Goal: Task Accomplishment & Management: Complete application form

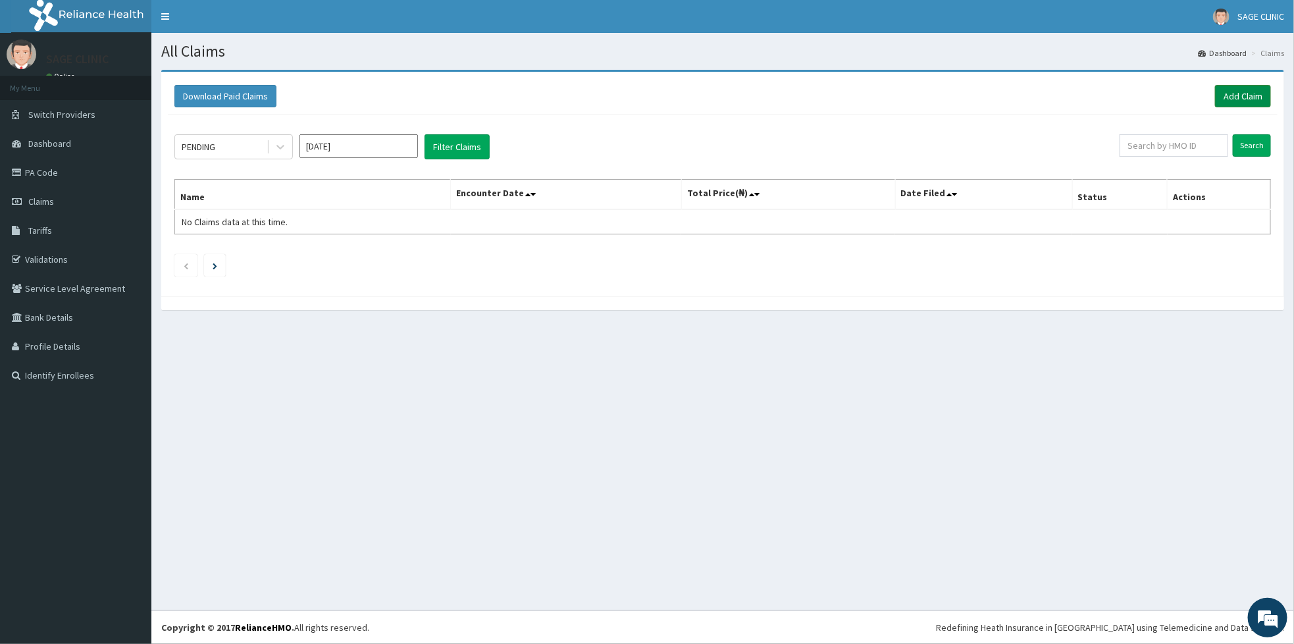
click at [1242, 89] on link "Add Claim" at bounding box center [1243, 96] width 56 height 22
drag, startPoint x: 0, startPoint y: 0, endPoint x: 1144, endPoint y: 600, distance: 1291.6
drag, startPoint x: 1144, startPoint y: 600, endPoint x: 1254, endPoint y: 105, distance: 507.3
click at [1254, 105] on link "Add Claim" at bounding box center [1243, 96] width 56 height 22
click at [1249, 99] on link "Add Claim" at bounding box center [1243, 96] width 56 height 22
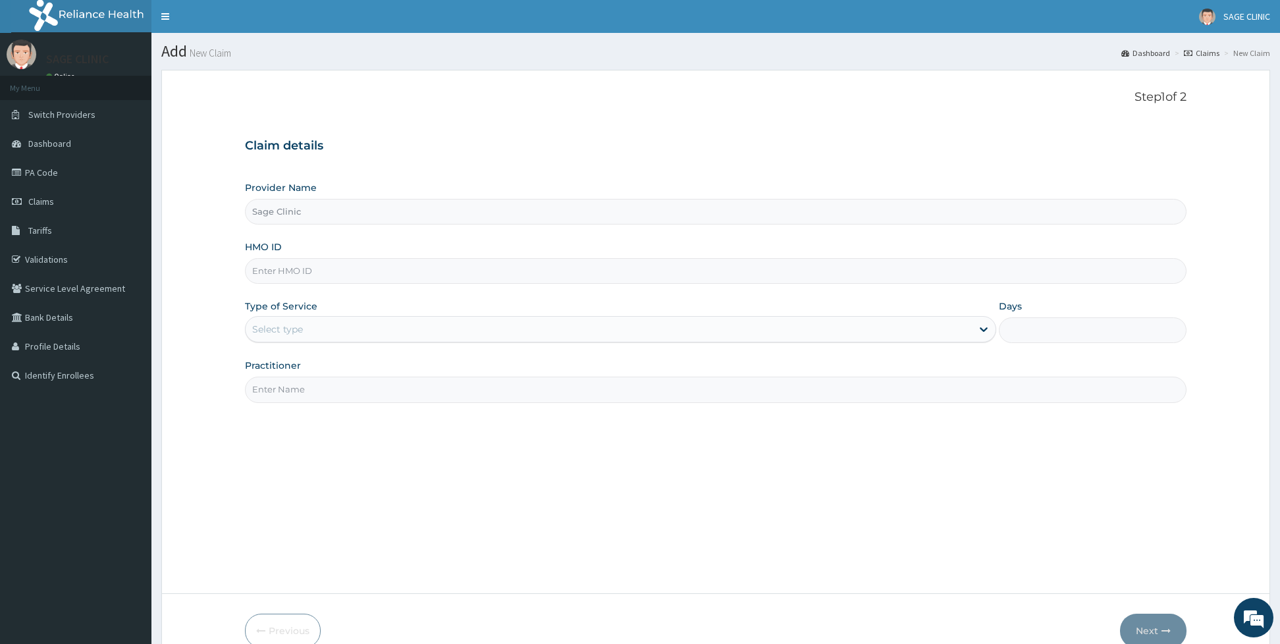
click at [257, 281] on input "HMO ID" at bounding box center [715, 271] width 941 height 26
type input "ANL/10080/B"
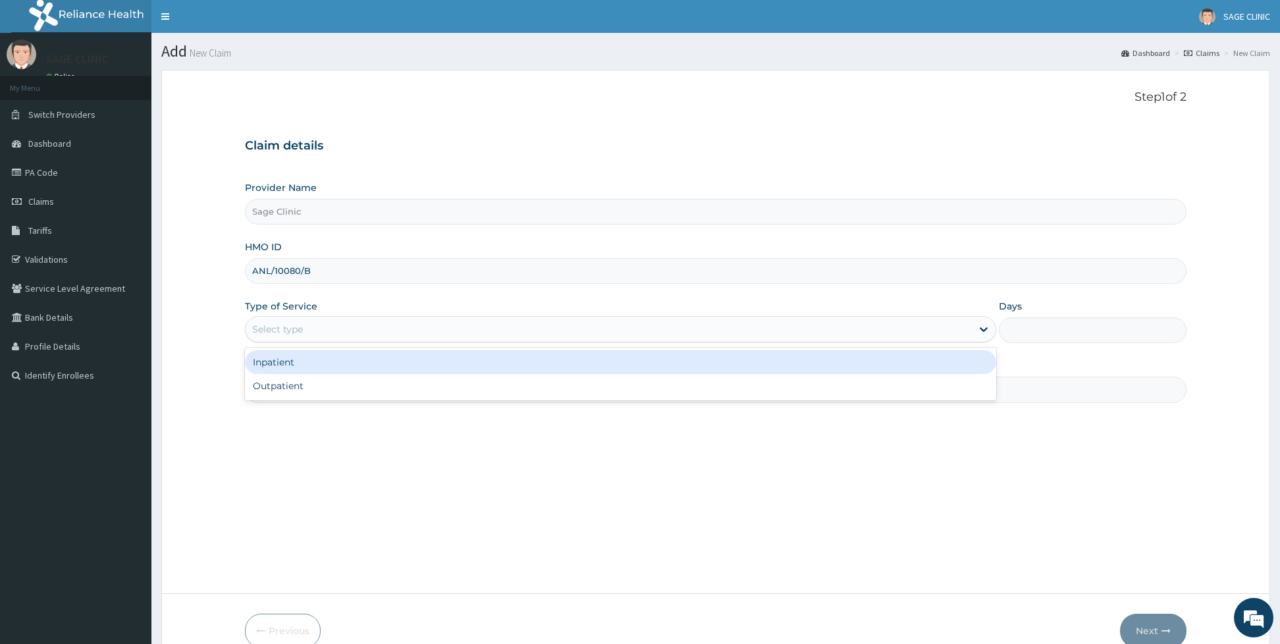
click at [265, 330] on div "Select type" at bounding box center [277, 329] width 51 height 13
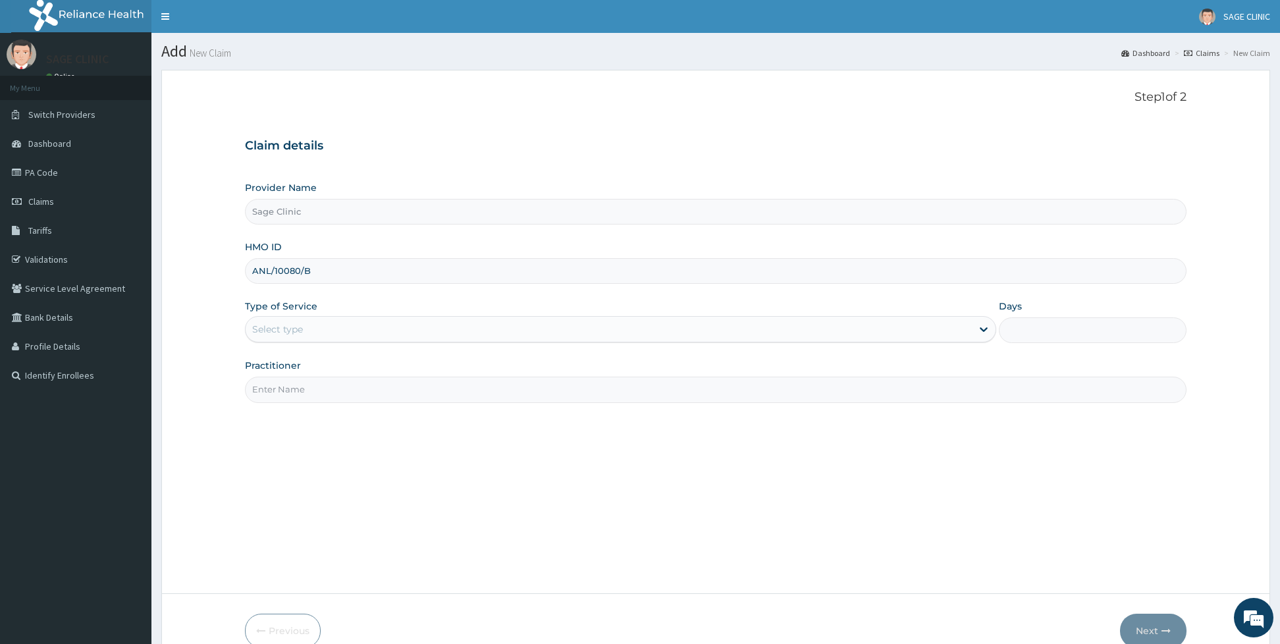
click at [269, 402] on input "Practitioner" at bounding box center [715, 390] width 941 height 26
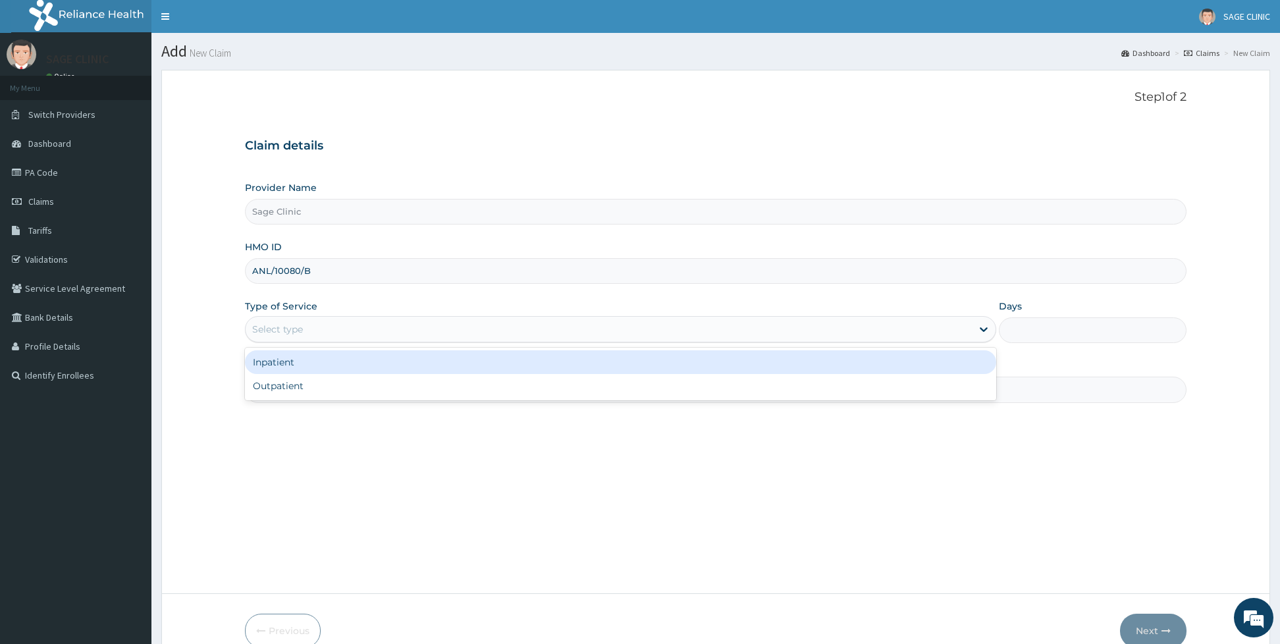
click at [289, 329] on div "Select type" at bounding box center [277, 329] width 51 height 13
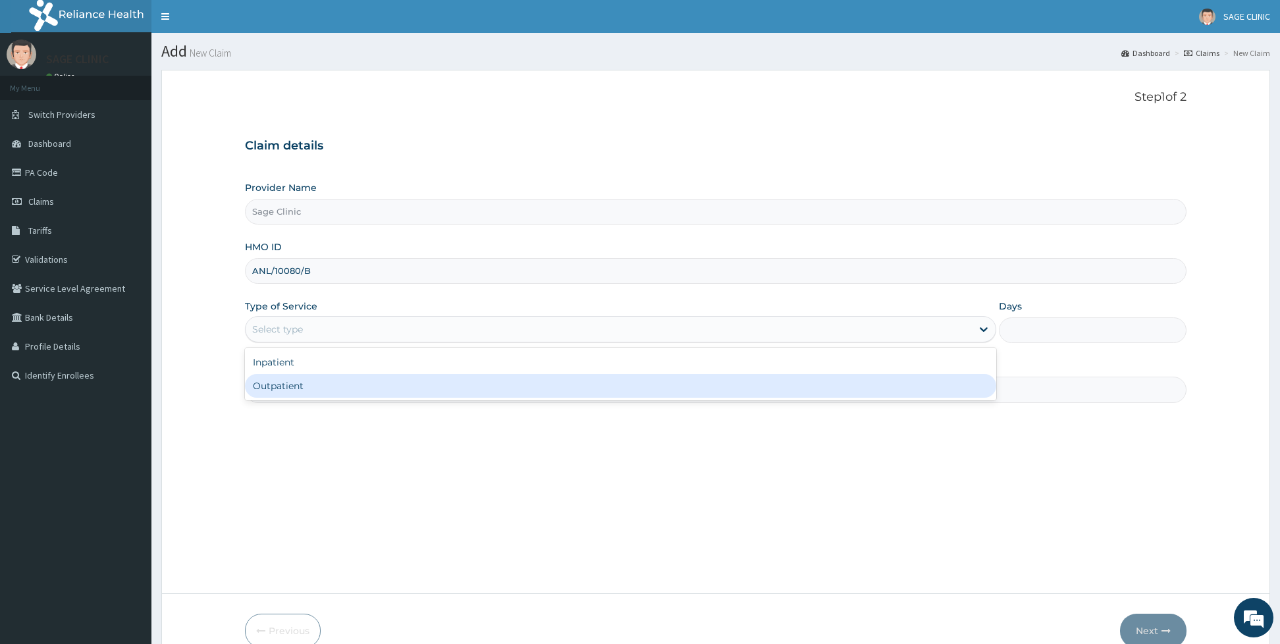
click at [271, 382] on div "Outpatient" at bounding box center [620, 386] width 751 height 24
type input "1"
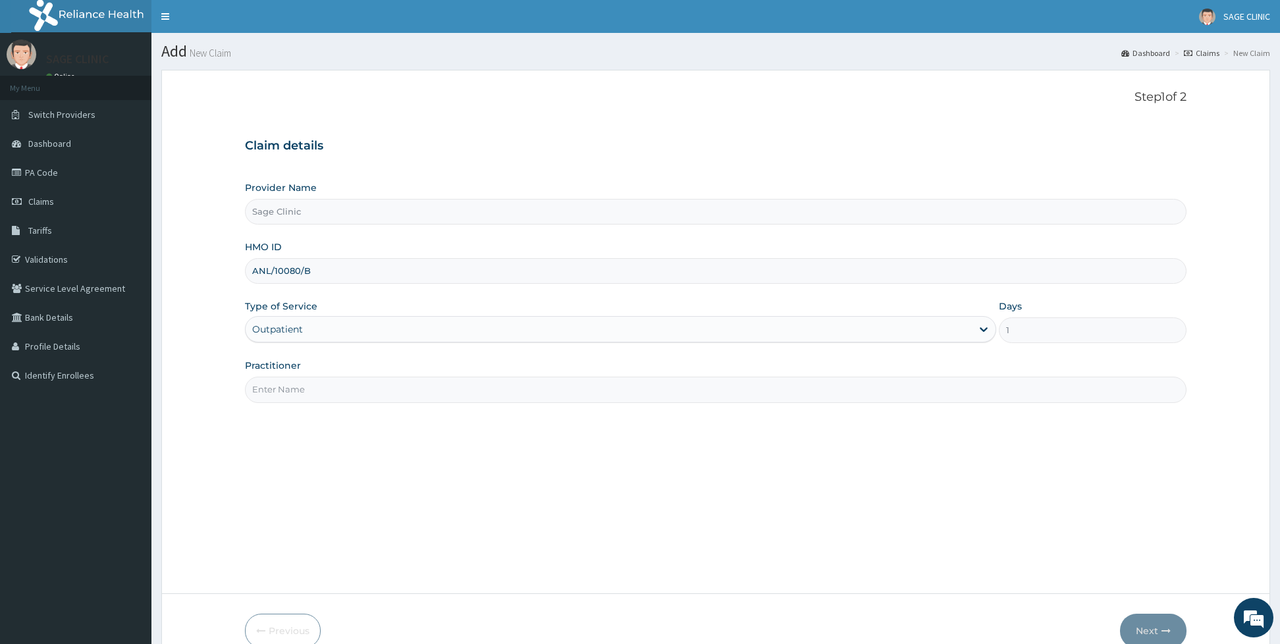
click at [271, 406] on div "Step 1 of 2 Claim details Provider Name Sage Clinic HMO ID ANL/10080/B Type of …" at bounding box center [715, 331] width 941 height 483
click at [271, 380] on input "Practitioner" at bounding box center [715, 390] width 941 height 26
type input "dr c.n moses"
click at [1155, 626] on button "Next" at bounding box center [1153, 631] width 66 height 34
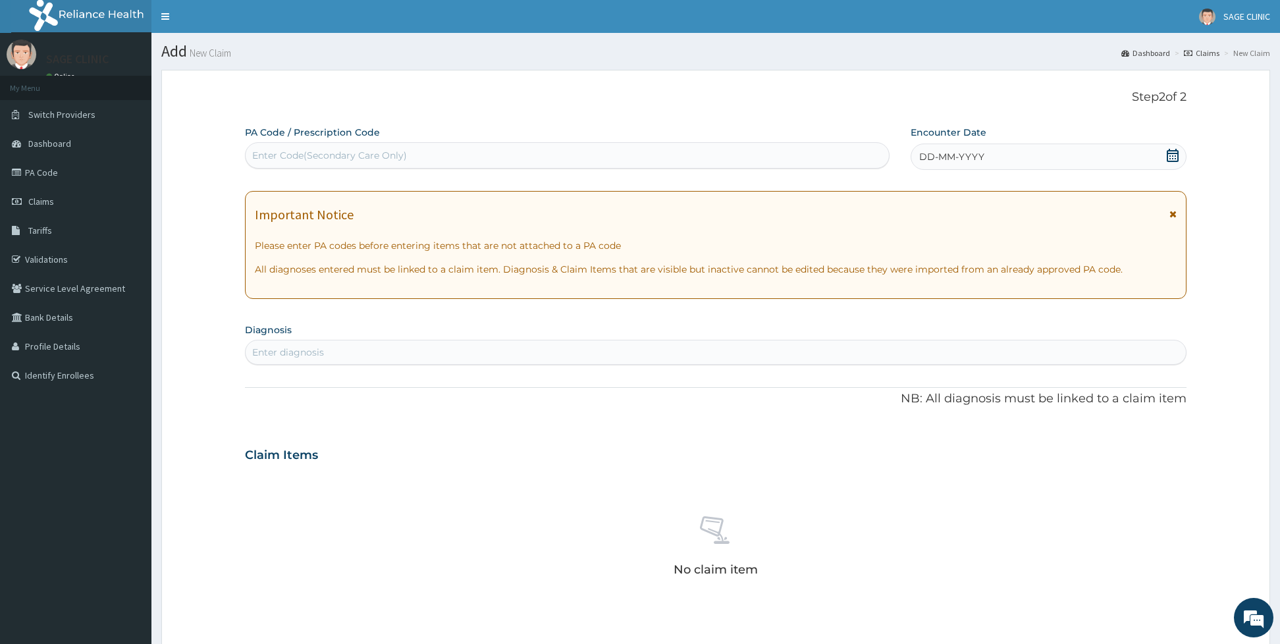
click at [954, 158] on span "DD-MM-YYYY" at bounding box center [951, 156] width 65 height 13
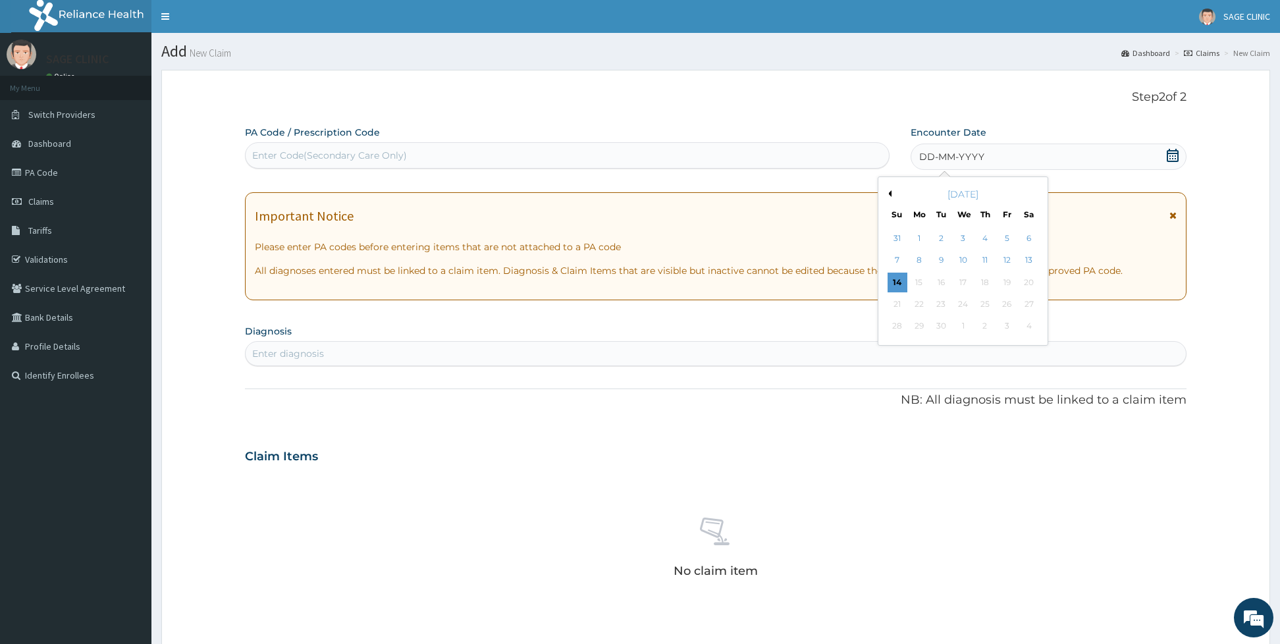
click at [887, 194] on button "Previous Month" at bounding box center [888, 193] width 7 height 7
click at [1006, 329] on div "29" at bounding box center [1007, 327] width 20 height 20
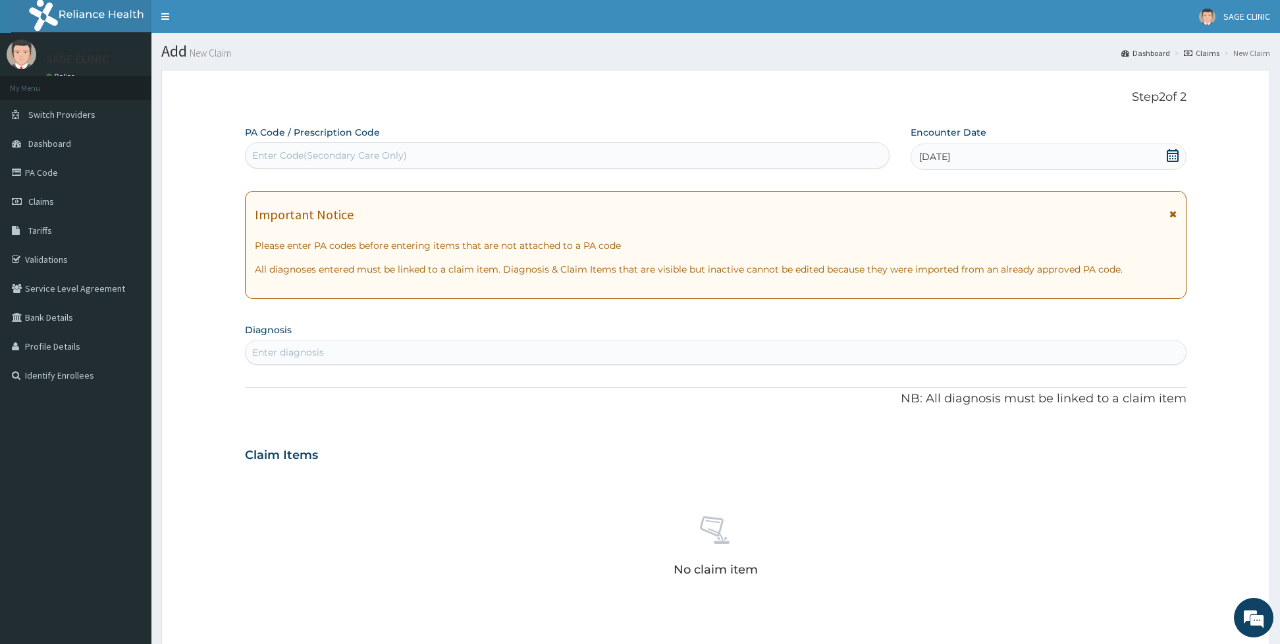
click at [415, 352] on div "Enter diagnosis" at bounding box center [716, 352] width 940 height 21
type input "HYPERTENSION"
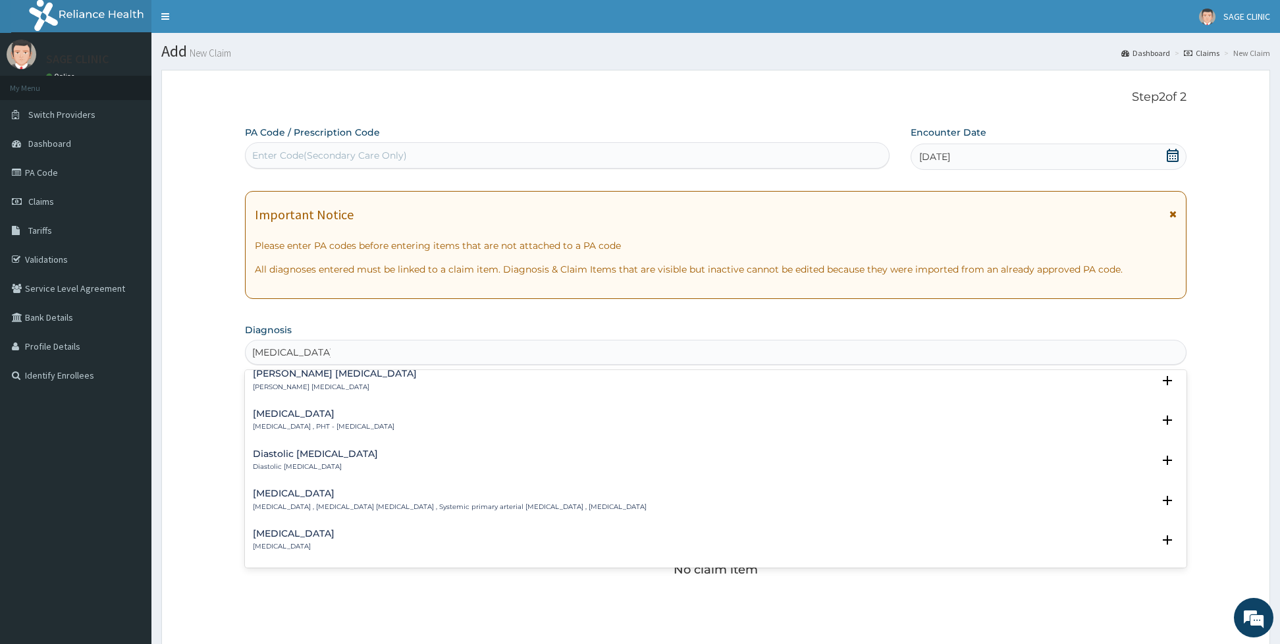
scroll to position [948, 0]
click at [508, 496] on h4 "Essential hypertension" at bounding box center [450, 492] width 394 height 10
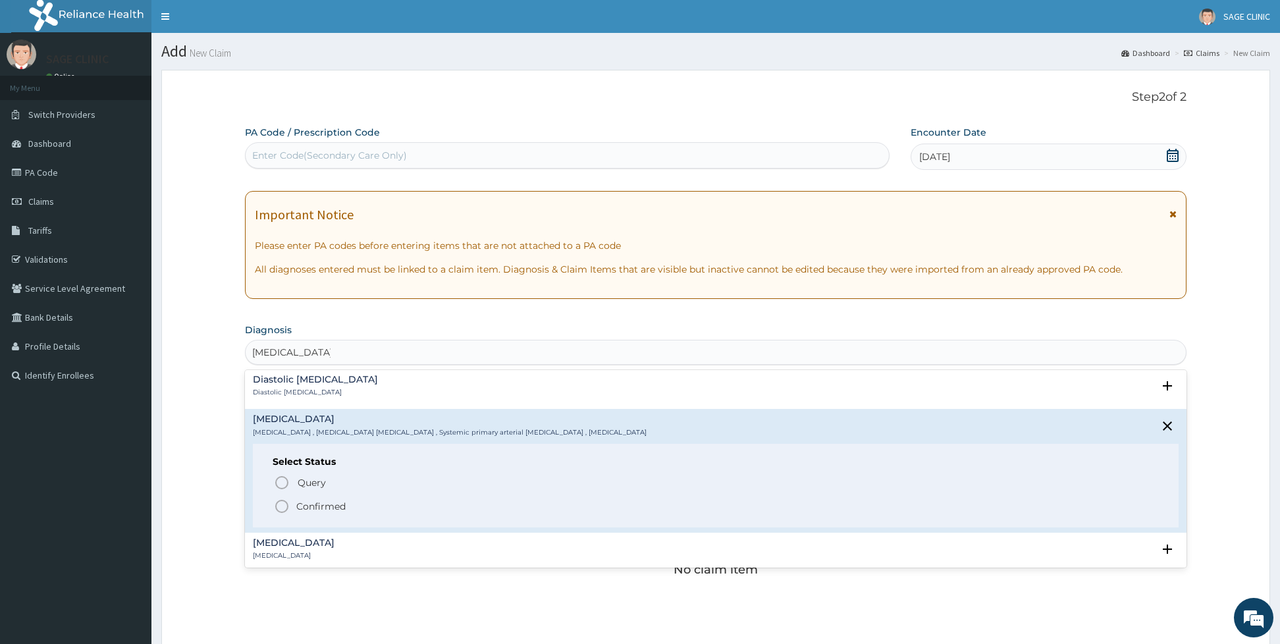
scroll to position [1027, 0]
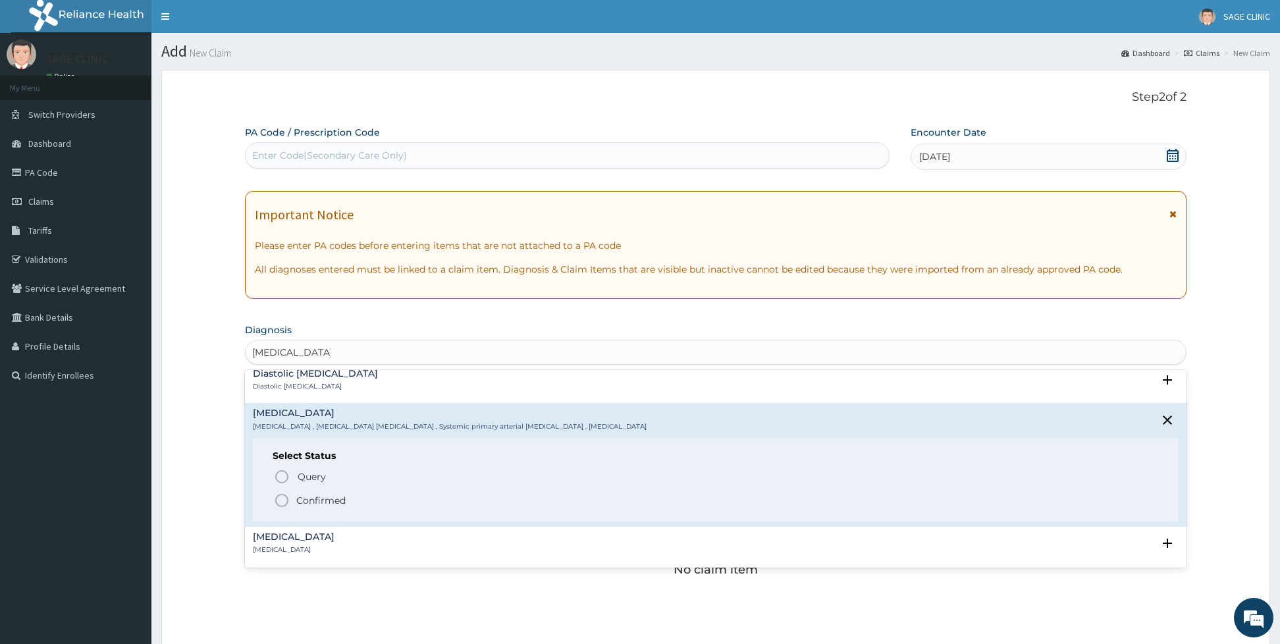
click at [279, 500] on icon "status option filled" at bounding box center [282, 500] width 16 height 16
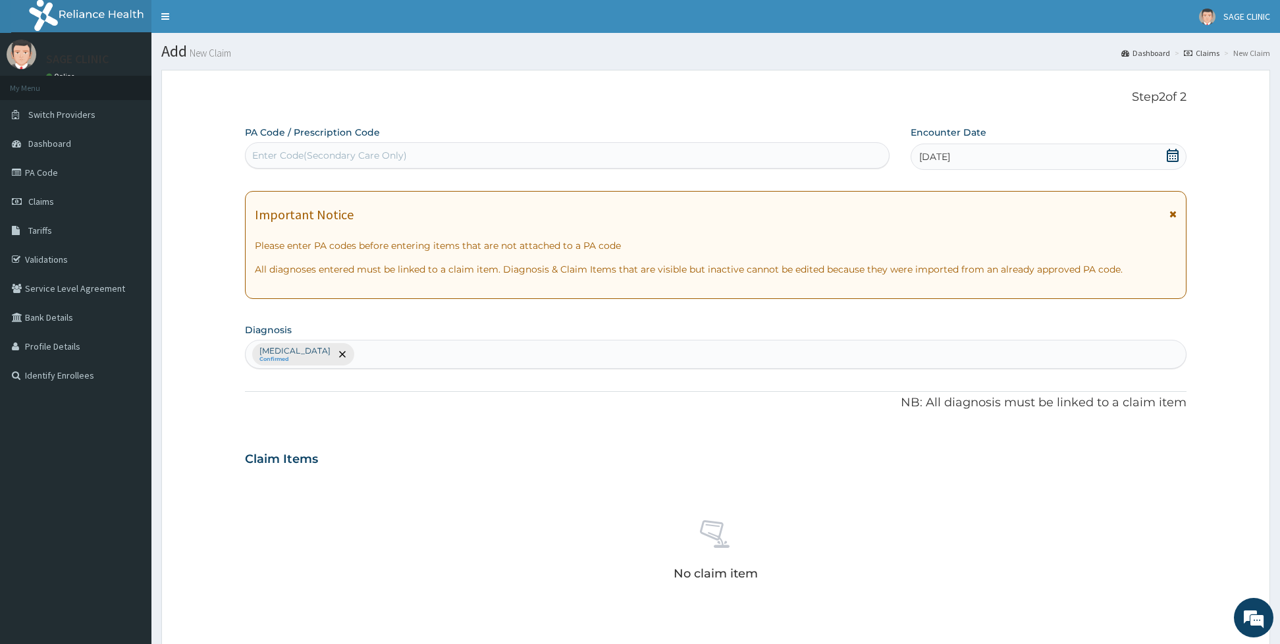
scroll to position [294, 0]
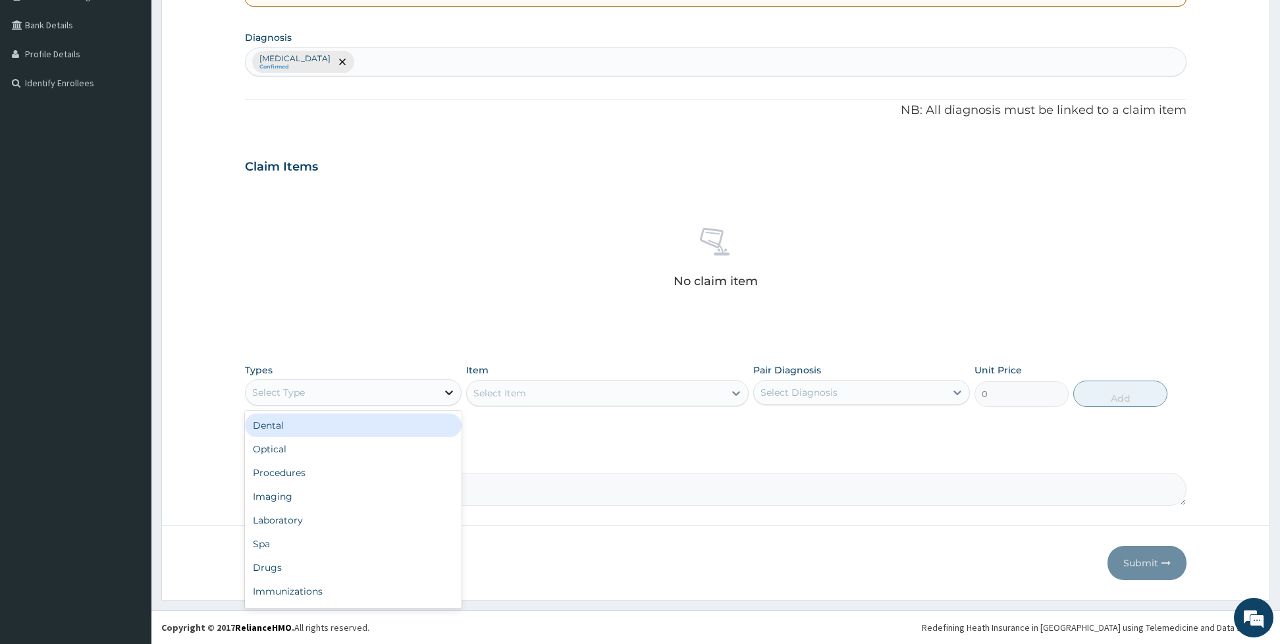
click at [442, 386] on icon at bounding box center [448, 392] width 13 height 13
click at [289, 518] on div "Laboratory" at bounding box center [353, 520] width 217 height 24
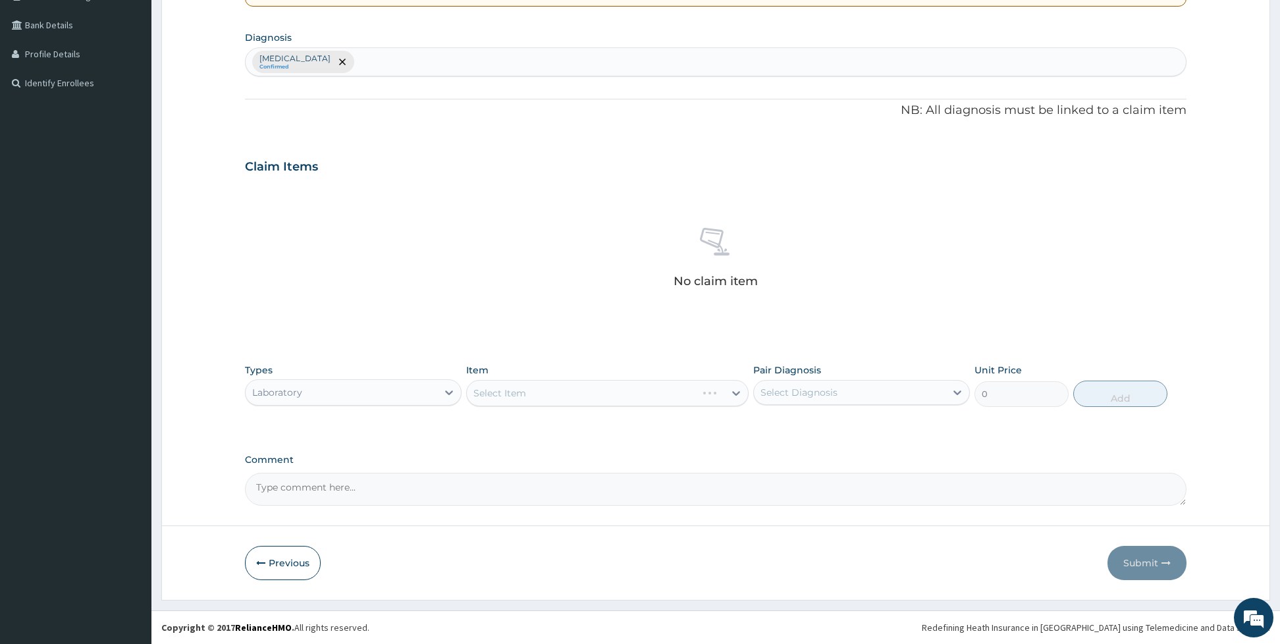
click at [492, 387] on div "Select Item" at bounding box center [607, 393] width 282 height 26
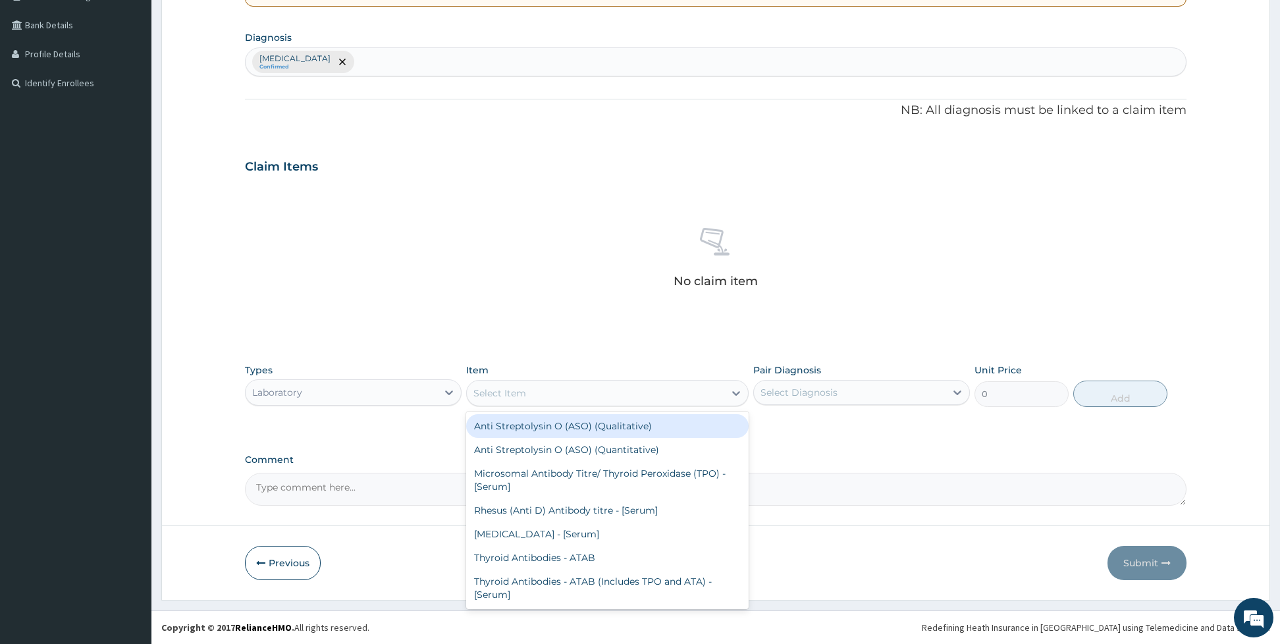
click at [506, 399] on div "Select Item" at bounding box center [595, 392] width 257 height 21
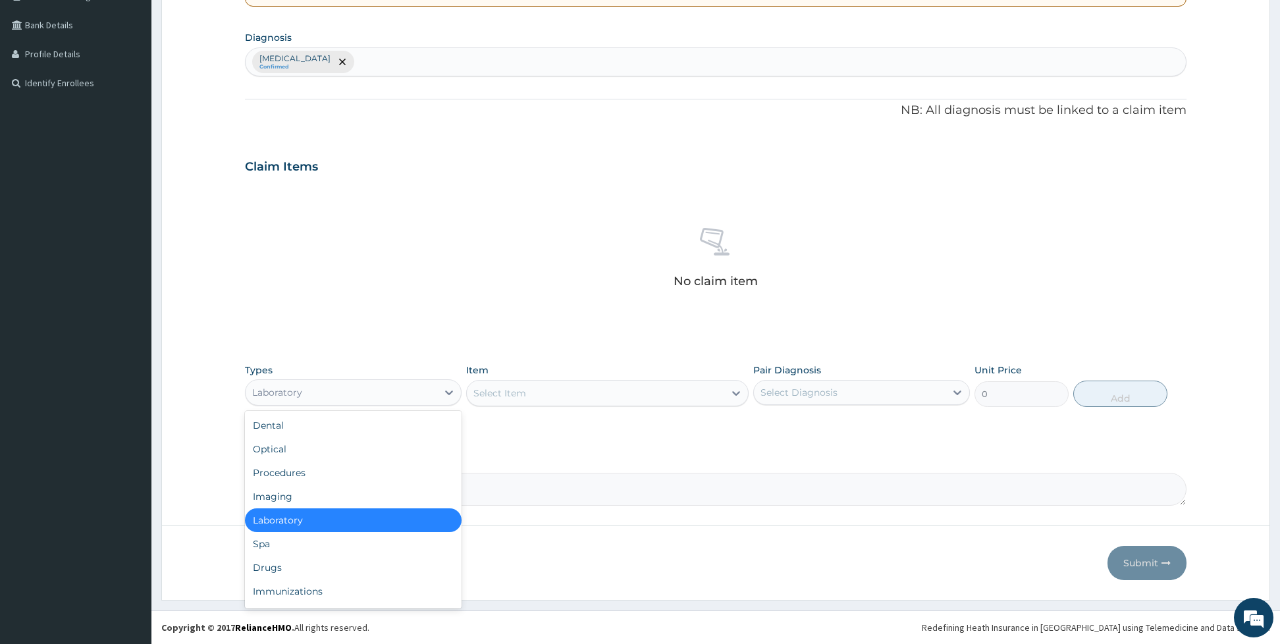
click at [348, 397] on div "Laboratory" at bounding box center [342, 392] width 192 height 21
click at [323, 472] on div "Procedures" at bounding box center [353, 473] width 217 height 24
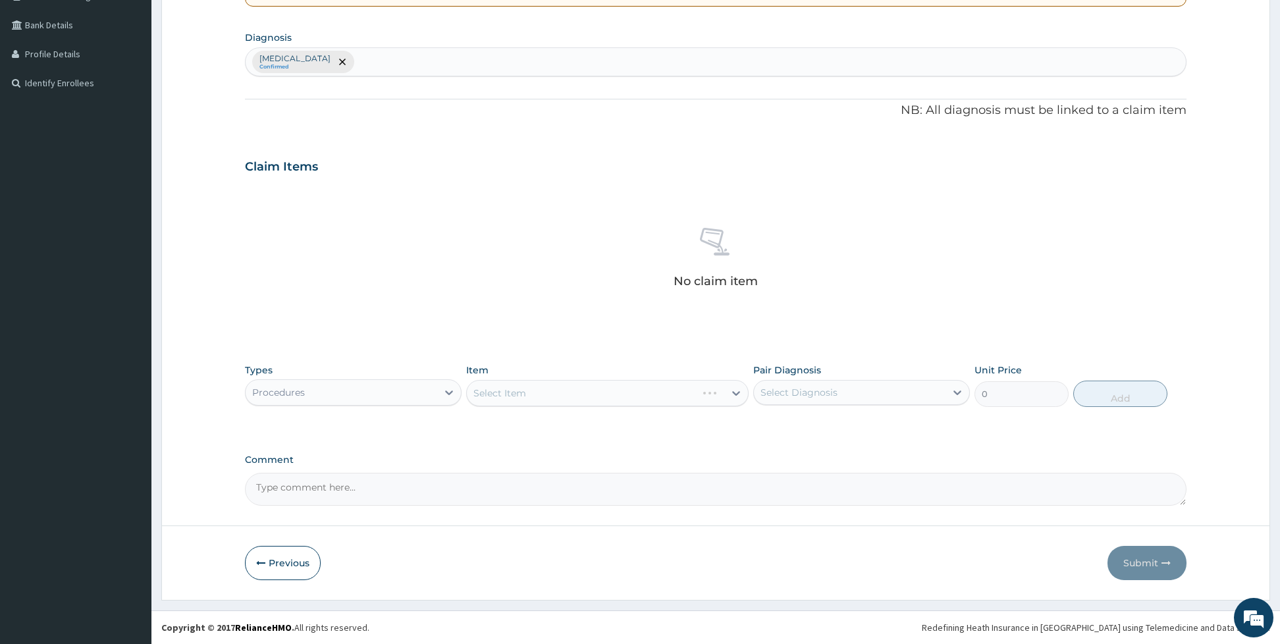
click at [490, 390] on div "Select Item" at bounding box center [607, 393] width 282 height 26
click at [544, 406] on div "Item Select Item" at bounding box center [607, 384] width 282 height 43
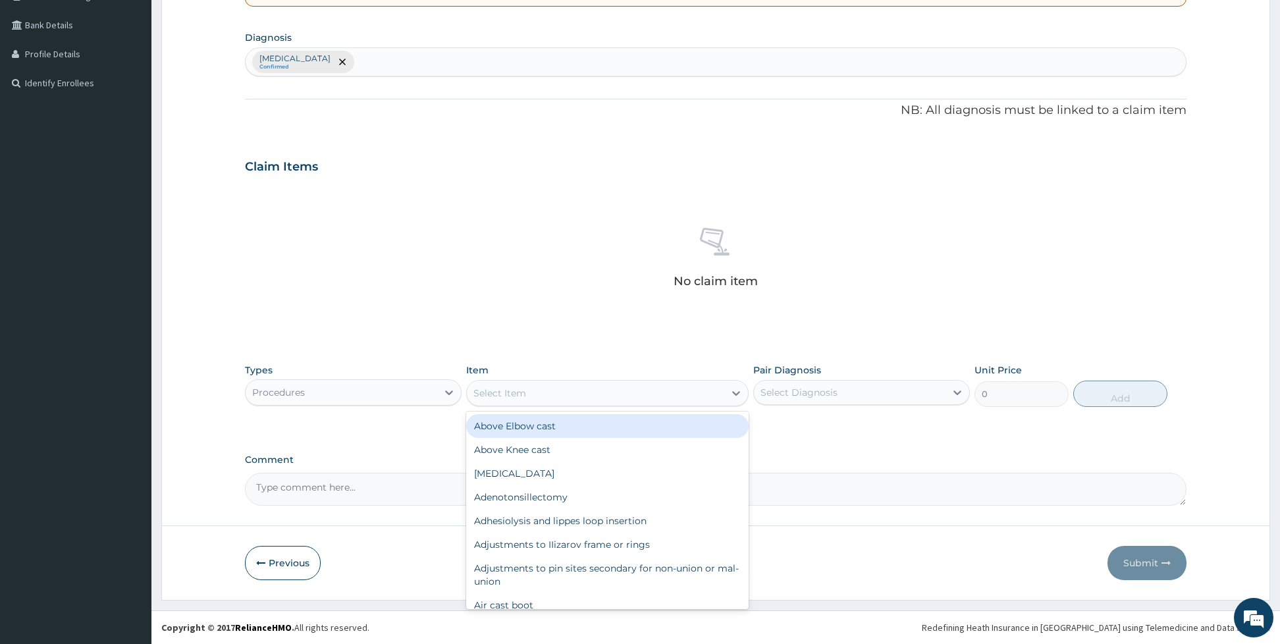
click at [543, 401] on div "Select Item" at bounding box center [595, 392] width 257 height 21
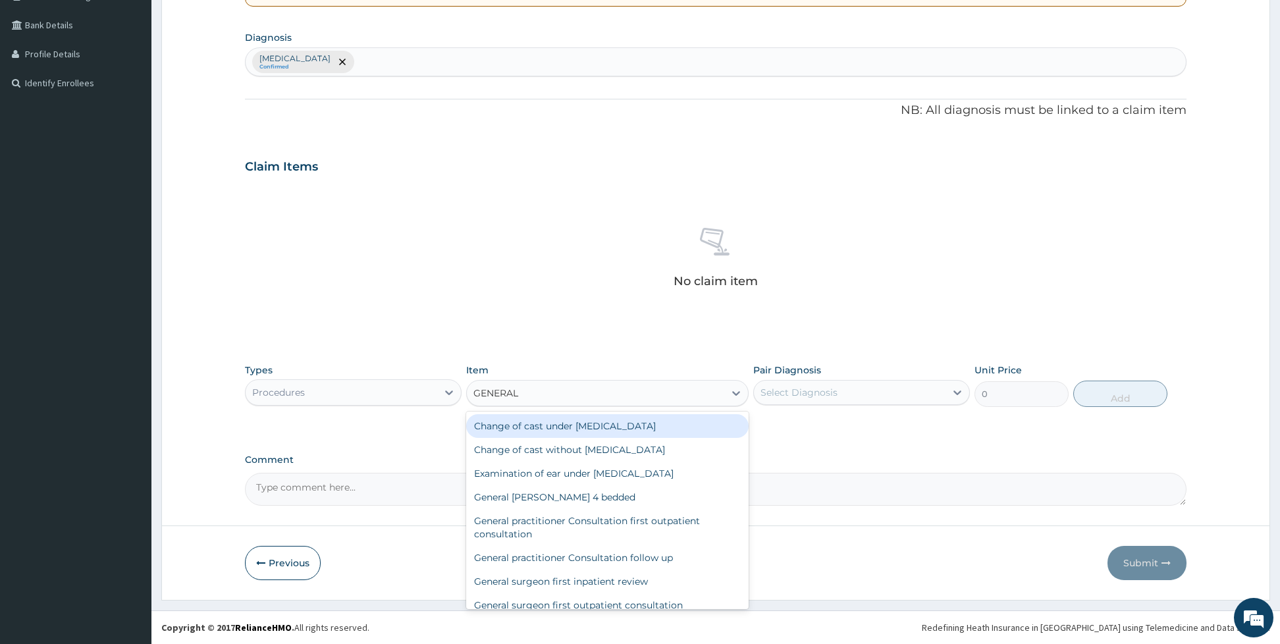
type input "GENERAL"
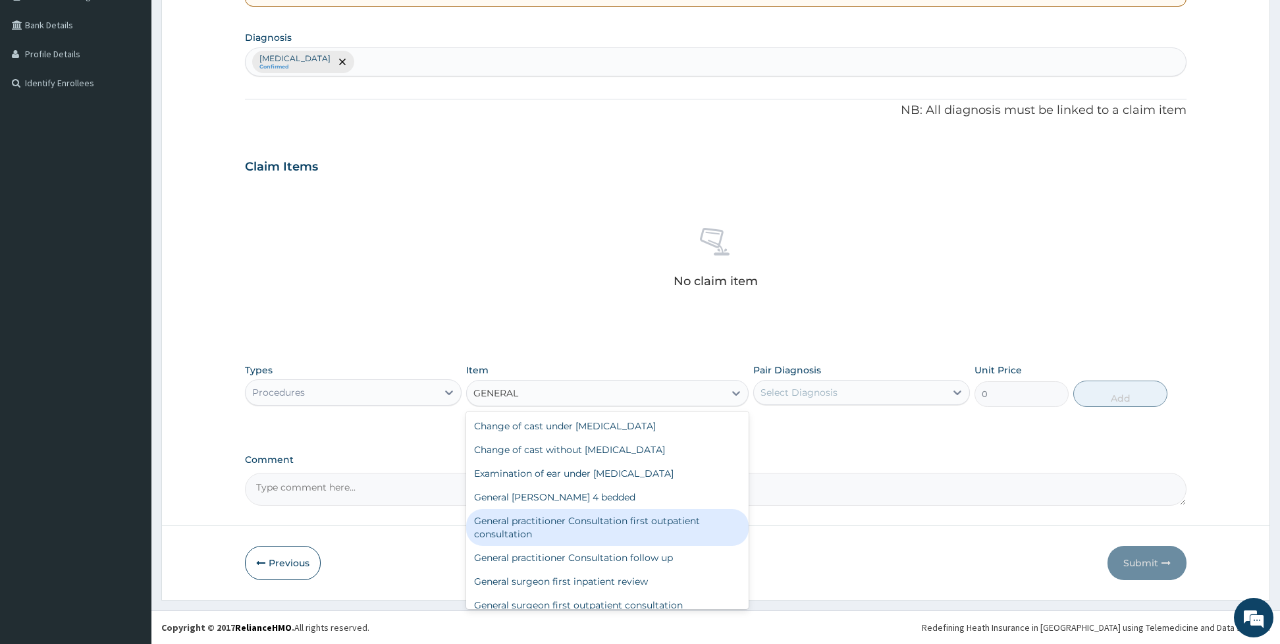
click at [544, 526] on div "General practitioner Consultation first outpatient consultation" at bounding box center [607, 527] width 282 height 37
type input "3960"
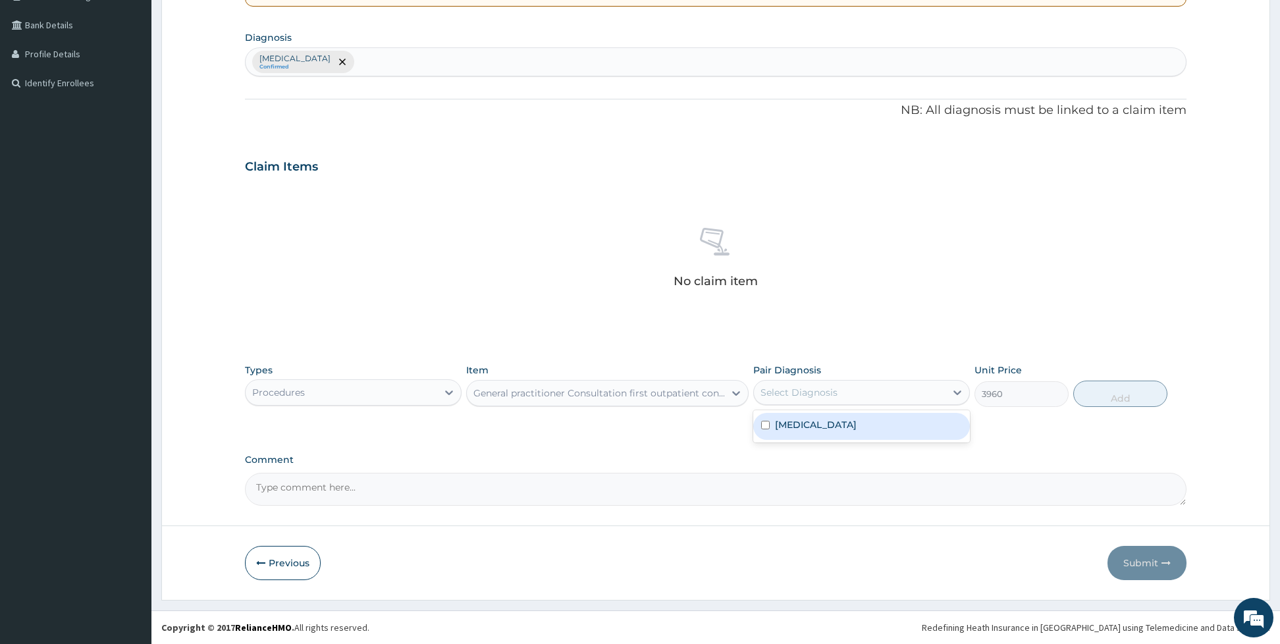
click at [765, 399] on div "Select Diagnosis" at bounding box center [850, 392] width 192 height 21
click at [793, 439] on div "Essential hypertension" at bounding box center [861, 426] width 217 height 27
checkbox input "true"
click at [1114, 396] on button "Add" at bounding box center [1120, 394] width 94 height 26
type input "0"
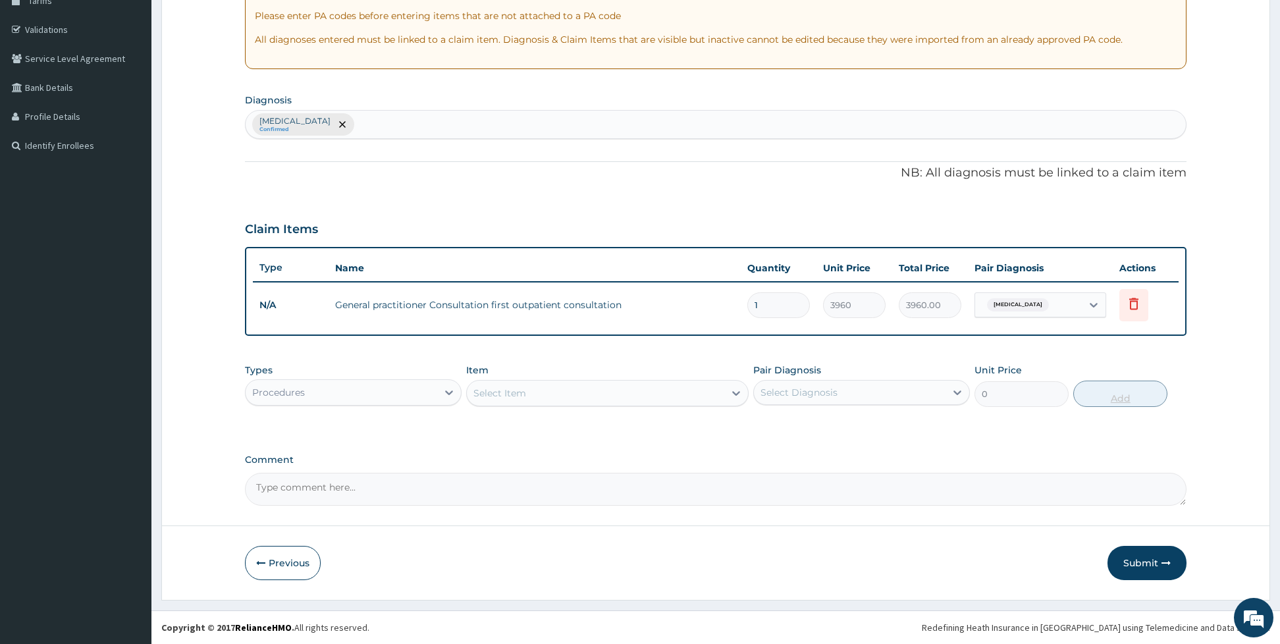
scroll to position [231, 0]
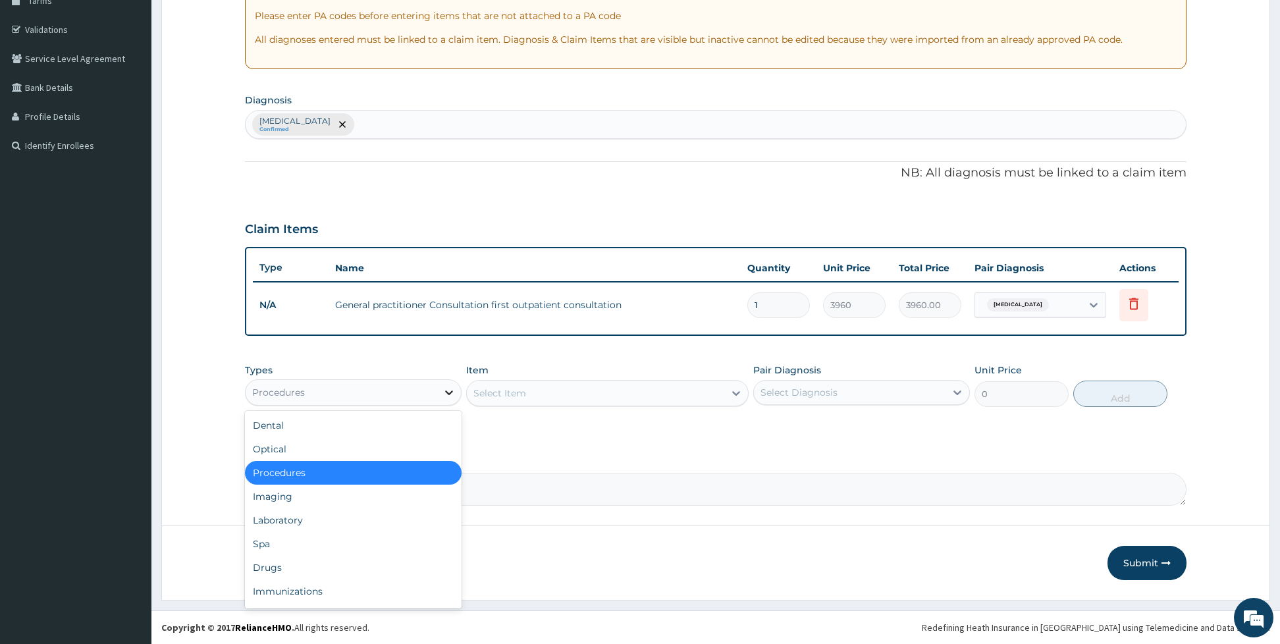
click at [446, 398] on div at bounding box center [449, 393] width 24 height 24
click at [278, 573] on div "Drugs" at bounding box center [353, 568] width 217 height 24
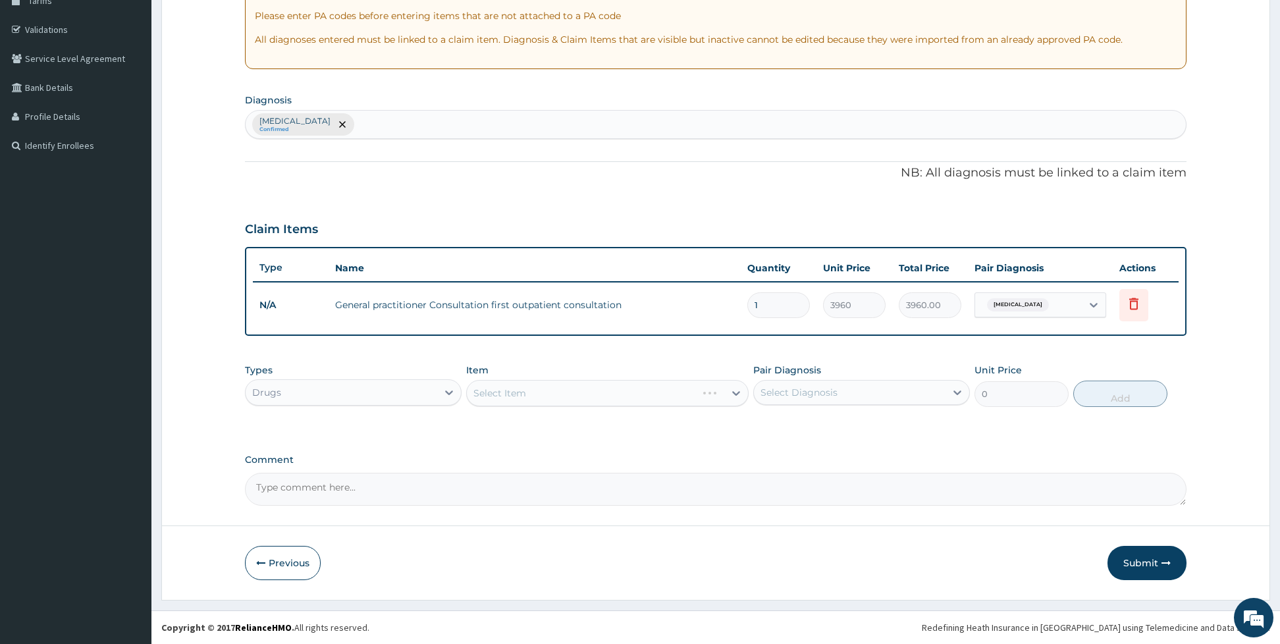
click at [512, 388] on div "Select Item" at bounding box center [607, 393] width 282 height 26
click at [512, 388] on div "Select Item" at bounding box center [499, 392] width 53 height 13
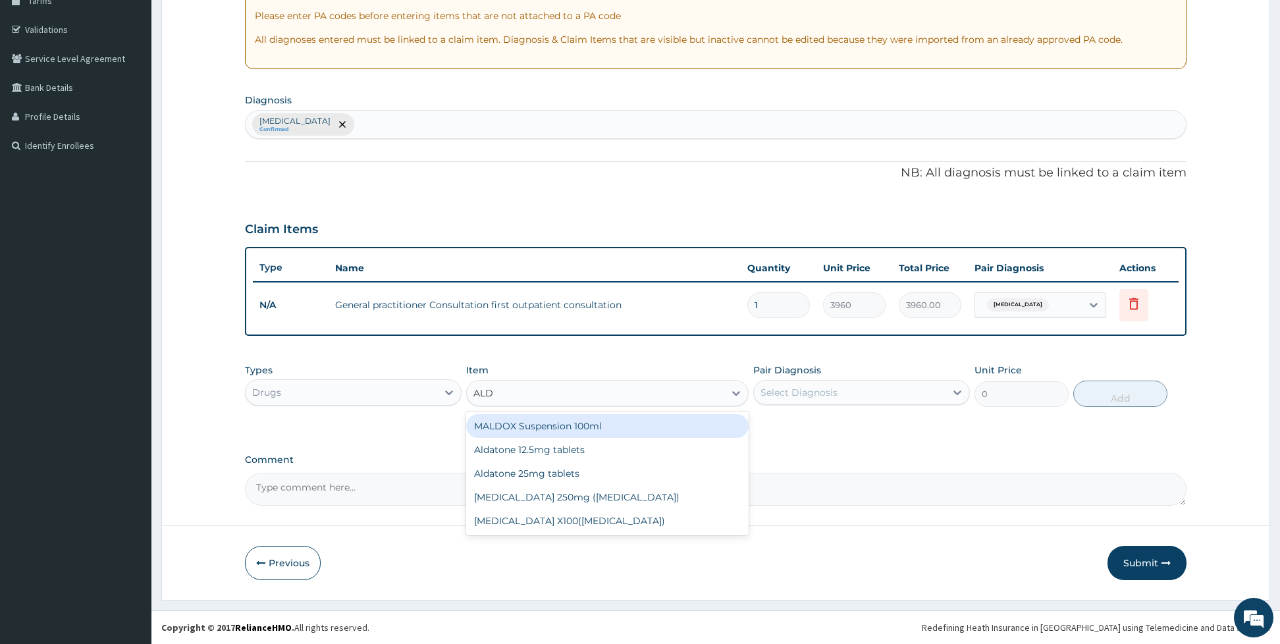
type input "ALDO"
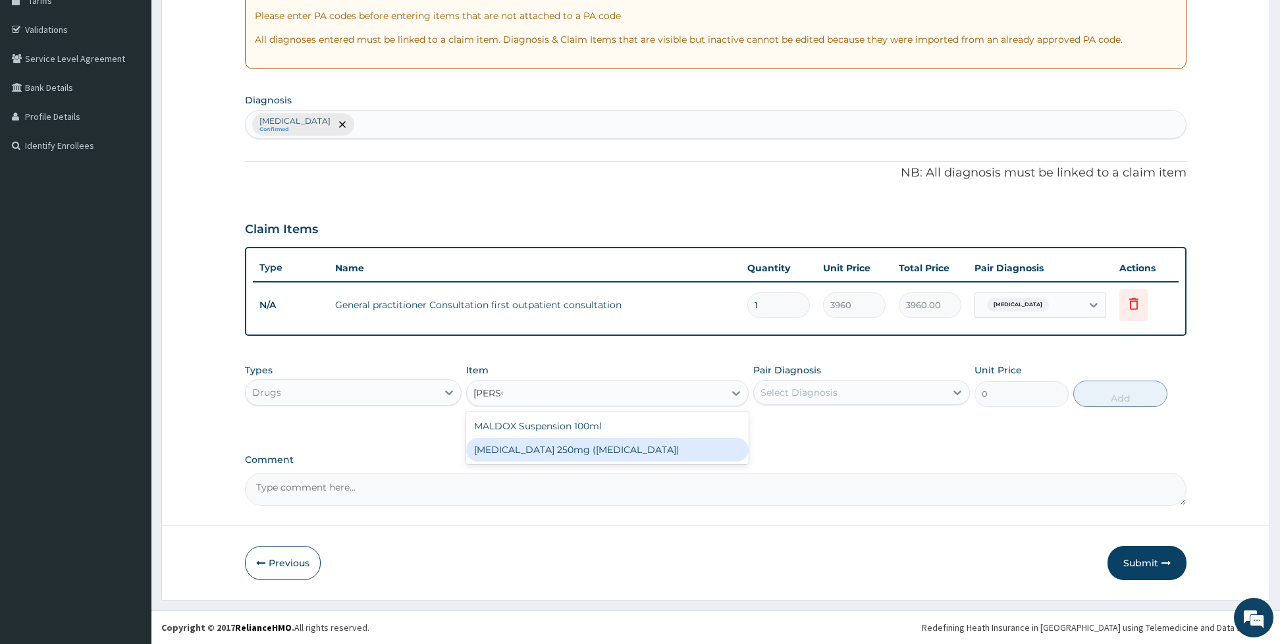
click at [535, 442] on div "[MEDICAL_DATA] 250mg ([MEDICAL_DATA])" at bounding box center [607, 450] width 282 height 24
type input "92.4"
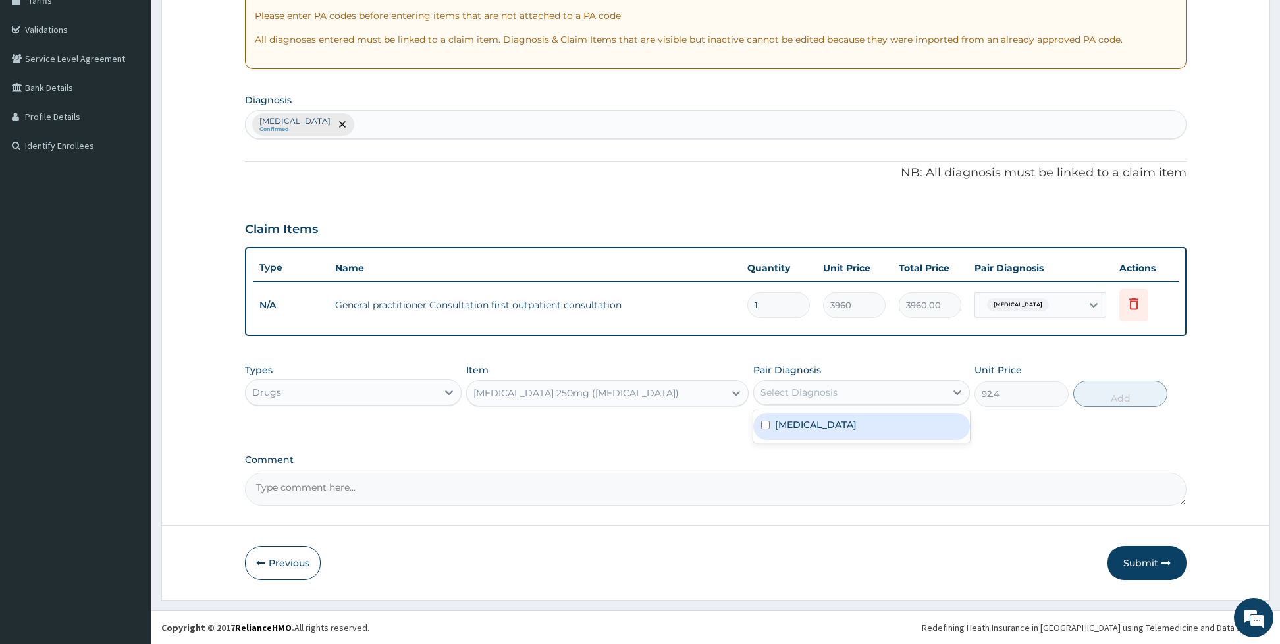
click at [766, 397] on div "Select Diagnosis" at bounding box center [798, 392] width 77 height 13
click at [769, 421] on input "checkbox" at bounding box center [765, 425] width 9 height 9
checkbox input "true"
click at [1102, 388] on button "Add" at bounding box center [1120, 394] width 94 height 26
type input "0"
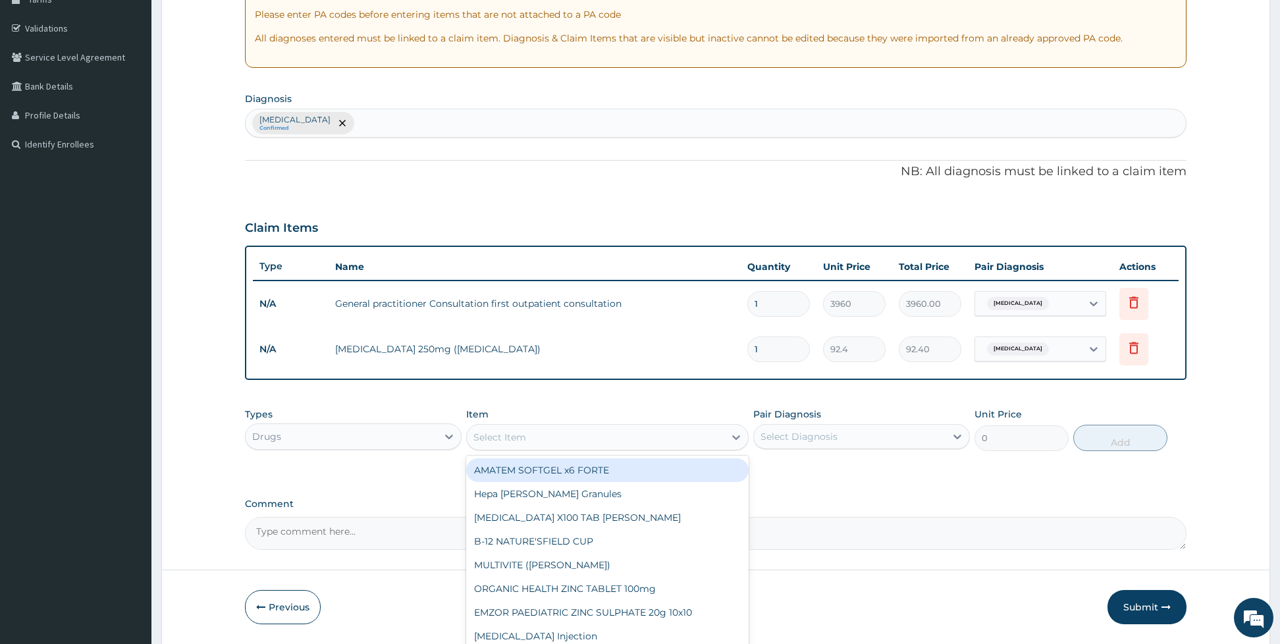
click at [629, 424] on div "Select Item" at bounding box center [607, 437] width 282 height 26
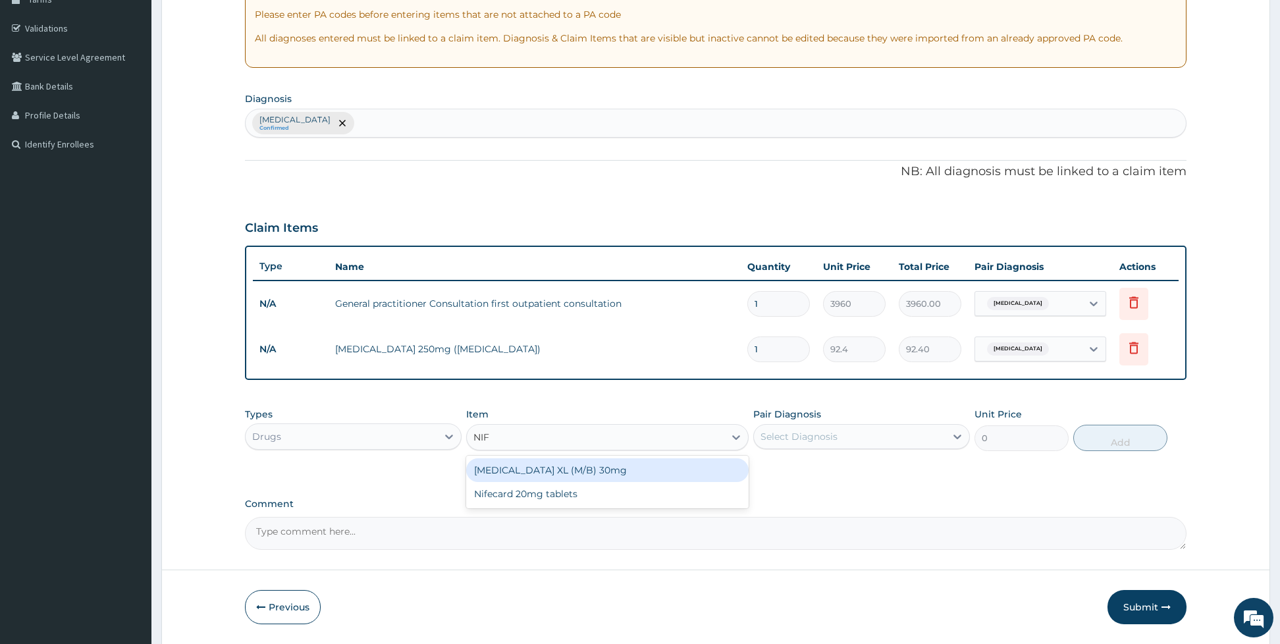
type input "NIFE"
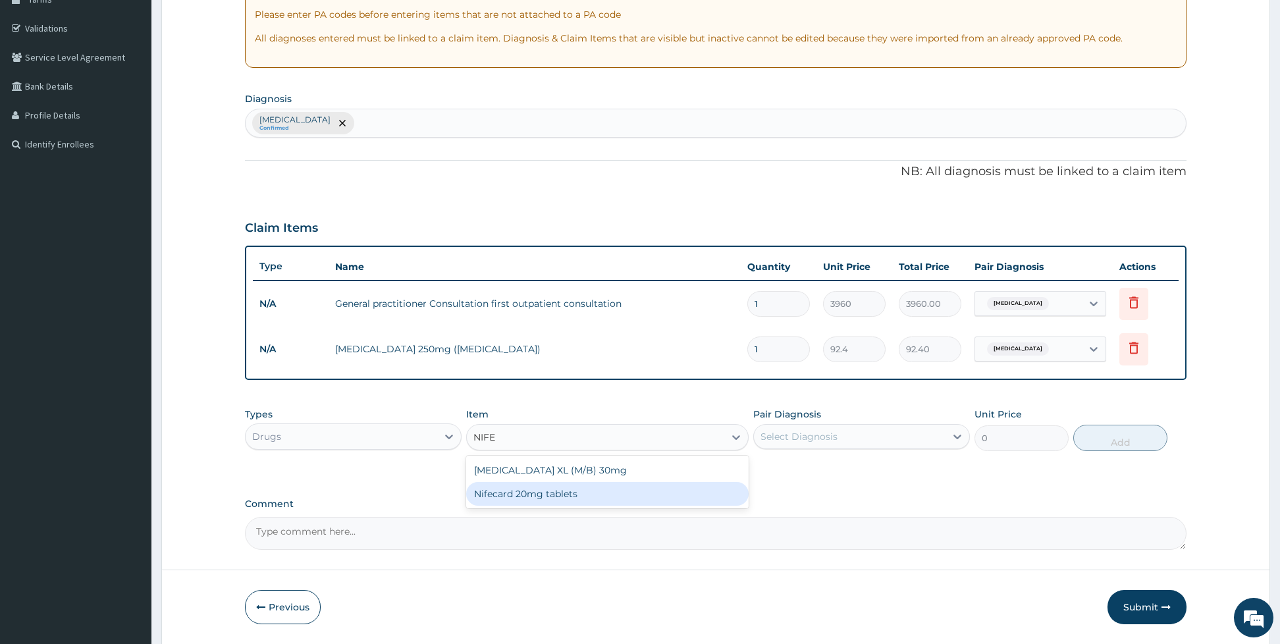
click at [604, 498] on div "Nifecard 20mg tablets" at bounding box center [607, 494] width 282 height 24
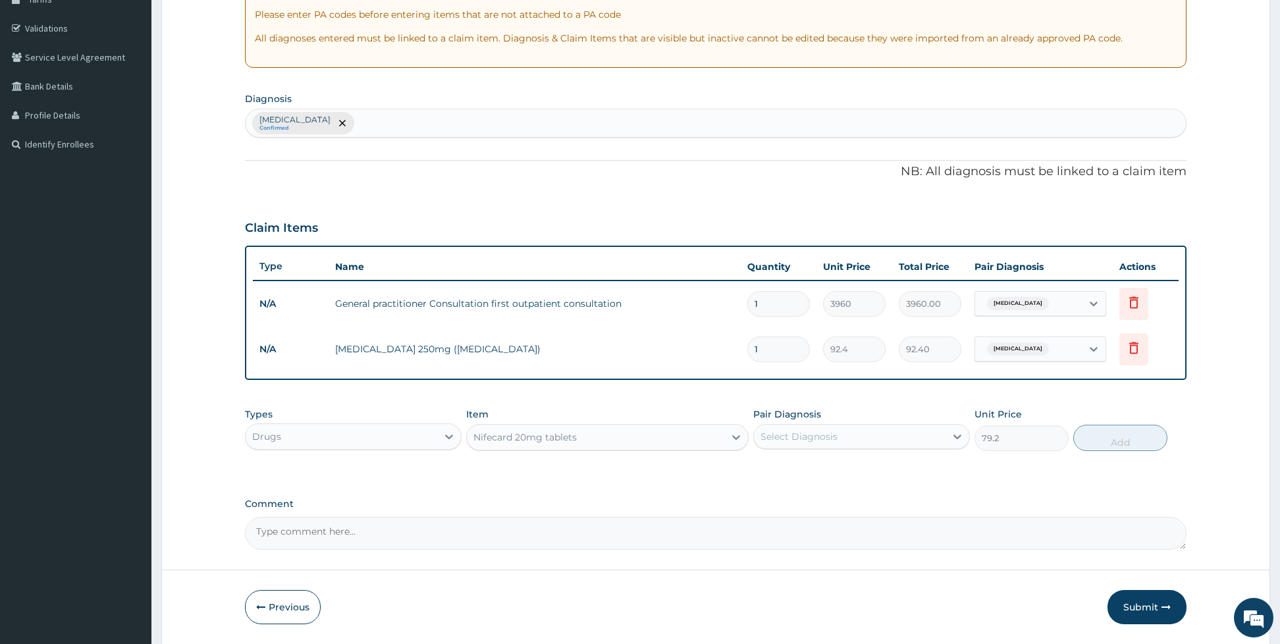
click at [658, 447] on div "Nifecard 20mg tablets" at bounding box center [595, 437] width 257 height 21
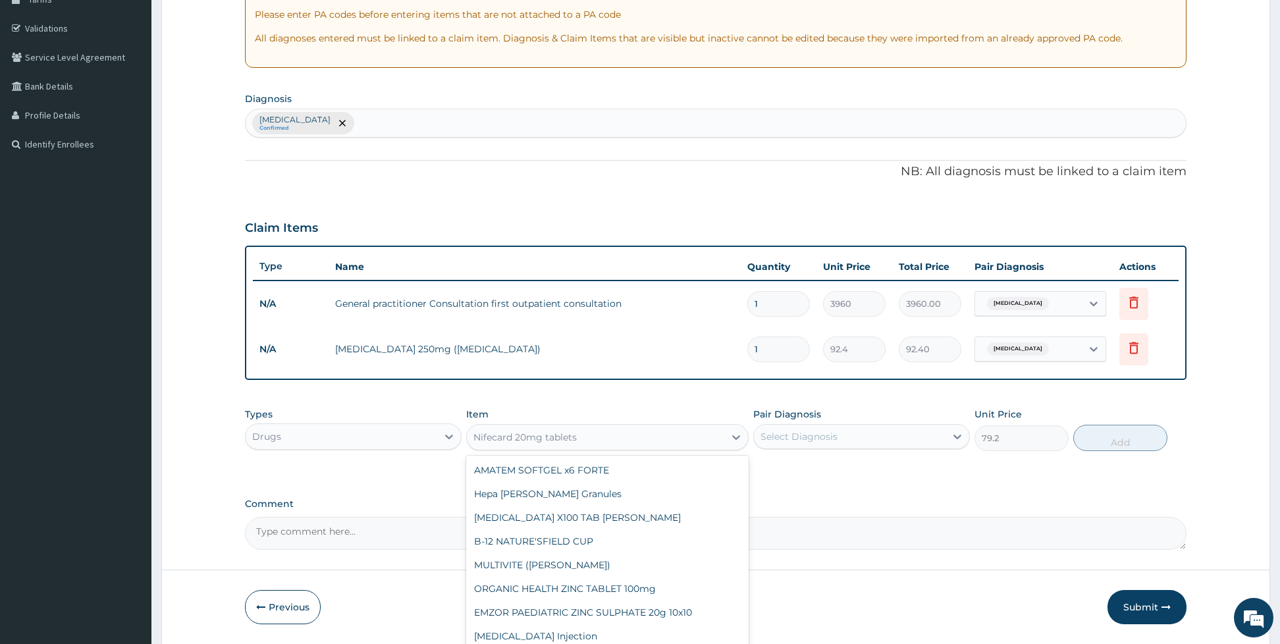
scroll to position [8205, 0]
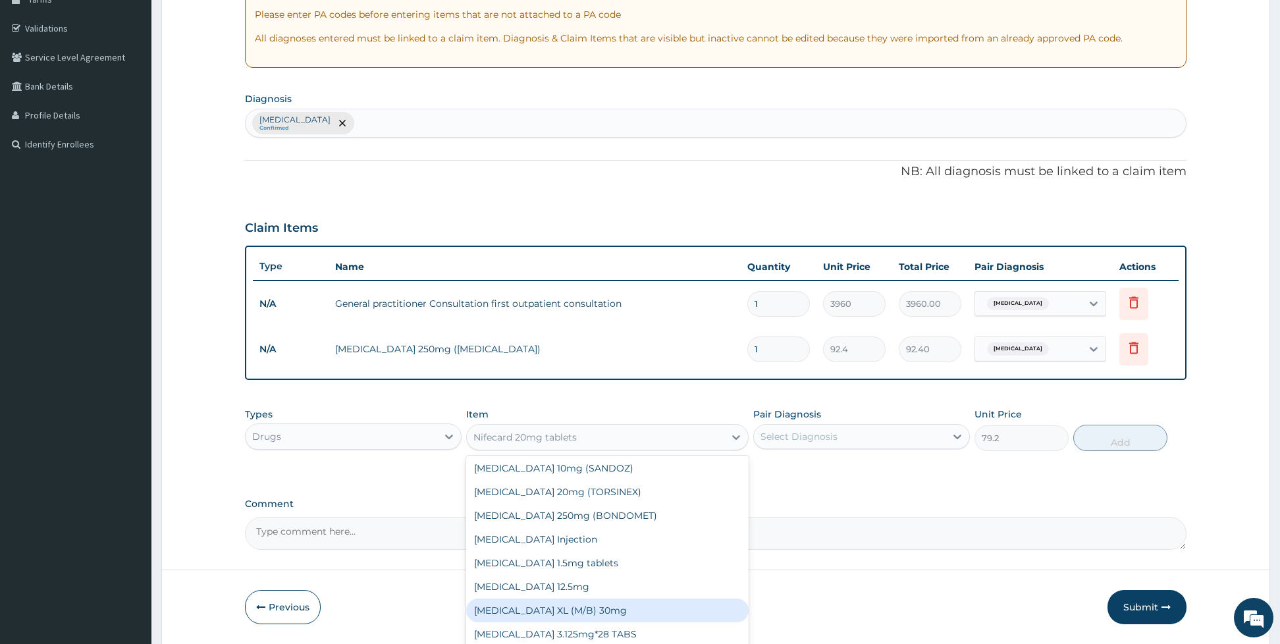
click at [623, 598] on div "[MEDICAL_DATA] XL (M/B) 30mg" at bounding box center [607, 610] width 282 height 24
type input "145.2"
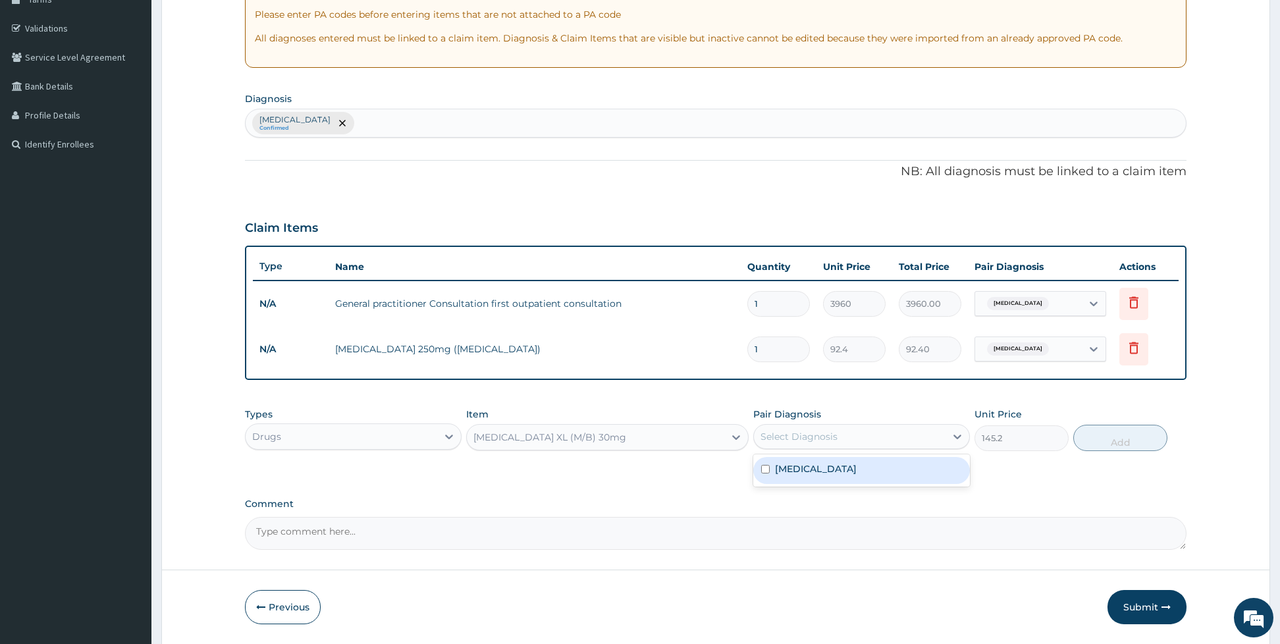
click at [885, 435] on div "Select Diagnosis" at bounding box center [850, 436] width 192 height 21
click at [832, 471] on label "Essential hypertension" at bounding box center [816, 468] width 82 height 13
checkbox input "true"
click at [1142, 438] on button "Add" at bounding box center [1120, 438] width 94 height 26
type input "0"
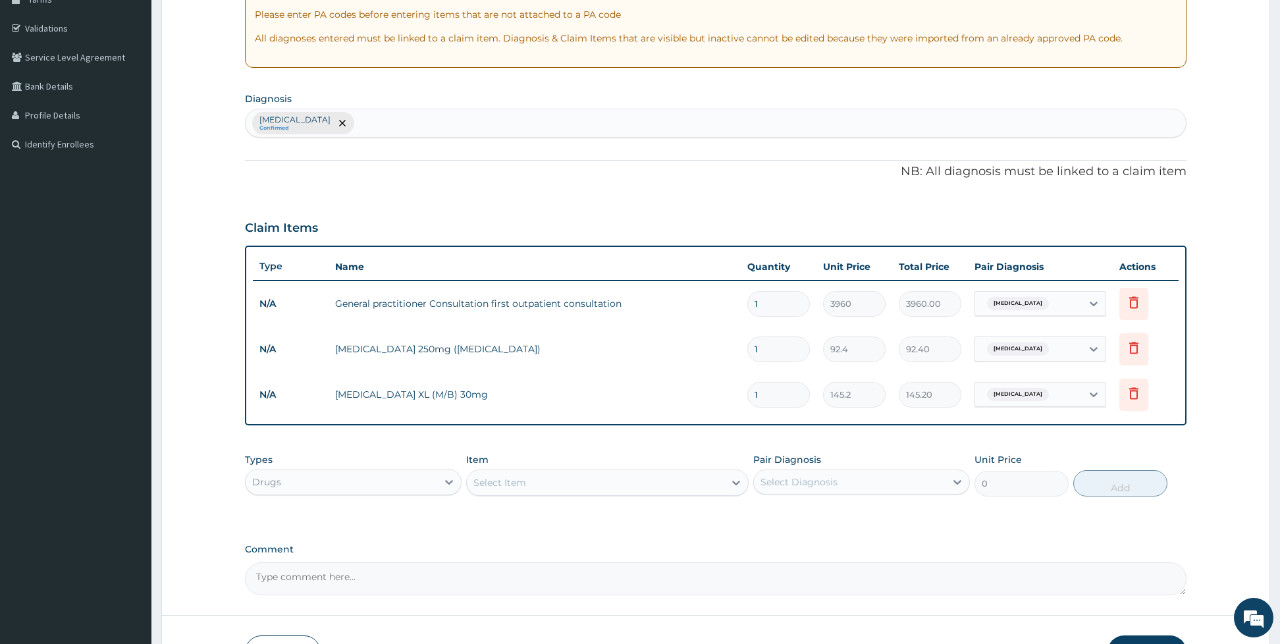
click at [523, 477] on div "Select Item" at bounding box center [499, 482] width 53 height 13
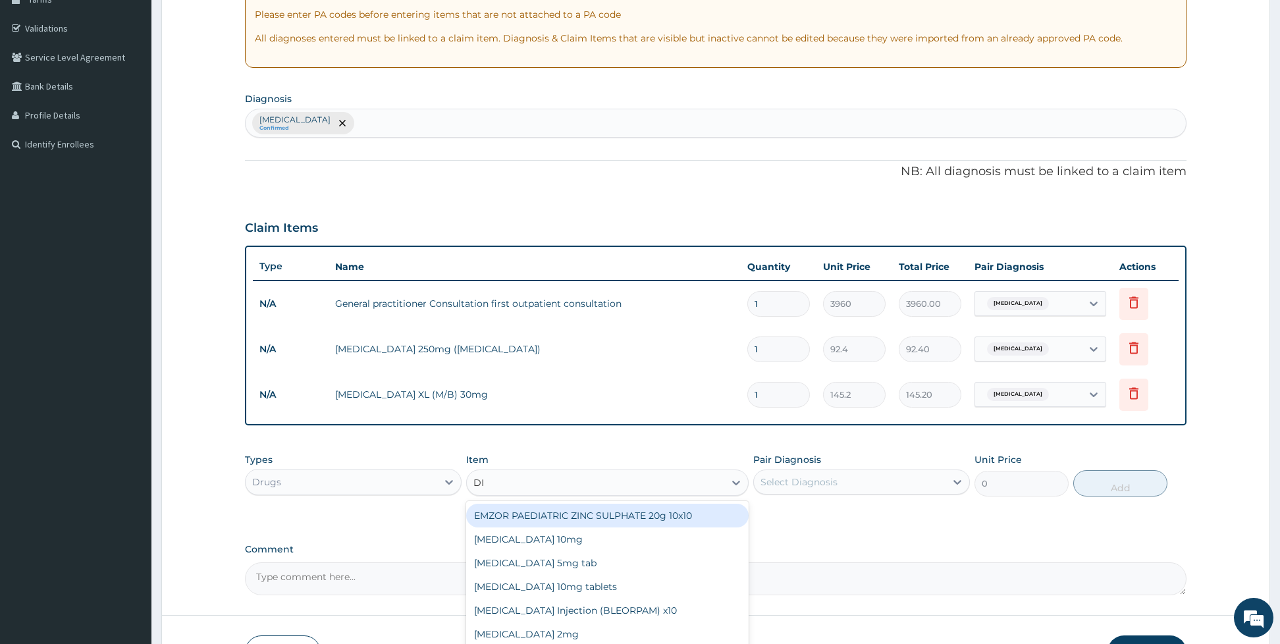
type input "DIA"
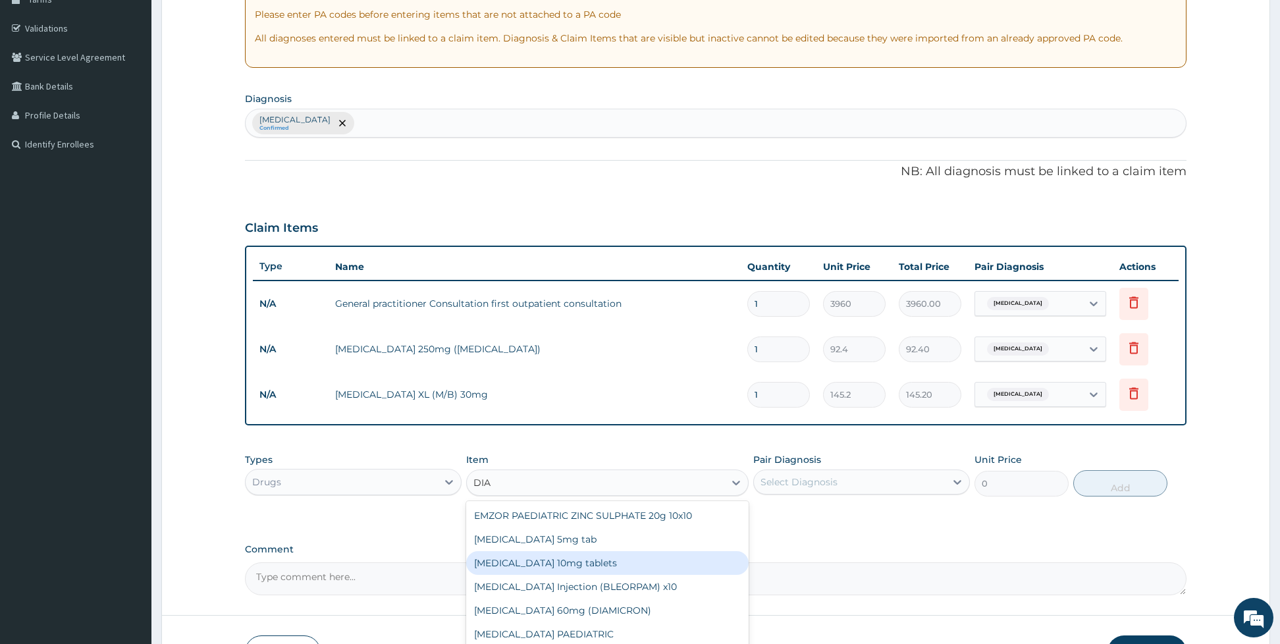
click at [523, 564] on div "[MEDICAL_DATA] 10mg tablets" at bounding box center [607, 563] width 282 height 24
type input "39.6"
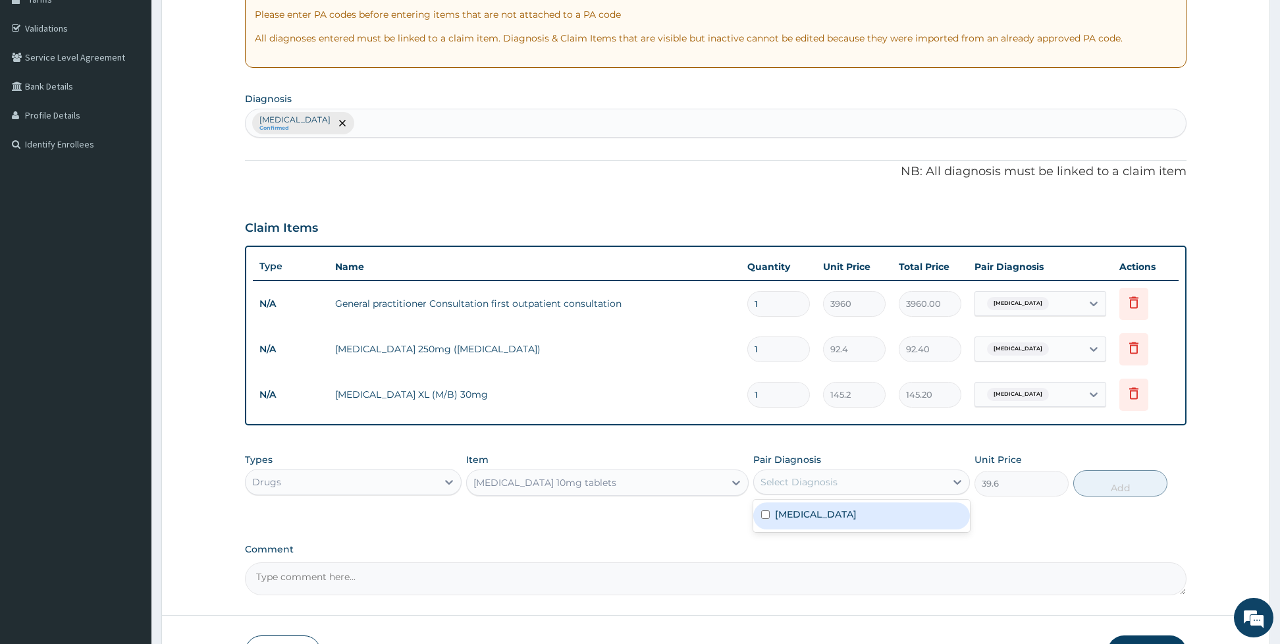
click at [783, 492] on div "Select Diagnosis" at bounding box center [861, 481] width 217 height 25
click at [783, 510] on label "Essential hypertension" at bounding box center [816, 514] width 82 height 13
checkbox input "true"
click at [1126, 494] on button "Add" at bounding box center [1120, 483] width 94 height 26
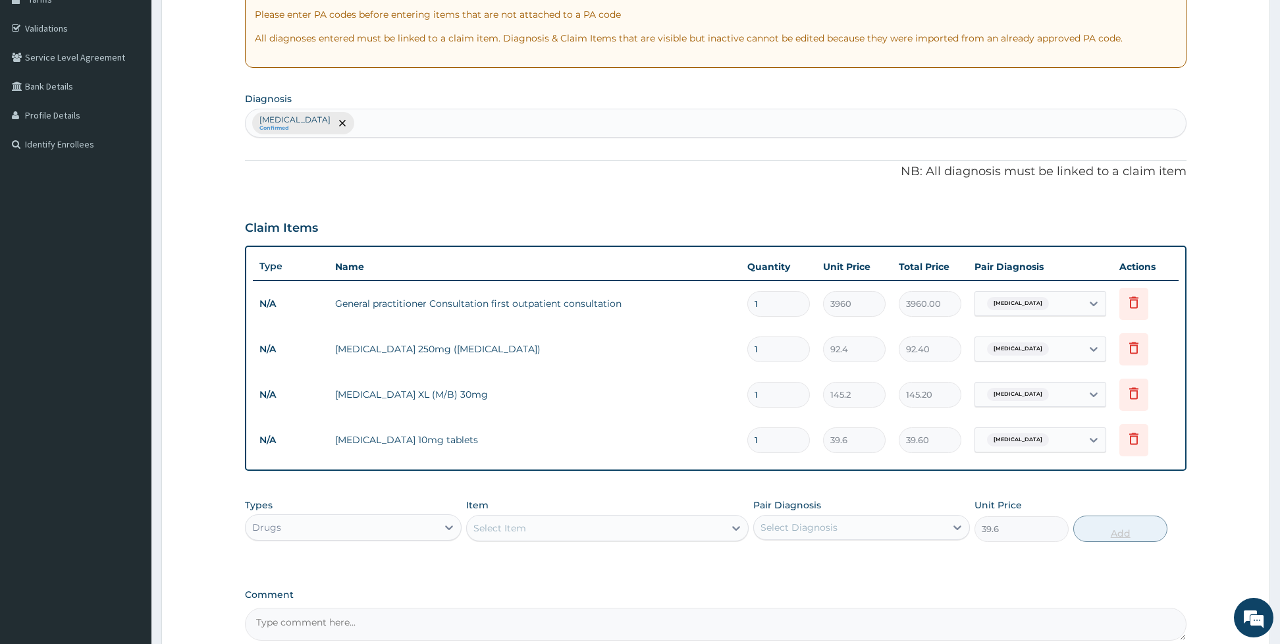
type input "0"
type input "10"
type input "396.00"
type input "10"
click at [804, 398] on input "1" at bounding box center [778, 395] width 63 height 26
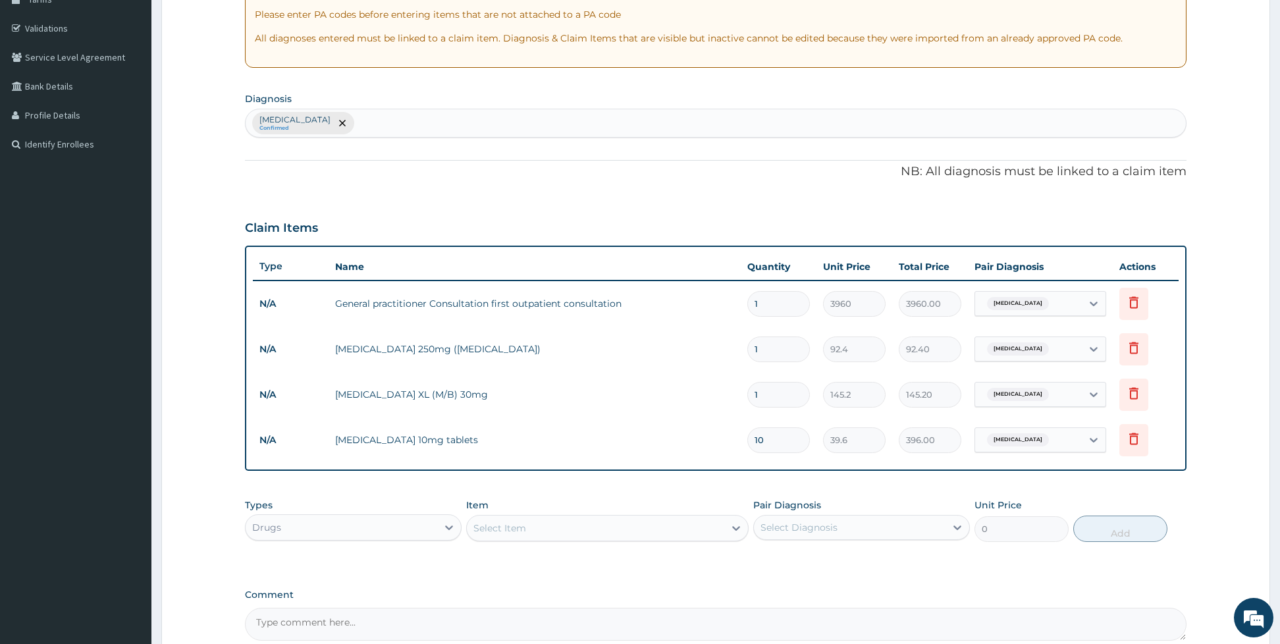
type input "0.00"
type input "2"
type input "290.40"
type input "28"
type input "4065.60"
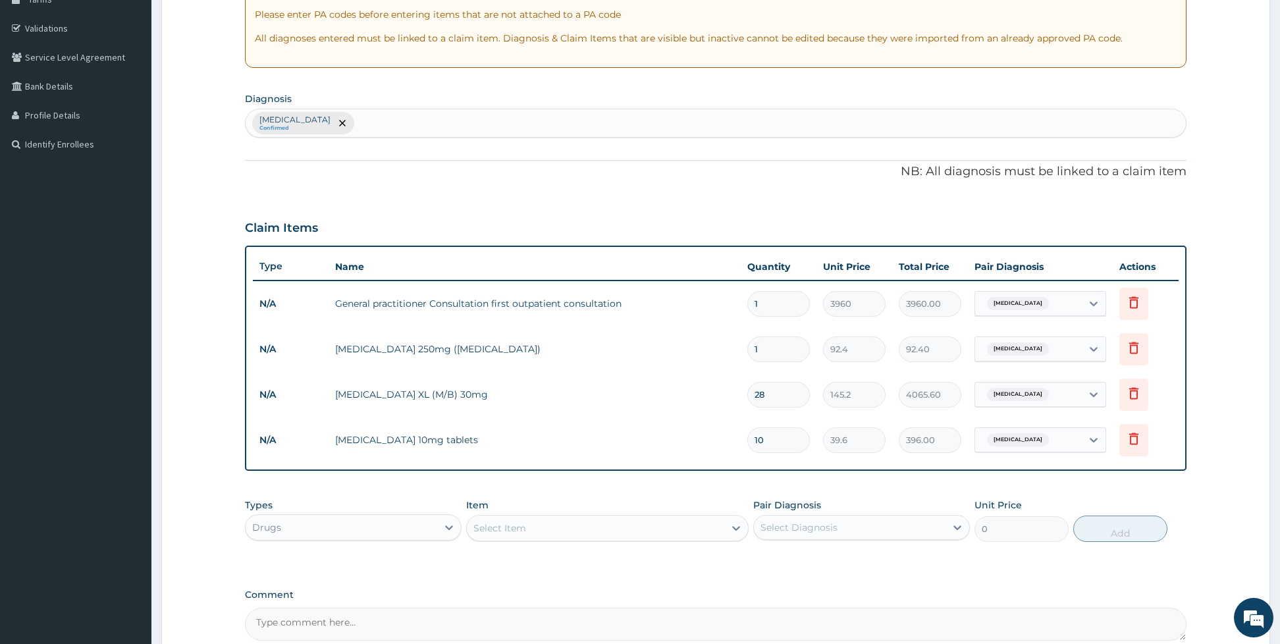
type input "28"
click at [798, 352] on input "1" at bounding box center [778, 349] width 63 height 26
type input "0.00"
type input "2"
type input "184.80"
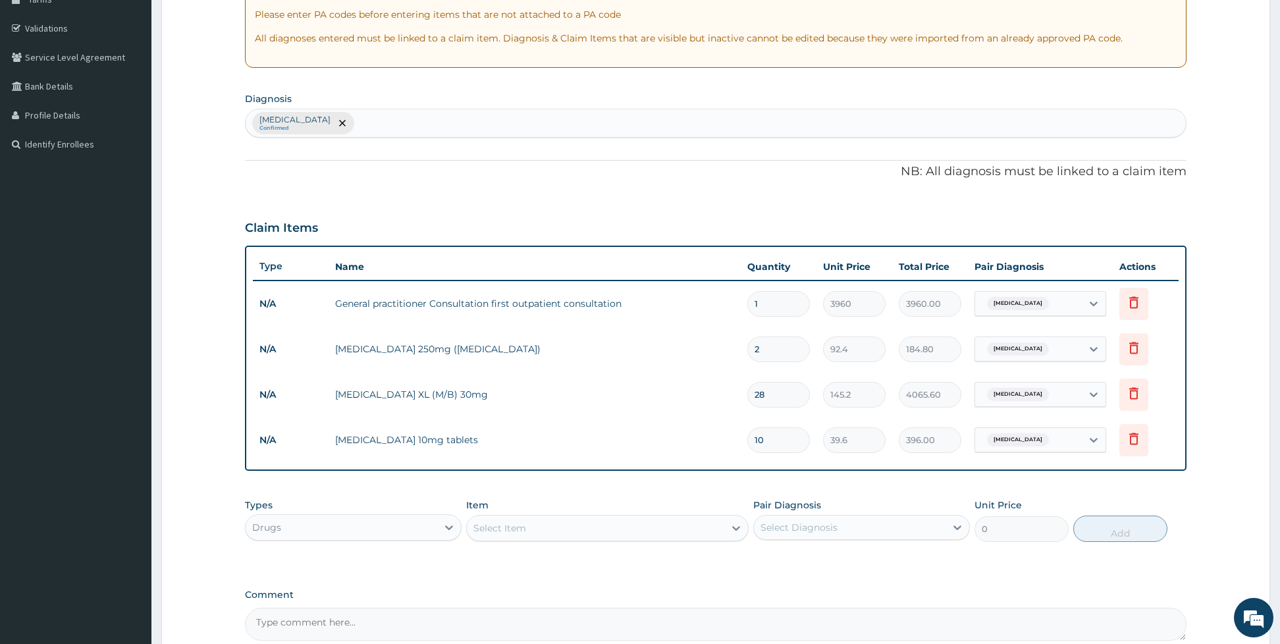
type input "28"
type input "2587.20"
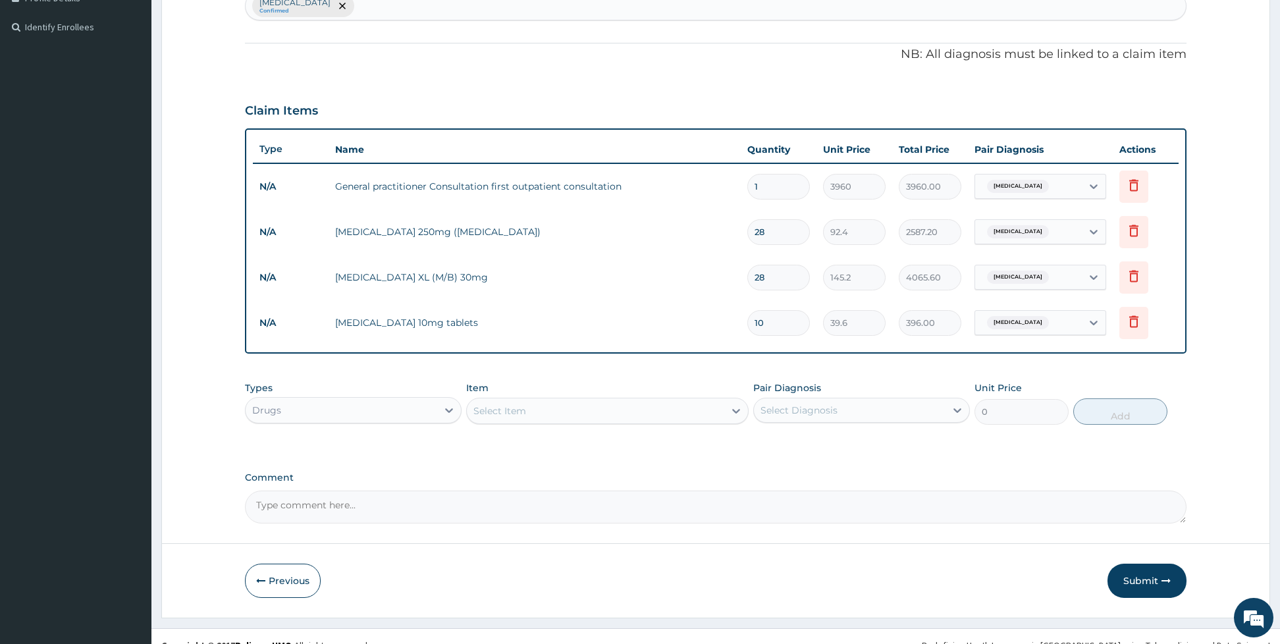
scroll to position [367, 0]
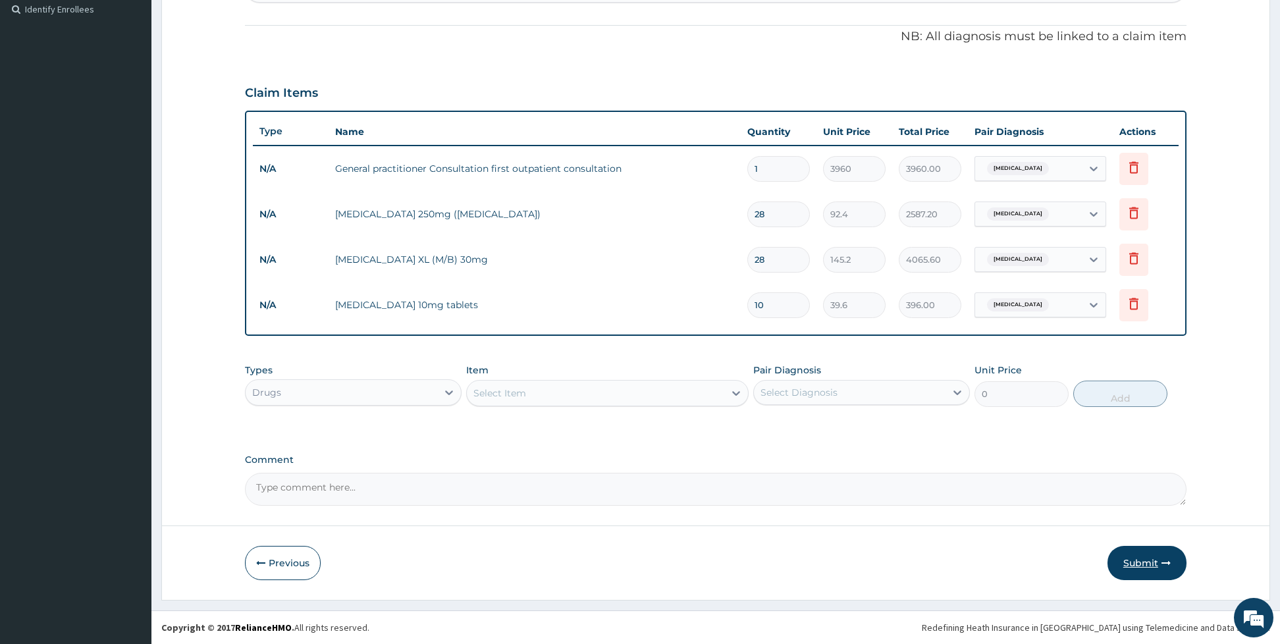
type input "28"
click at [1151, 563] on button "Submit" at bounding box center [1146, 563] width 79 height 34
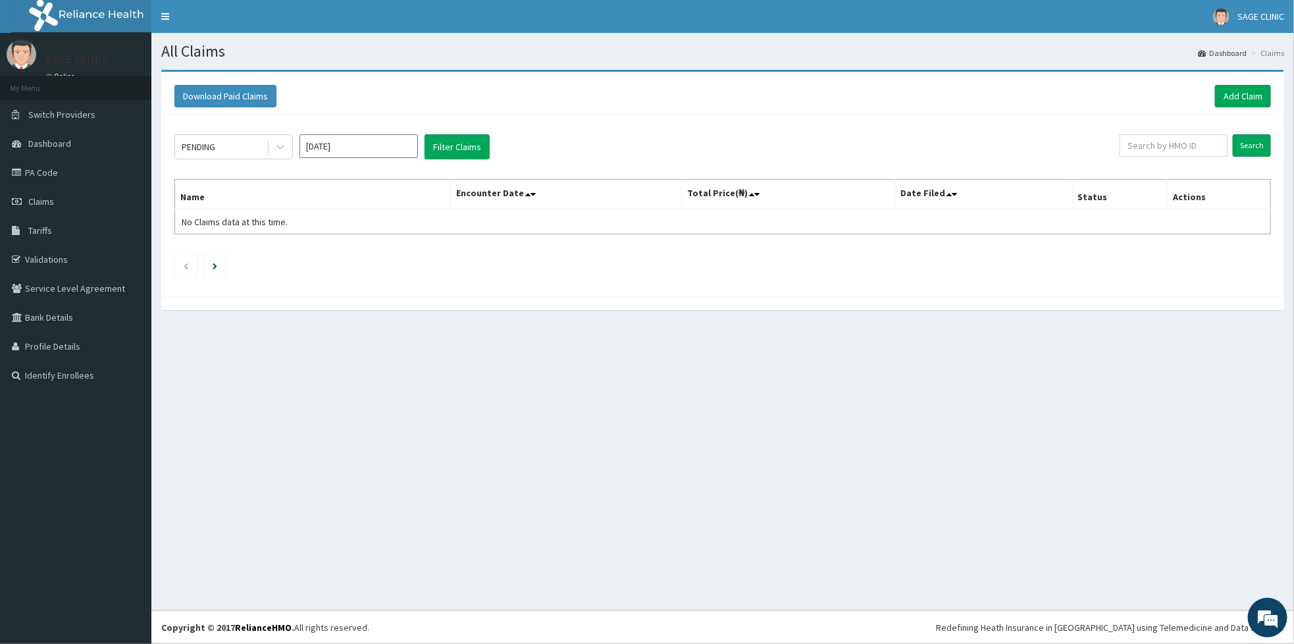
click at [1255, 80] on div "Download Paid Claims Add Claim" at bounding box center [723, 96] width 1110 height 36
click at [1255, 82] on div "Download Paid Claims Add Claim" at bounding box center [723, 96] width 1110 height 36
click at [1253, 91] on link "Add Claim" at bounding box center [1243, 96] width 56 height 22
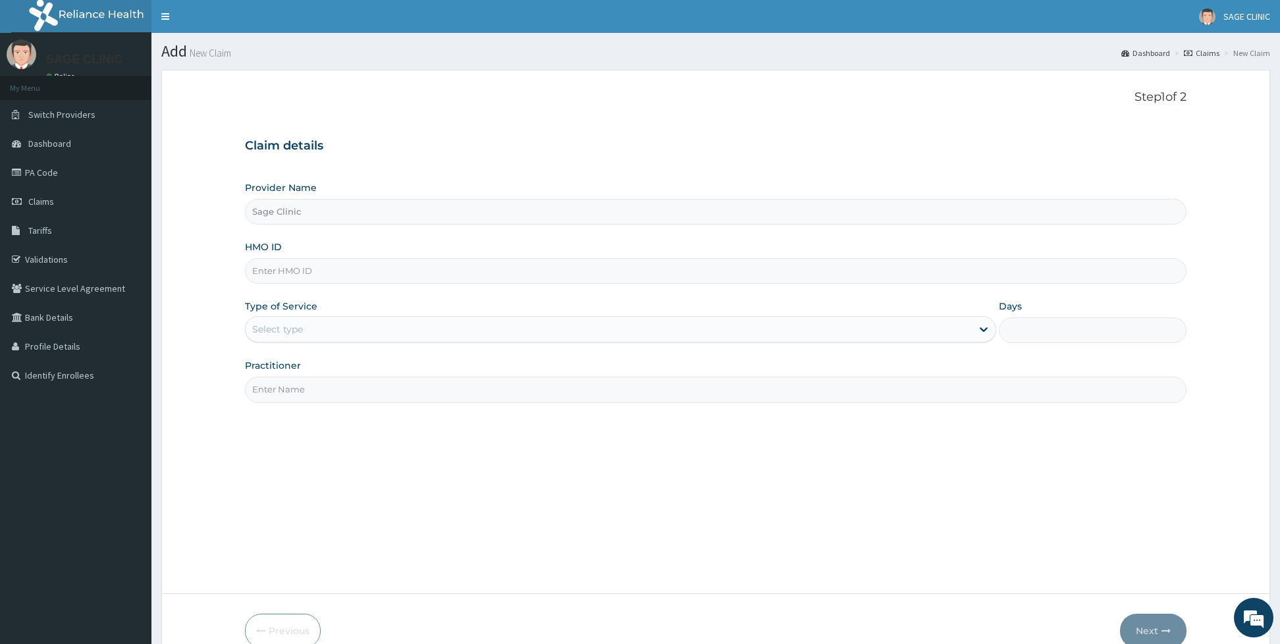
click at [488, 273] on input "HMO ID" at bounding box center [715, 271] width 941 height 26
click at [488, 273] on input "PPI/191" at bounding box center [715, 271] width 941 height 26
type input "PPI/1914ID"
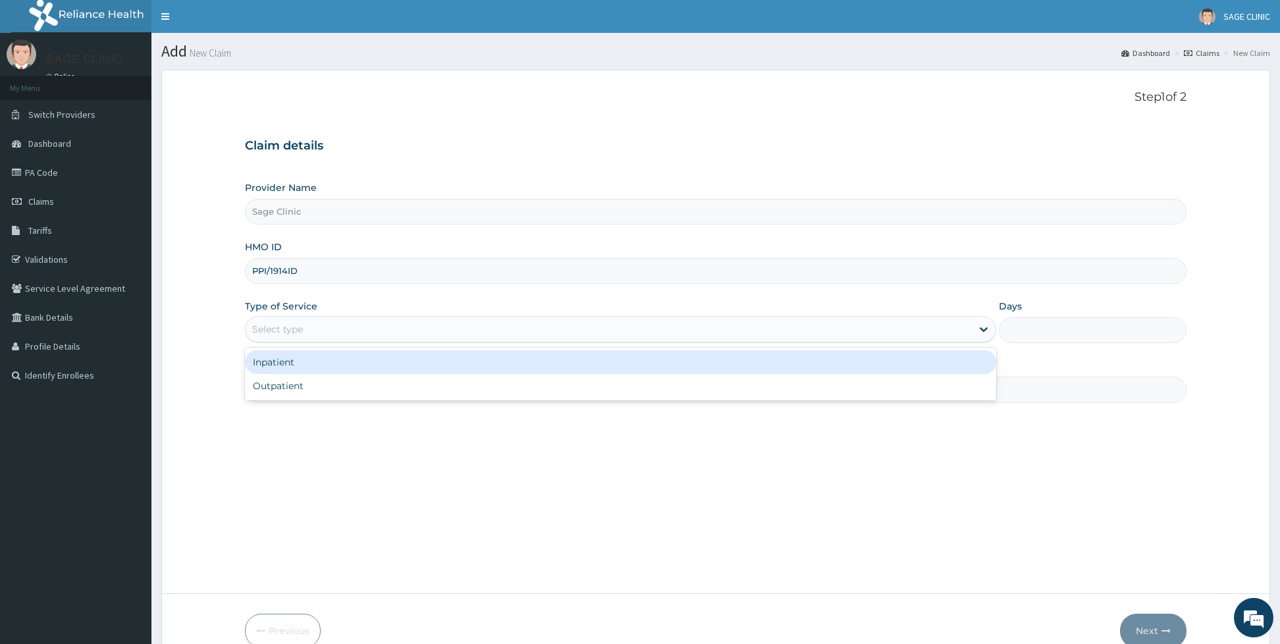
click at [360, 330] on div "Select type" at bounding box center [609, 329] width 726 height 21
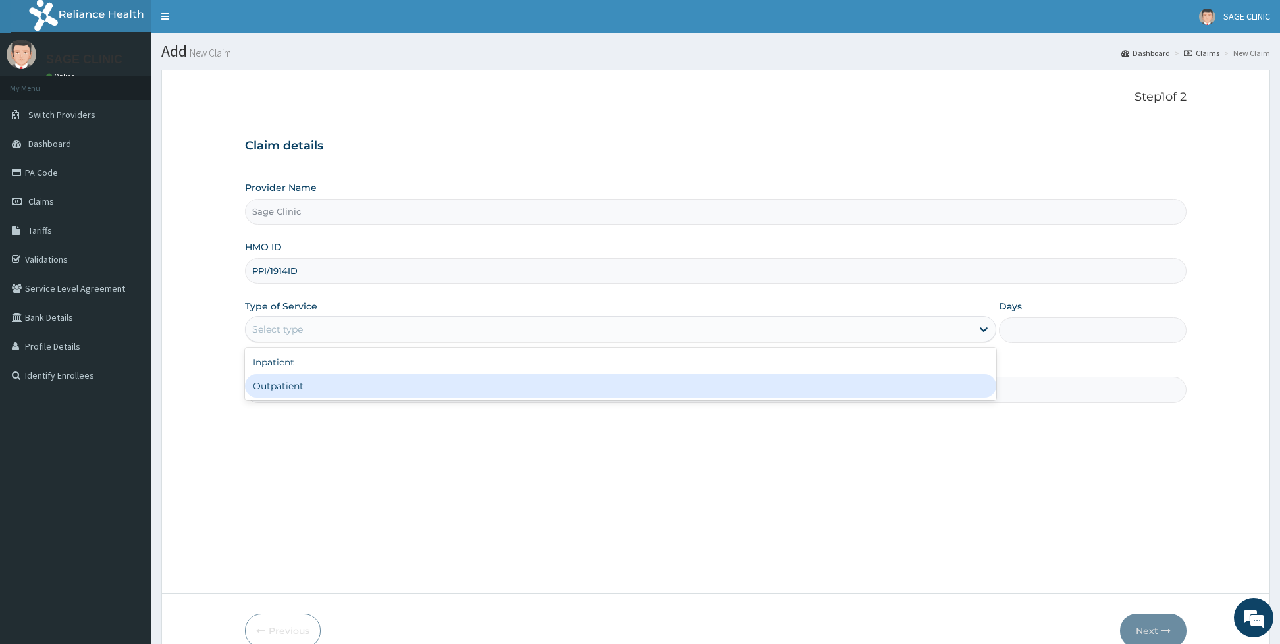
click at [319, 378] on div "Outpatient" at bounding box center [620, 386] width 751 height 24
type input "1"
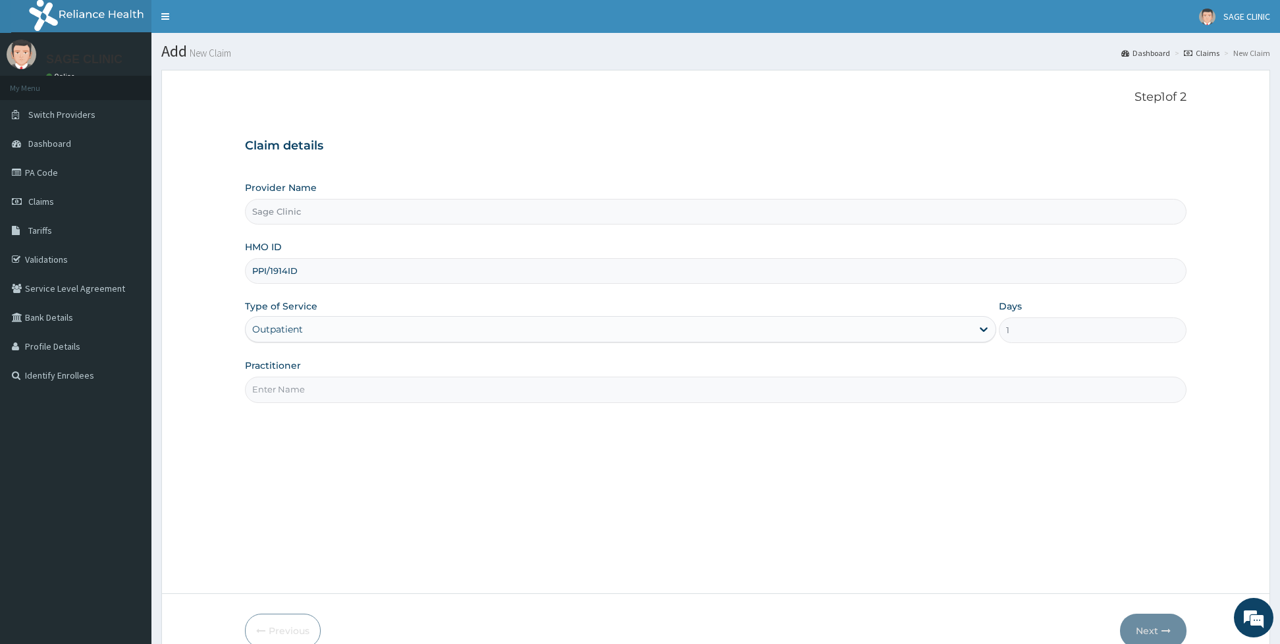
click at [319, 378] on input "Practitioner" at bounding box center [715, 390] width 941 height 26
drag, startPoint x: 326, startPoint y: 392, endPoint x: 269, endPoint y: 392, distance: 56.6
click at [269, 392] on input "Practitioner" at bounding box center [715, 390] width 941 height 26
type input "dr c.n moses"
click at [1132, 631] on button "Next" at bounding box center [1153, 631] width 66 height 34
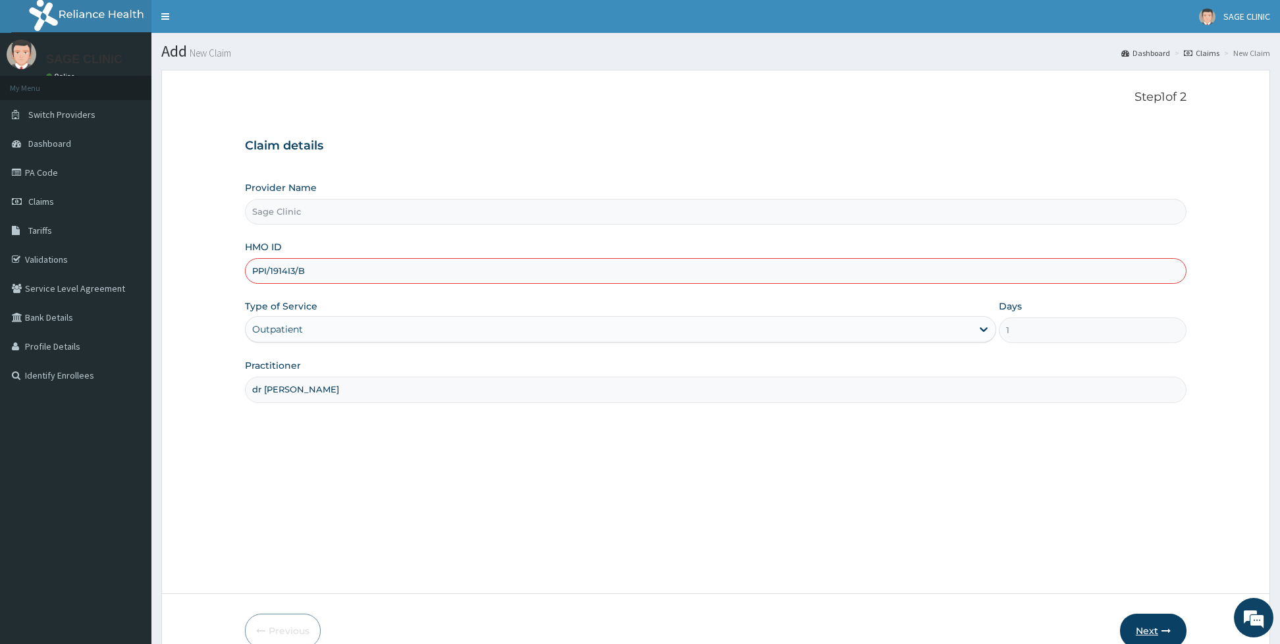
type input "PPI/1914I3/B"
click at [1138, 624] on button "Next" at bounding box center [1153, 631] width 66 height 34
click at [1134, 630] on button "Next" at bounding box center [1153, 631] width 66 height 34
click at [1149, 627] on button "Next" at bounding box center [1153, 631] width 66 height 34
click at [1136, 643] on html "R EL Toggle navigation SAGE CLINIC SAGE CLINIC - sageclinic2001@yahoo.com Membe…" at bounding box center [640, 356] width 1280 height 712
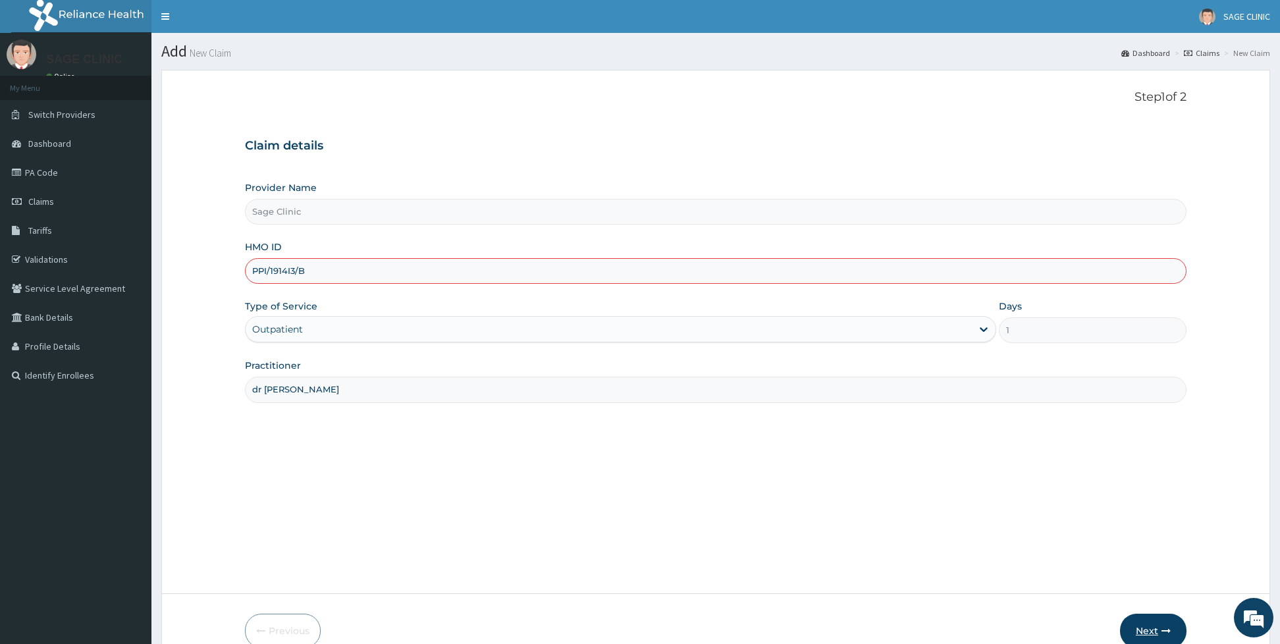
click at [1136, 629] on button "Next" at bounding box center [1153, 631] width 66 height 34
click at [1136, 624] on button "Next" at bounding box center [1153, 631] width 66 height 34
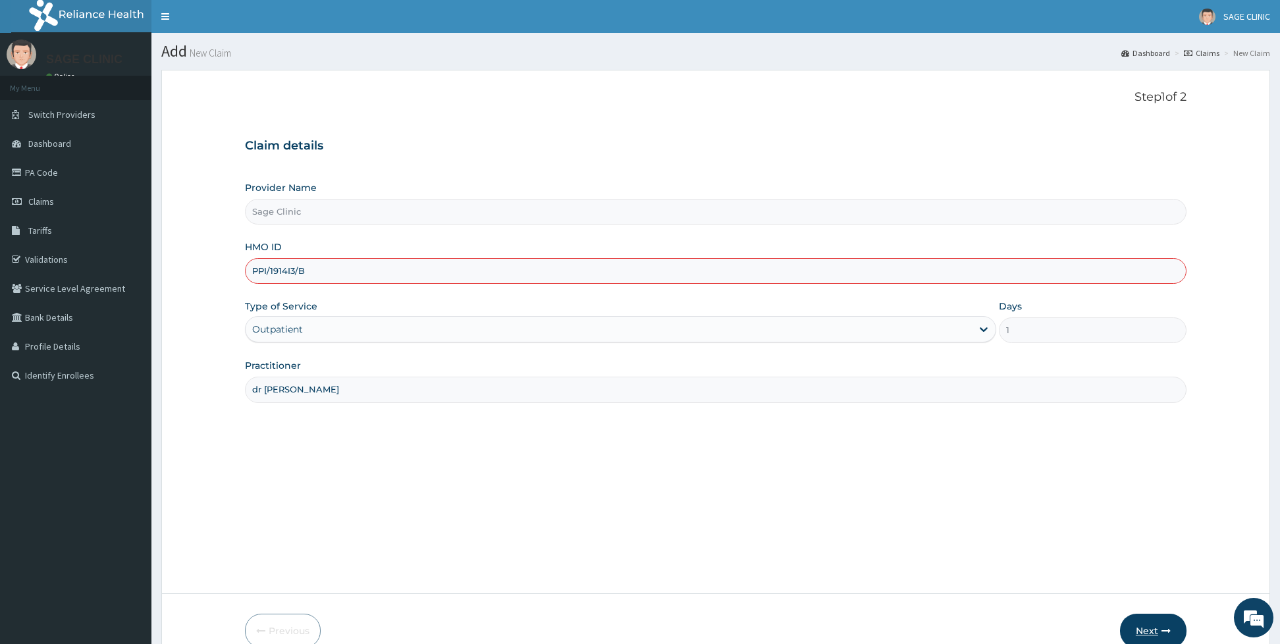
click at [1136, 624] on button "Next" at bounding box center [1153, 631] width 66 height 34
click at [394, 227] on div "Provider Name HMO ID Type of Service Select type Days Practitioner" at bounding box center [715, 291] width 941 height 221
click at [358, 273] on input "HMO ID" at bounding box center [715, 271] width 941 height 26
type input "PPI/"
type input "Sage Clinic"
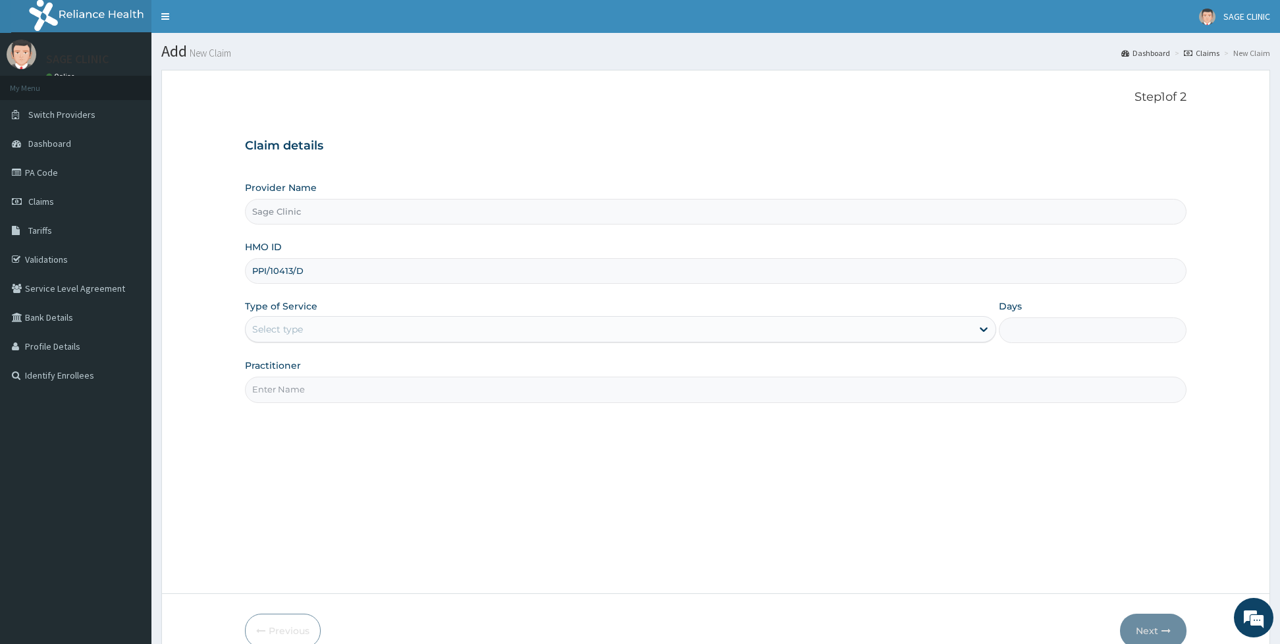
type input "PPI/10413/D"
click at [318, 336] on div "Select type" at bounding box center [609, 329] width 726 height 21
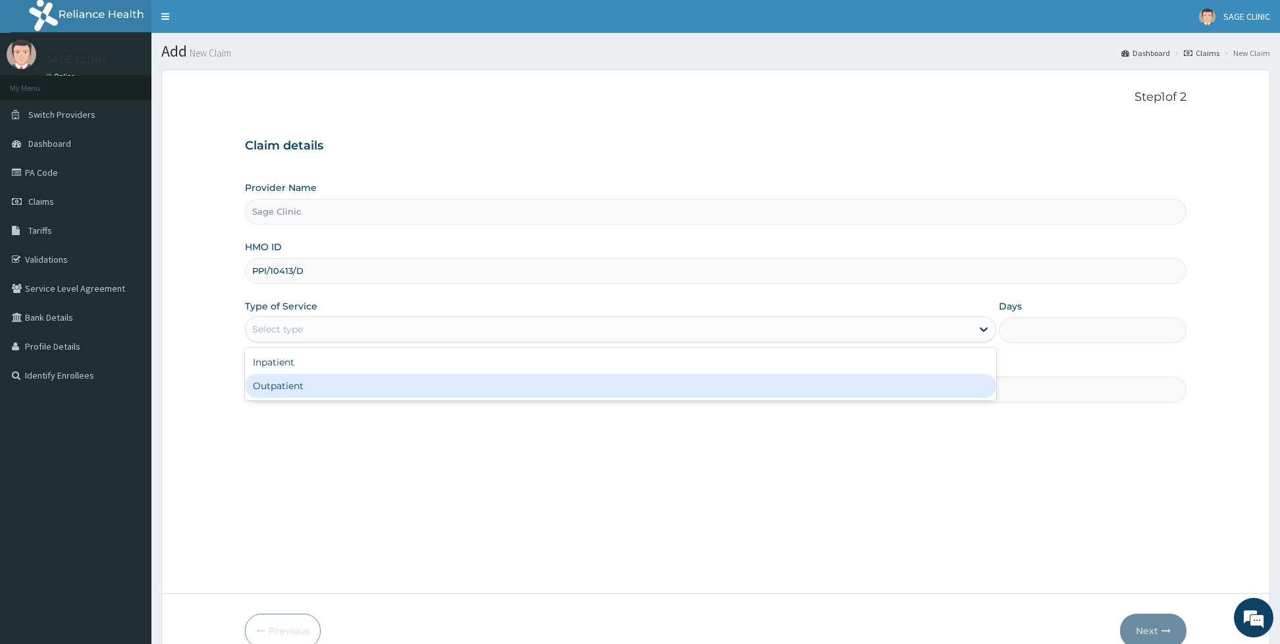
click at [293, 384] on div "Outpatient" at bounding box center [620, 386] width 751 height 24
type input "1"
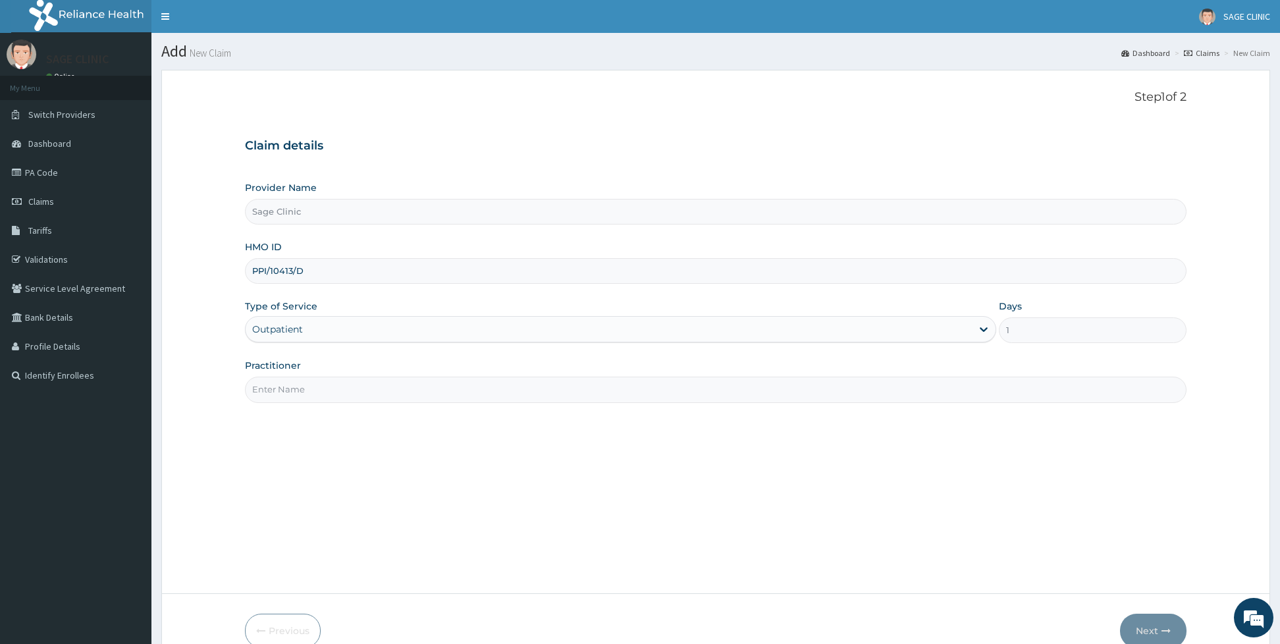
click at [293, 384] on input "Practitioner" at bounding box center [715, 390] width 941 height 26
type input "dr [PERSON_NAME]"
click at [1132, 626] on button "Next" at bounding box center [1153, 631] width 66 height 34
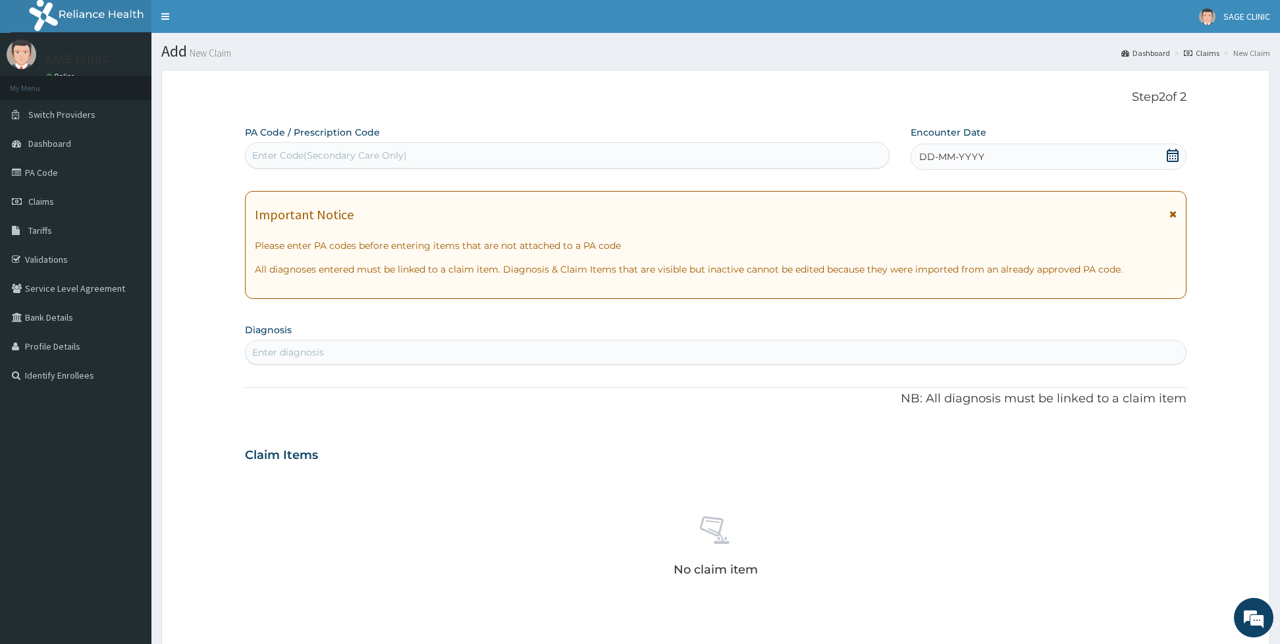
click at [954, 144] on div "DD-MM-YYYY" at bounding box center [1048, 157] width 276 height 26
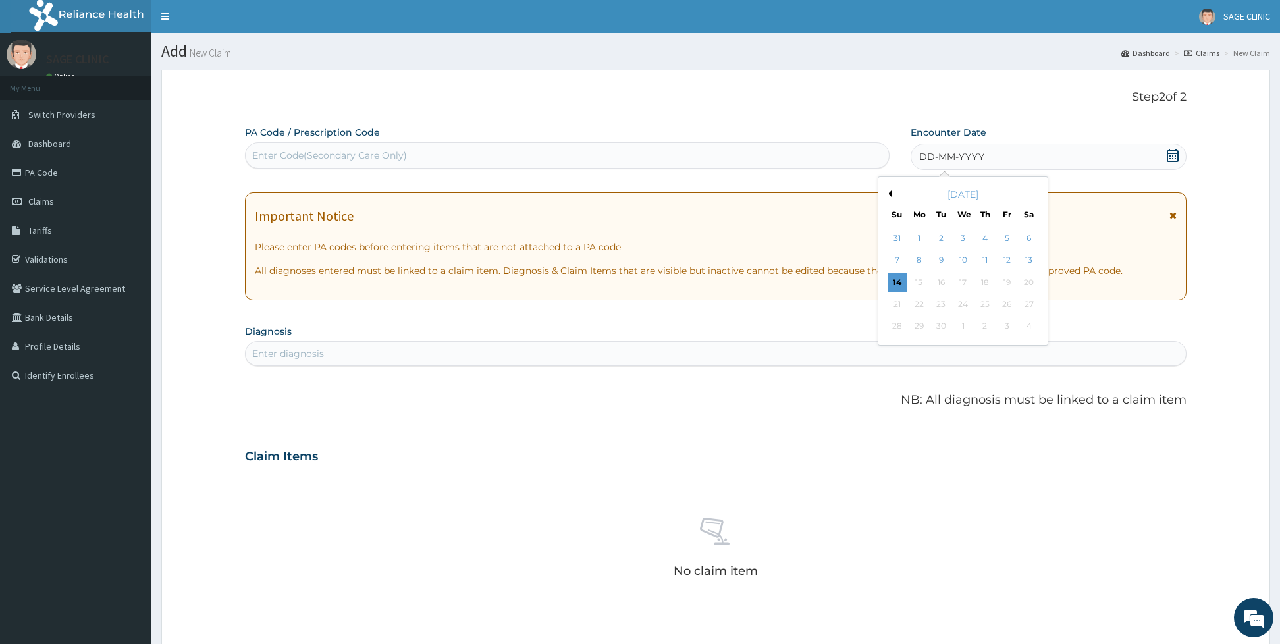
click at [891, 196] on div "[DATE]" at bounding box center [962, 194] width 159 height 13
click at [889, 192] on button "Previous Month" at bounding box center [888, 193] width 7 height 7
click at [1037, 194] on button "Next Month" at bounding box center [1037, 193] width 7 height 7
click at [899, 350] on div "31" at bounding box center [897, 348] width 20 height 20
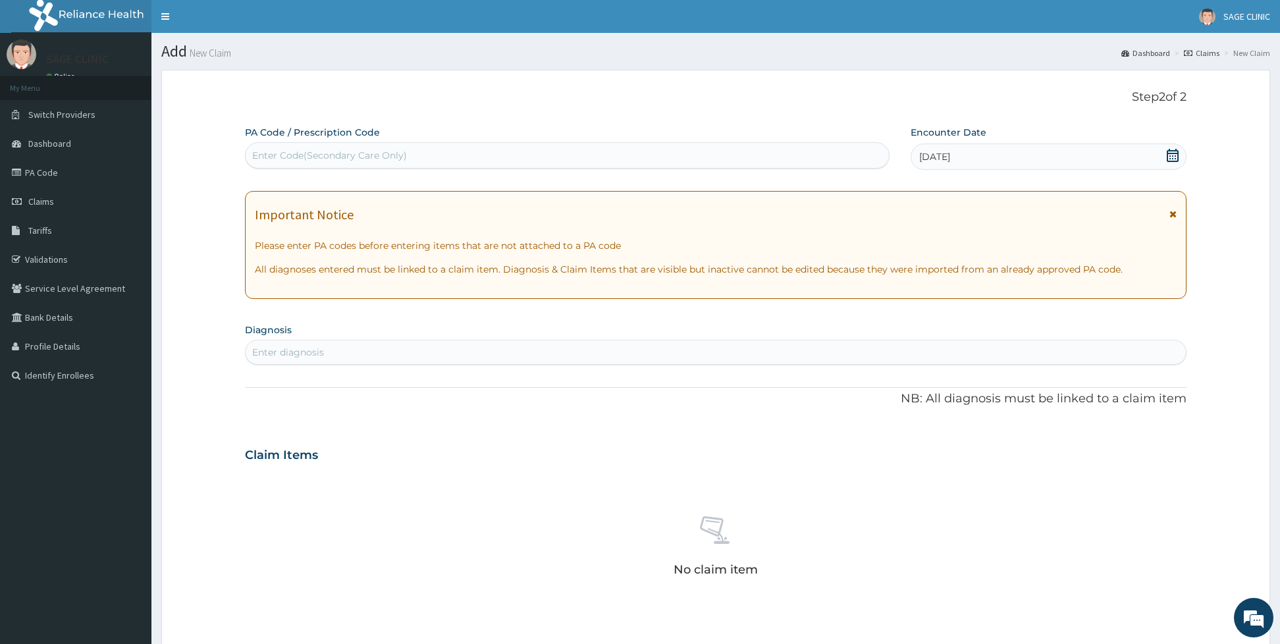
click at [737, 342] on div "Enter diagnosis" at bounding box center [716, 352] width 940 height 21
click at [289, 358] on input "RESPIORATORY" at bounding box center [289, 352] width 75 height 13
type input "RESPIRATORY"
click at [358, 359] on div "RESPIRATORY RESPIRATORY" at bounding box center [702, 352] width 912 height 21
click at [354, 352] on div "RESPIRATORY RESPIRATORY" at bounding box center [702, 352] width 912 height 21
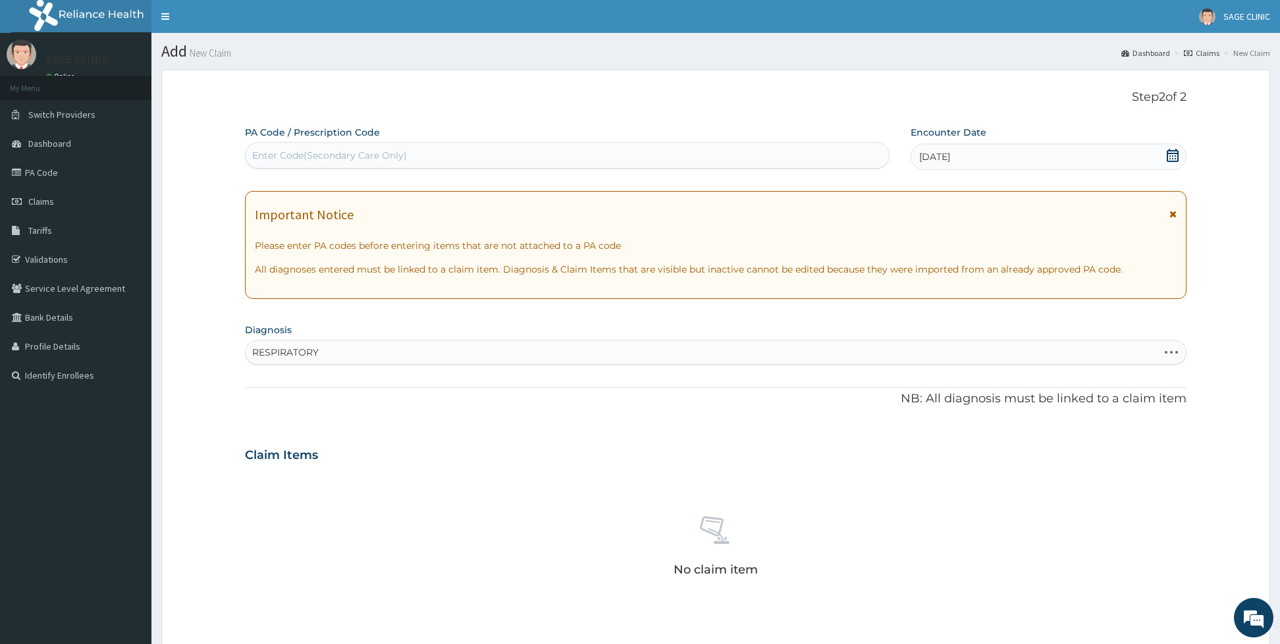
click at [373, 346] on div "RESPIRATORY RESPIRATORY" at bounding box center [702, 352] width 912 height 21
click at [338, 354] on div "RESPIRATORY RESPIRATORY" at bounding box center [702, 352] width 912 height 21
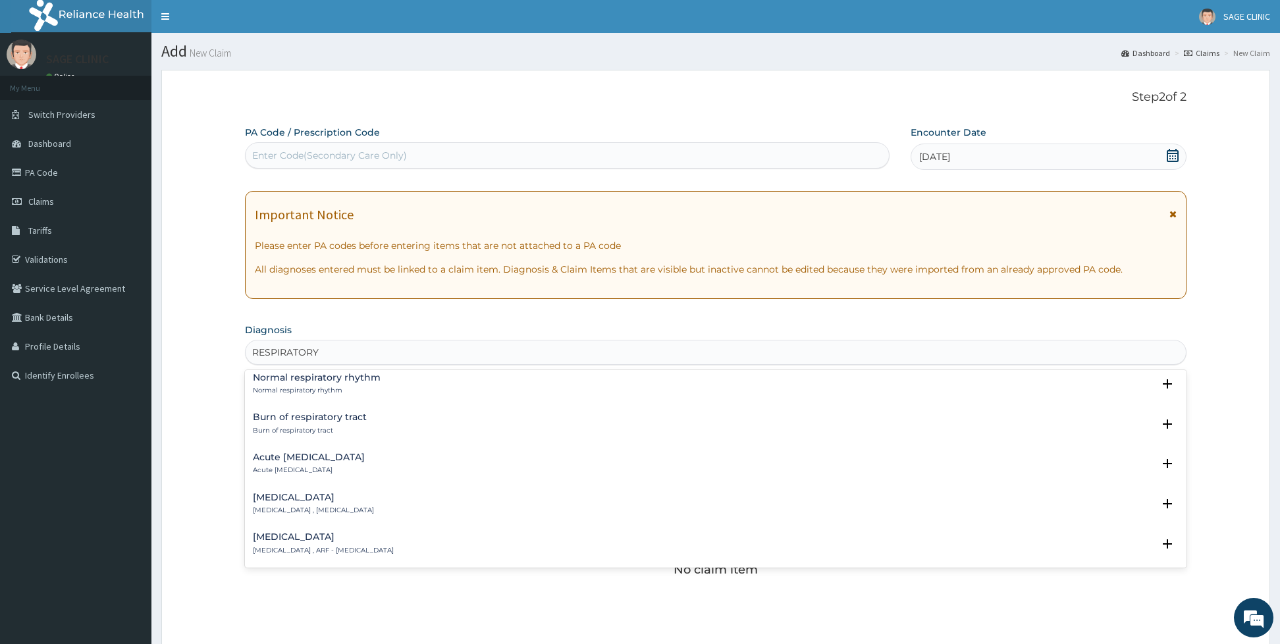
scroll to position [1738, 0]
click at [408, 476] on div "Acute respiratory disease Acute respiratory disease Select Status Query Query c…" at bounding box center [715, 462] width 941 height 40
click at [365, 457] on div "Acute respiratory disease Acute respiratory disease" at bounding box center [309, 458] width 112 height 23
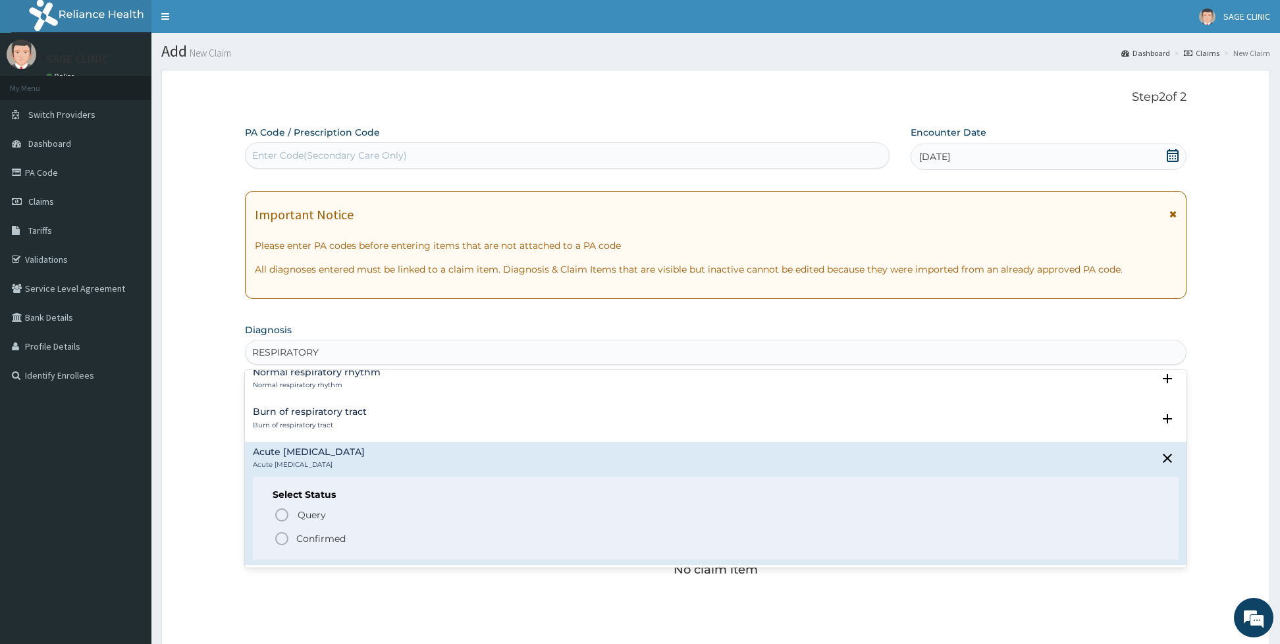
click at [293, 539] on span "Confirmed" at bounding box center [716, 539] width 885 height 16
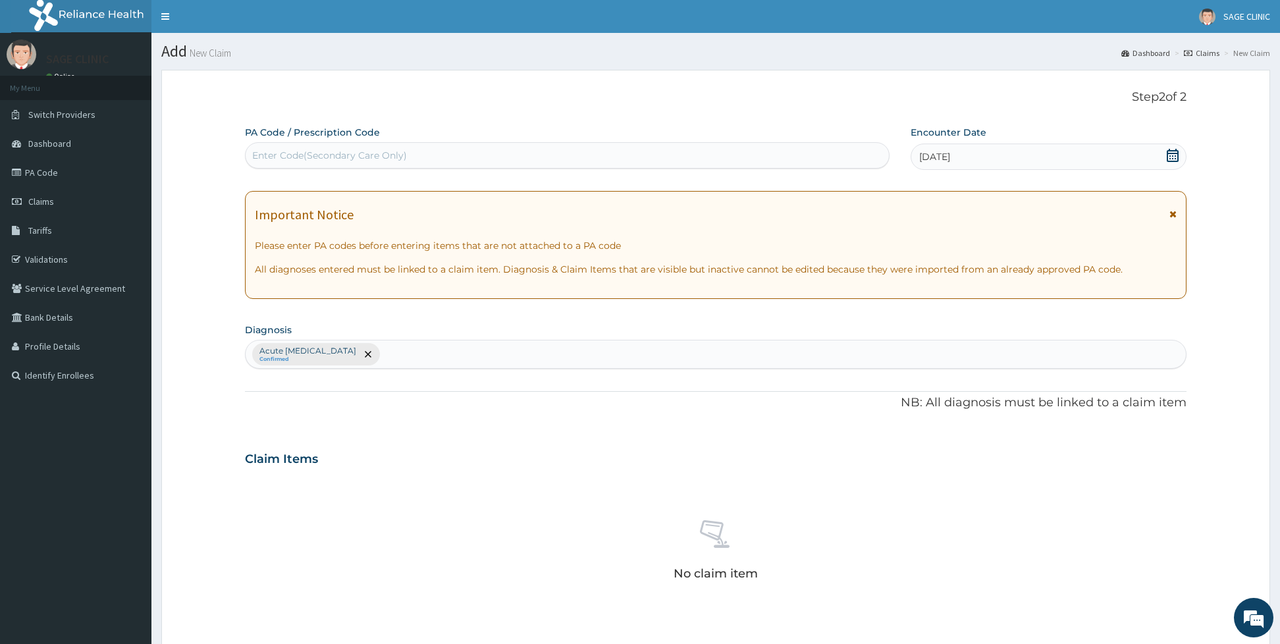
scroll to position [294, 0]
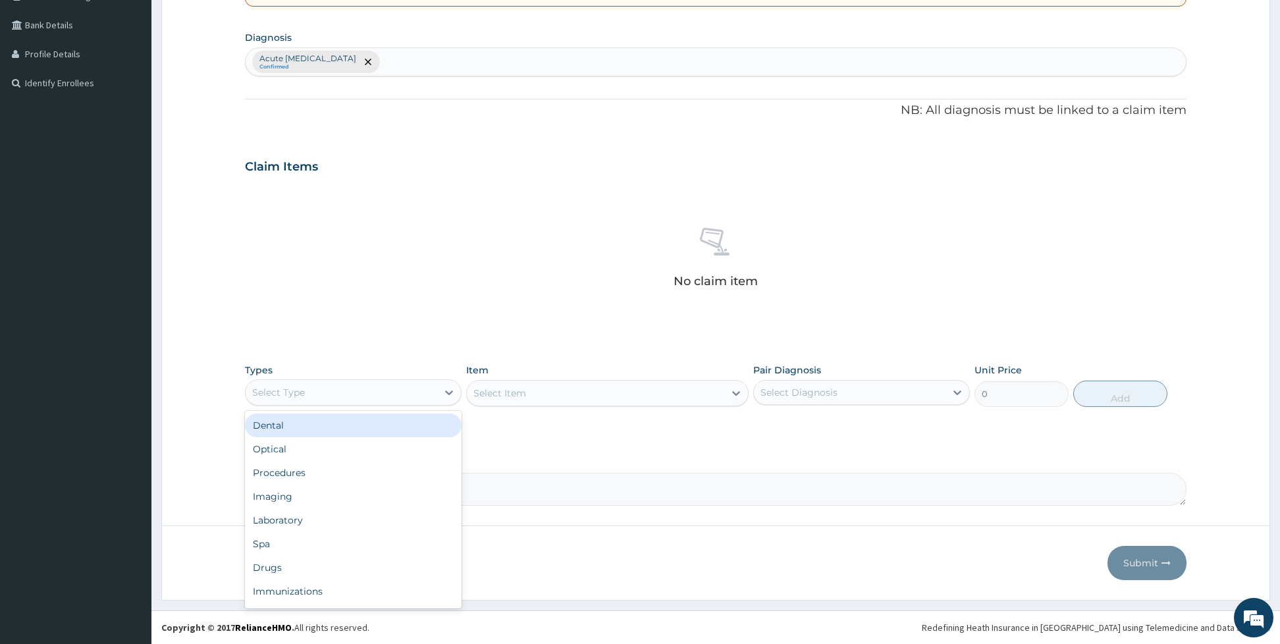
click at [387, 392] on div "Select Type" at bounding box center [342, 392] width 192 height 21
click at [296, 485] on div "Imaging" at bounding box center [353, 497] width 217 height 24
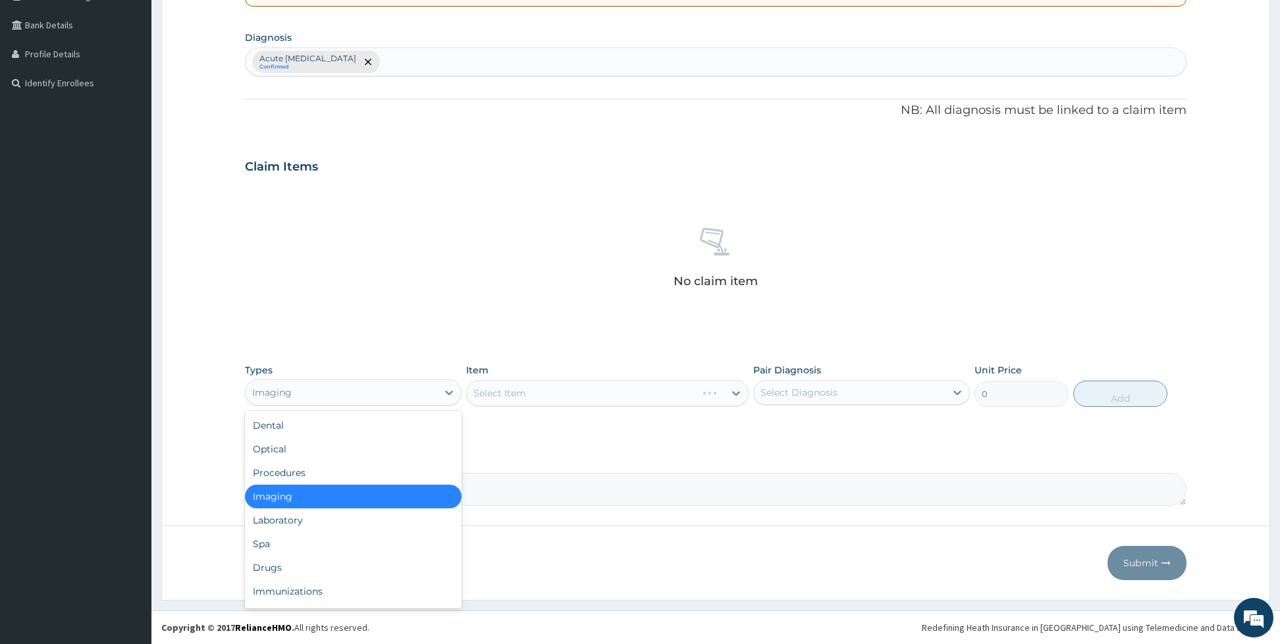
click at [336, 379] on div "Imaging" at bounding box center [353, 392] width 217 height 26
click at [320, 475] on div "Procedures" at bounding box center [353, 473] width 217 height 24
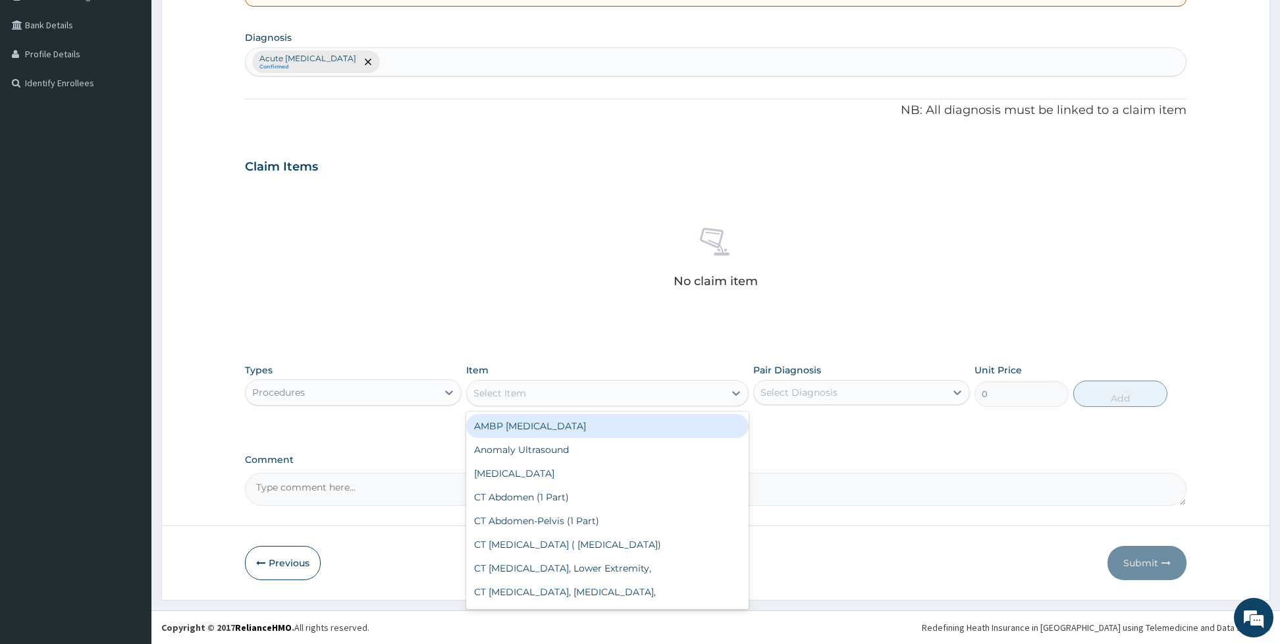
click at [504, 403] on div "Select Item" at bounding box center [607, 393] width 282 height 26
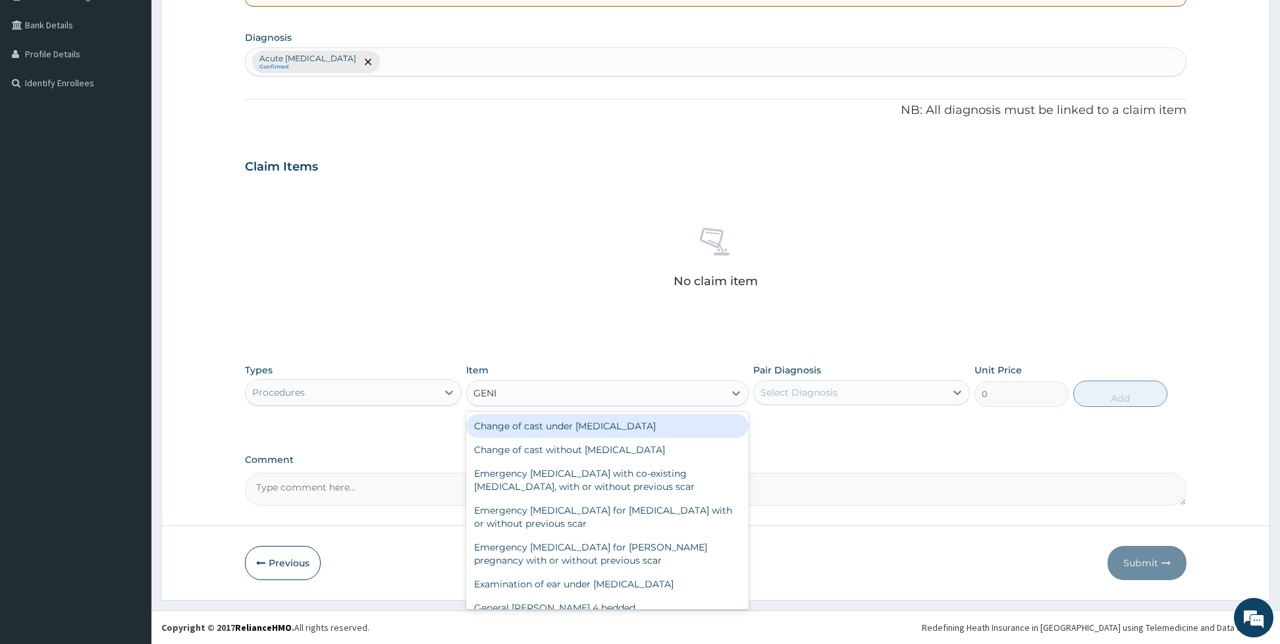
type input "GENER"
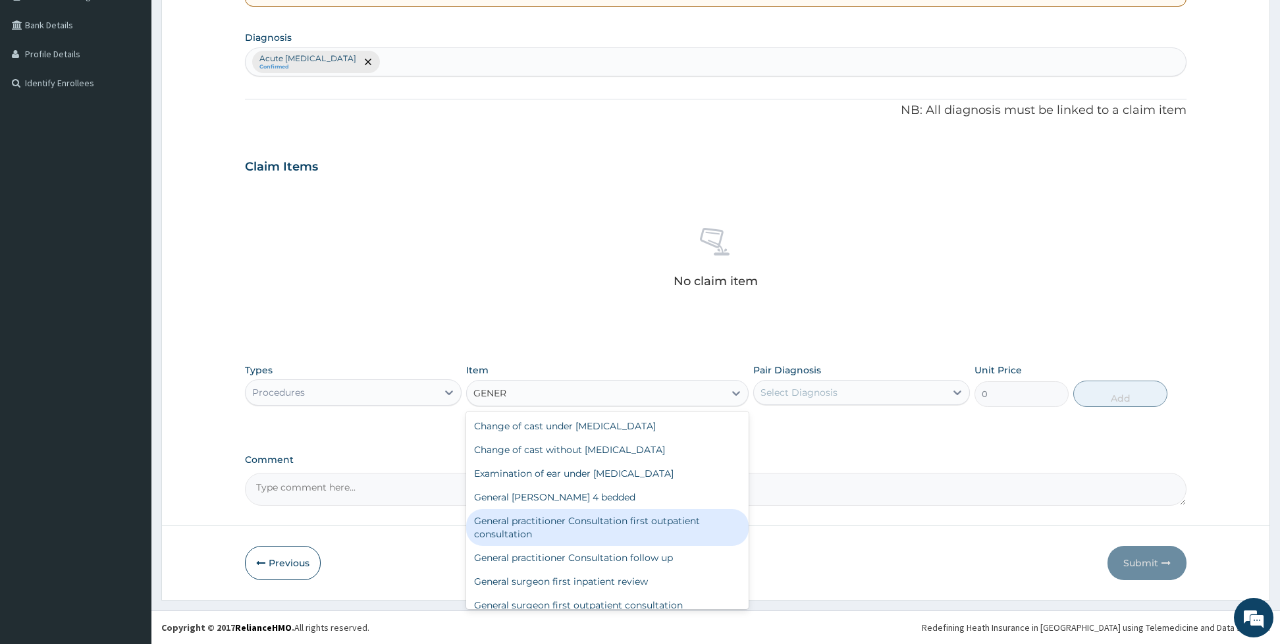
click at [519, 543] on div "General practitioner Consultation first outpatient consultation" at bounding box center [607, 527] width 282 height 37
type input "3960"
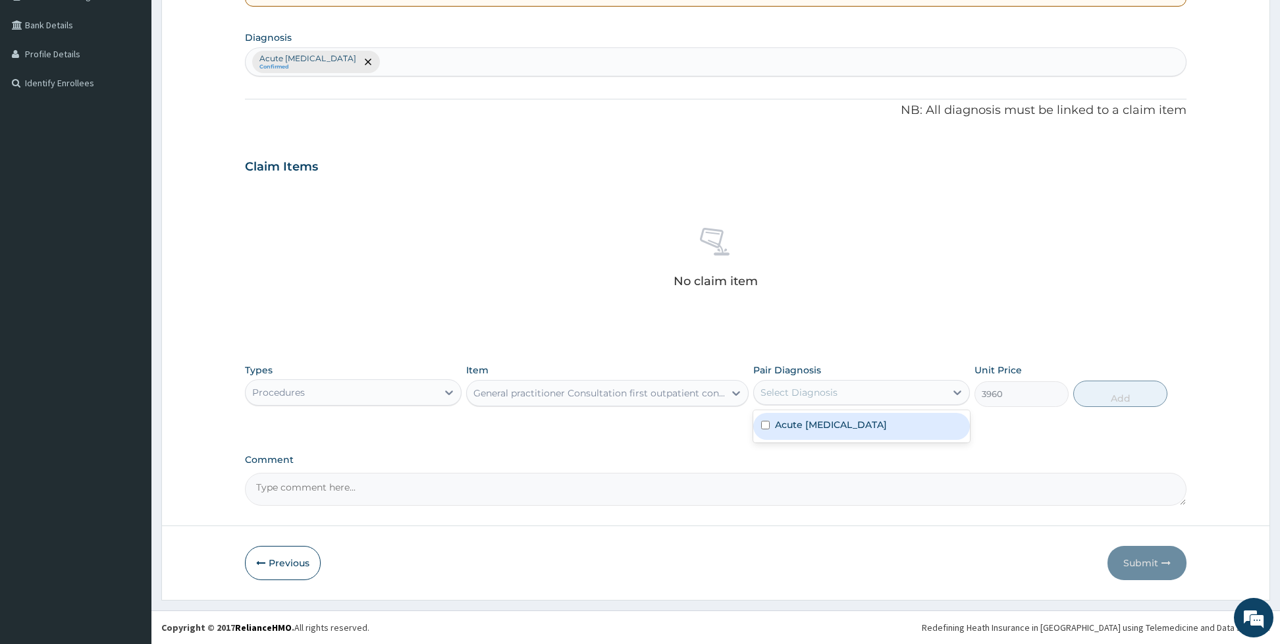
click at [785, 397] on div "Select Diagnosis" at bounding box center [798, 392] width 77 height 13
click at [780, 417] on div "Acute respiratory disease" at bounding box center [861, 426] width 217 height 27
checkbox input "true"
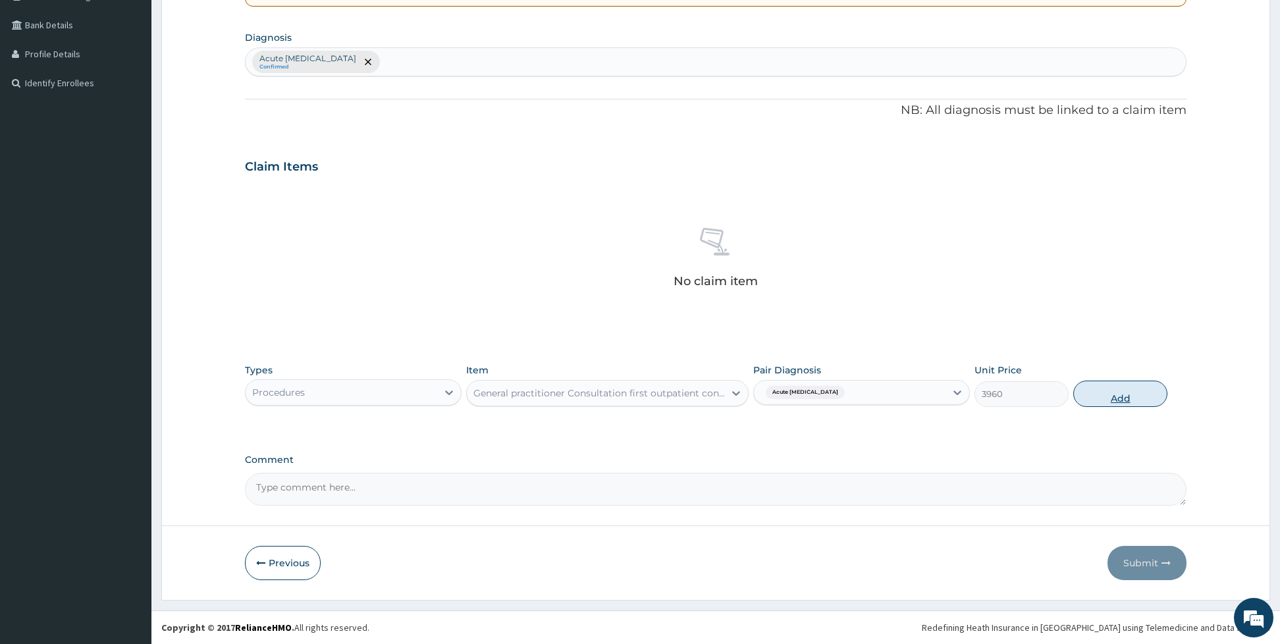
click at [1144, 390] on button "Add" at bounding box center [1120, 394] width 94 height 26
type input "0"
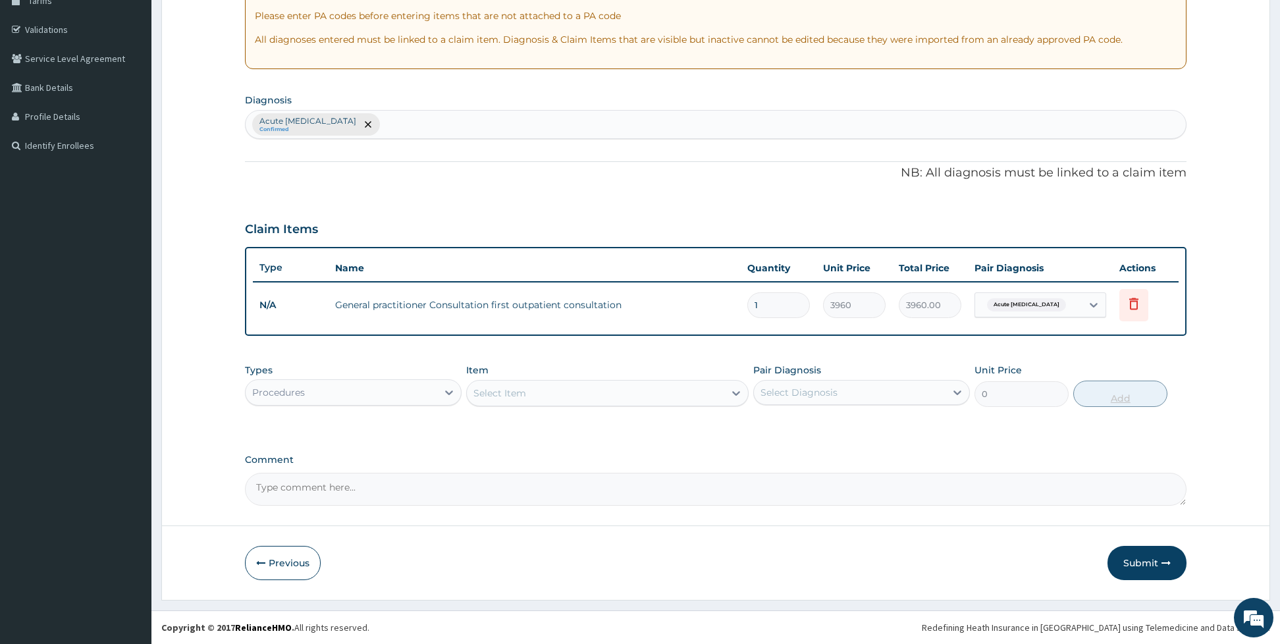
scroll to position [231, 0]
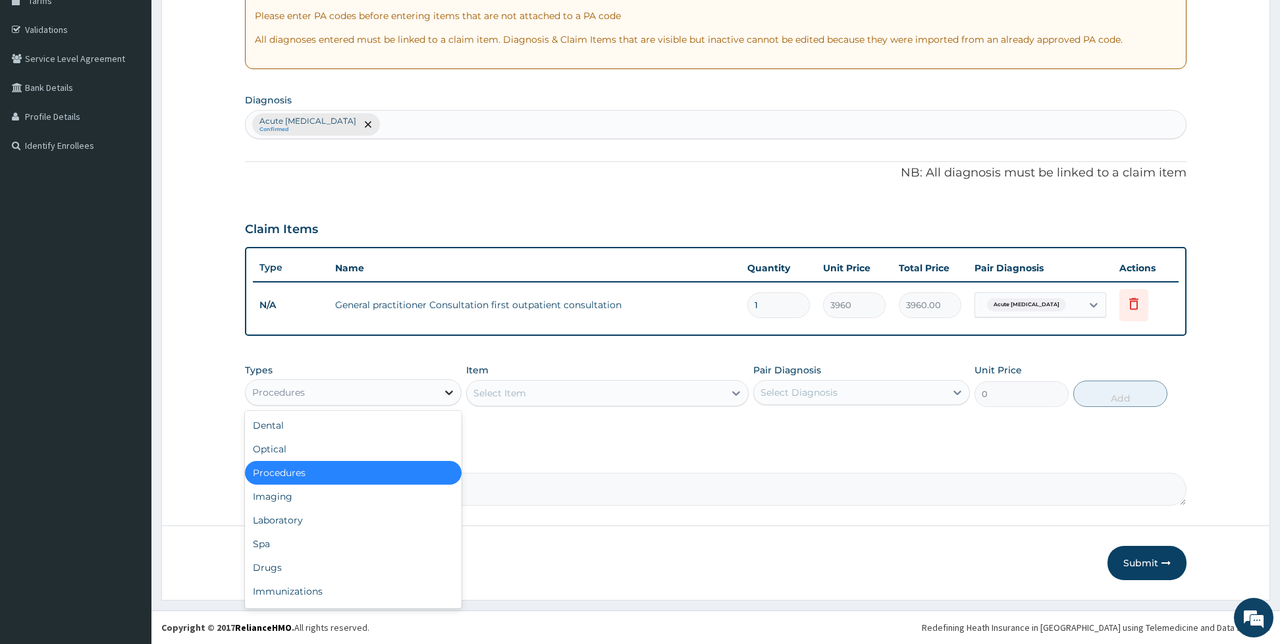
click at [442, 395] on icon at bounding box center [448, 392] width 13 height 13
click at [332, 526] on div "Laboratory" at bounding box center [353, 520] width 217 height 24
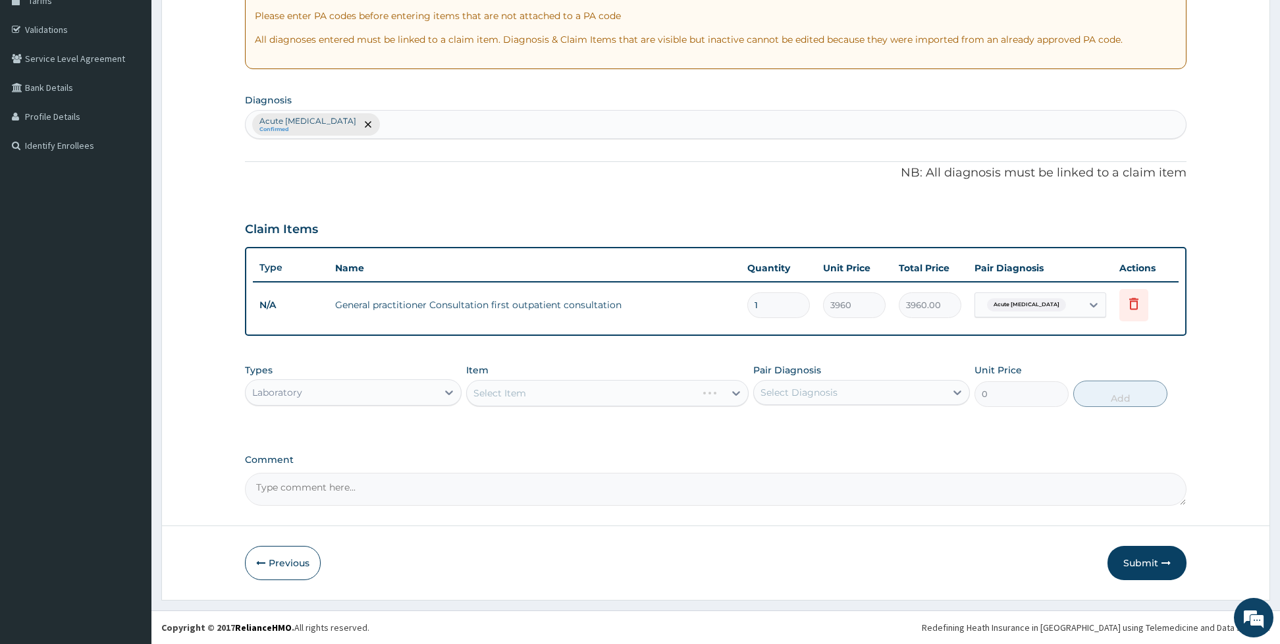
click at [494, 400] on div "Select Item" at bounding box center [607, 393] width 282 height 26
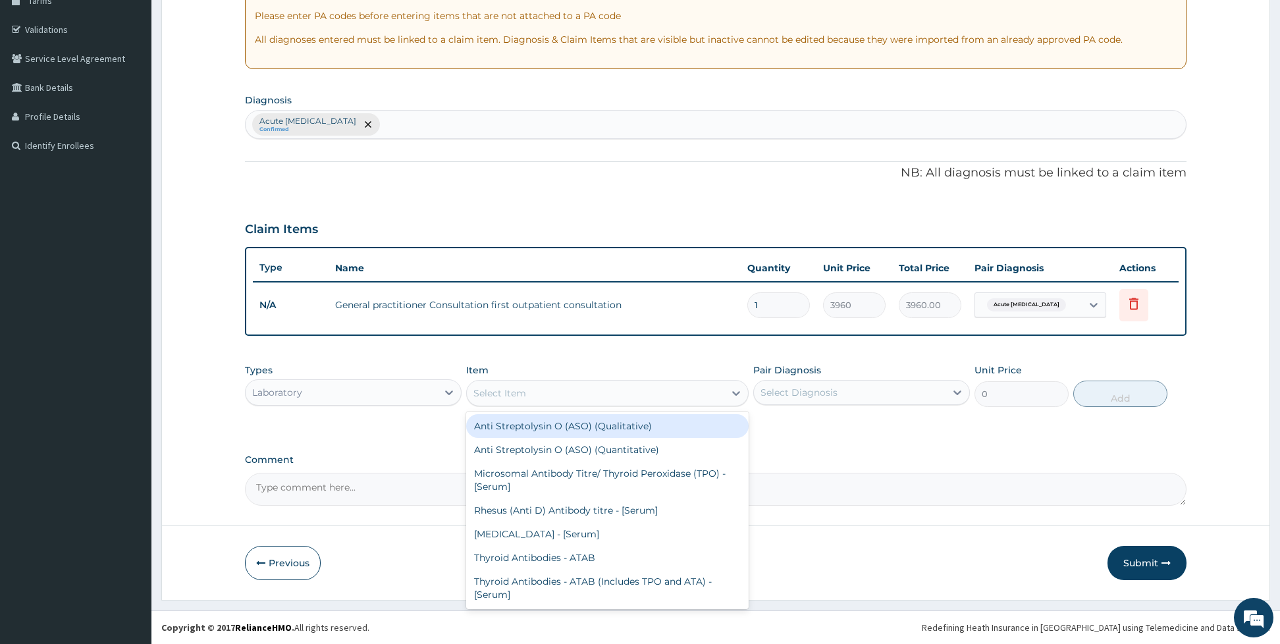
click at [524, 387] on div "Select Item" at bounding box center [499, 392] width 53 height 13
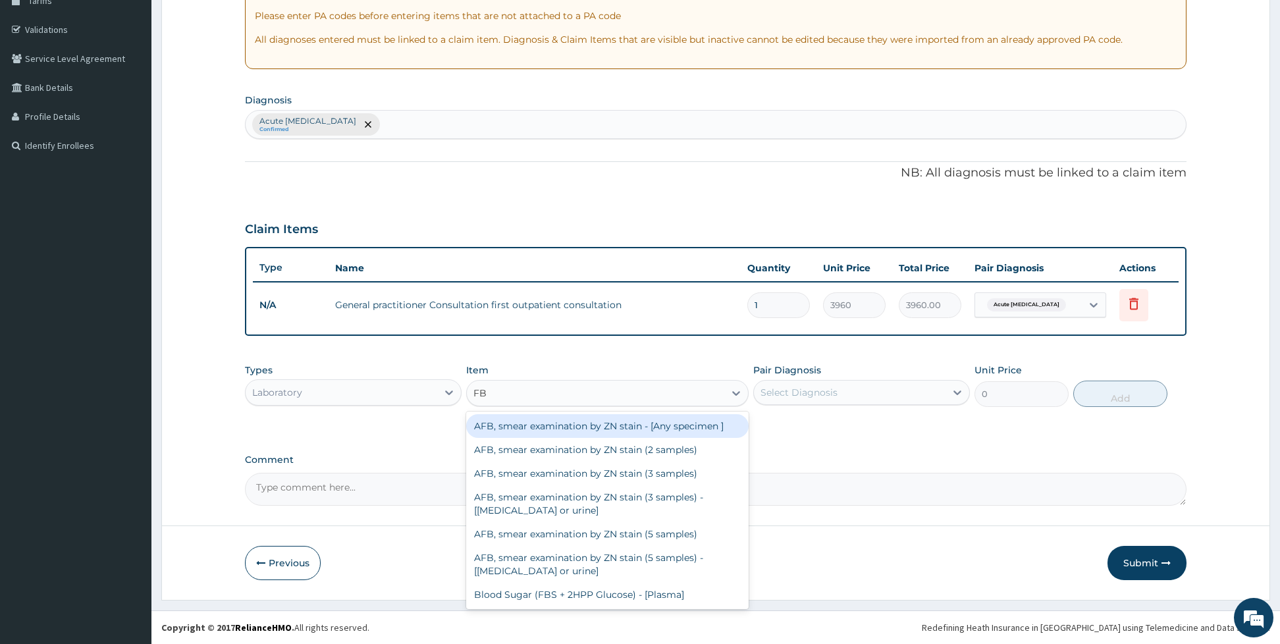
type input "FBC"
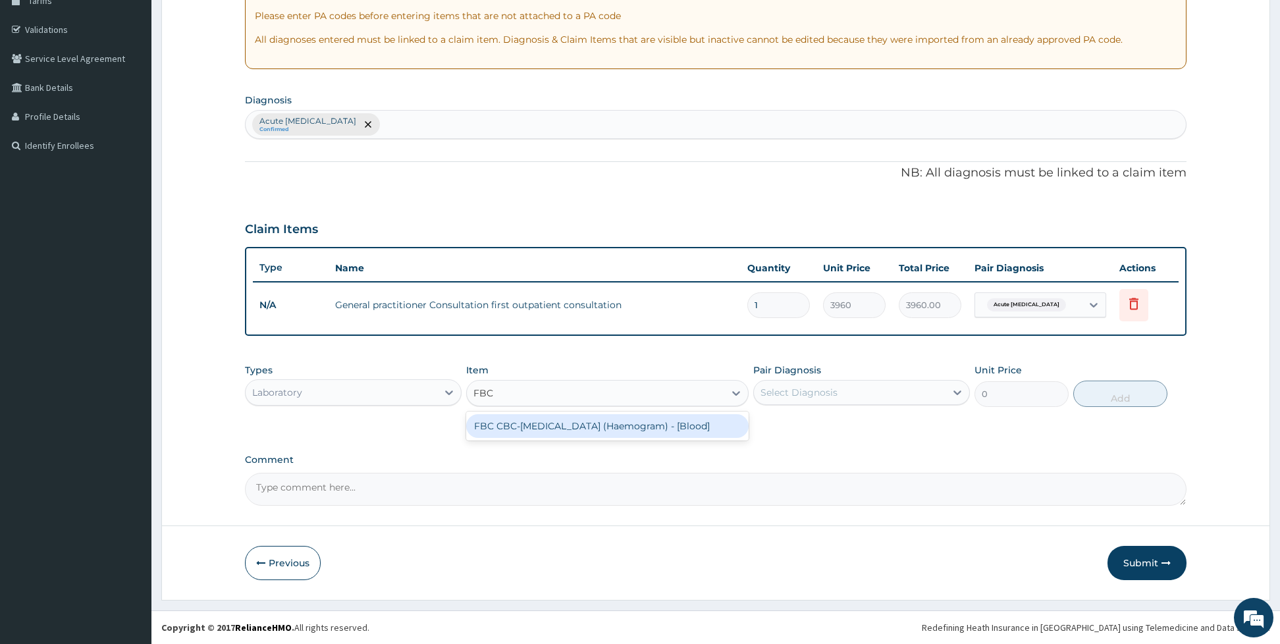
click at [518, 437] on div "FBC CBC-Complete Blood Count (Haemogram) - [Blood]" at bounding box center [607, 425] width 282 height 29
click at [518, 425] on div "FBC CBC-Complete Blood Count (Haemogram) - [Blood]" at bounding box center [607, 426] width 282 height 24
type input "4800"
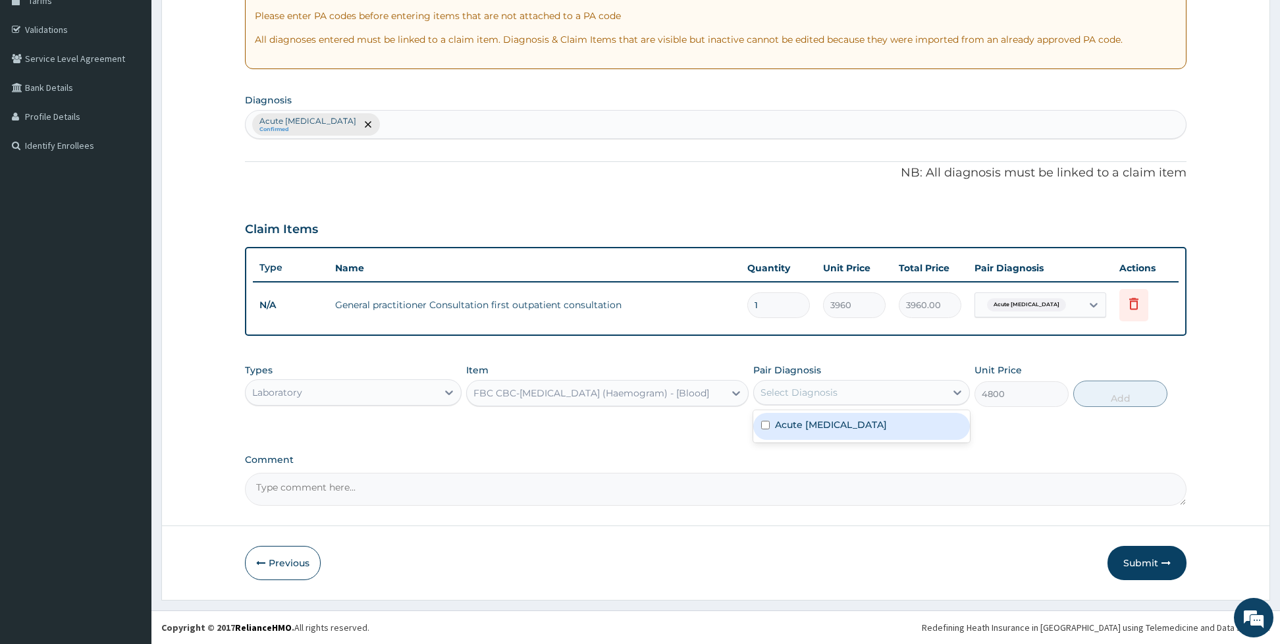
click at [763, 393] on div "Select Diagnosis" at bounding box center [798, 392] width 77 height 13
click at [762, 425] on input "checkbox" at bounding box center [765, 425] width 9 height 9
checkbox input "true"
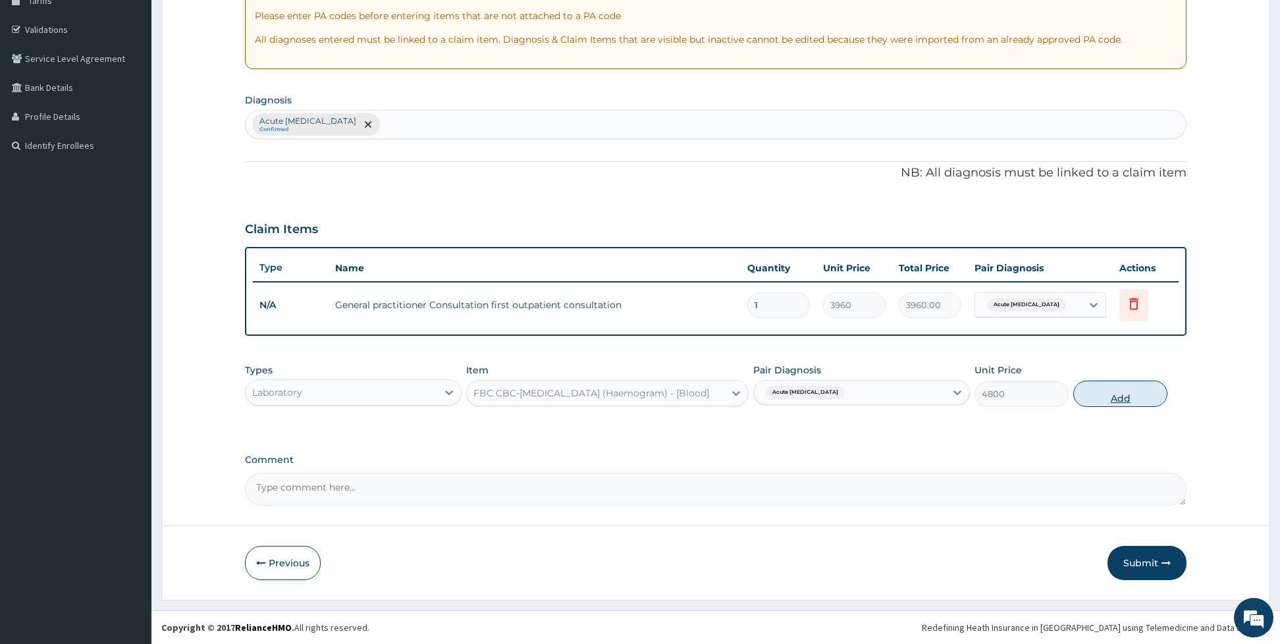
click at [1100, 398] on button "Add" at bounding box center [1120, 394] width 94 height 26
type input "0"
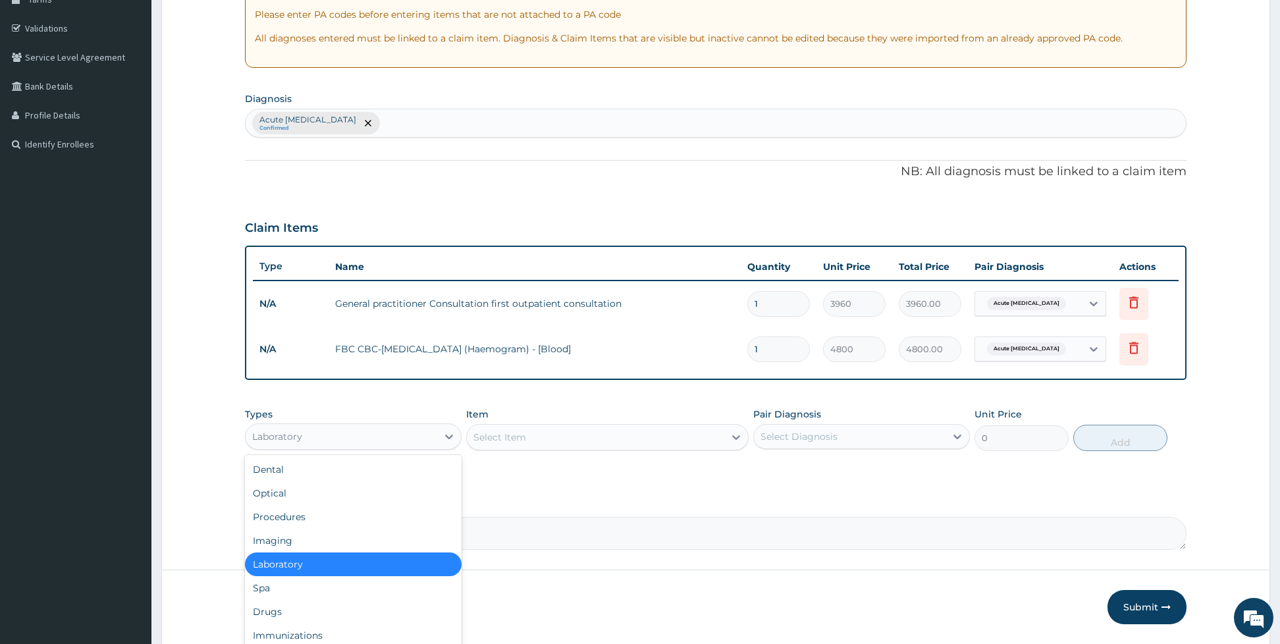
click at [329, 433] on div "Laboratory" at bounding box center [342, 436] width 192 height 21
click at [301, 603] on div "Drugs" at bounding box center [353, 612] width 217 height 24
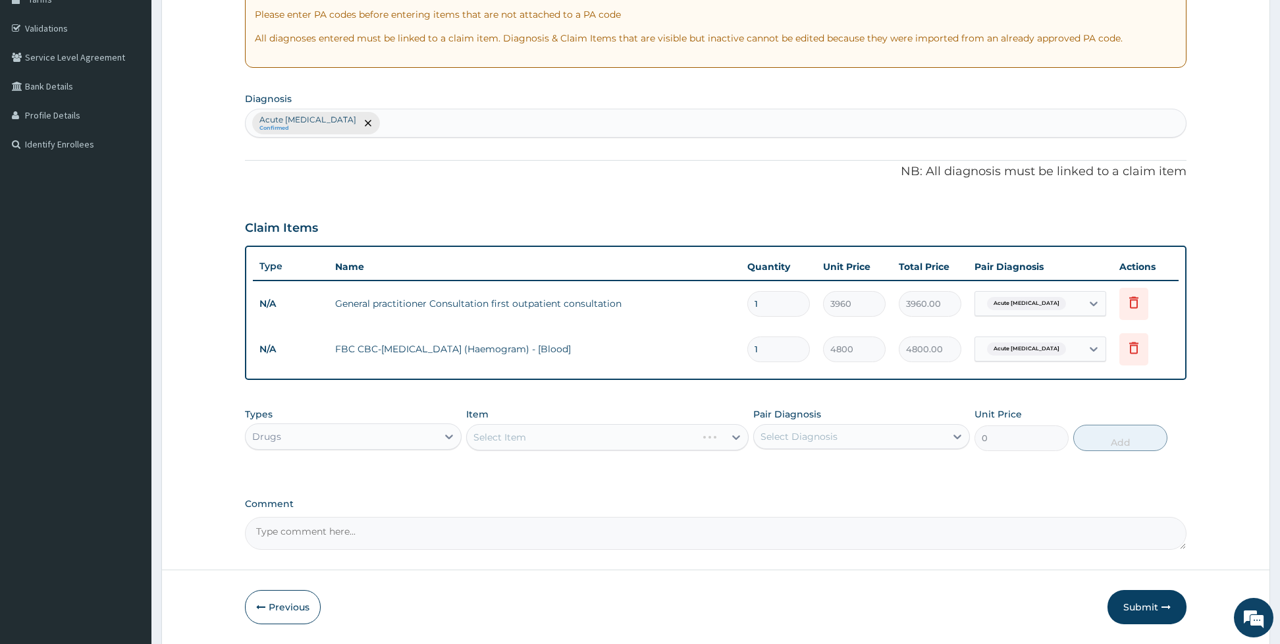
click at [517, 440] on div "Select Item" at bounding box center [607, 437] width 282 height 26
click at [502, 429] on div "Select Item" at bounding box center [607, 437] width 282 height 26
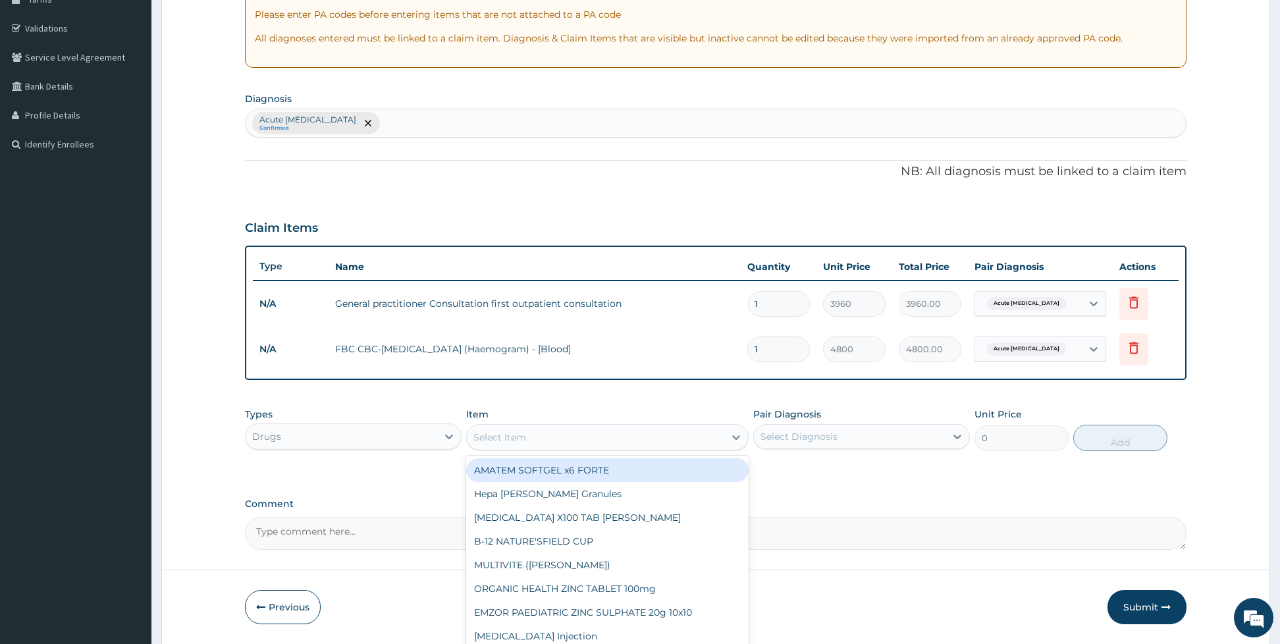
click at [550, 435] on div "Select Item" at bounding box center [595, 437] width 257 height 21
type input "X"
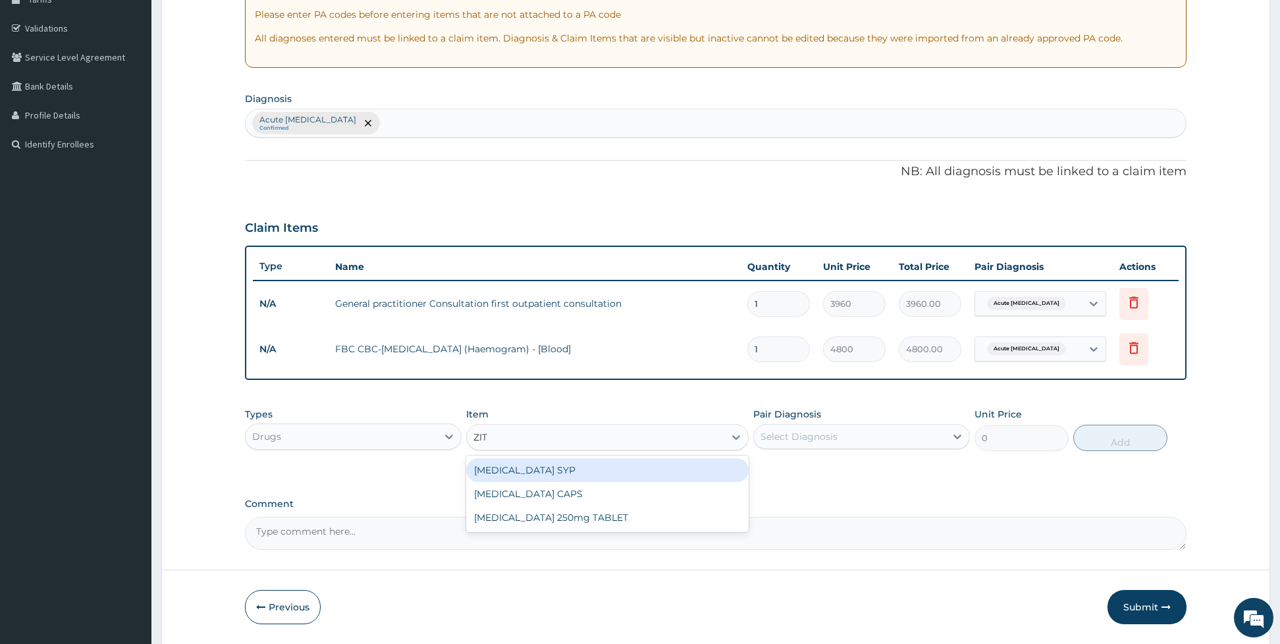
type input "ZITH"
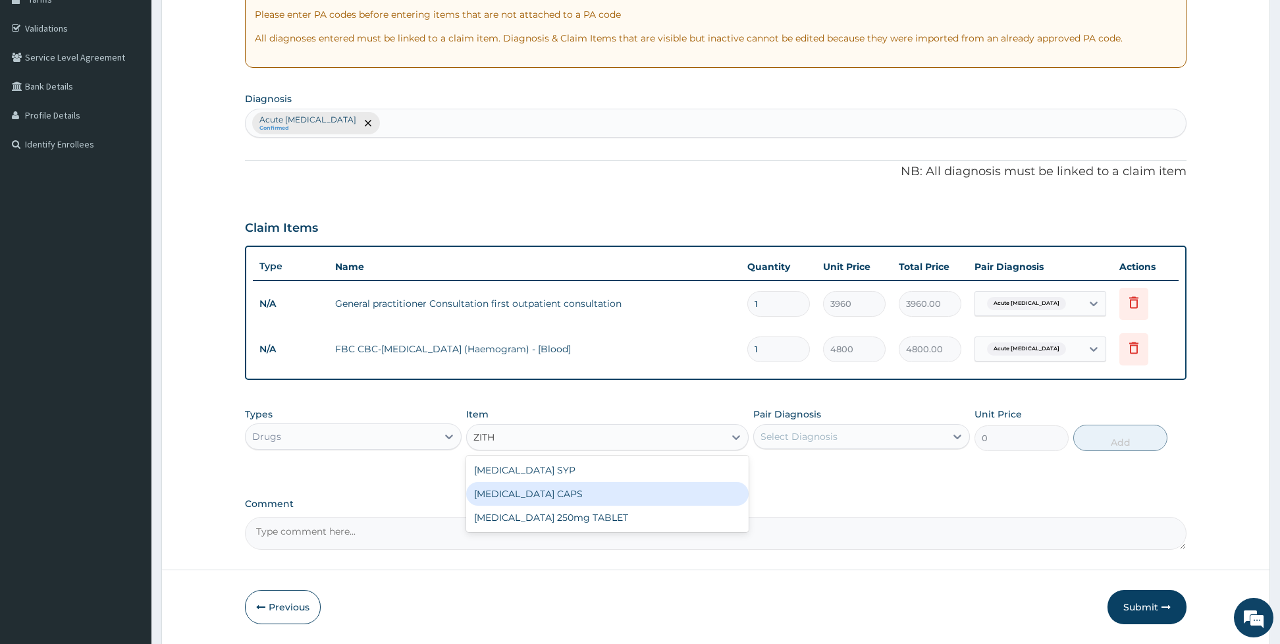
click at [583, 498] on div "[MEDICAL_DATA] CAPS" at bounding box center [607, 494] width 282 height 24
type input "990"
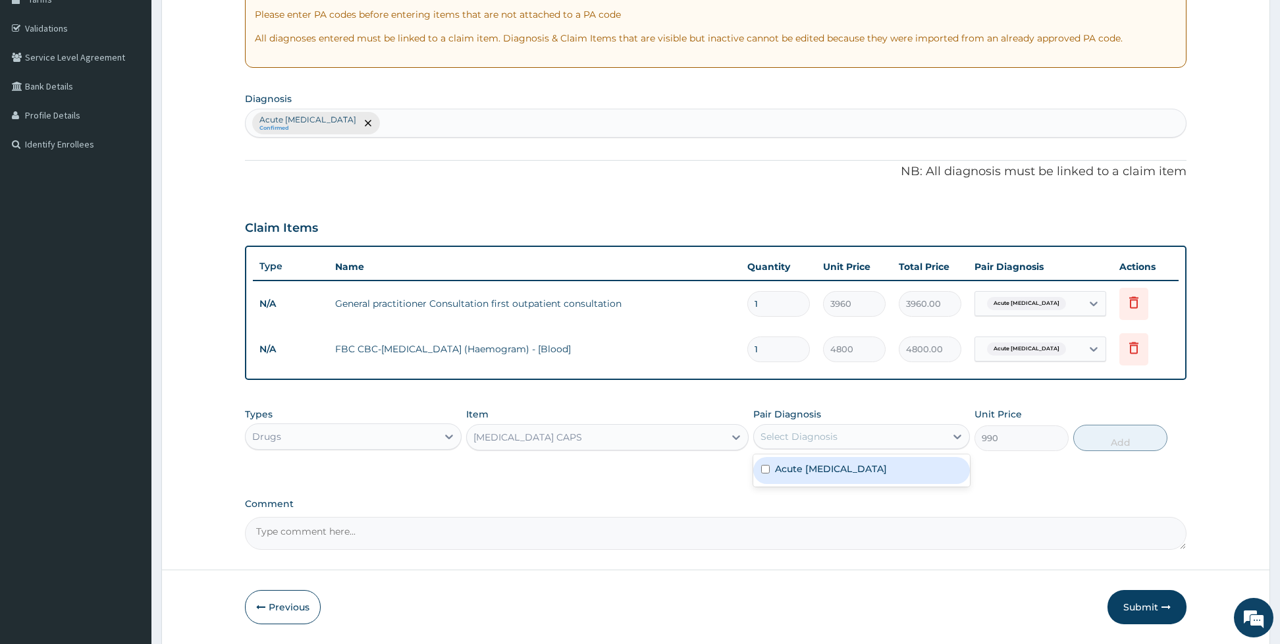
click at [800, 425] on div "Select Diagnosis" at bounding box center [861, 436] width 217 height 25
click at [789, 465] on label "Acute respiratory disease" at bounding box center [831, 468] width 112 height 13
checkbox input "true"
click at [1089, 451] on button "Add" at bounding box center [1120, 438] width 94 height 26
type input "0"
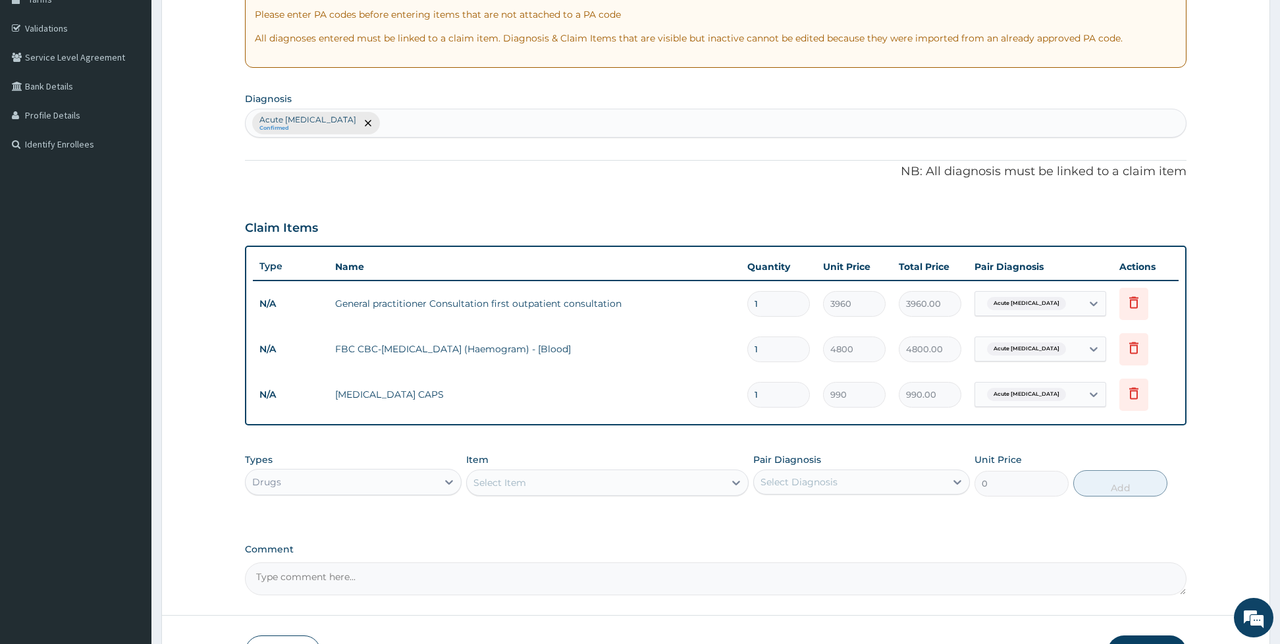
type input "0.00"
type input "6"
type input "5940.00"
type input "6"
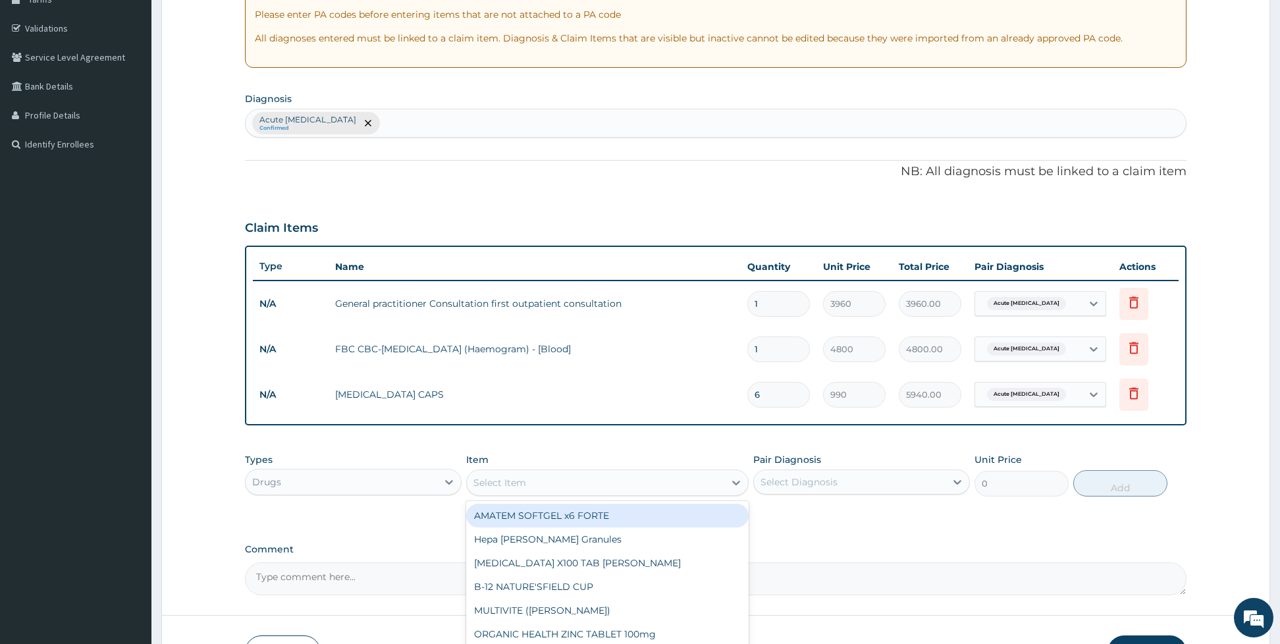
click at [530, 481] on div "Select Item" at bounding box center [595, 482] width 257 height 21
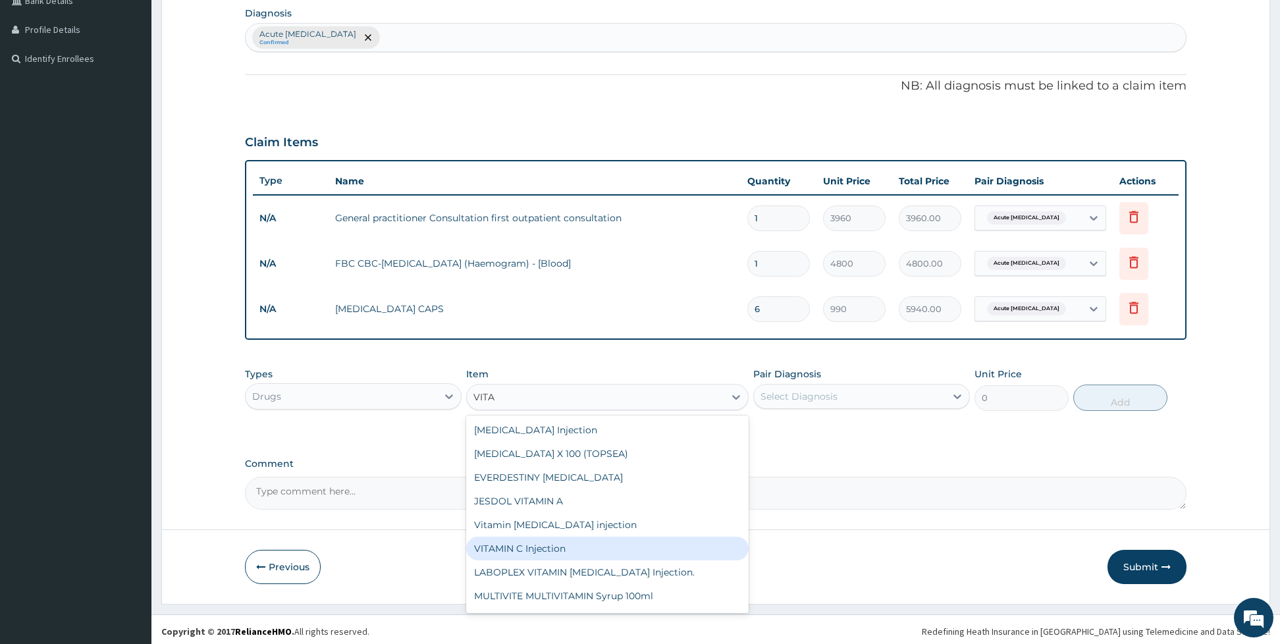
scroll to position [322, 0]
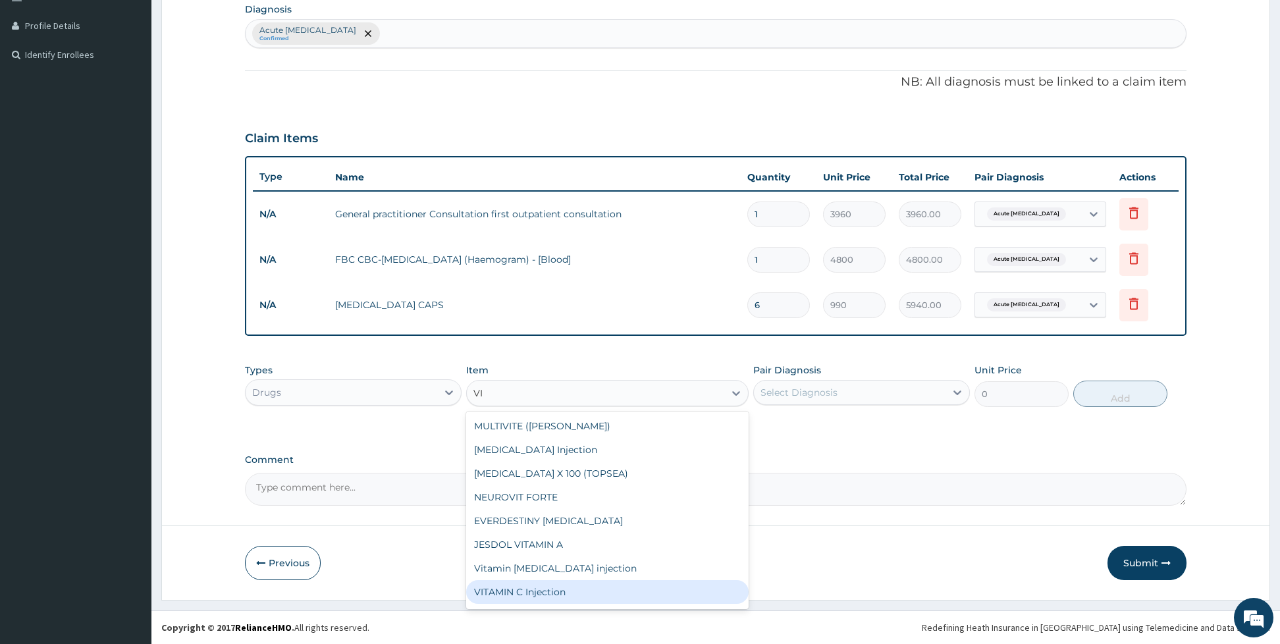
type input "V"
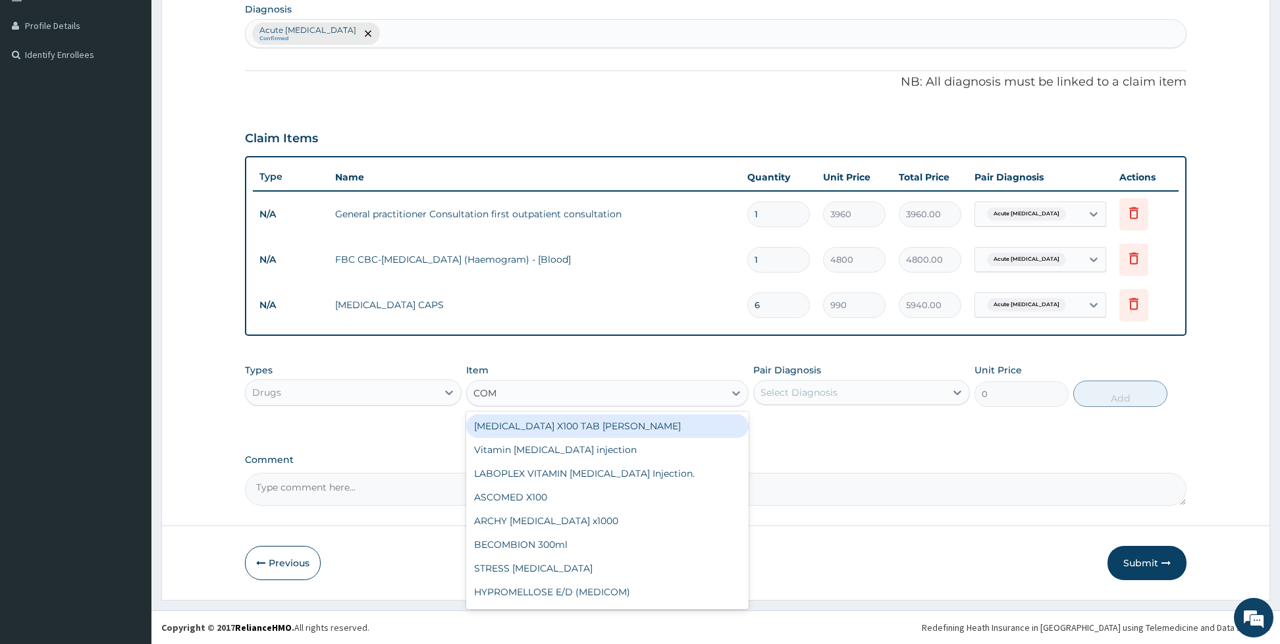
type input "COMP"
click at [579, 421] on div "[MEDICAL_DATA] X100 TAB [PERSON_NAME]" at bounding box center [607, 426] width 282 height 24
type input "26.4"
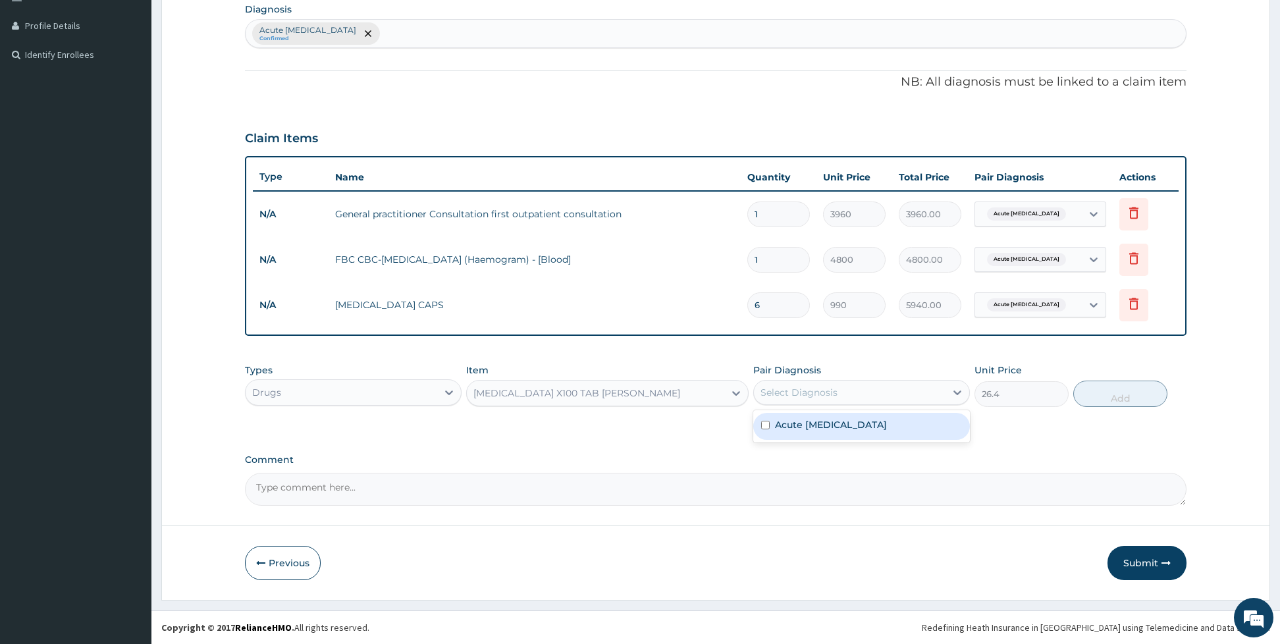
click at [782, 390] on div "Select Diagnosis" at bounding box center [798, 392] width 77 height 13
click at [775, 423] on label "Acute respiratory disease" at bounding box center [831, 424] width 112 height 13
checkbox input "true"
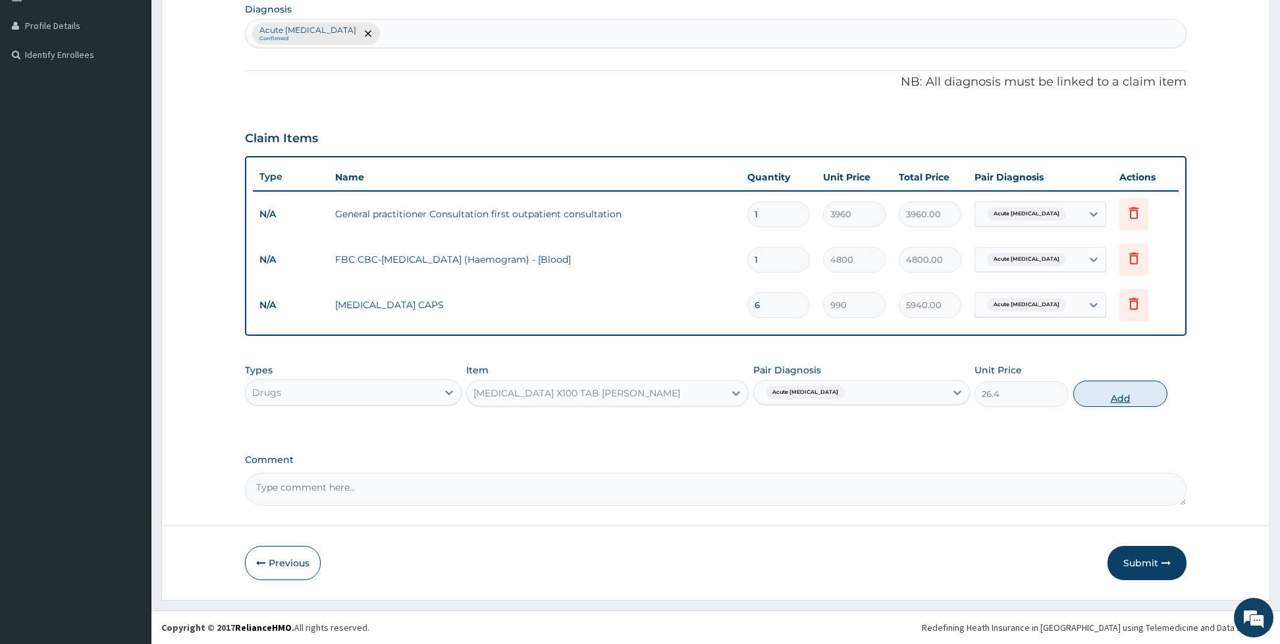
click at [1102, 393] on button "Add" at bounding box center [1120, 394] width 94 height 26
type input "0"
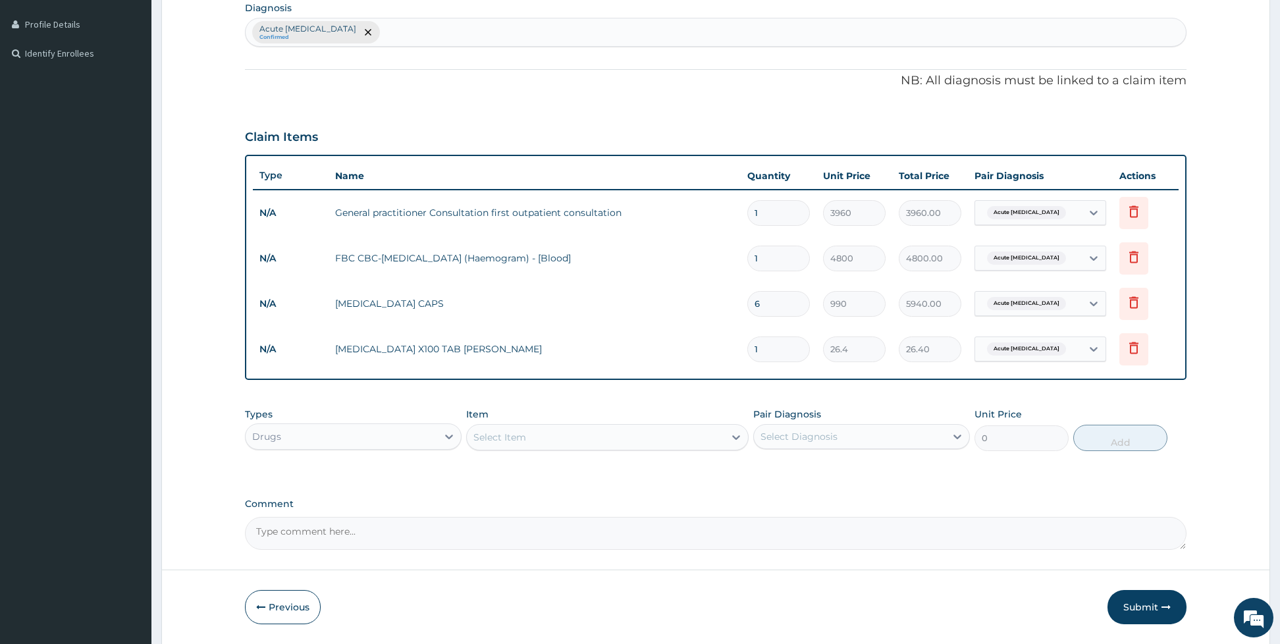
type input "0.00"
type input "4"
type input "105.60"
type input "0.00"
type input "3"
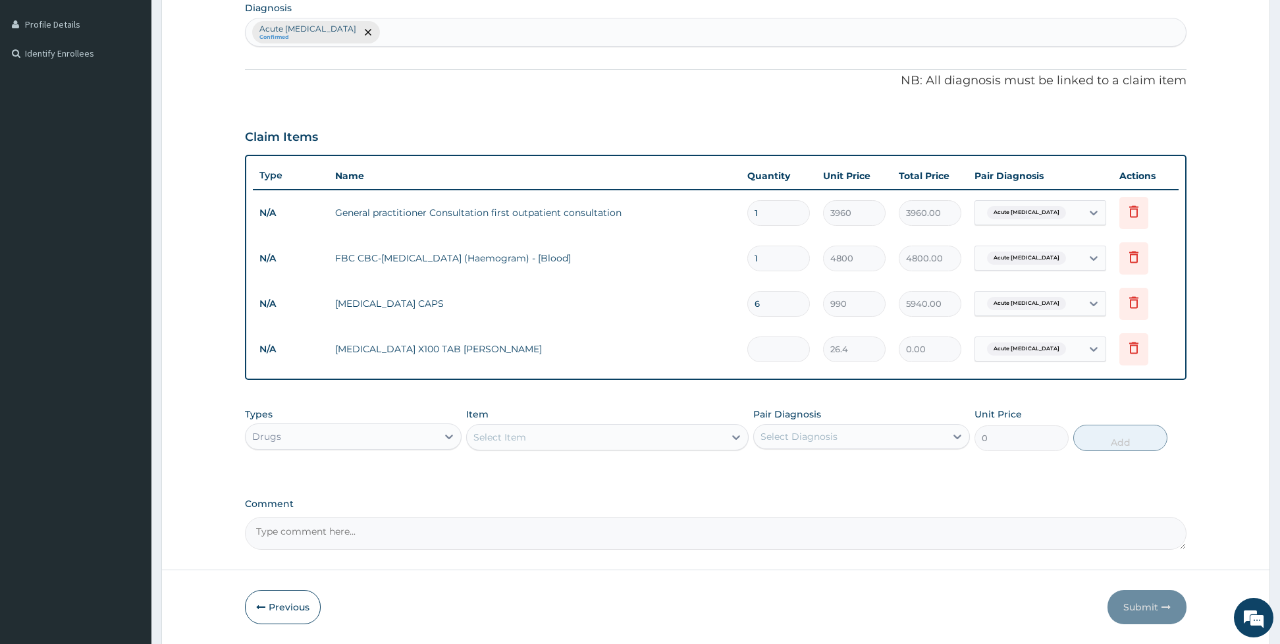
type input "79.20"
type input "30"
type input "792.00"
type input "30"
click at [1142, 600] on button "Submit" at bounding box center [1146, 607] width 79 height 34
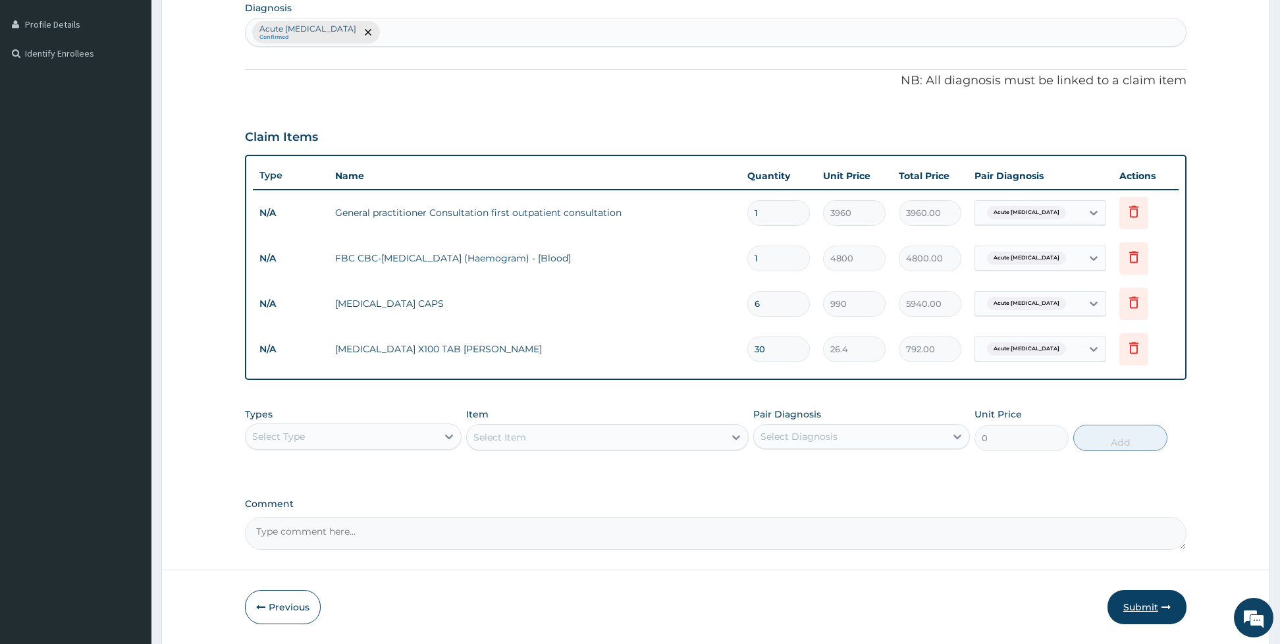
click at [1161, 623] on button "Submit" at bounding box center [1146, 607] width 79 height 34
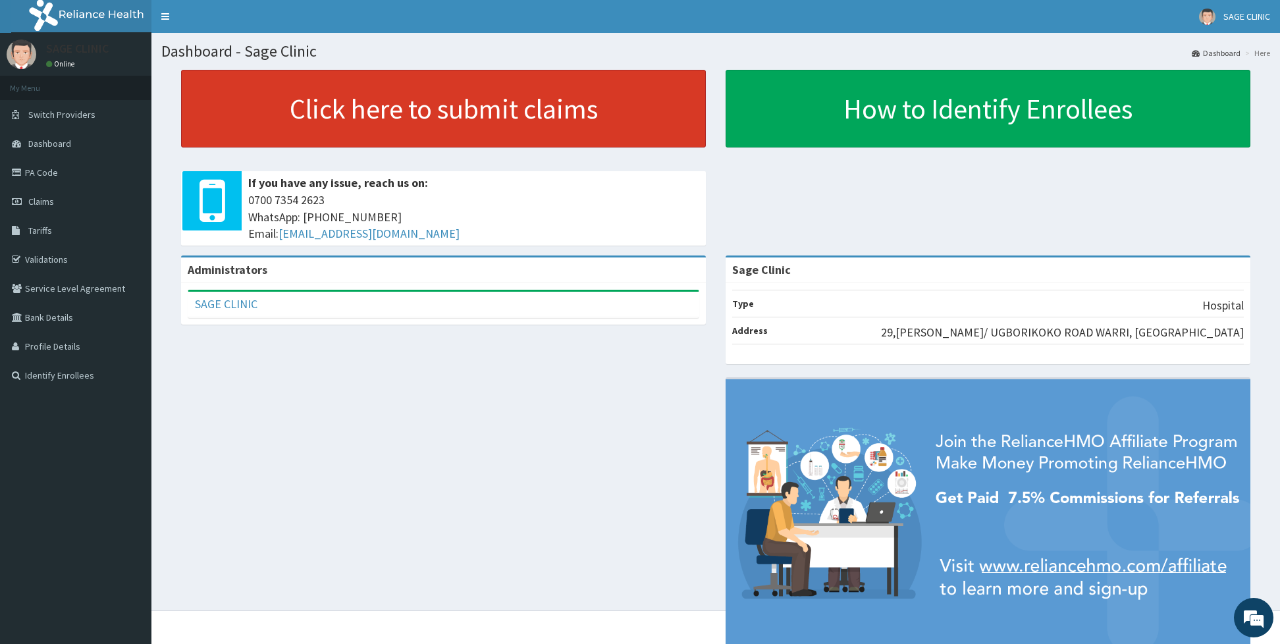
click at [587, 123] on link "Click here to submit claims" at bounding box center [443, 109] width 525 height 78
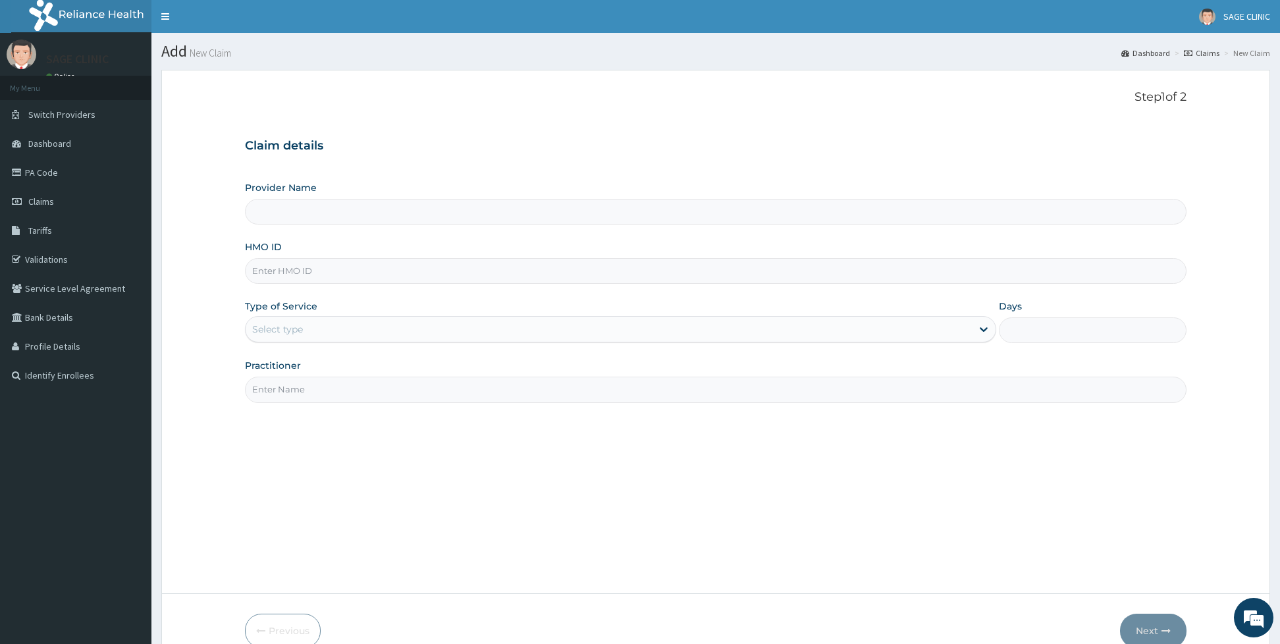
type input "Sage Clinic"
click at [314, 275] on input "HMO ID" at bounding box center [715, 271] width 941 height 26
type input "PPI/10413/D"
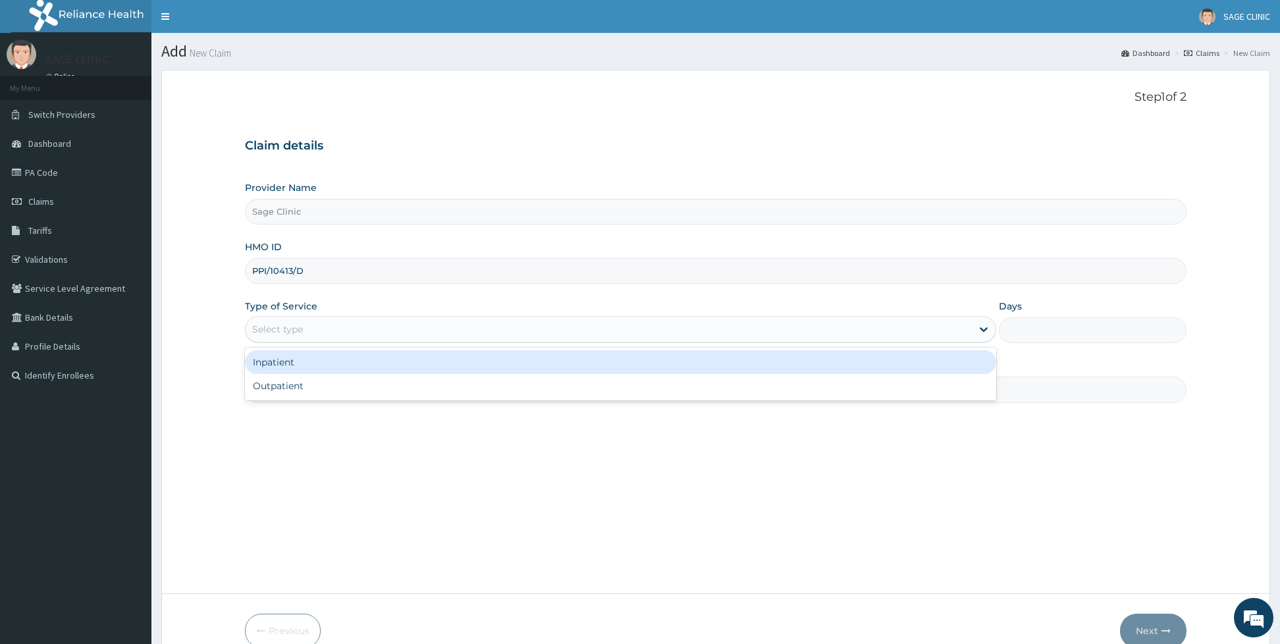
click at [329, 330] on div "Select type" at bounding box center [609, 329] width 726 height 21
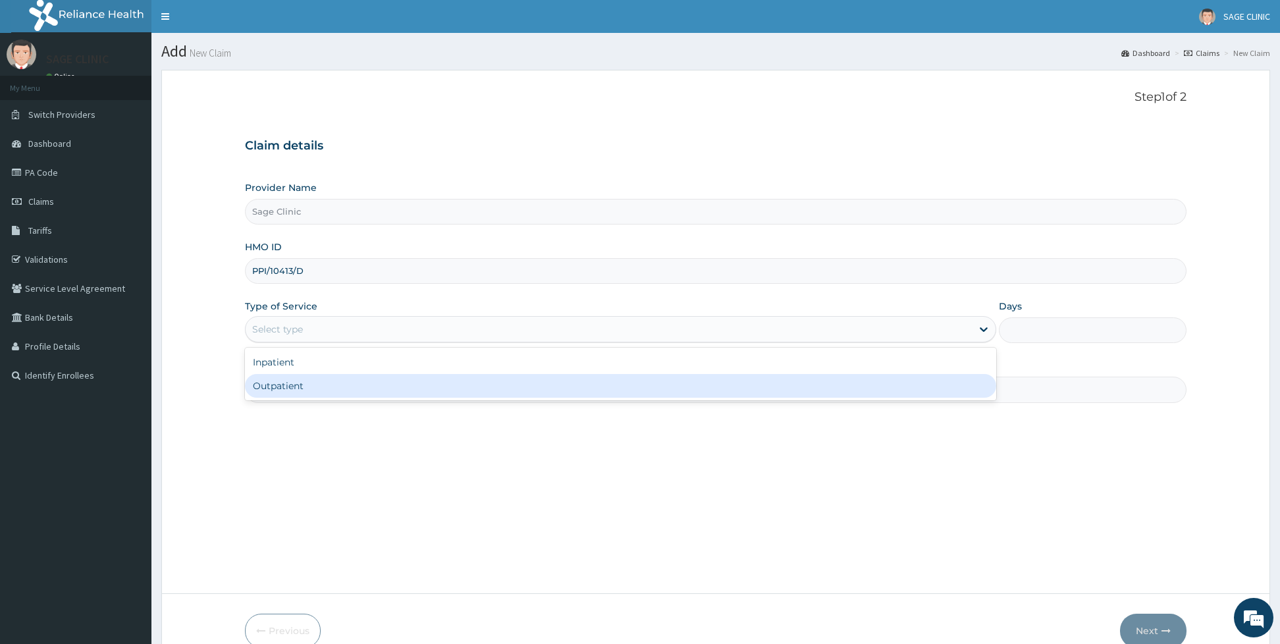
click at [291, 388] on div "Outpatient" at bounding box center [620, 386] width 751 height 24
type input "1"
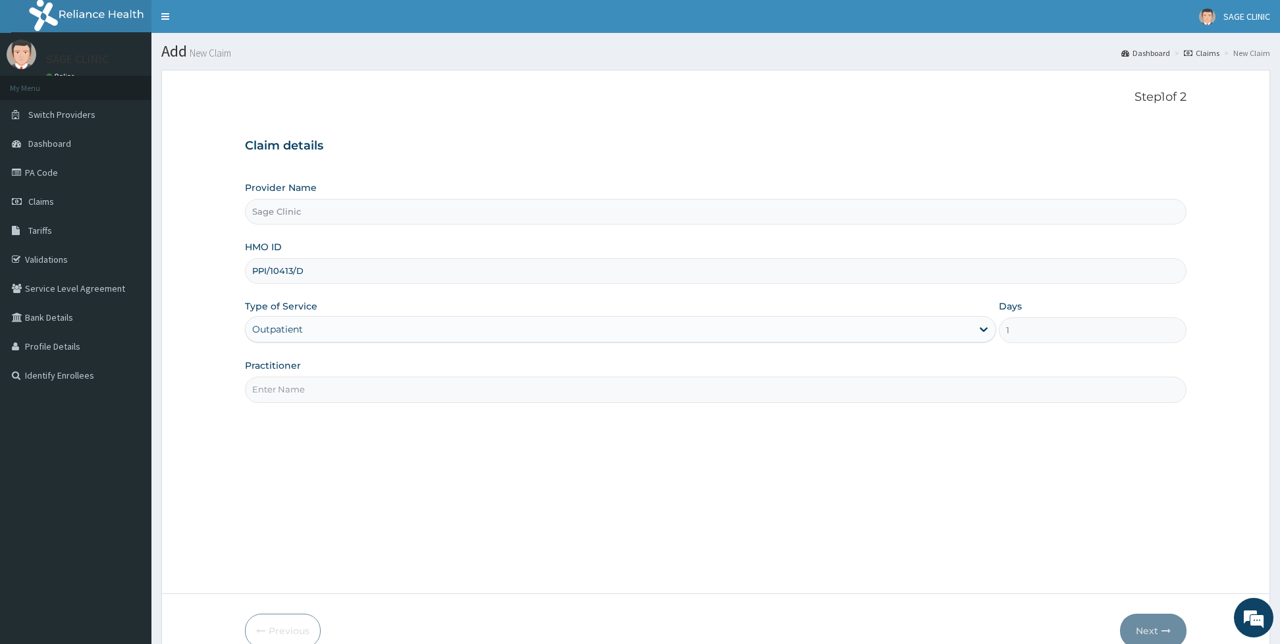
click at [291, 388] on input "Practitioner" at bounding box center [715, 390] width 941 height 26
type input "dr c.n moses"
click at [1130, 624] on button "Next" at bounding box center [1153, 631] width 66 height 34
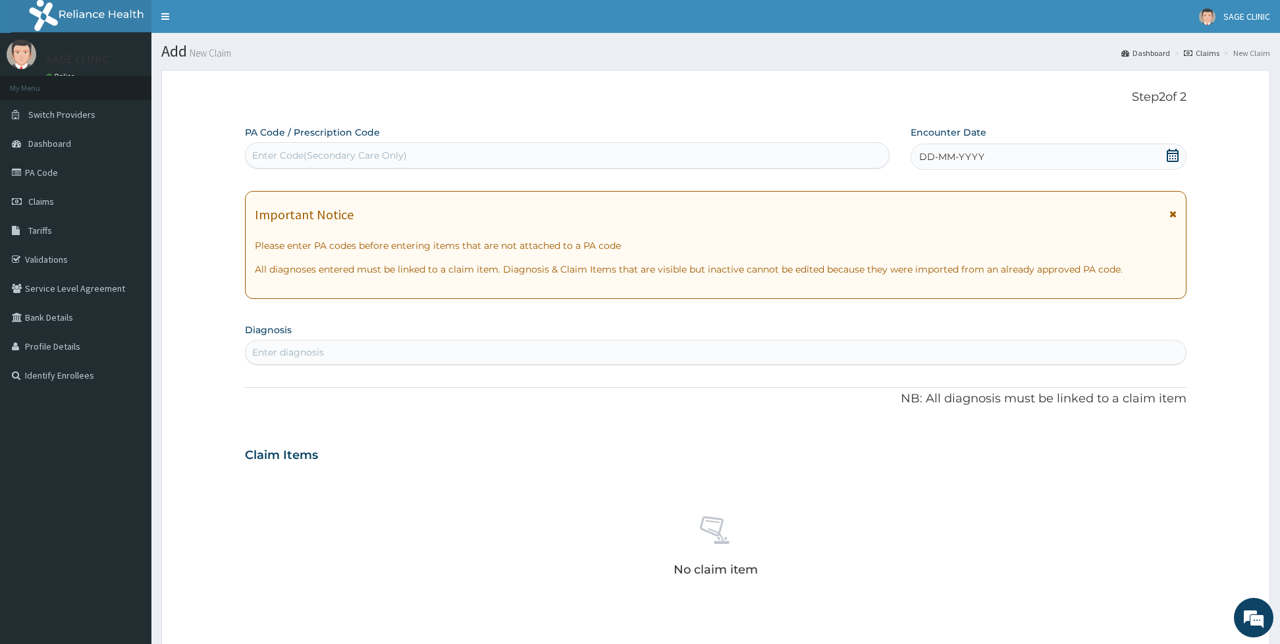
click at [1033, 159] on div "DD-MM-YYYY" at bounding box center [1048, 157] width 276 height 26
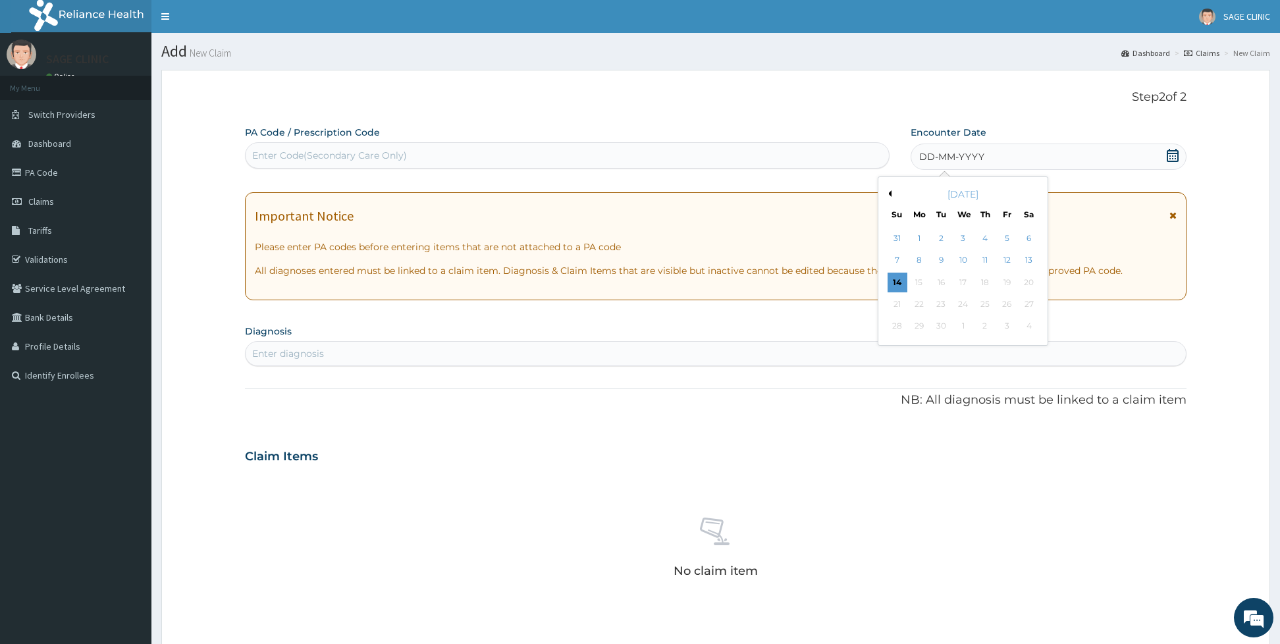
click at [891, 197] on button "Previous Month" at bounding box center [888, 193] width 7 height 7
click at [897, 350] on div "31" at bounding box center [897, 348] width 20 height 20
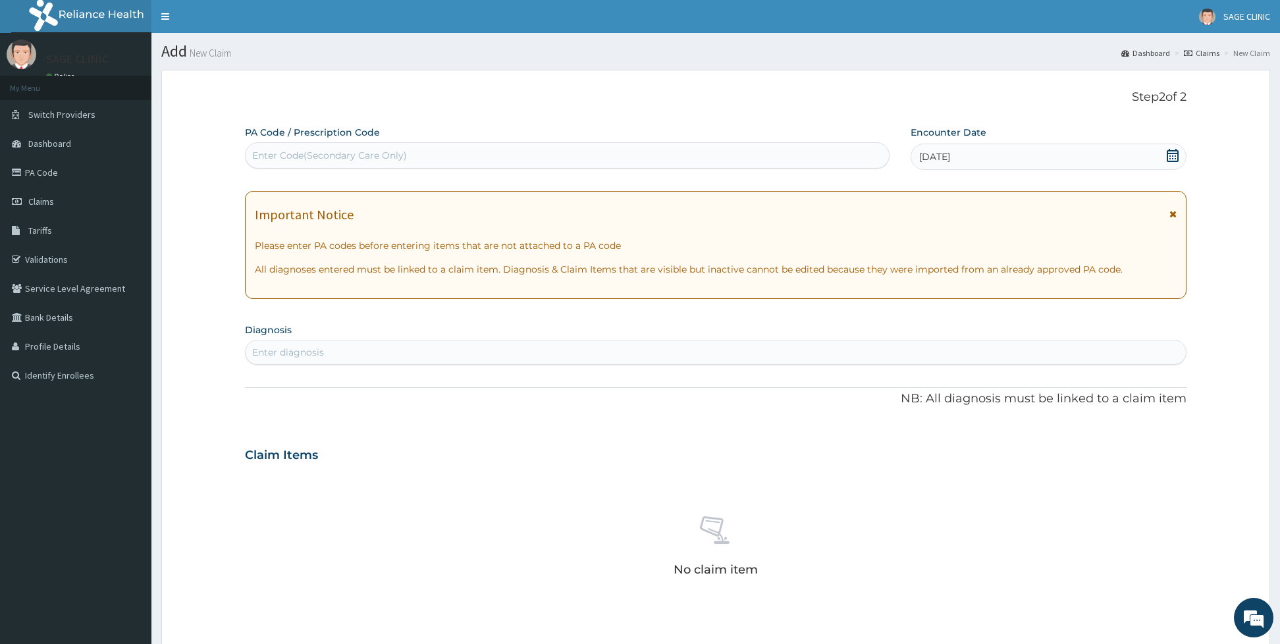
click at [781, 332] on section "Diagnosis Enter diagnosis" at bounding box center [715, 342] width 941 height 45
click at [759, 346] on div "Enter diagnosis" at bounding box center [716, 352] width 940 height 21
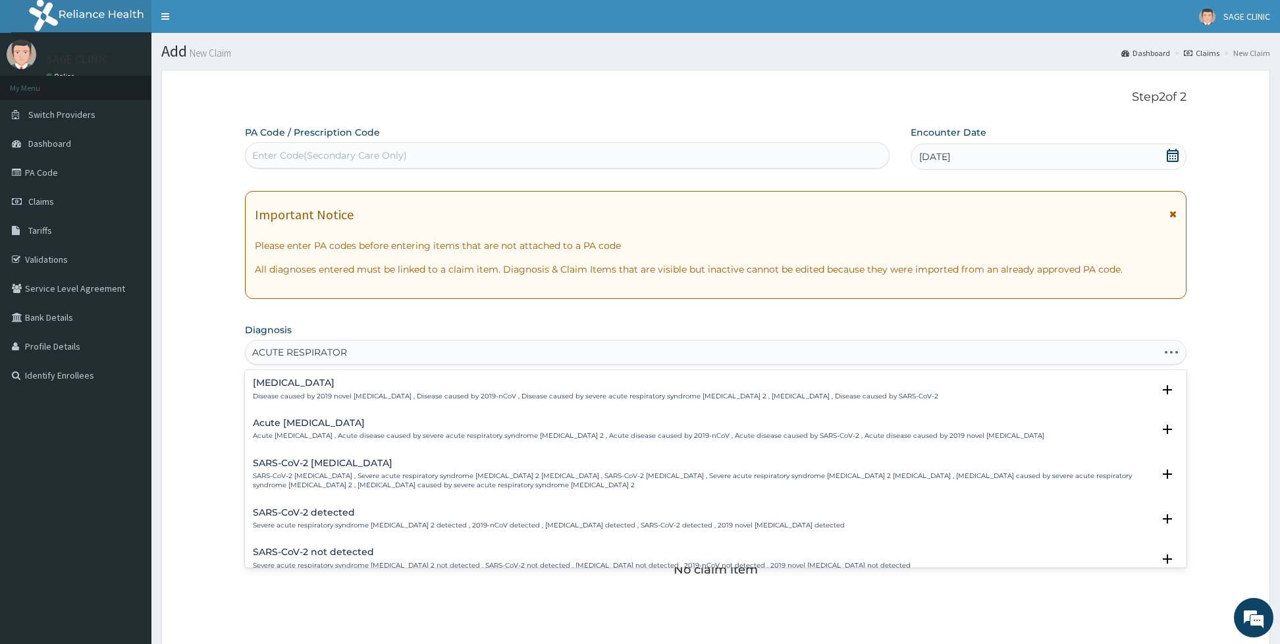
type input "ACUTE RESPIRATORY"
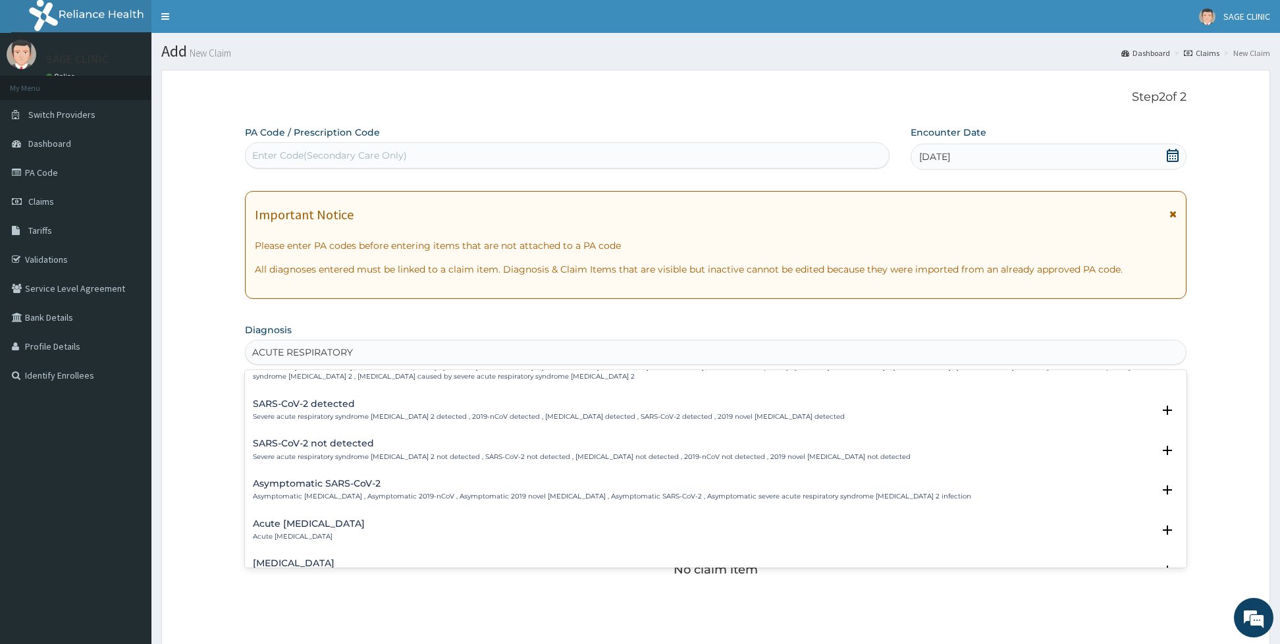
scroll to position [119, 0]
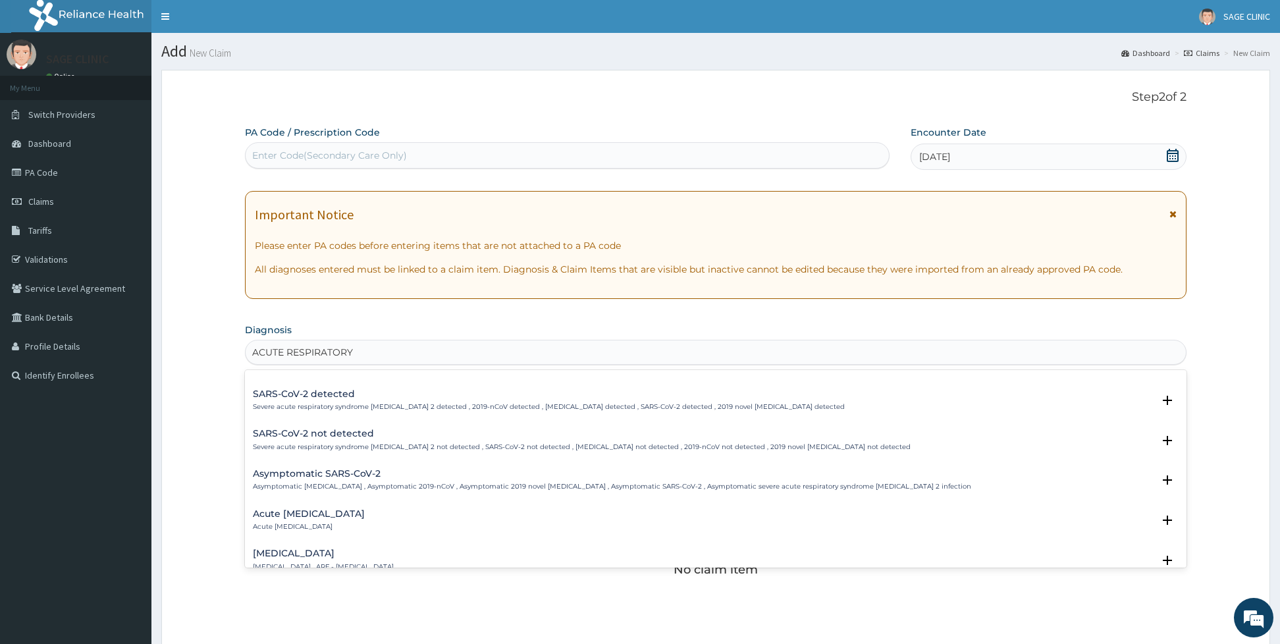
click at [391, 514] on div "Acute respiratory disease Acute respiratory disease" at bounding box center [716, 520] width 926 height 23
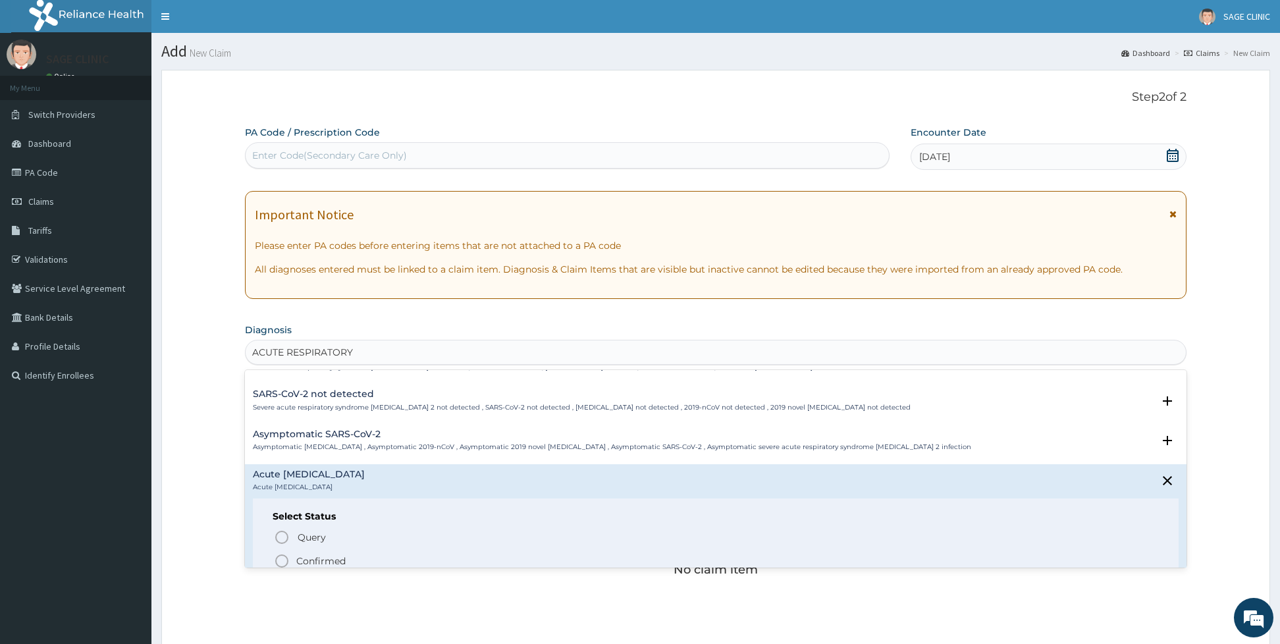
scroll to position [198, 0]
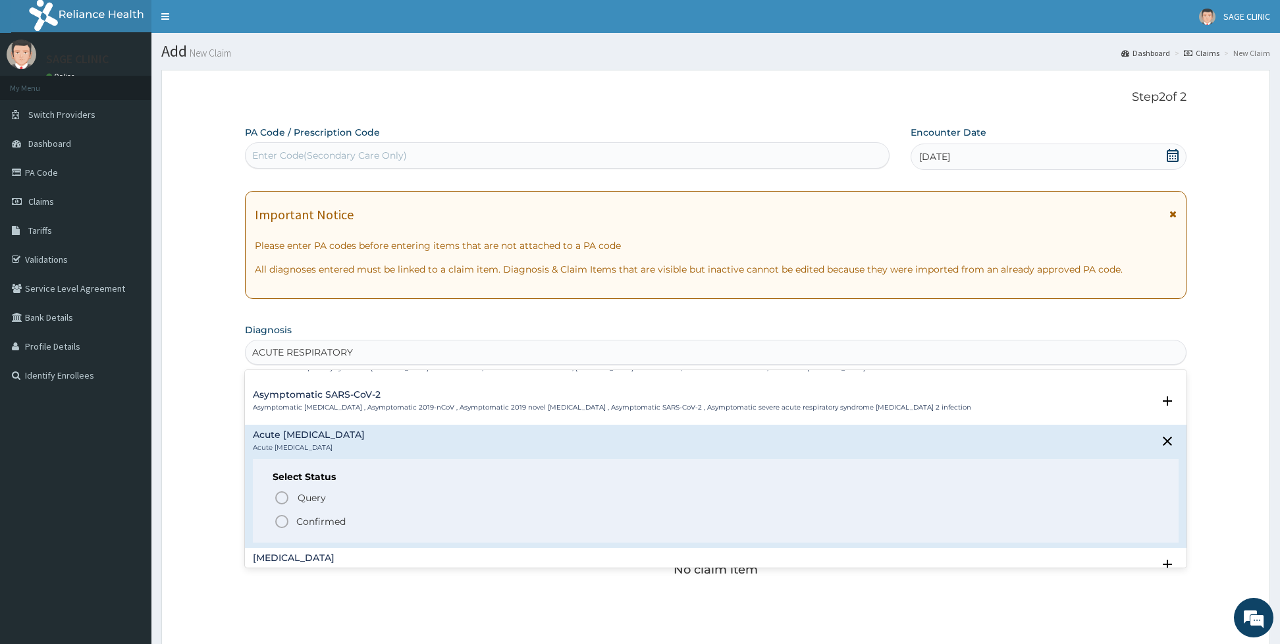
click at [284, 528] on icon "status option filled" at bounding box center [282, 522] width 16 height 16
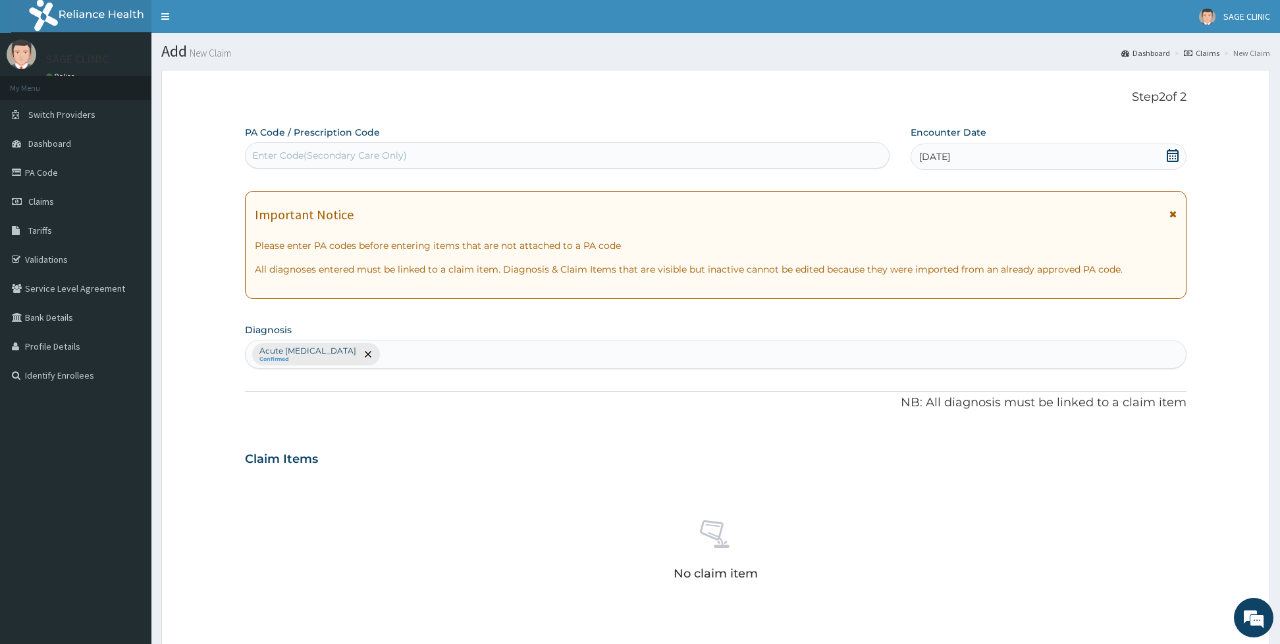
scroll to position [294, 0]
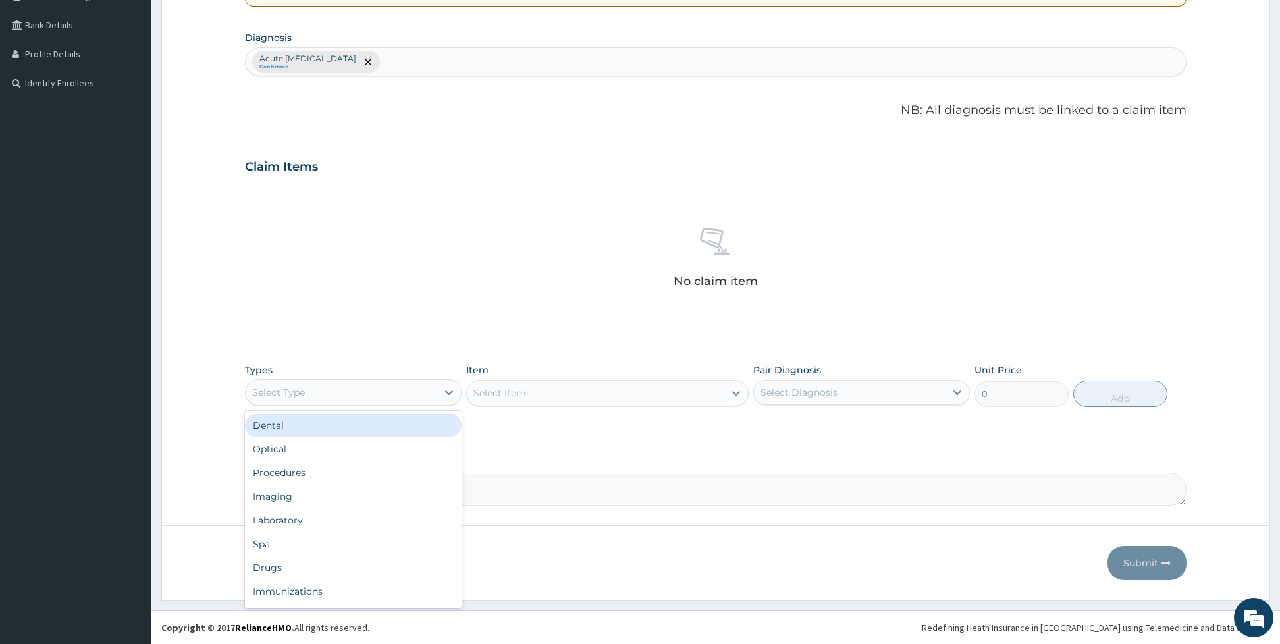
click at [415, 398] on div "Select Type" at bounding box center [342, 392] width 192 height 21
click at [360, 485] on div "Imaging" at bounding box center [353, 497] width 217 height 24
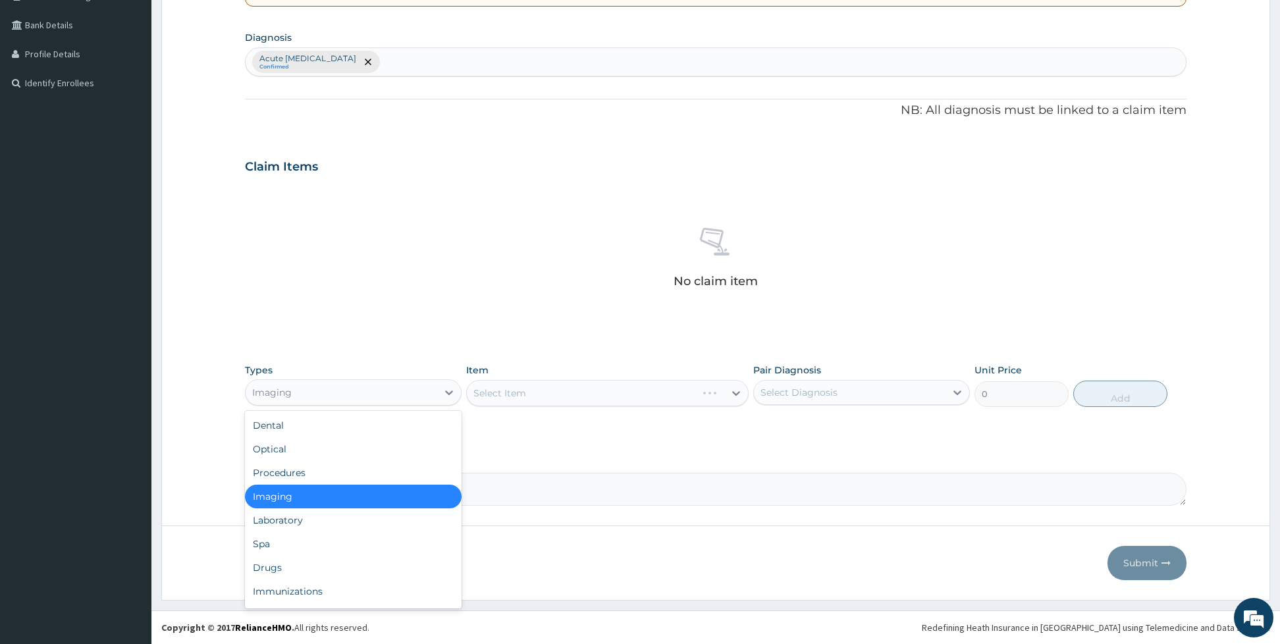
click at [354, 389] on div "Imaging" at bounding box center [342, 392] width 192 height 21
click at [325, 468] on div "Procedures" at bounding box center [353, 473] width 217 height 24
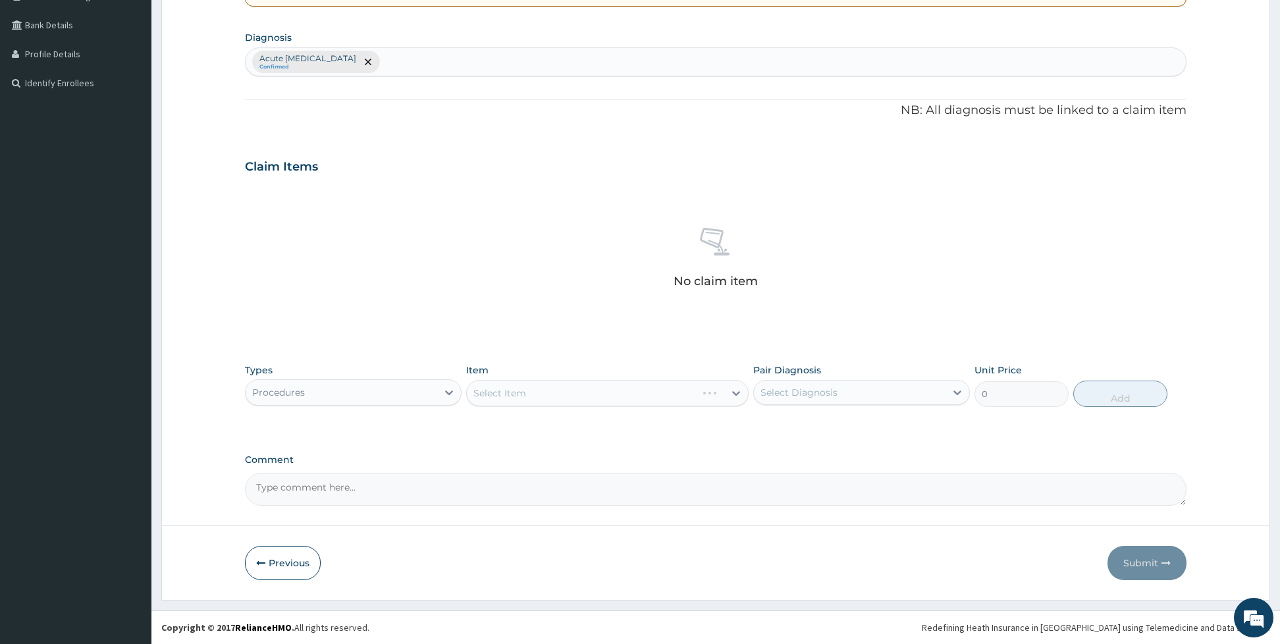
click at [543, 404] on div "Select Item" at bounding box center [607, 393] width 282 height 26
click at [551, 386] on div "Select Item" at bounding box center [595, 392] width 257 height 21
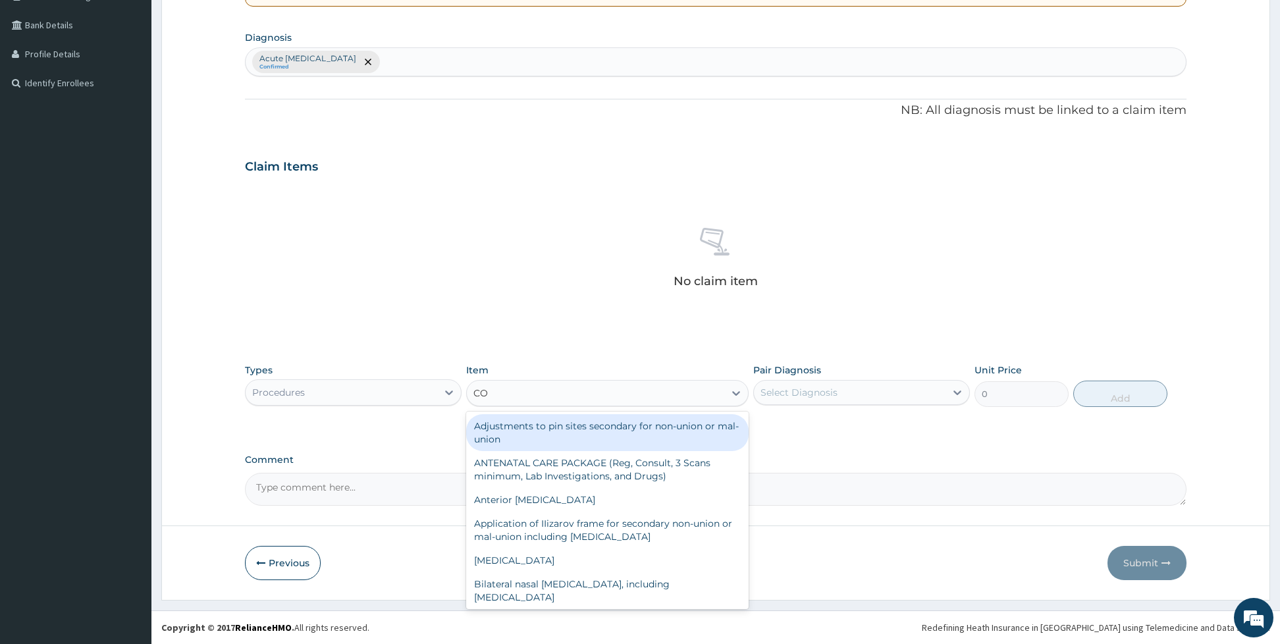
type input "C"
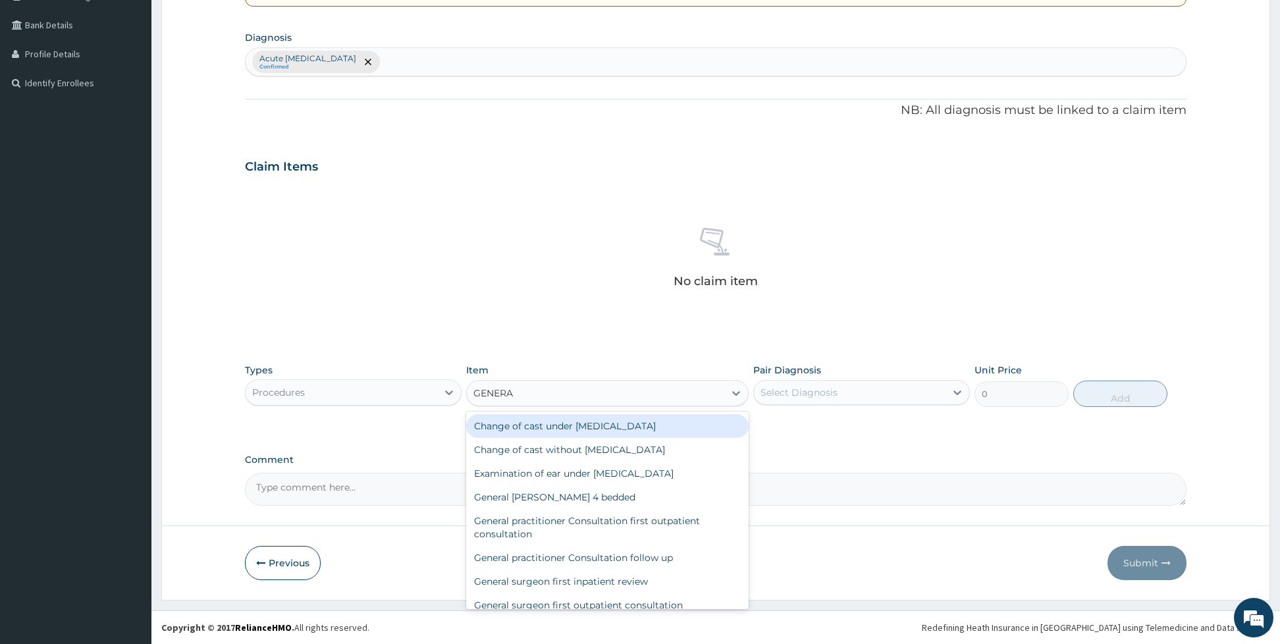
type input "GENERAL"
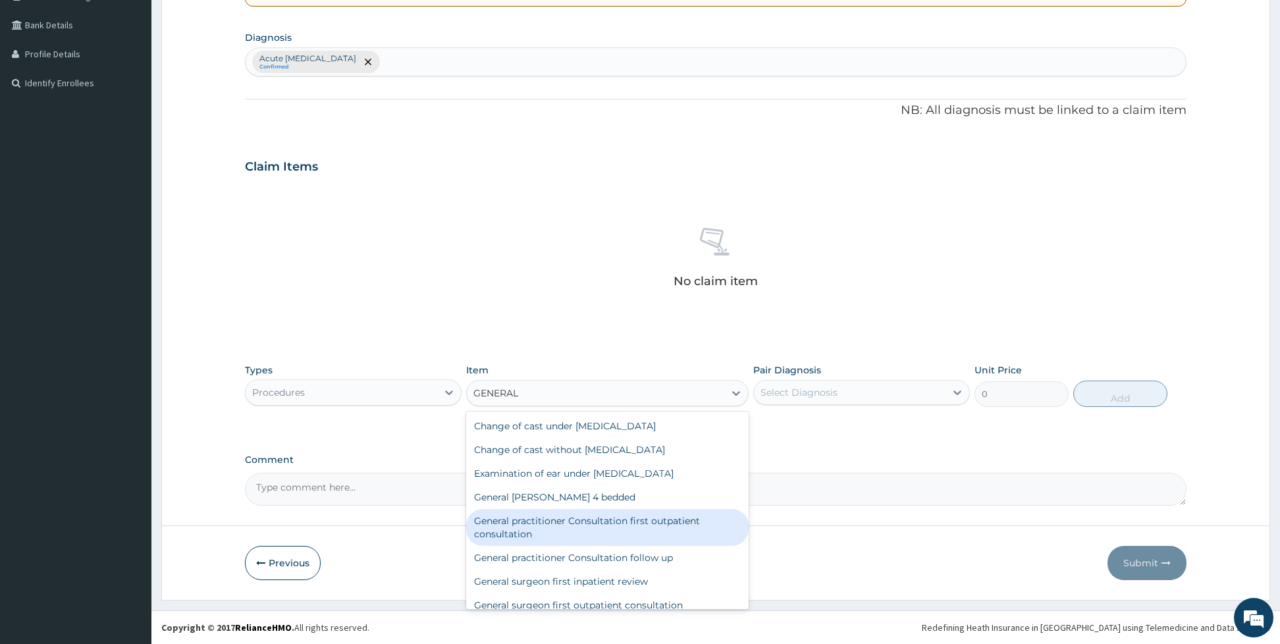
click at [624, 524] on div "General practitioner Consultation first outpatient consultation" at bounding box center [607, 527] width 282 height 37
type input "3960"
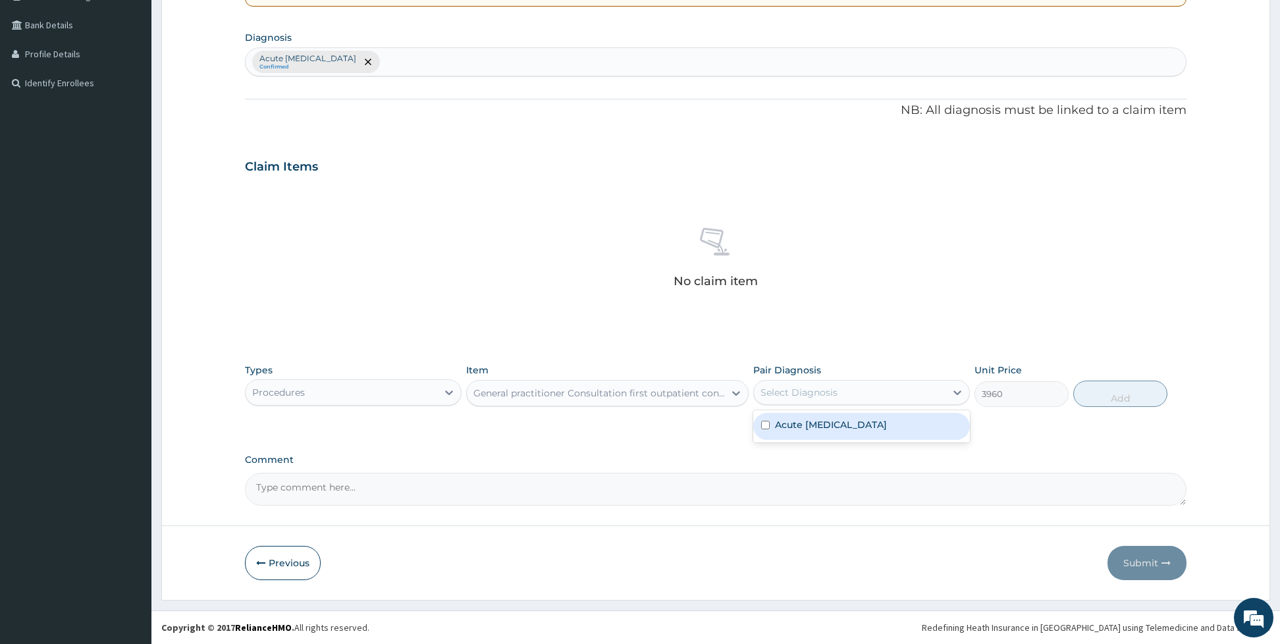
click at [768, 403] on div "Select Diagnosis" at bounding box center [861, 392] width 217 height 25
click at [769, 429] on input "checkbox" at bounding box center [765, 425] width 9 height 9
checkbox input "true"
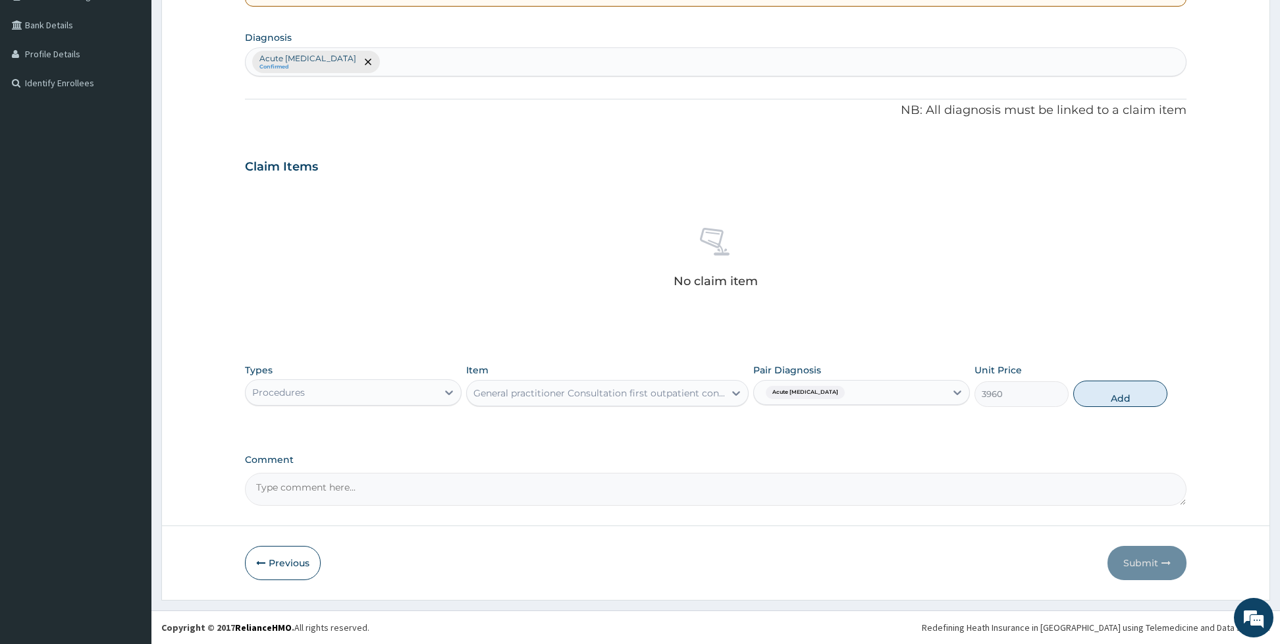
click at [1088, 409] on div "Types Procedures Item General practitioner Consultation first outpatient consul…" at bounding box center [715, 385] width 941 height 57
click at [1107, 395] on button "Add" at bounding box center [1120, 394] width 94 height 26
type input "0"
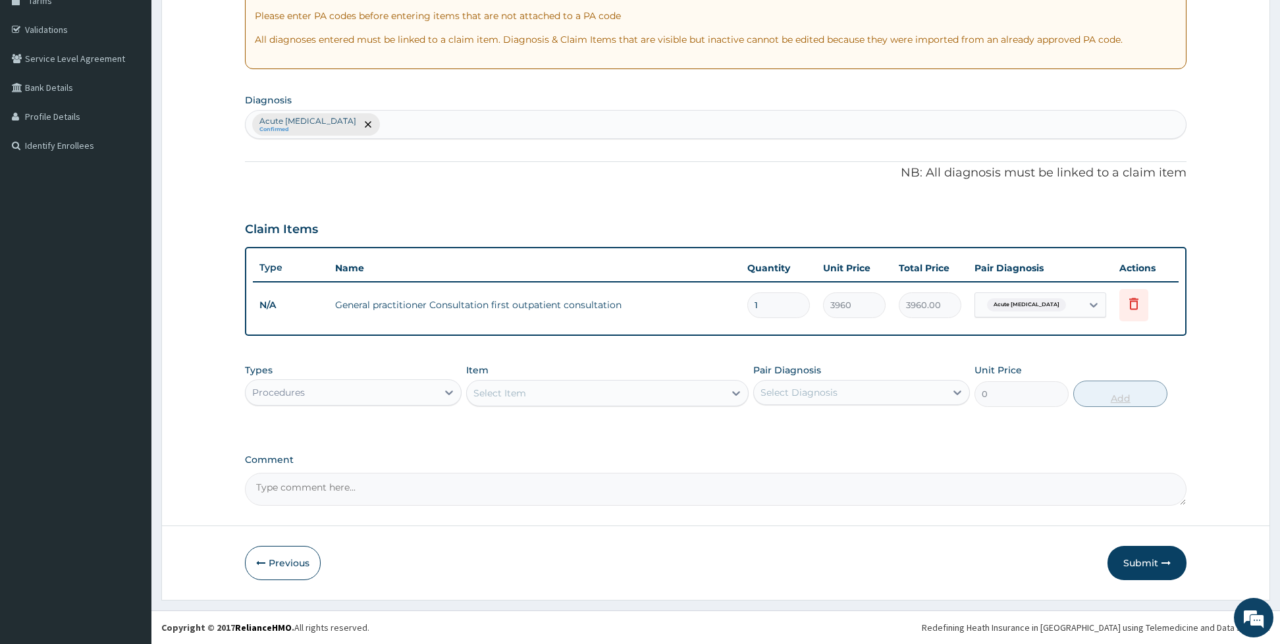
scroll to position [231, 0]
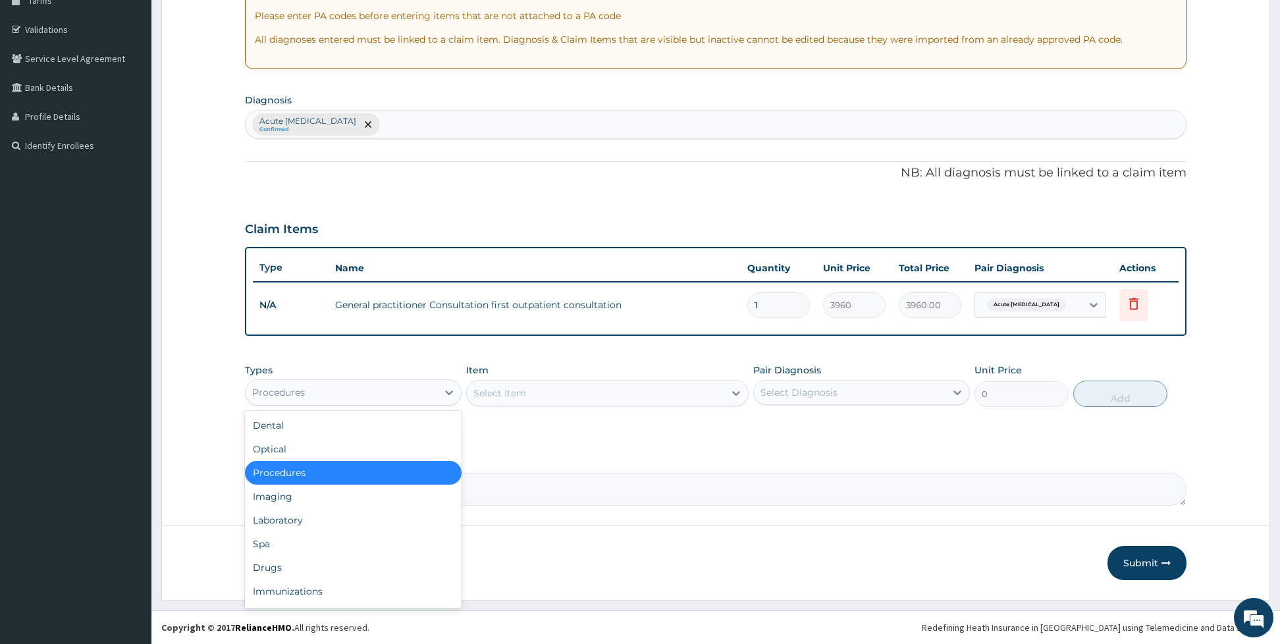
click at [423, 395] on div "Procedures" at bounding box center [342, 392] width 192 height 21
click at [354, 490] on div "Imaging" at bounding box center [353, 497] width 217 height 24
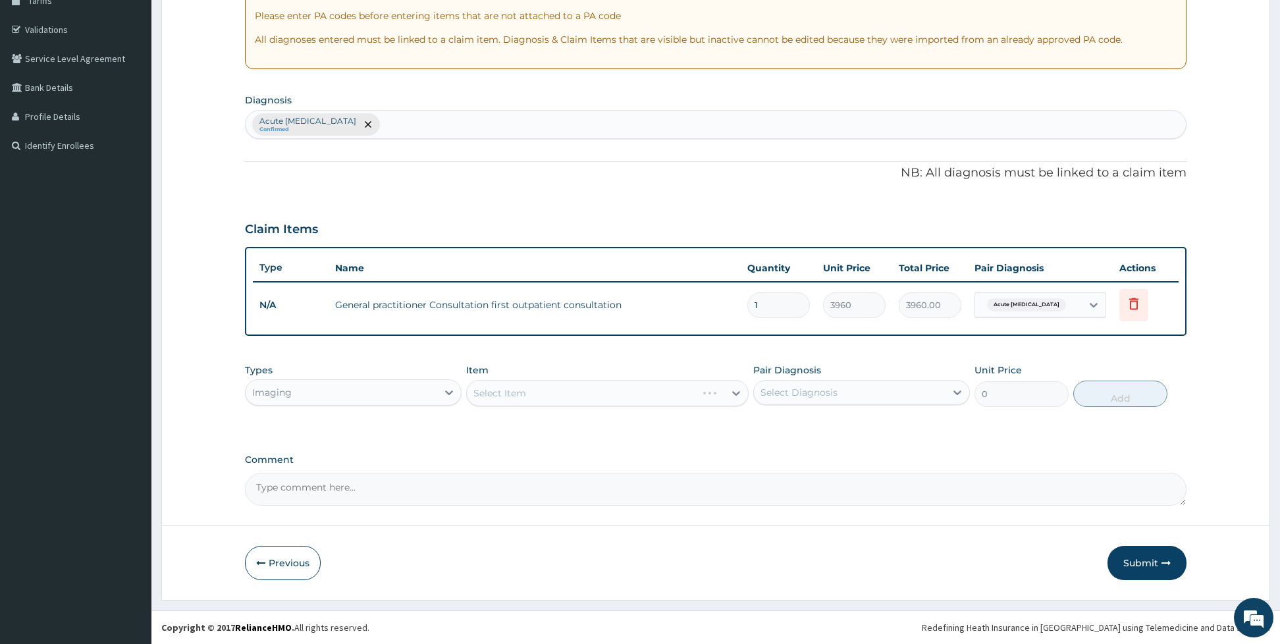
click at [344, 390] on div "Imaging" at bounding box center [342, 392] width 192 height 21
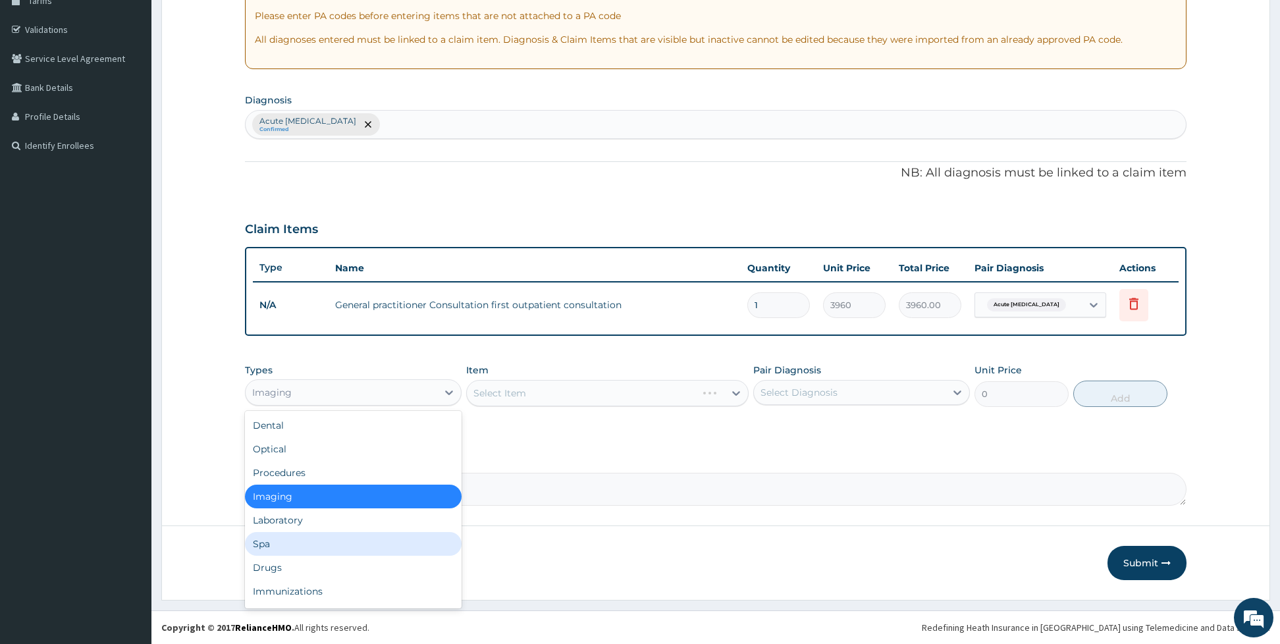
click at [312, 532] on div "Spa" at bounding box center [353, 544] width 217 height 24
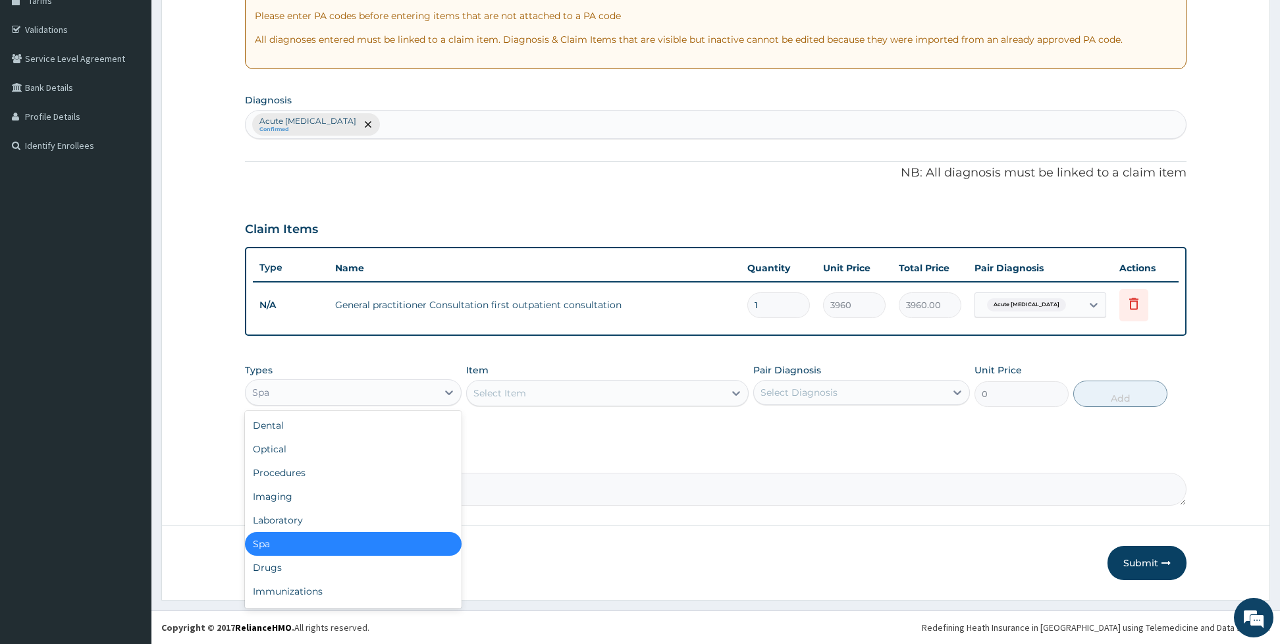
click at [342, 399] on div "Spa" at bounding box center [342, 392] width 192 height 21
click at [311, 514] on div "Laboratory" at bounding box center [353, 520] width 217 height 24
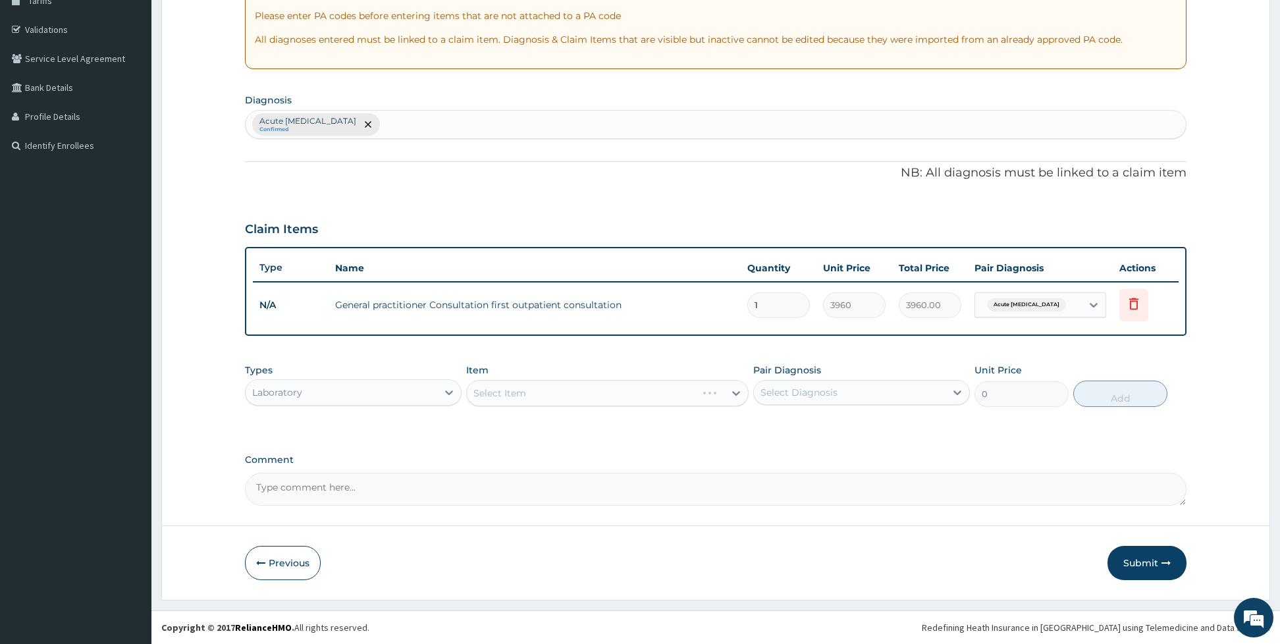
click at [526, 391] on div "Select Item" at bounding box center [607, 393] width 282 height 26
click at [575, 417] on div "Types Laboratory Item Select Item Pair Diagnosis Select Diagnosis Unit Price 0 …" at bounding box center [715, 395] width 941 height 76
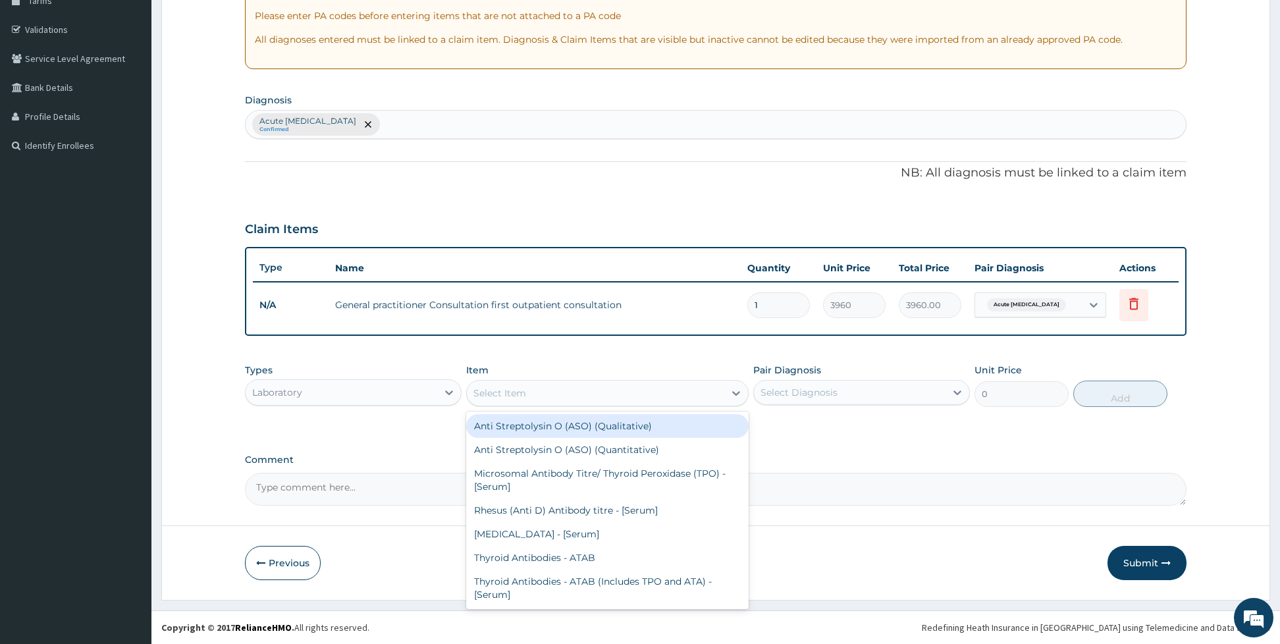
click at [603, 400] on div "Select Item" at bounding box center [595, 392] width 257 height 21
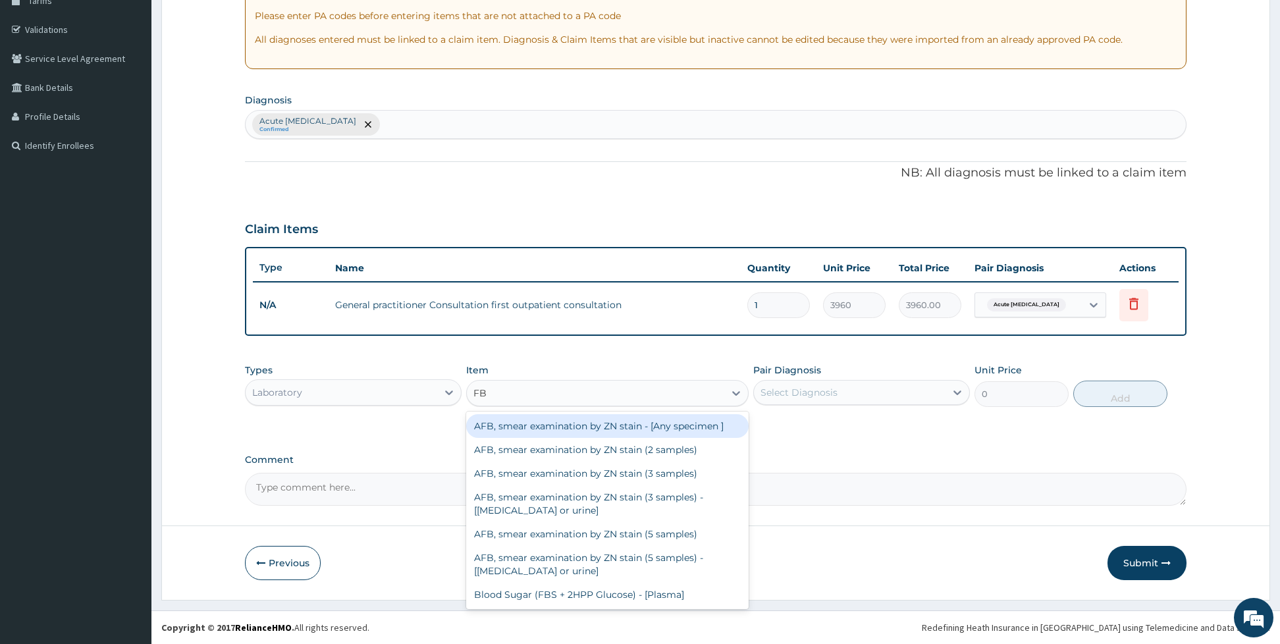
type input "FBC"
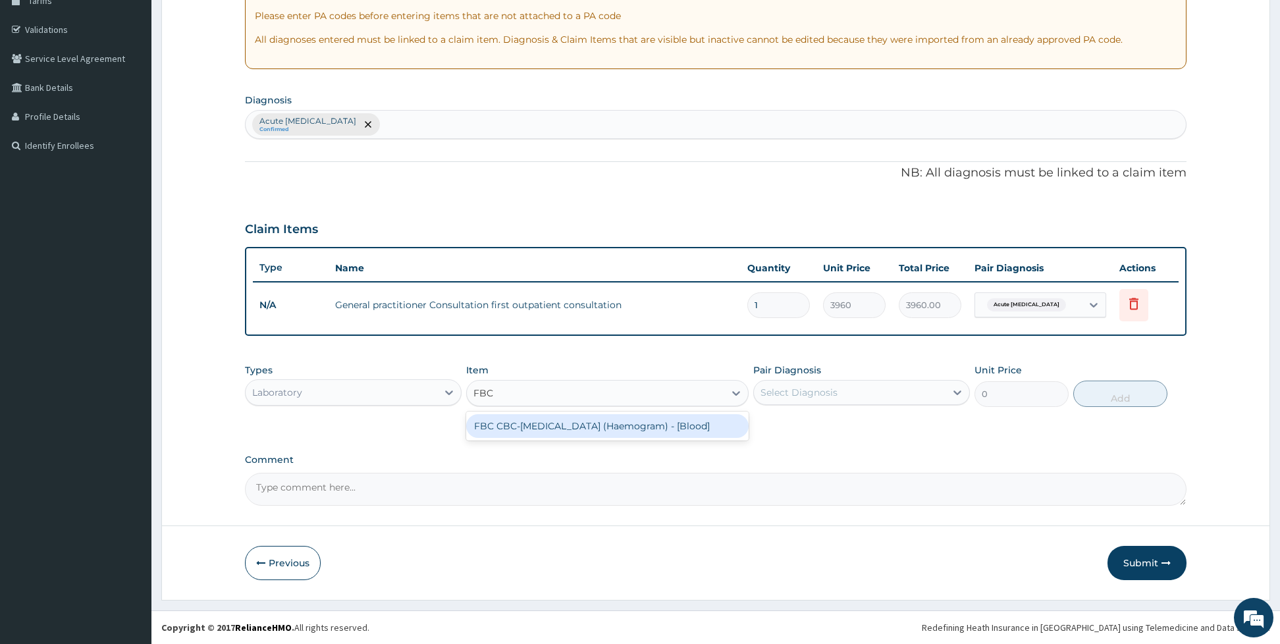
click at [604, 433] on div "FBC CBC-Complete Blood Count (Haemogram) - [Blood]" at bounding box center [607, 426] width 282 height 24
type input "4800"
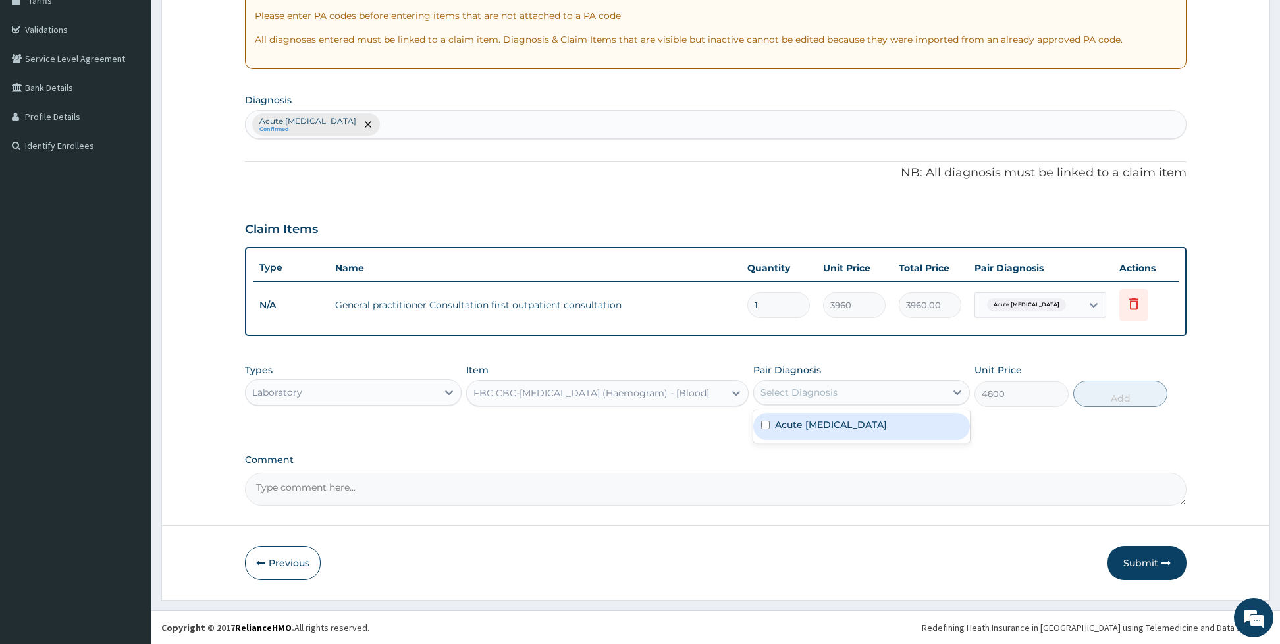
click at [765, 386] on div "Select Diagnosis" at bounding box center [798, 392] width 77 height 13
click at [767, 425] on input "checkbox" at bounding box center [765, 425] width 9 height 9
checkbox input "true"
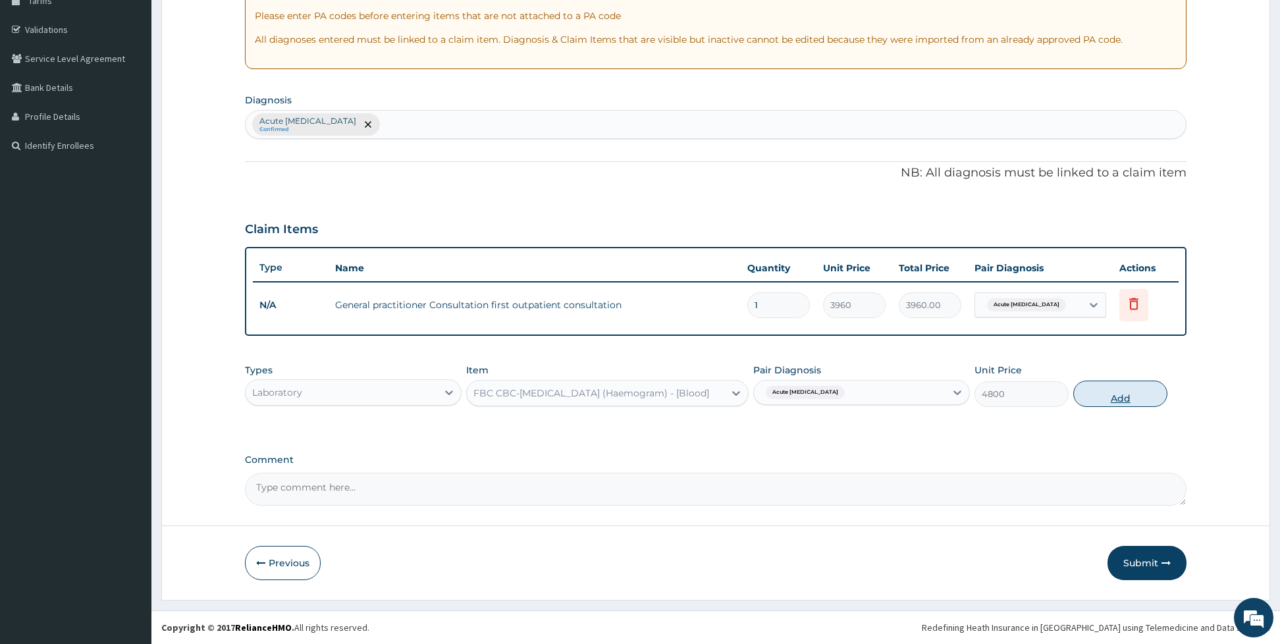
click at [1092, 397] on button "Add" at bounding box center [1120, 394] width 94 height 26
type input "0"
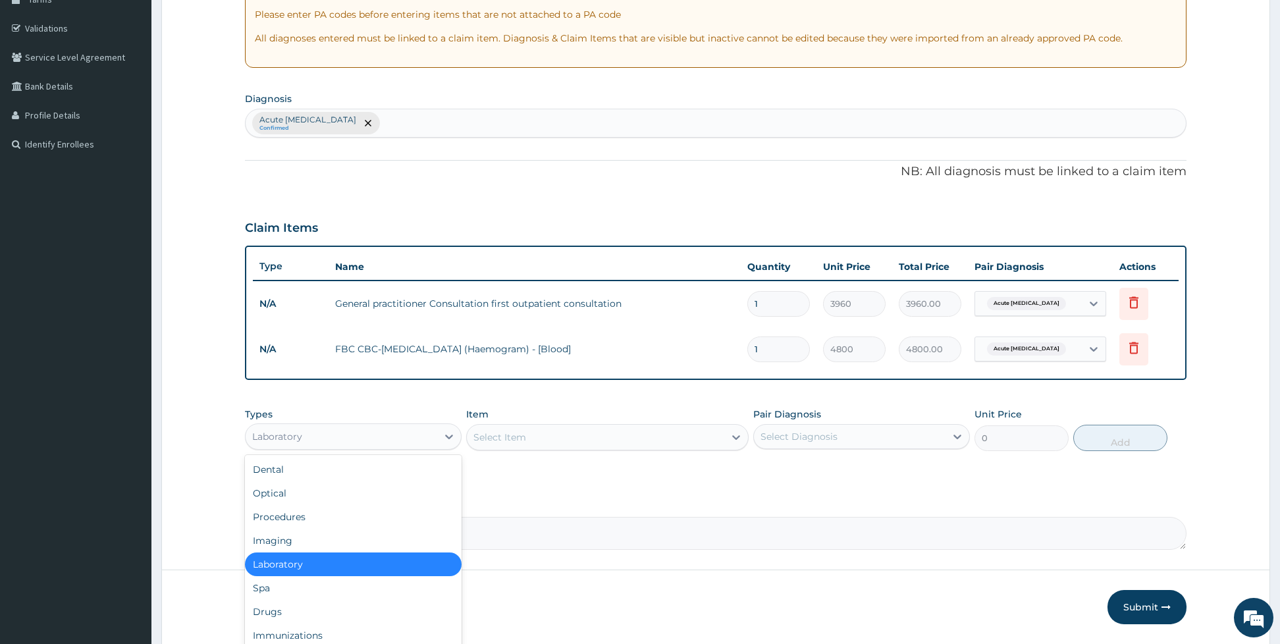
click at [429, 427] on div "Laboratory" at bounding box center [342, 436] width 192 height 21
click at [290, 608] on div "Drugs" at bounding box center [353, 612] width 217 height 24
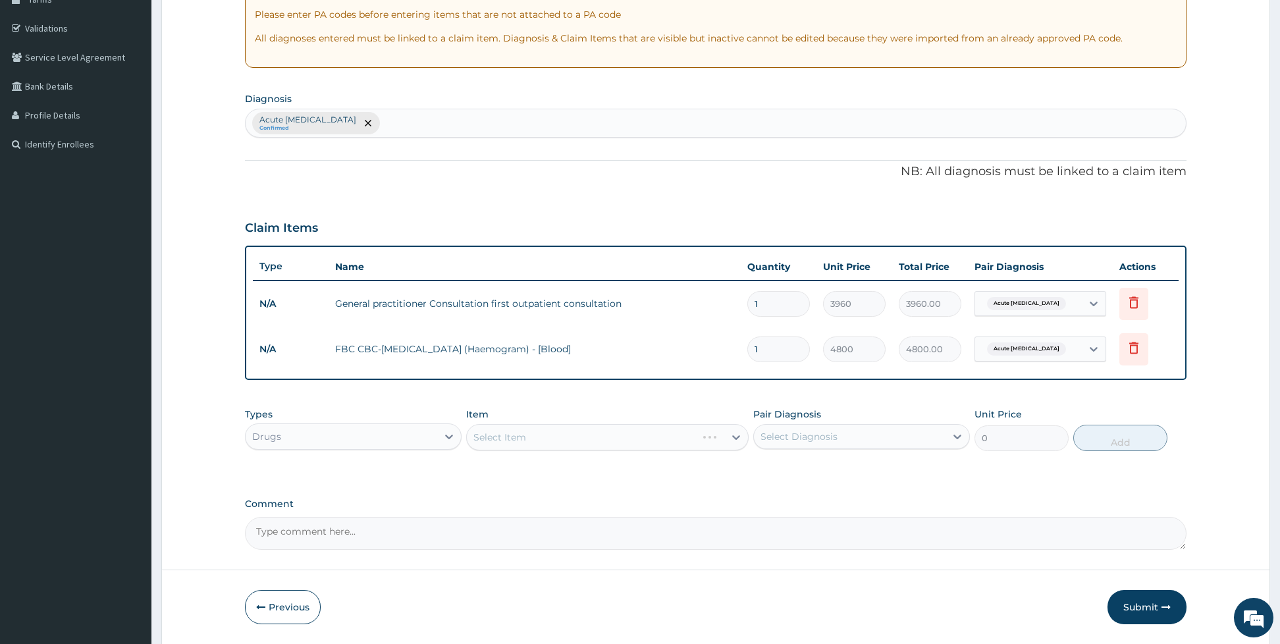
click at [508, 435] on div "Select Item" at bounding box center [607, 437] width 282 height 26
click at [510, 427] on div "Select Item" at bounding box center [607, 437] width 282 height 26
click at [519, 438] on div "Select Item" at bounding box center [607, 437] width 282 height 26
click at [521, 457] on div "Types Drugs Item Select Item Pair Diagnosis Select Diagnosis Unit Price 0 Add" at bounding box center [715, 429] width 941 height 57
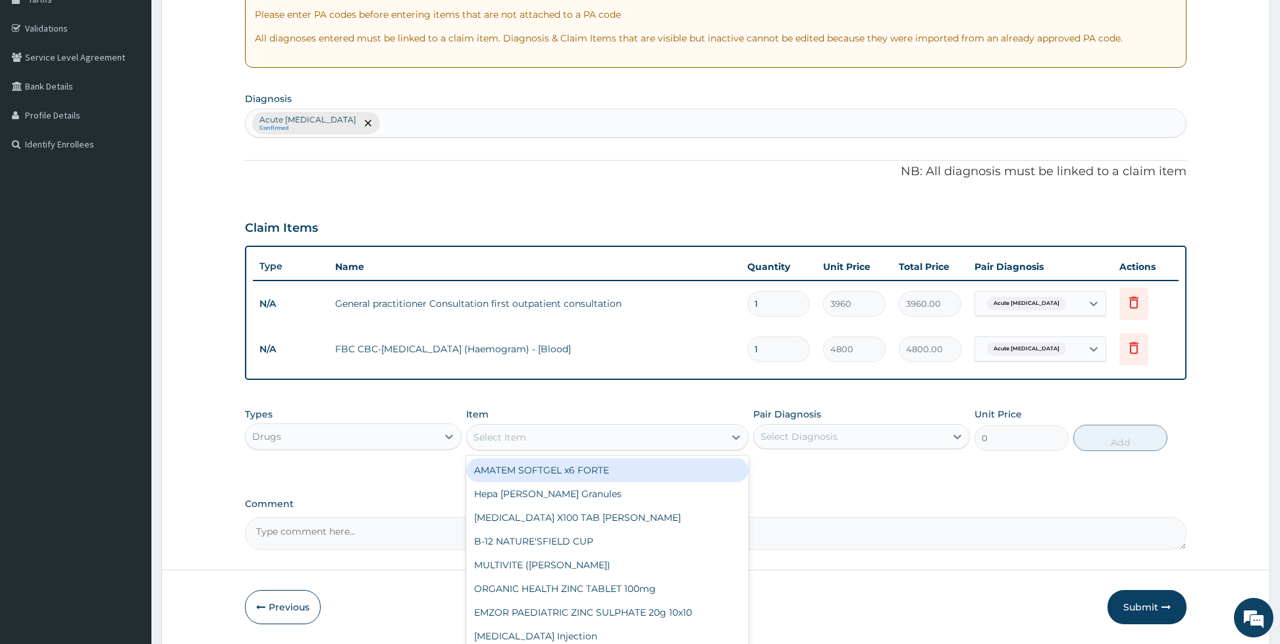
click at [521, 440] on div "Select Item" at bounding box center [499, 437] width 53 height 13
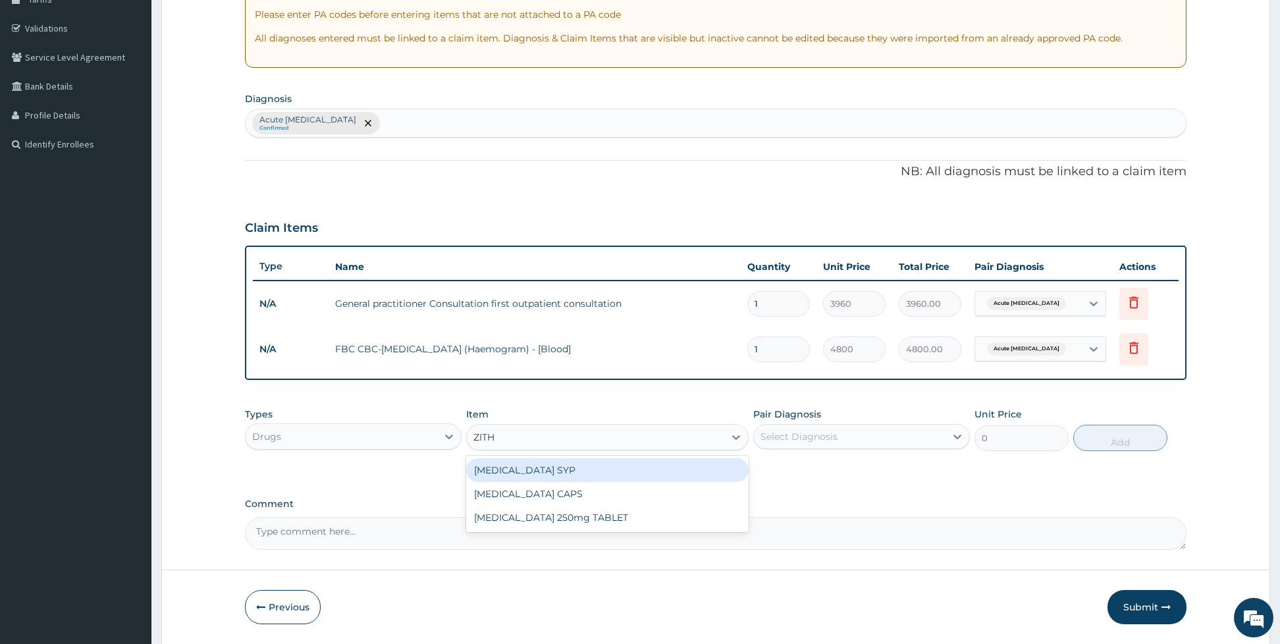
type input "ZITHR"
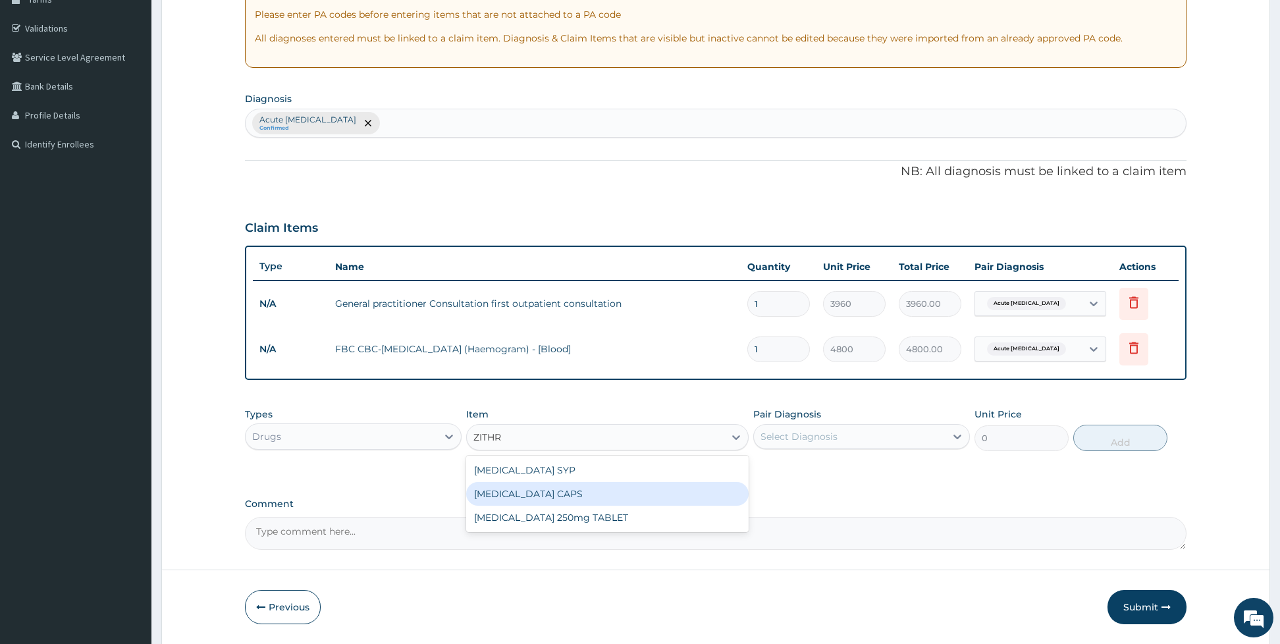
click at [527, 498] on div "[MEDICAL_DATA] CAPS" at bounding box center [607, 494] width 282 height 24
type input "990"
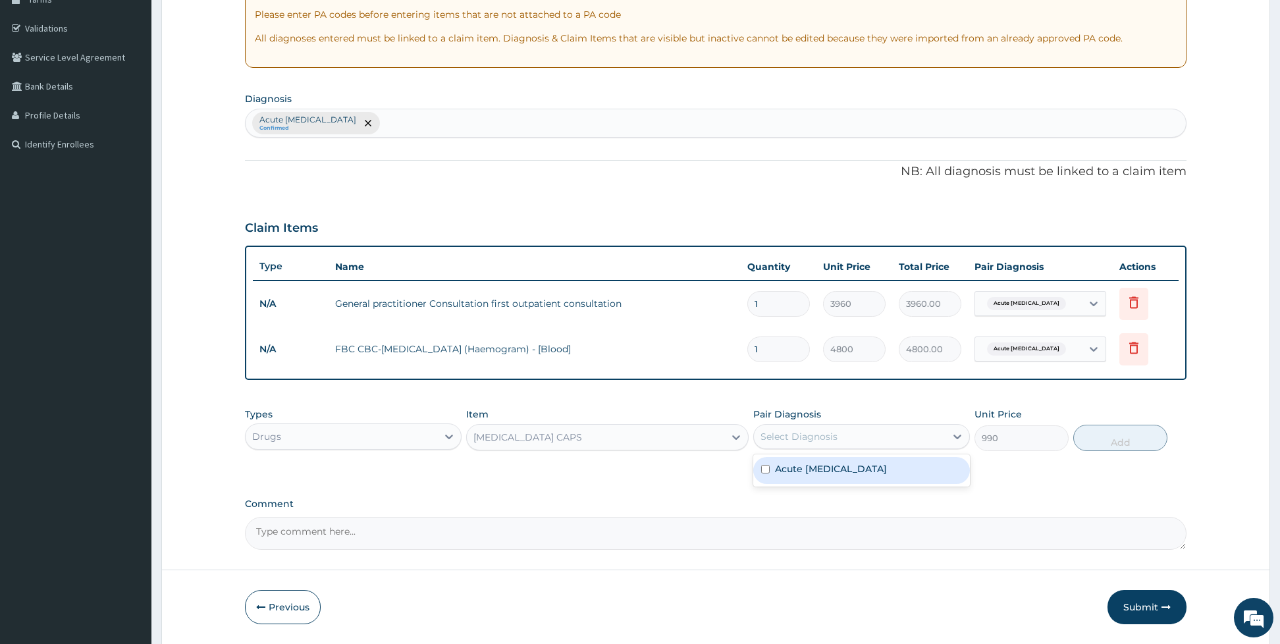
click at [773, 436] on div "Select Diagnosis" at bounding box center [798, 436] width 77 height 13
click at [782, 479] on div "Acute respiratory disease" at bounding box center [861, 470] width 217 height 27
checkbox input "true"
click at [1095, 444] on button "Add" at bounding box center [1120, 438] width 94 height 26
type input "0"
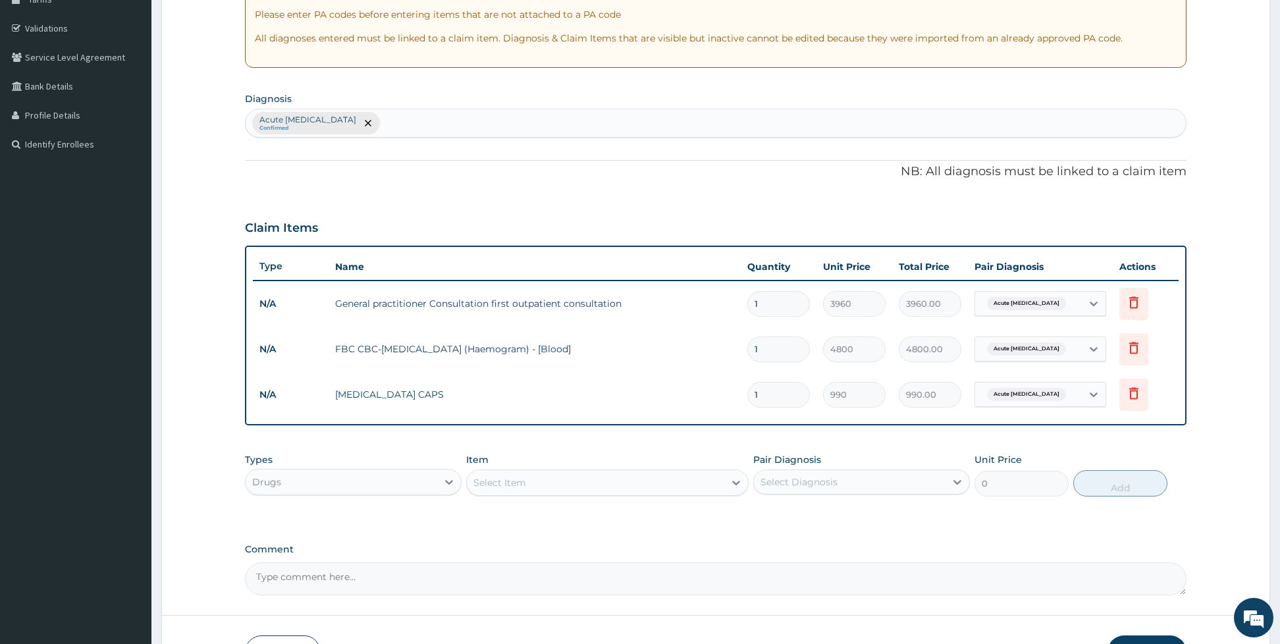
type input "0.00"
type input "6"
type input "5940.00"
type input "6"
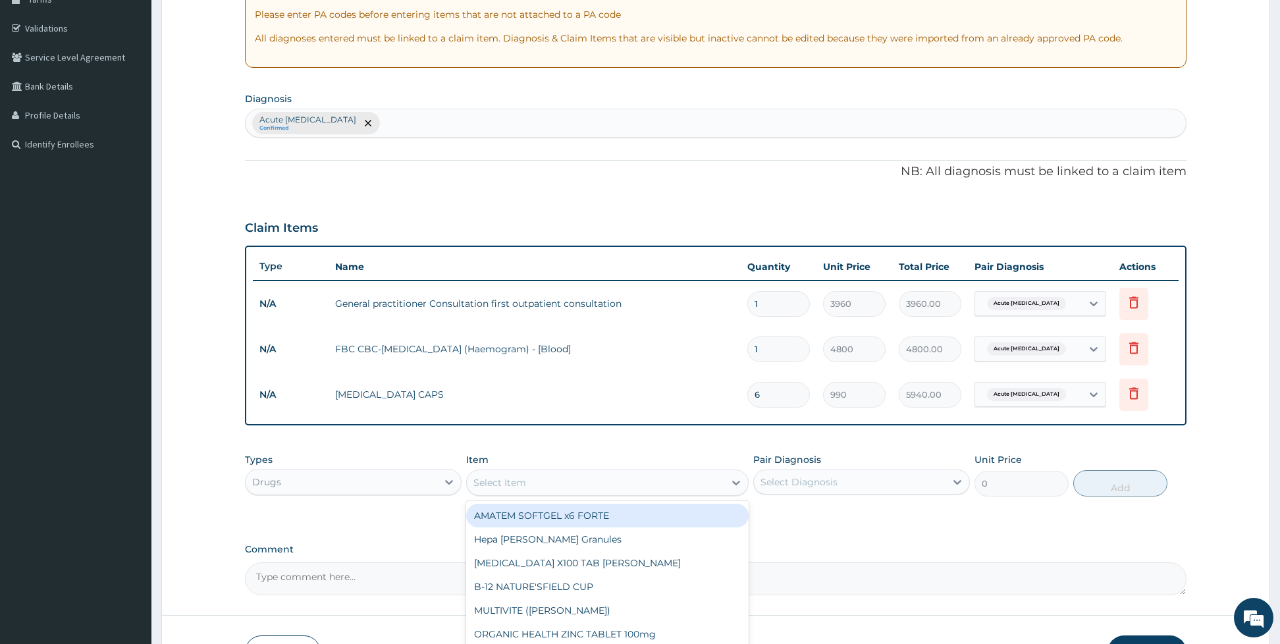
click at [642, 478] on div "Select Item" at bounding box center [595, 482] width 257 height 21
type input "COMPL"
click at [600, 515] on div "[MEDICAL_DATA] X100 TAB [PERSON_NAME]" at bounding box center [607, 516] width 282 height 24
type input "26.4"
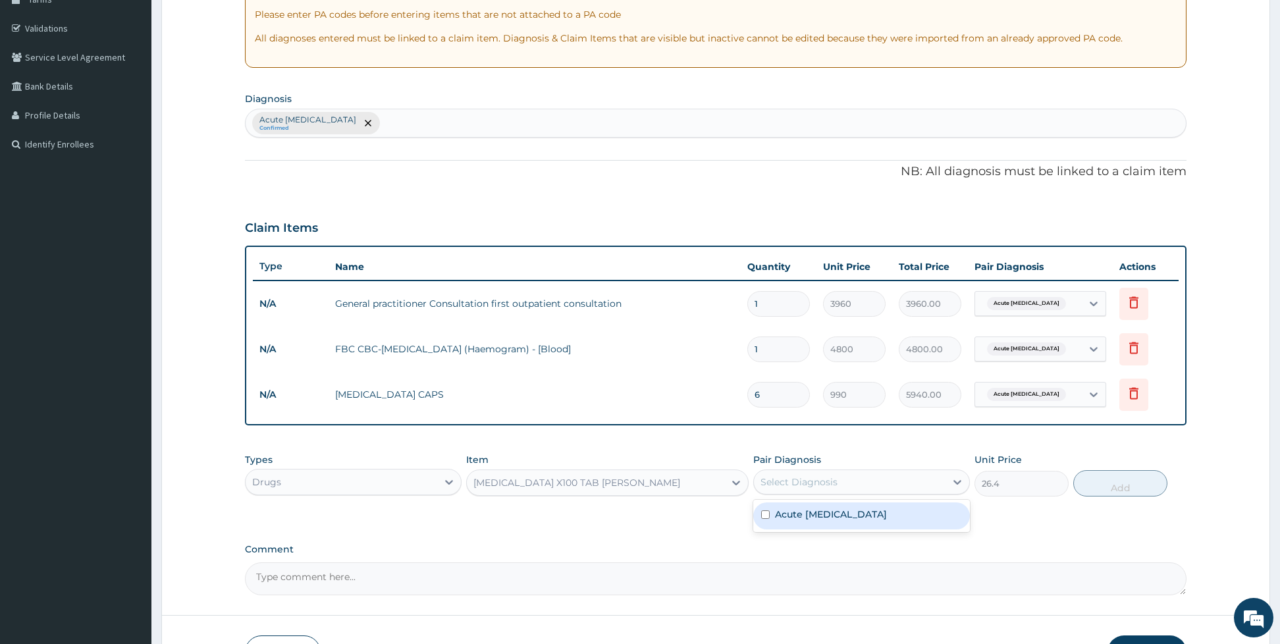
click at [773, 475] on div "Select Diagnosis" at bounding box center [798, 481] width 77 height 13
click at [772, 514] on div "Acute respiratory disease" at bounding box center [861, 515] width 217 height 27
checkbox input "true"
click at [1107, 494] on button "Add" at bounding box center [1120, 483] width 94 height 26
type input "0"
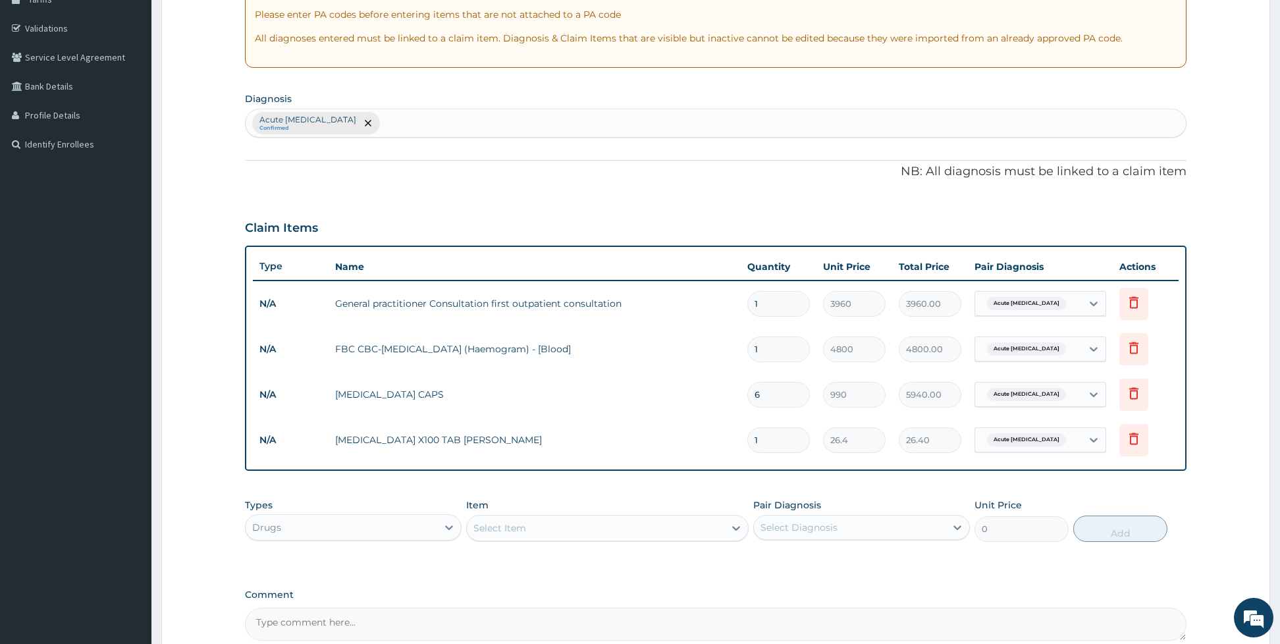
type input "0.00"
type input "3"
type input "79.20"
type input "30"
type input "792.00"
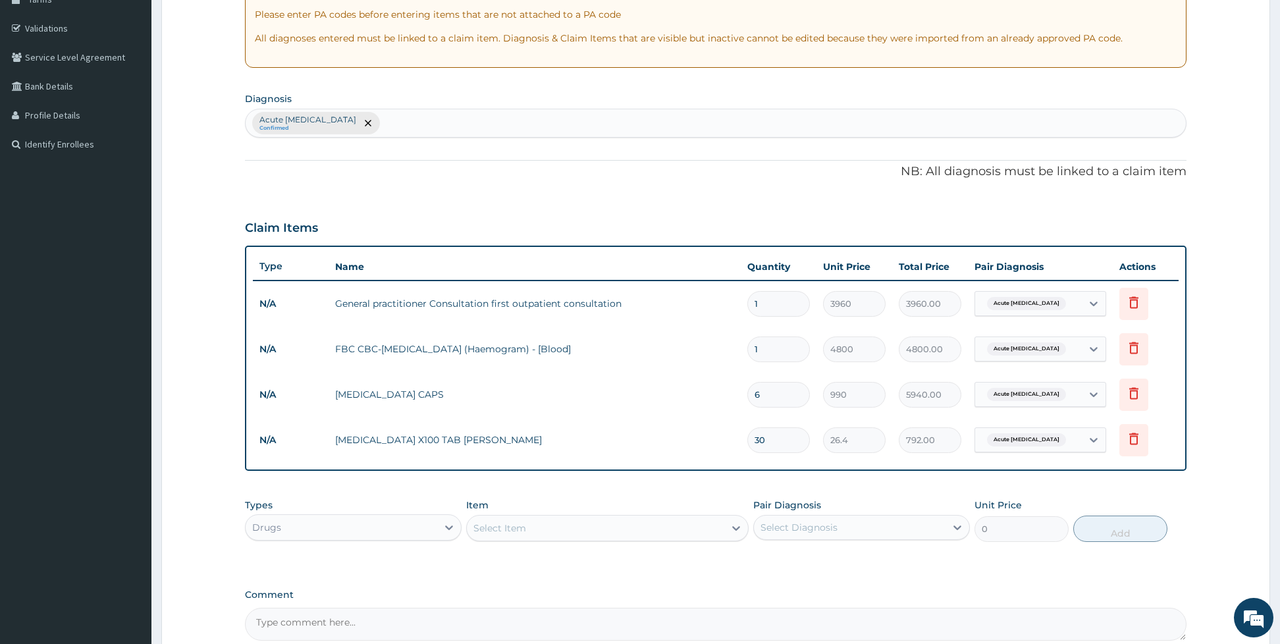
scroll to position [367, 0]
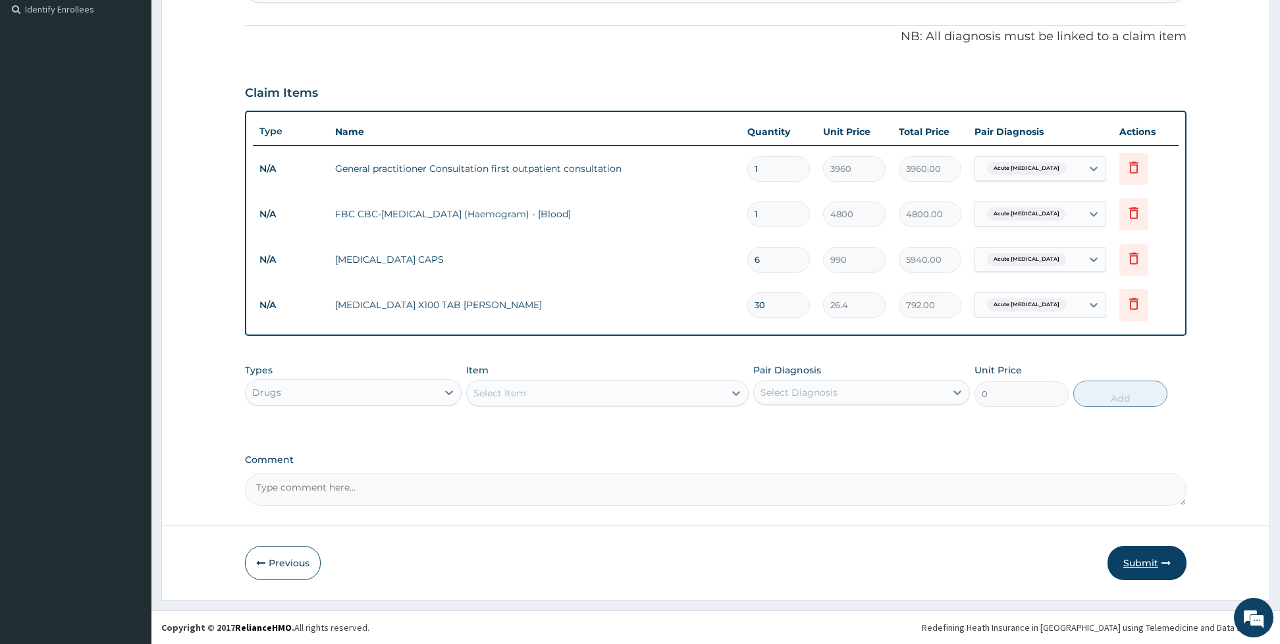
type input "30"
click at [1132, 571] on button "Submit" at bounding box center [1146, 563] width 79 height 34
click at [1138, 546] on button "Submit" at bounding box center [1146, 563] width 79 height 34
click at [1128, 558] on button "Submit" at bounding box center [1146, 563] width 79 height 34
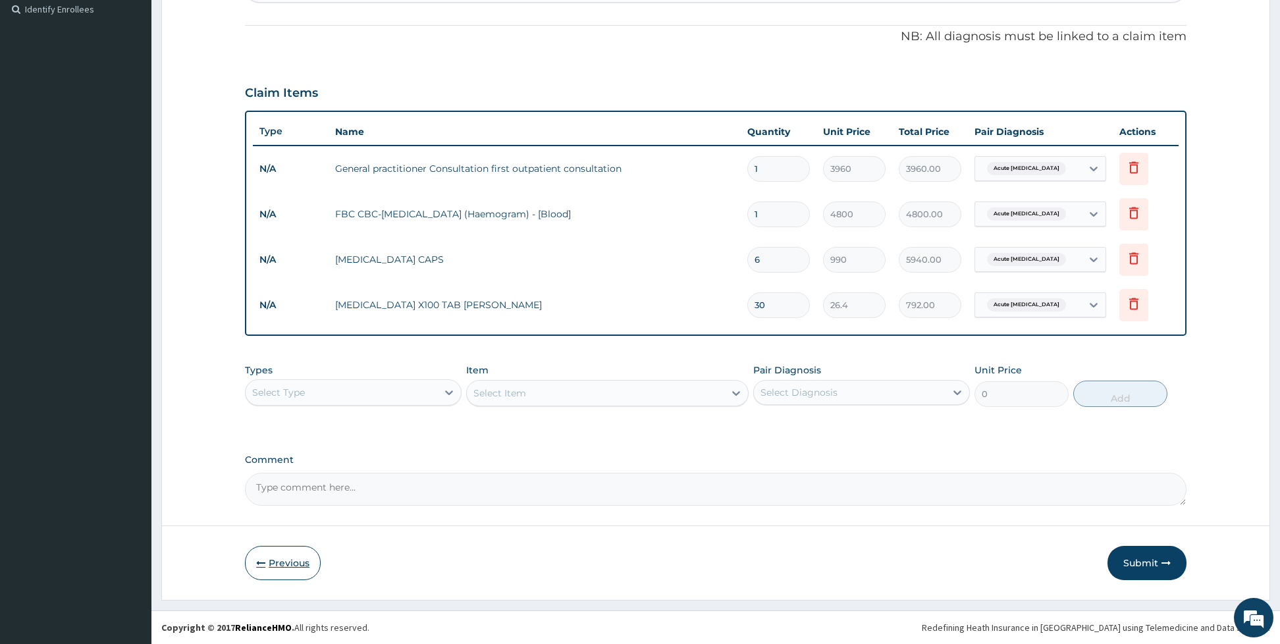
click at [277, 557] on button "Previous" at bounding box center [283, 563] width 76 height 34
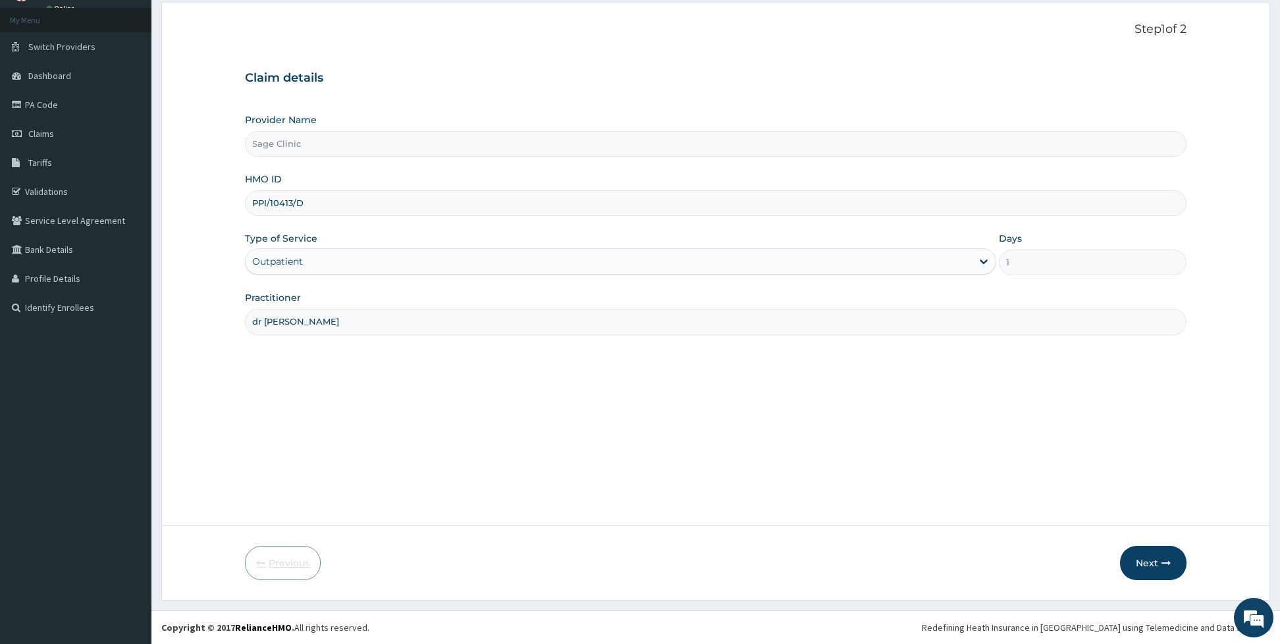
scroll to position [69, 0]
click at [278, 206] on input "PPI/10413/D" at bounding box center [715, 203] width 941 height 26
click at [296, 206] on input "PPI/101413/D" at bounding box center [715, 203] width 941 height 26
type input "PPI/10141/D"
click at [1152, 560] on button "Next" at bounding box center [1153, 563] width 66 height 34
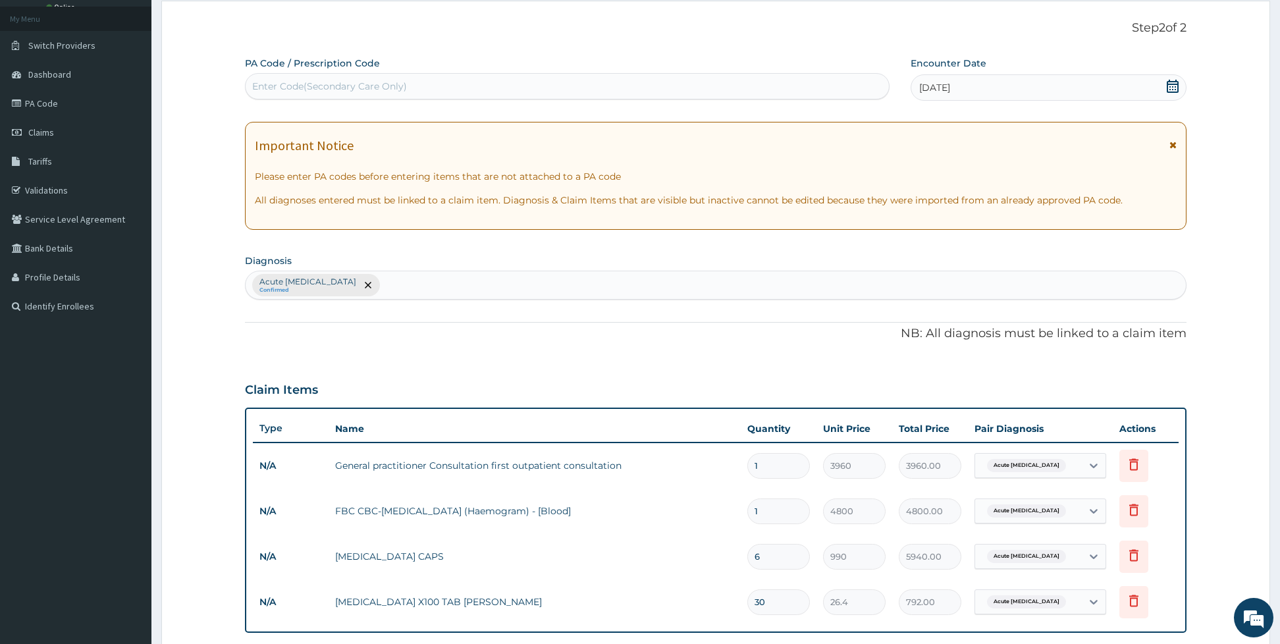
scroll to position [367, 0]
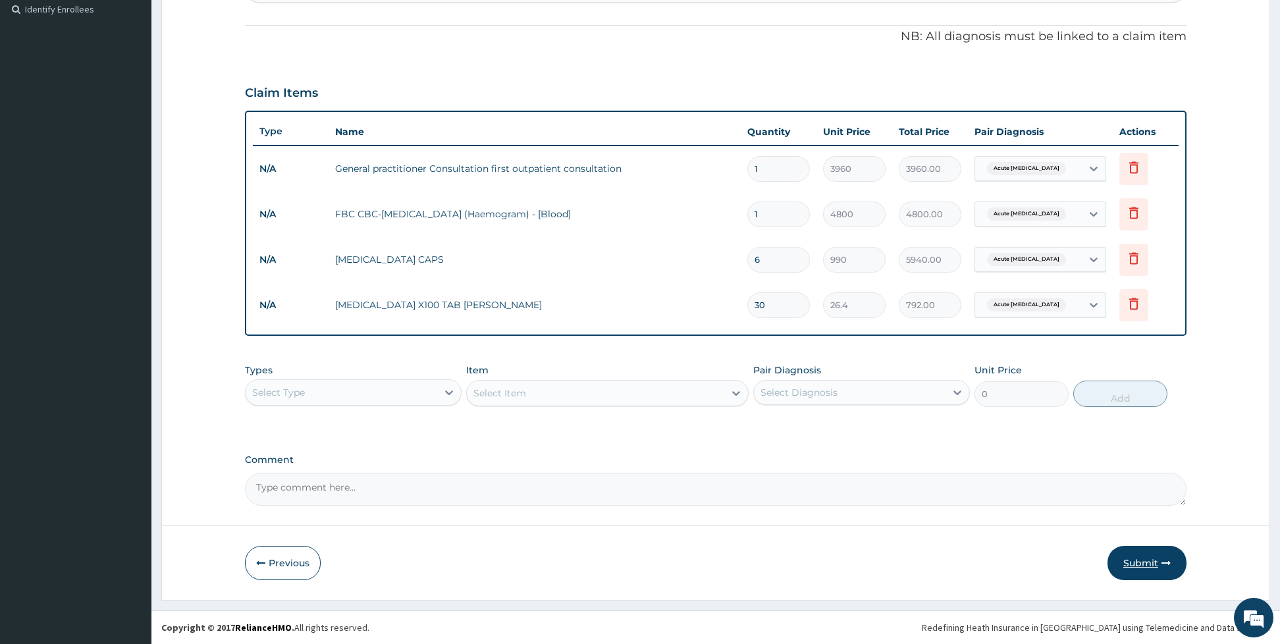
click at [1156, 563] on button "Submit" at bounding box center [1146, 563] width 79 height 34
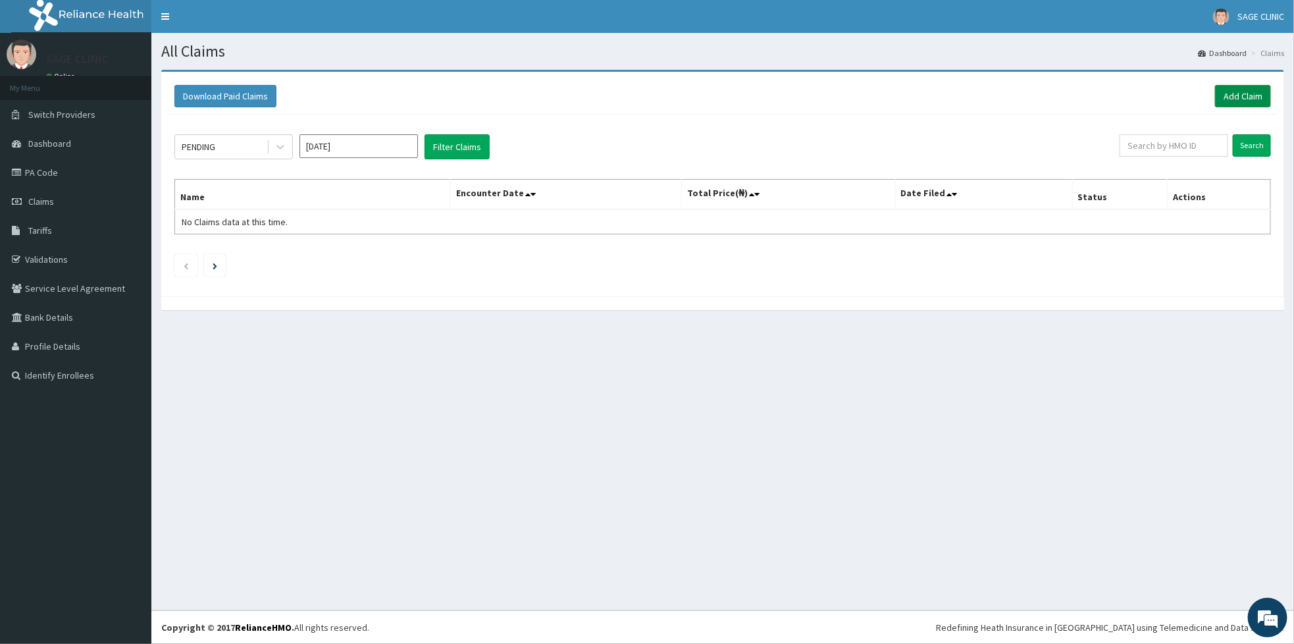
click at [1255, 93] on link "Add Claim" at bounding box center [1243, 96] width 56 height 22
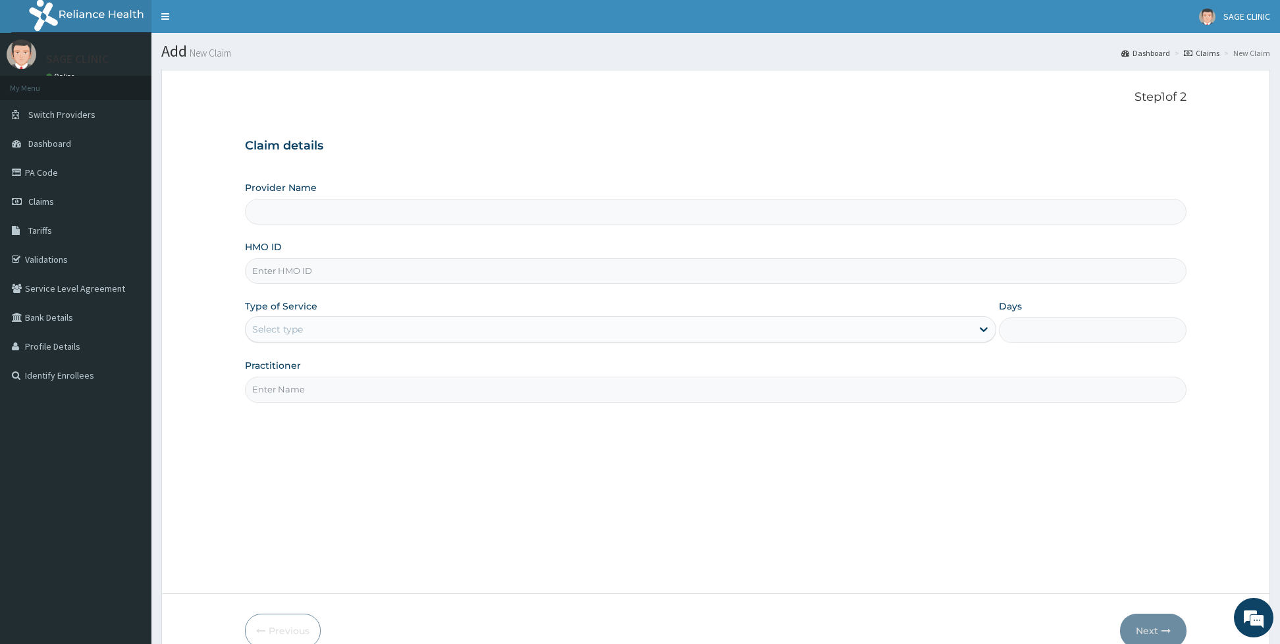
type input "Sage Clinic"
click at [317, 273] on input "HMO ID" at bounding box center [715, 271] width 941 height 26
type input "PPI/10141/B"
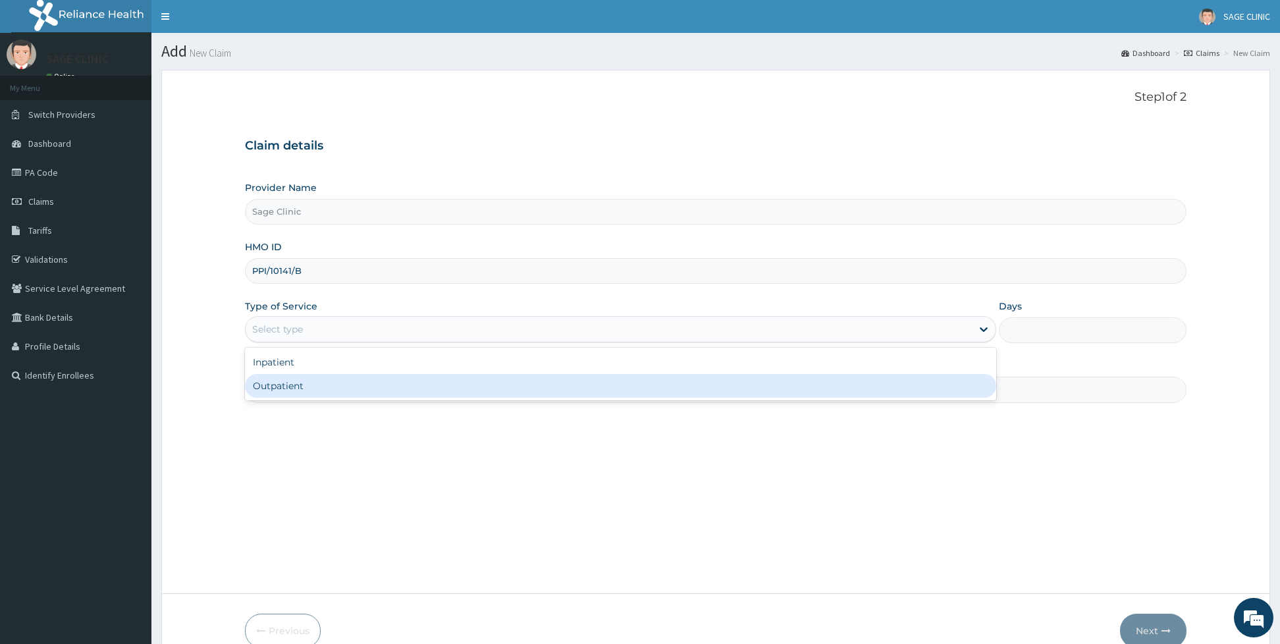
drag, startPoint x: 315, startPoint y: 323, endPoint x: 286, endPoint y: 386, distance: 69.3
click at [286, 342] on div "option Outpatient focused, 2 of 2. 2 results available. Use Up and Down to choo…" at bounding box center [620, 329] width 751 height 26
click at [286, 386] on div "Outpatient" at bounding box center [620, 386] width 751 height 24
type input "1"
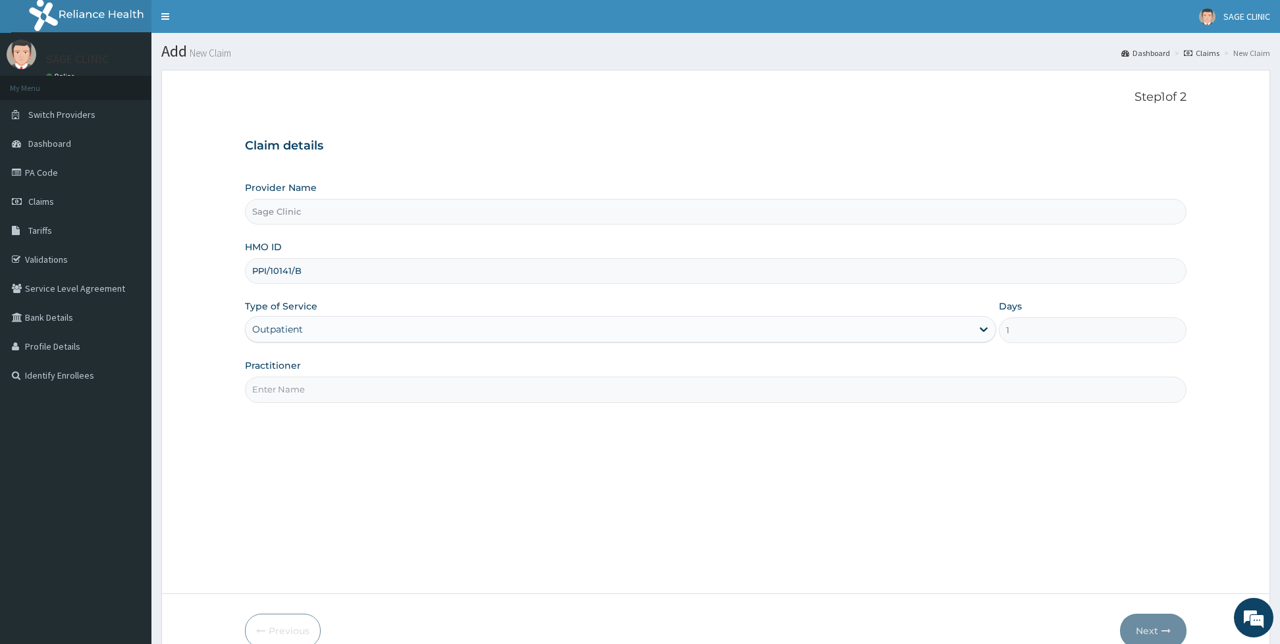
click at [286, 386] on input "Practitioner" at bounding box center [715, 390] width 941 height 26
type input "dr c.n moses"
click at [1149, 630] on button "Next" at bounding box center [1153, 631] width 66 height 34
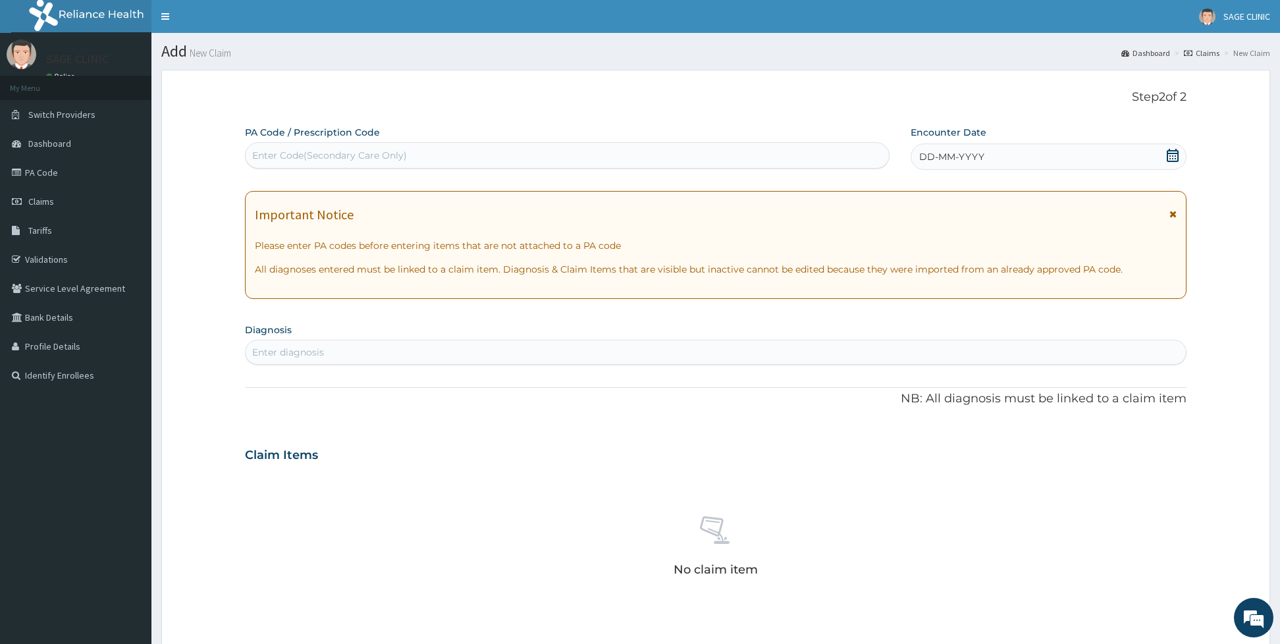
click at [978, 169] on div "DD-MM-YYYY" at bounding box center [1048, 157] width 276 height 26
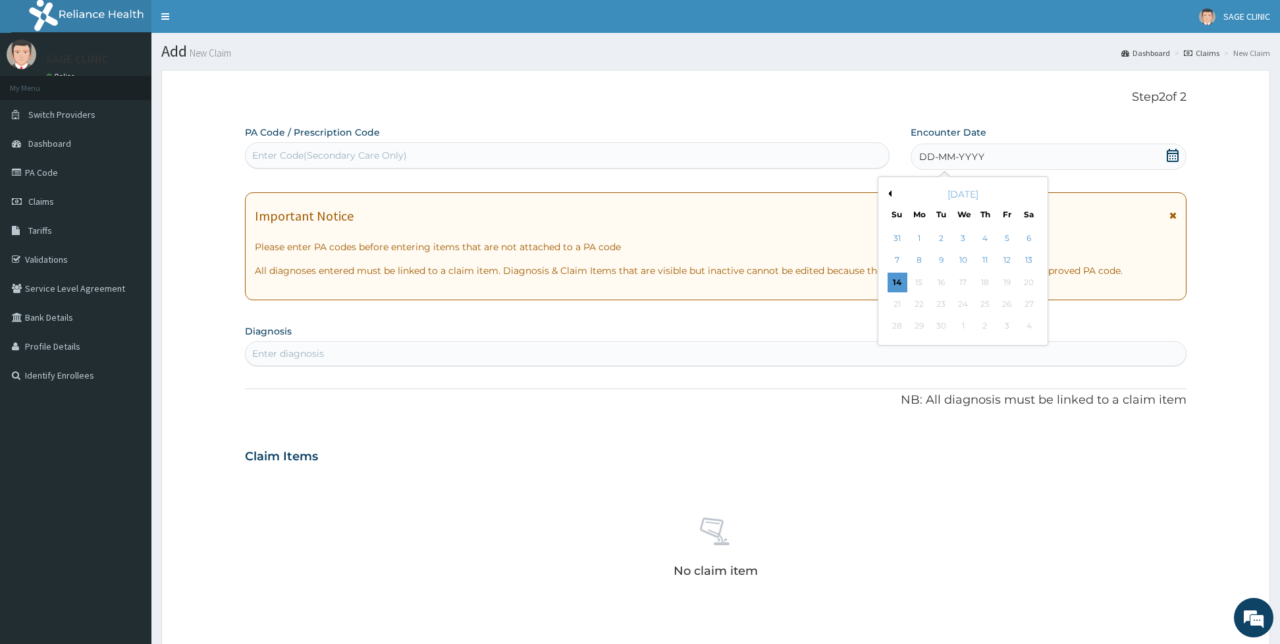
click at [887, 196] on button "Previous Month" at bounding box center [888, 193] width 7 height 7
click at [895, 344] on div "31" at bounding box center [897, 348] width 20 height 20
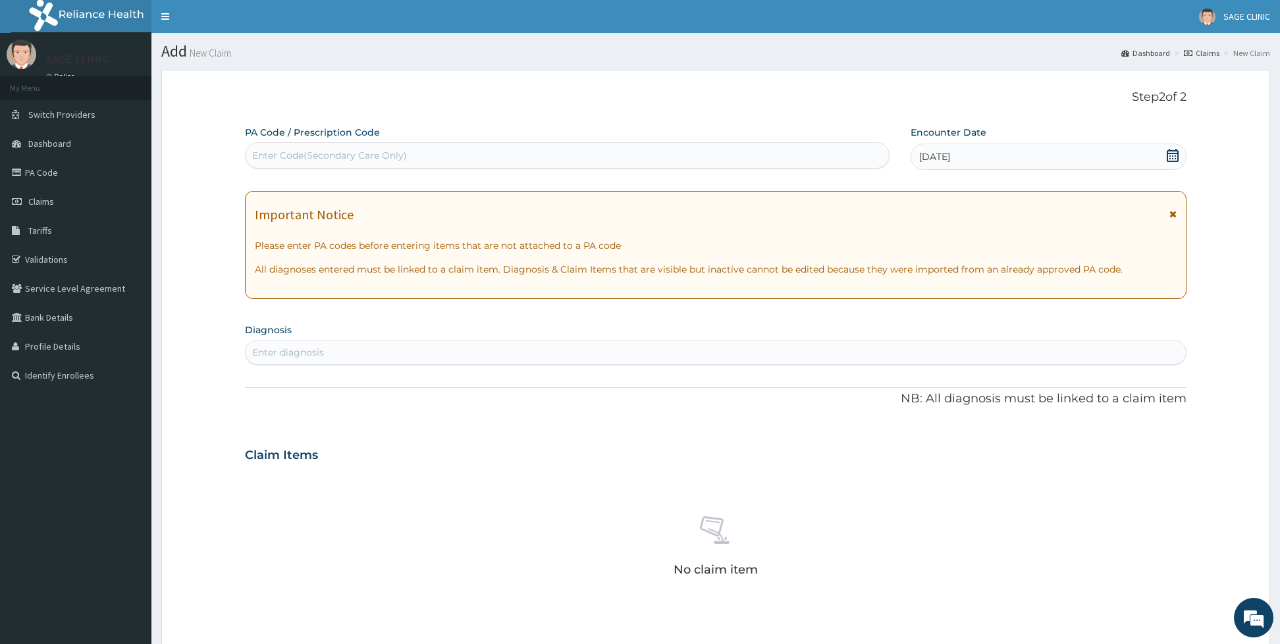
click at [581, 360] on div "Enter diagnosis" at bounding box center [716, 352] width 940 height 21
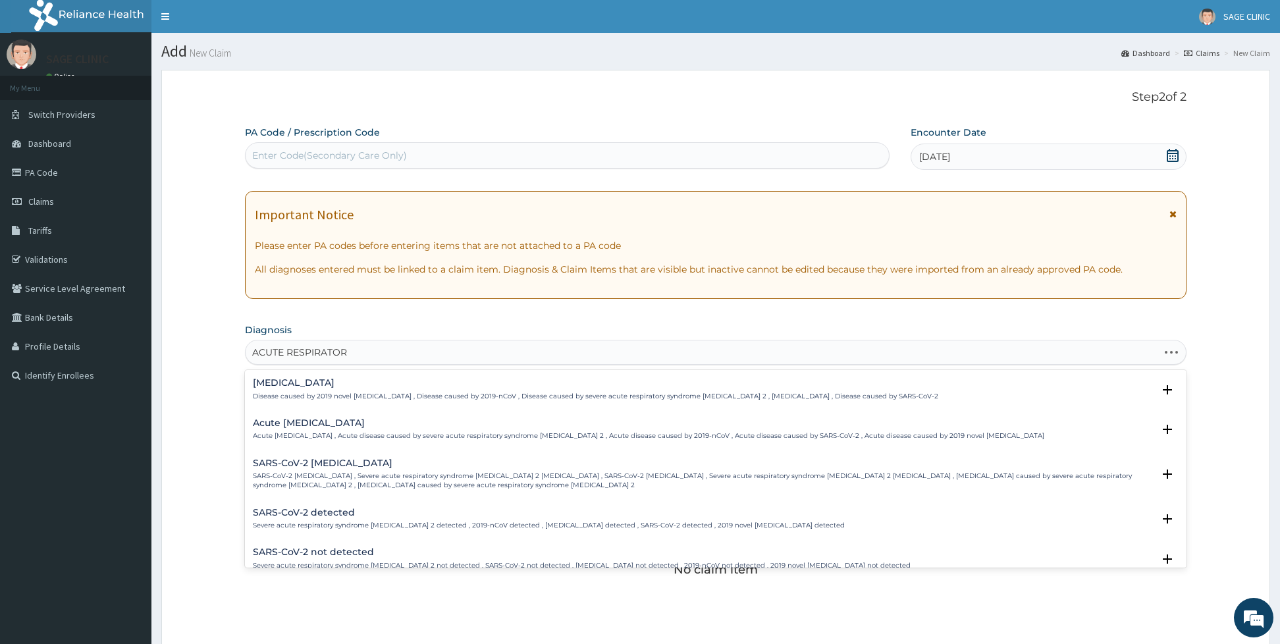
type input "ACUTE RESPIRATORY"
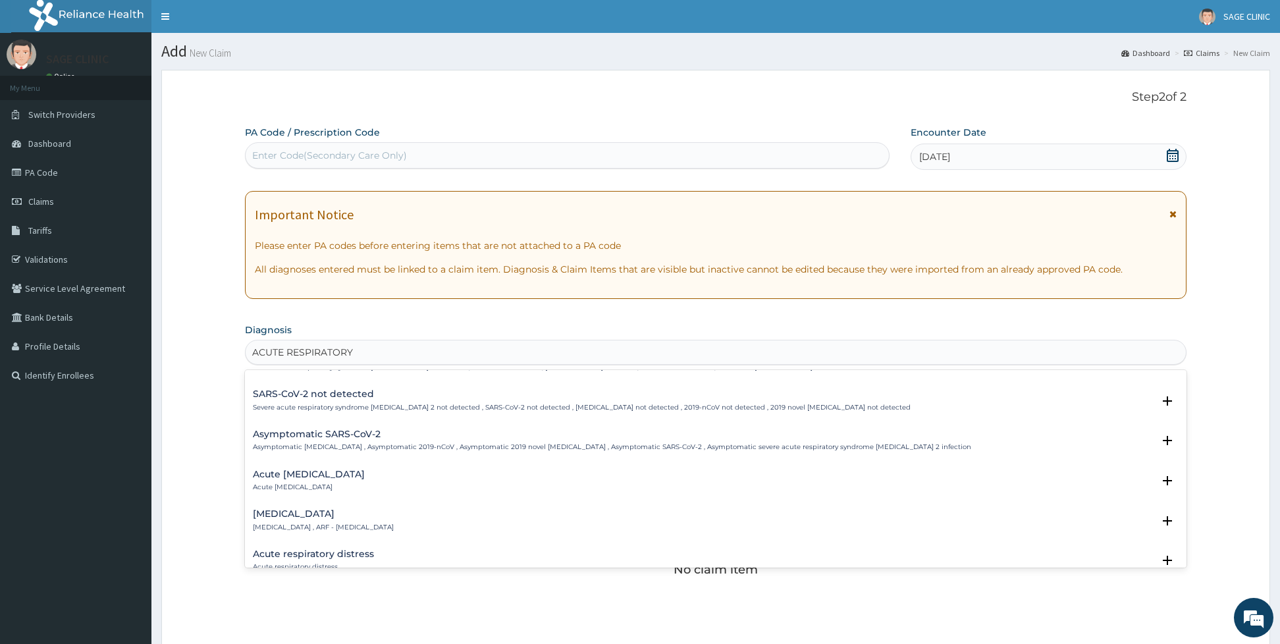
scroll to position [198, 0]
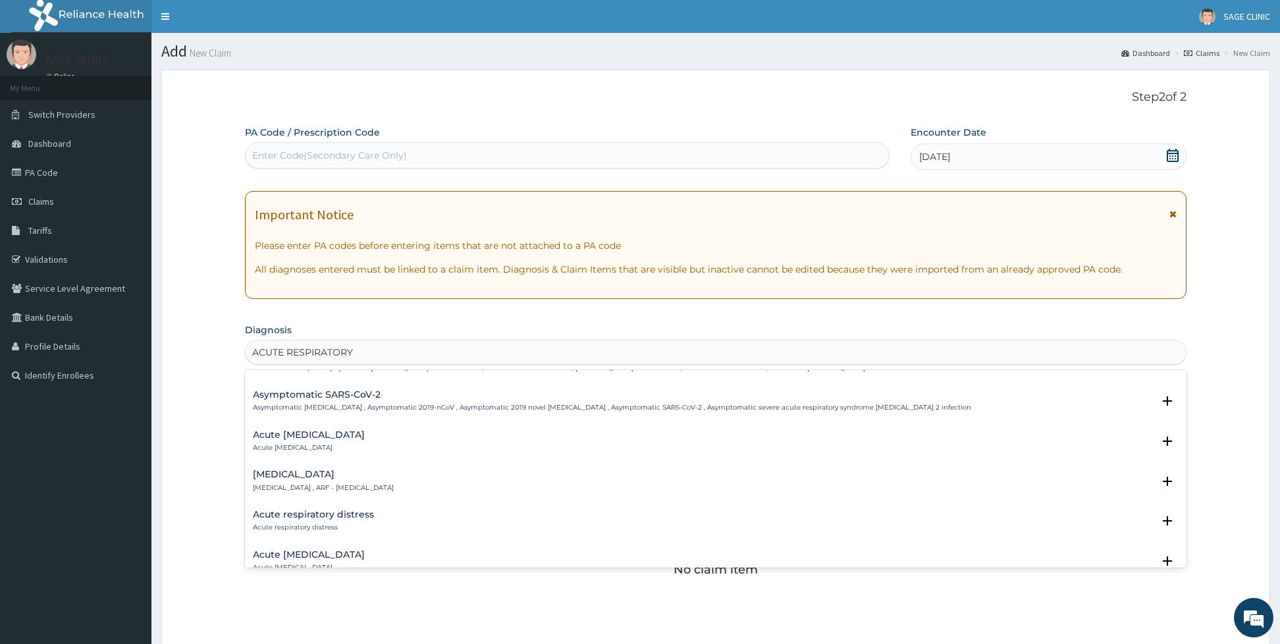
click at [354, 446] on p "Acute respiratory disease" at bounding box center [309, 447] width 112 height 9
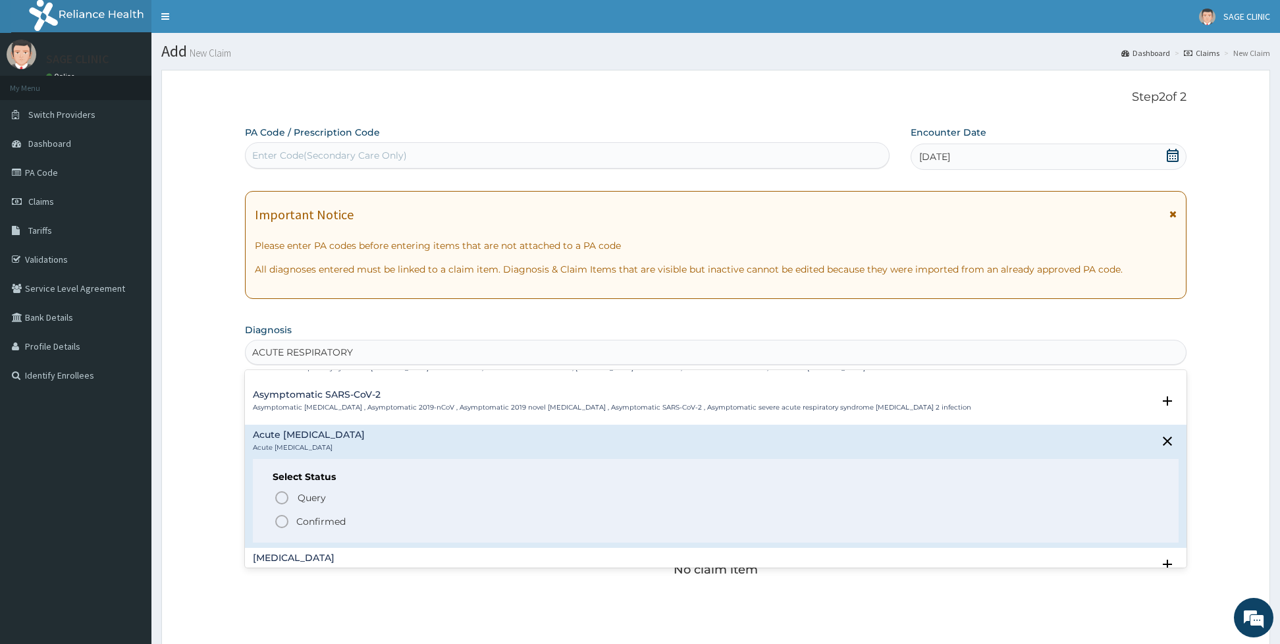
click at [275, 521] on icon "status option filled" at bounding box center [282, 522] width 16 height 16
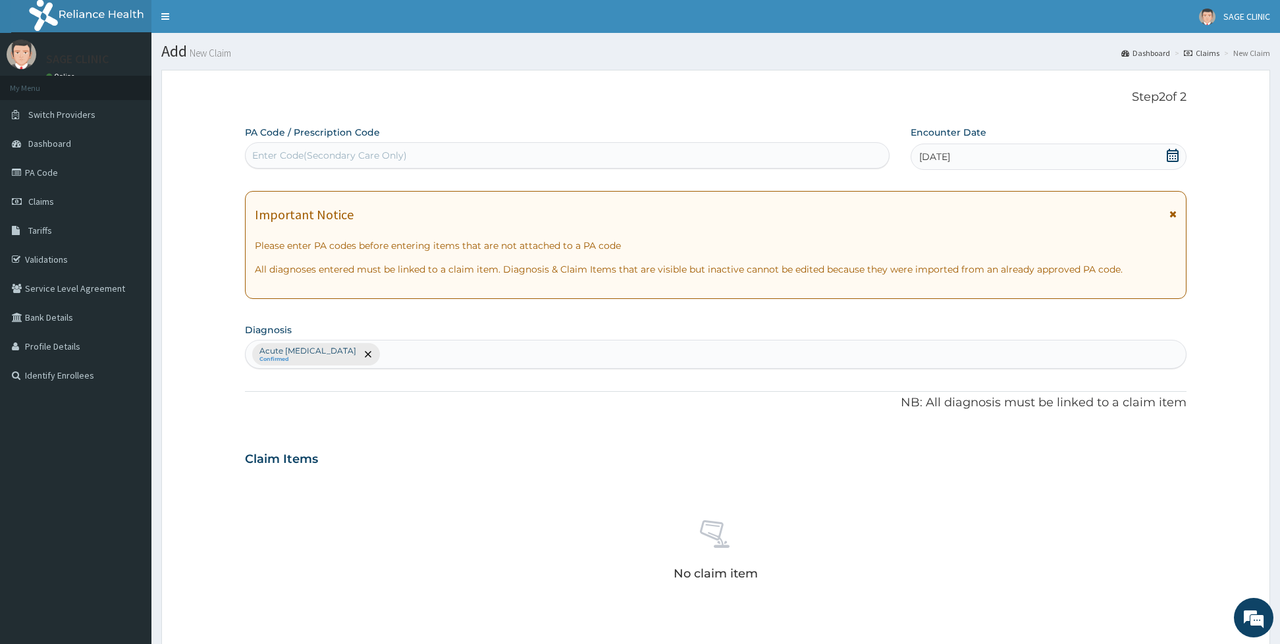
scroll to position [294, 0]
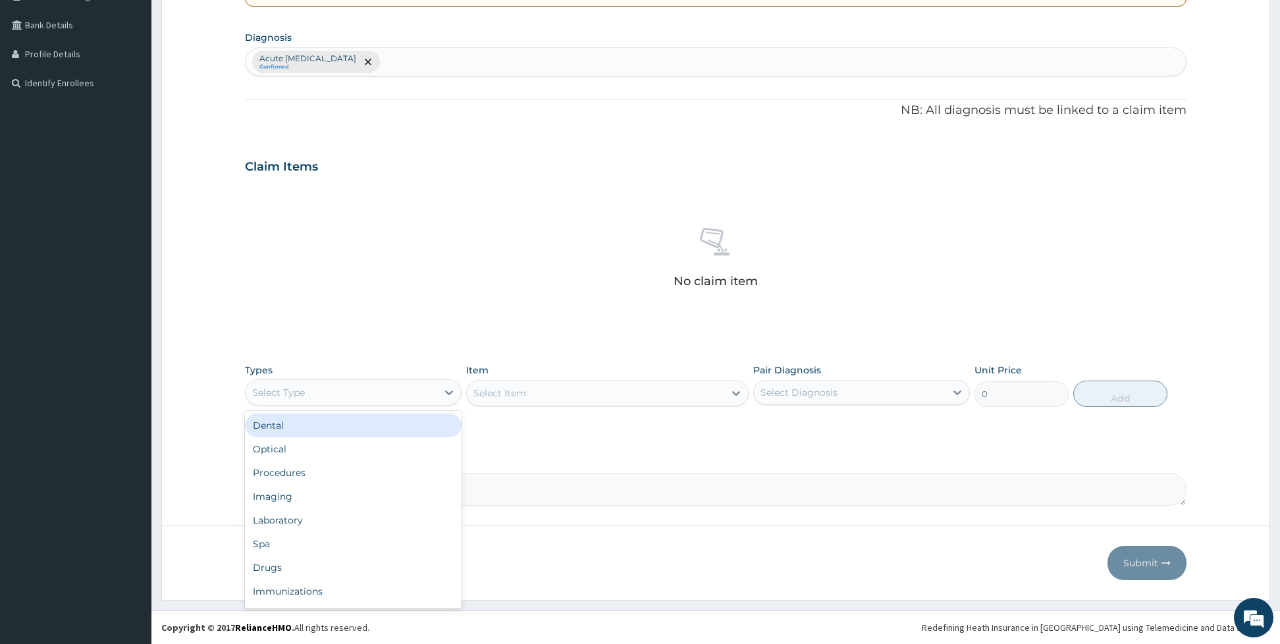
click at [415, 394] on div "Select Type" at bounding box center [342, 392] width 192 height 21
click at [300, 474] on div "Procedures" at bounding box center [353, 473] width 217 height 24
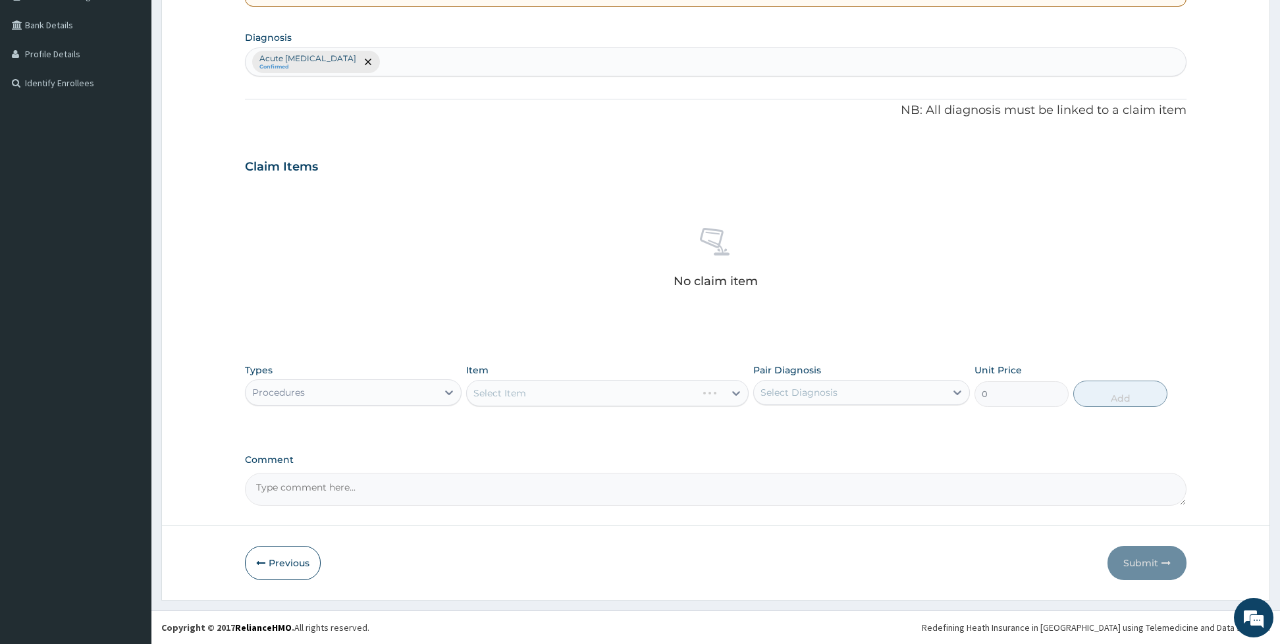
click at [508, 396] on div "Select Item" at bounding box center [607, 393] width 282 height 26
click at [556, 387] on div "Select Item" at bounding box center [607, 393] width 282 height 26
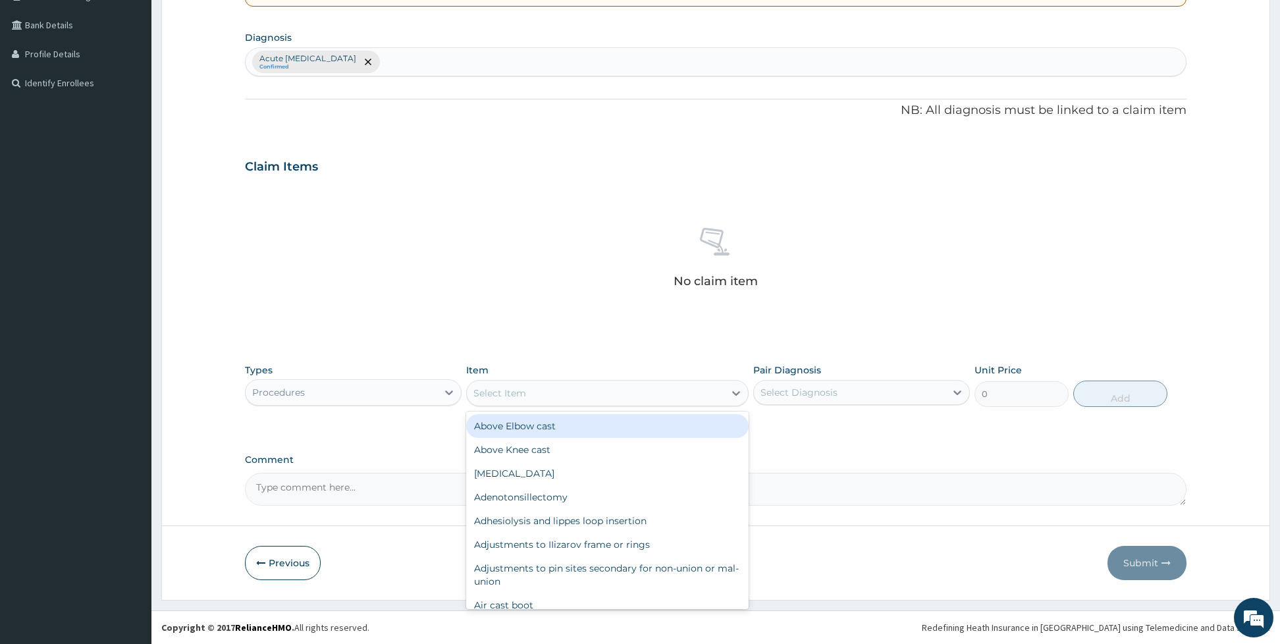
click at [536, 392] on div "Select Item" at bounding box center [595, 392] width 257 height 21
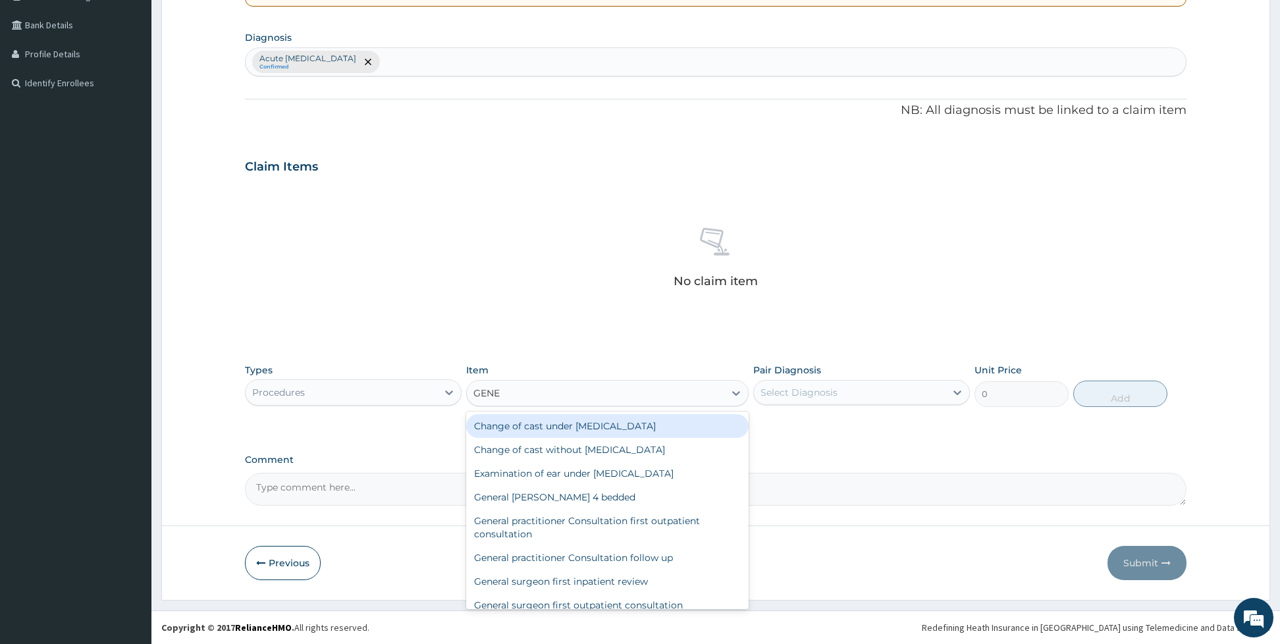
type input "GENER"
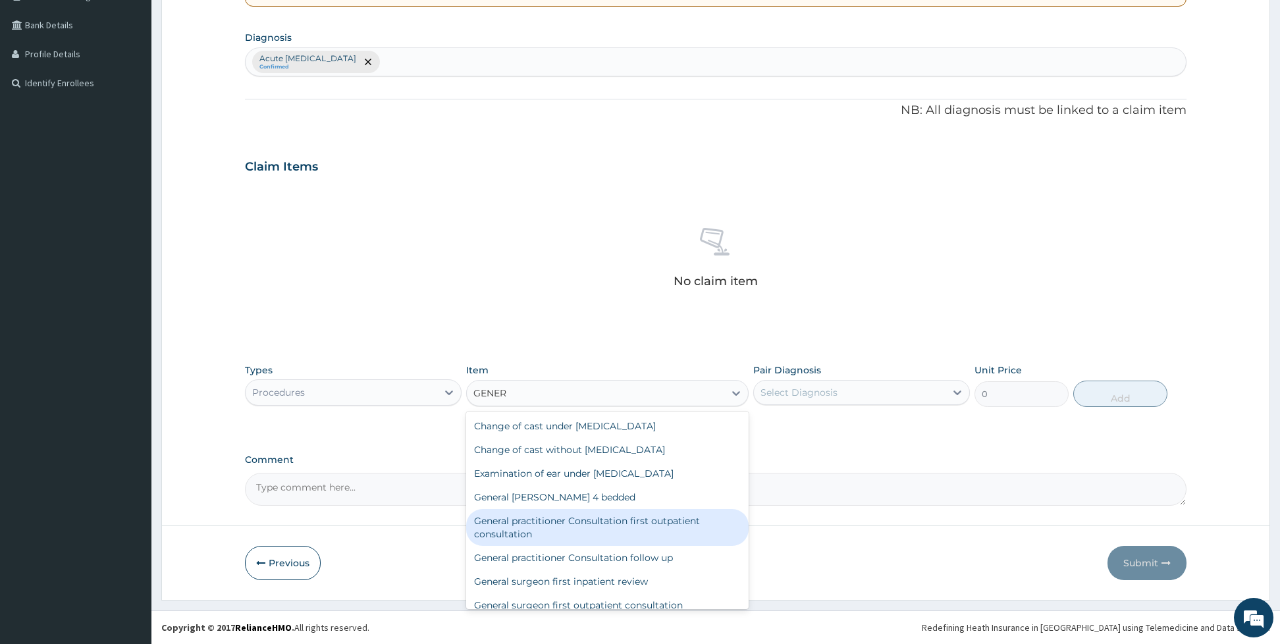
click at [560, 528] on div "General practitioner Consultation first outpatient consultation" at bounding box center [607, 527] width 282 height 37
type input "3960"
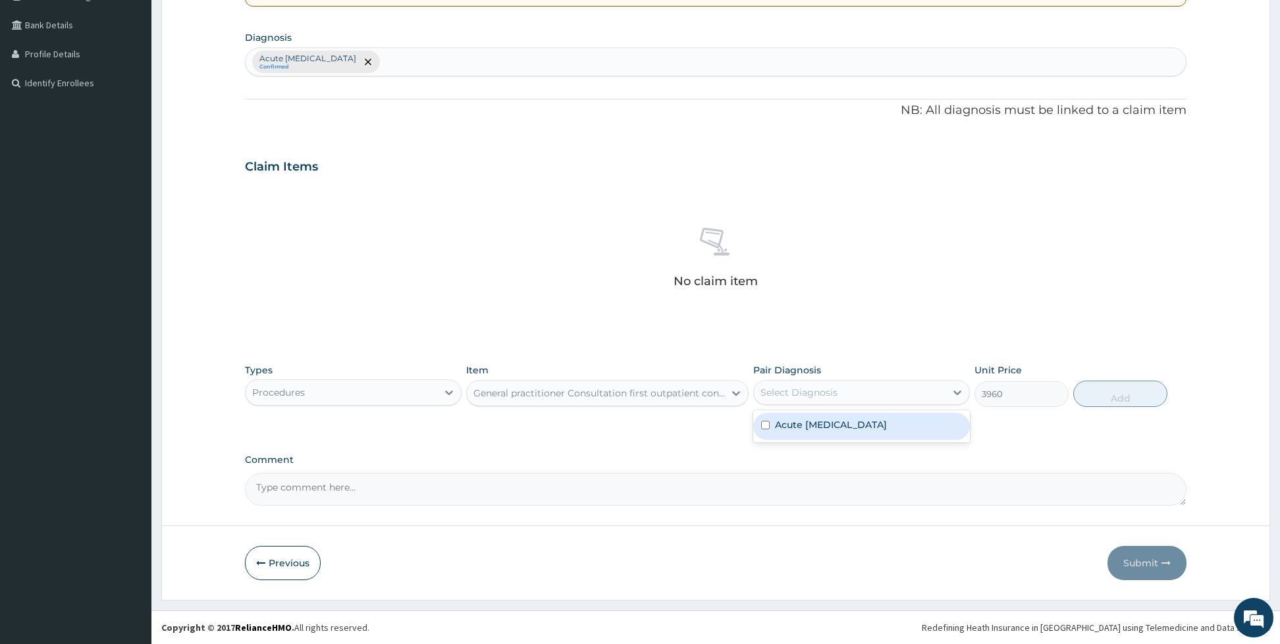
click at [794, 394] on div "Select Diagnosis" at bounding box center [798, 392] width 77 height 13
click at [782, 419] on label "Acute respiratory disease" at bounding box center [831, 424] width 112 height 13
checkbox input "true"
click at [1107, 392] on button "Add" at bounding box center [1120, 394] width 94 height 26
type input "0"
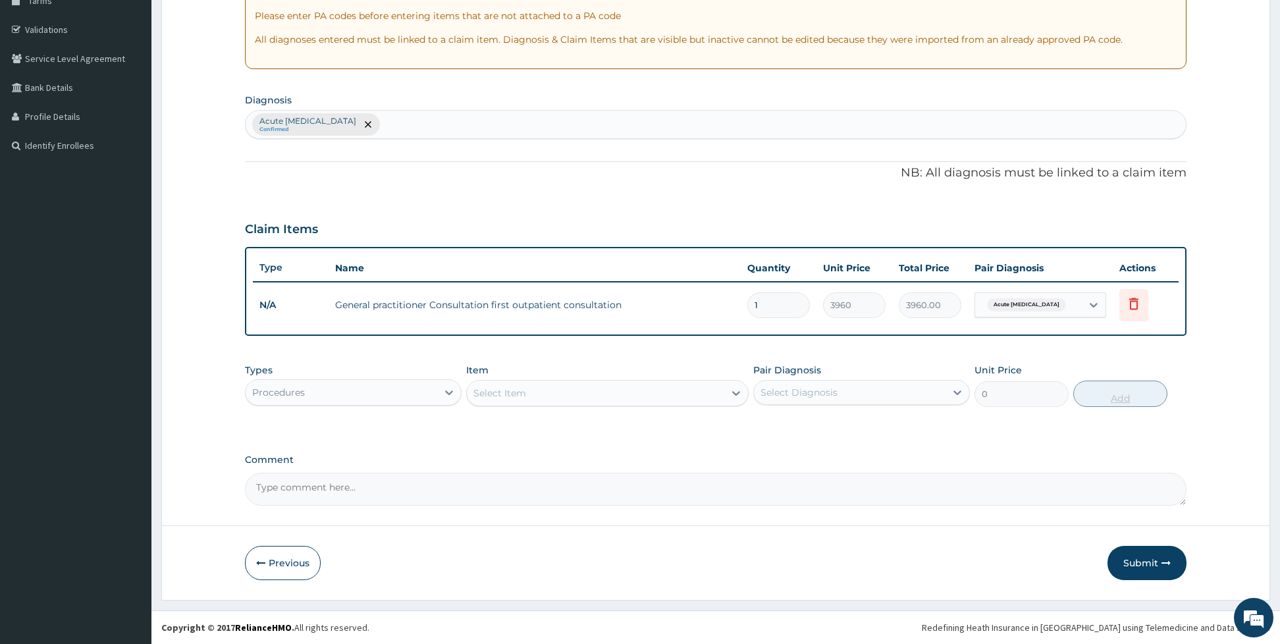
scroll to position [231, 0]
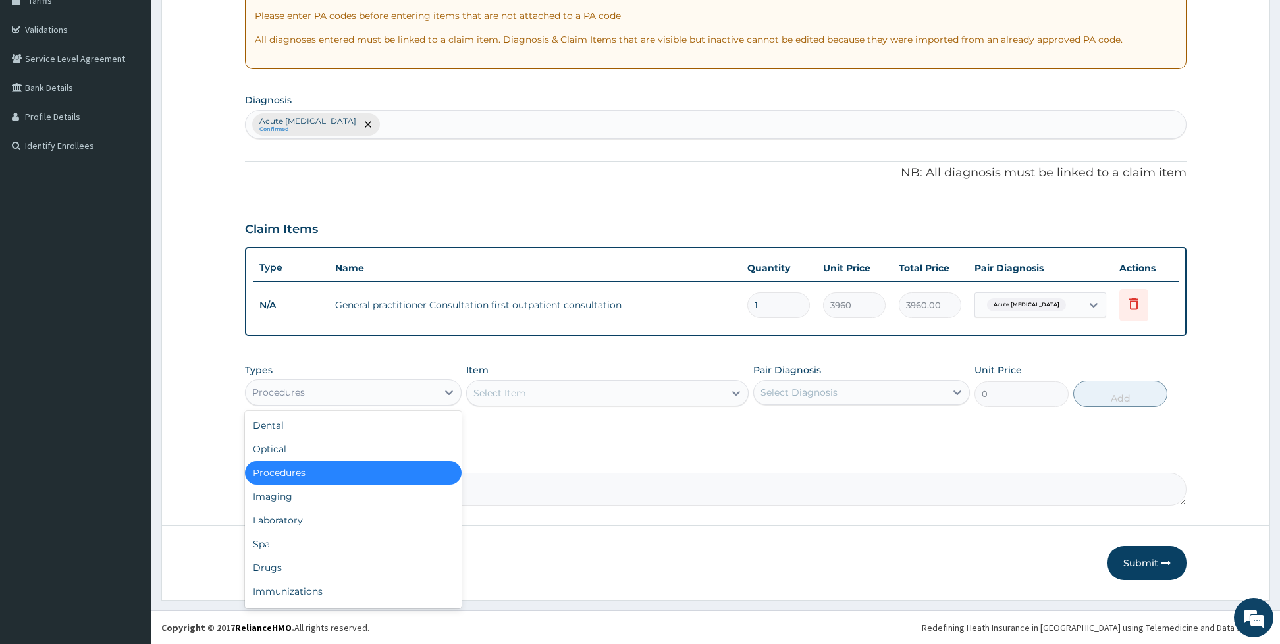
click at [436, 393] on div "Procedures" at bounding box center [342, 392] width 192 height 21
click at [280, 518] on div "Laboratory" at bounding box center [353, 520] width 217 height 24
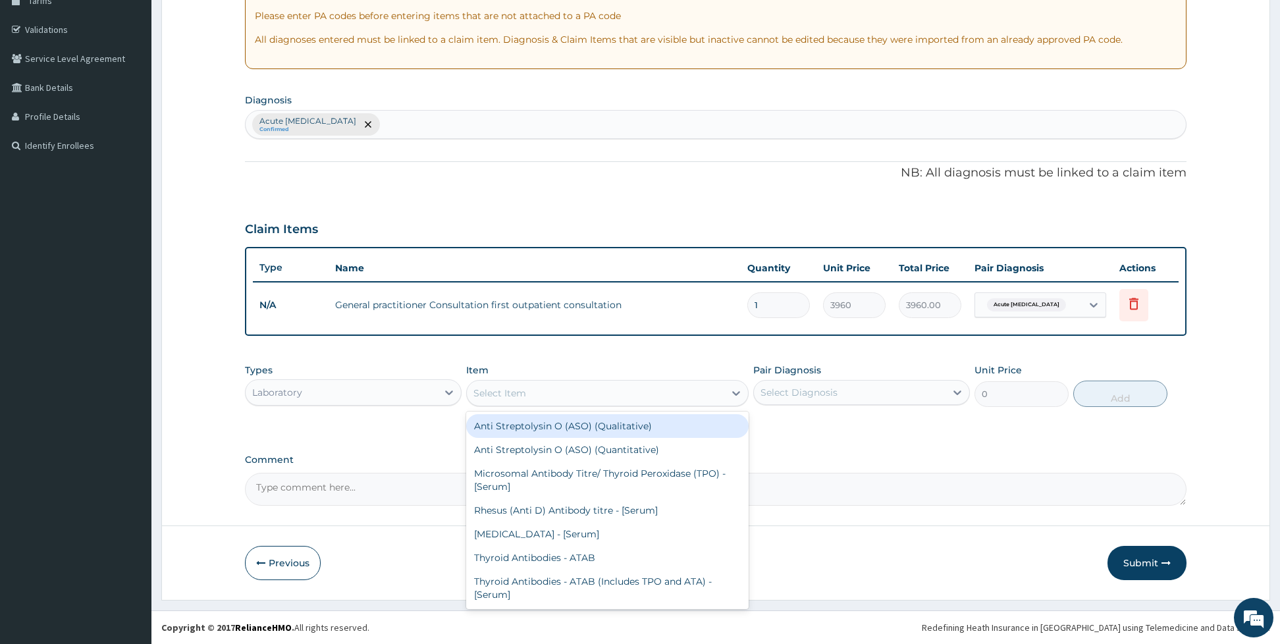
click at [641, 390] on div "Select Item" at bounding box center [595, 392] width 257 height 21
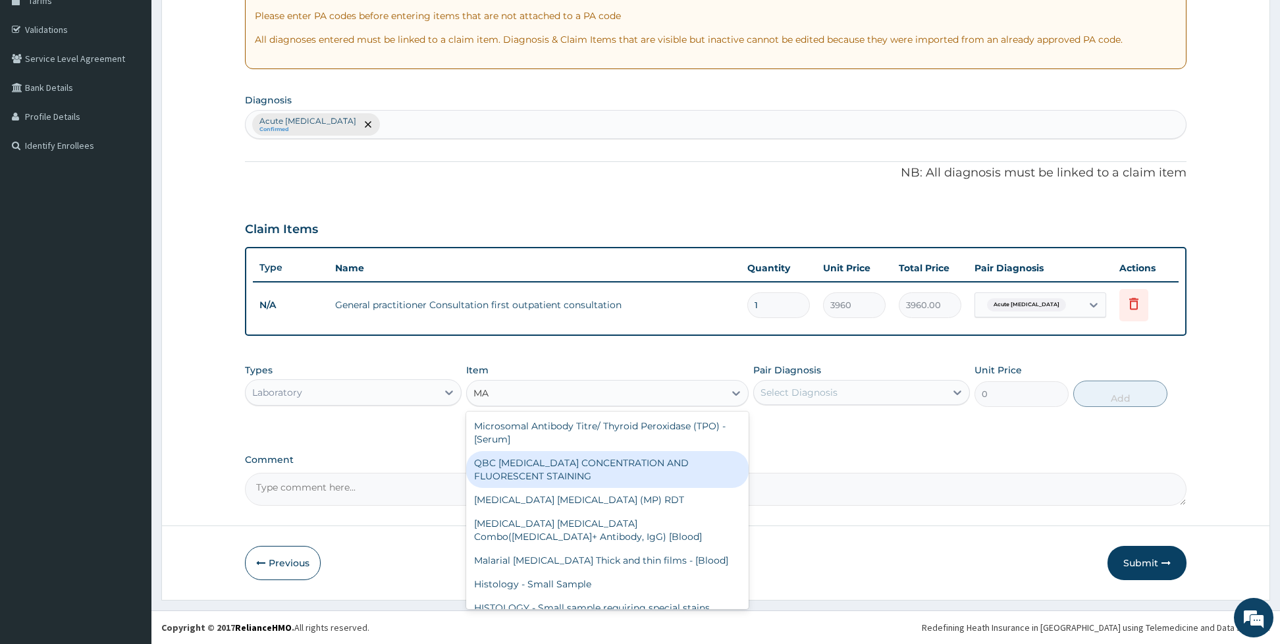
type input "M"
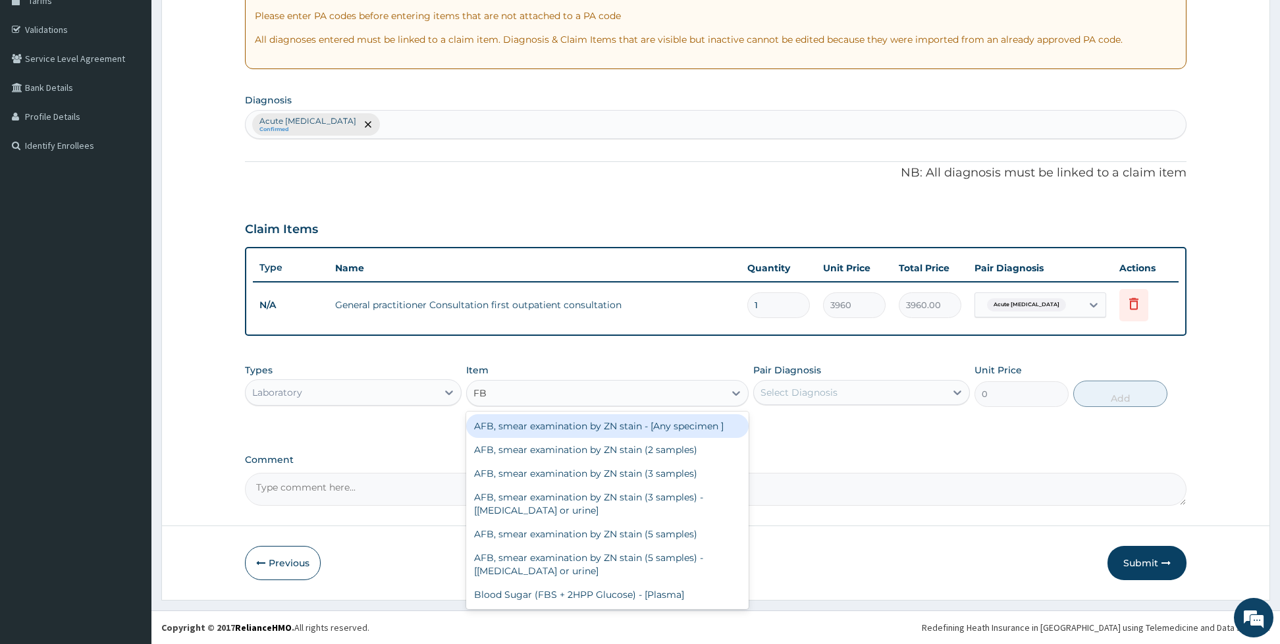
type input "FBC"
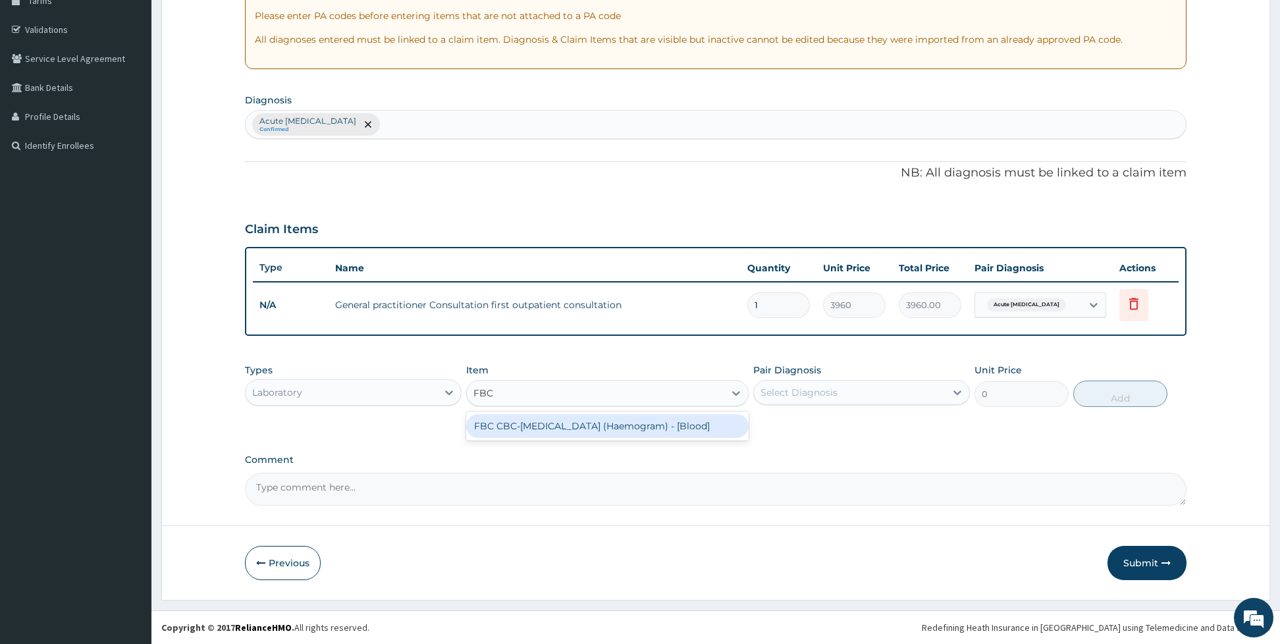
click at [569, 427] on div "FBC CBC-Complete Blood Count (Haemogram) - [Blood]" at bounding box center [607, 426] width 282 height 24
type input "4800"
click at [794, 395] on div "Select Diagnosis" at bounding box center [798, 392] width 77 height 13
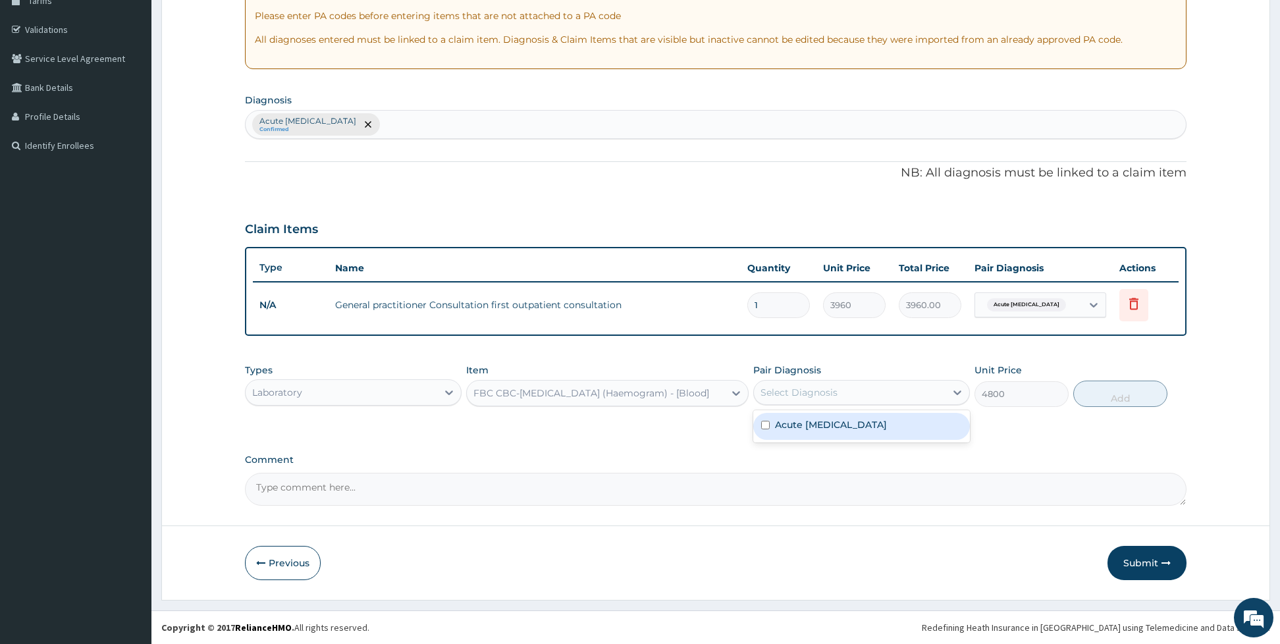
click at [786, 413] on div "Acute respiratory disease" at bounding box center [861, 426] width 217 height 27
checkbox input "true"
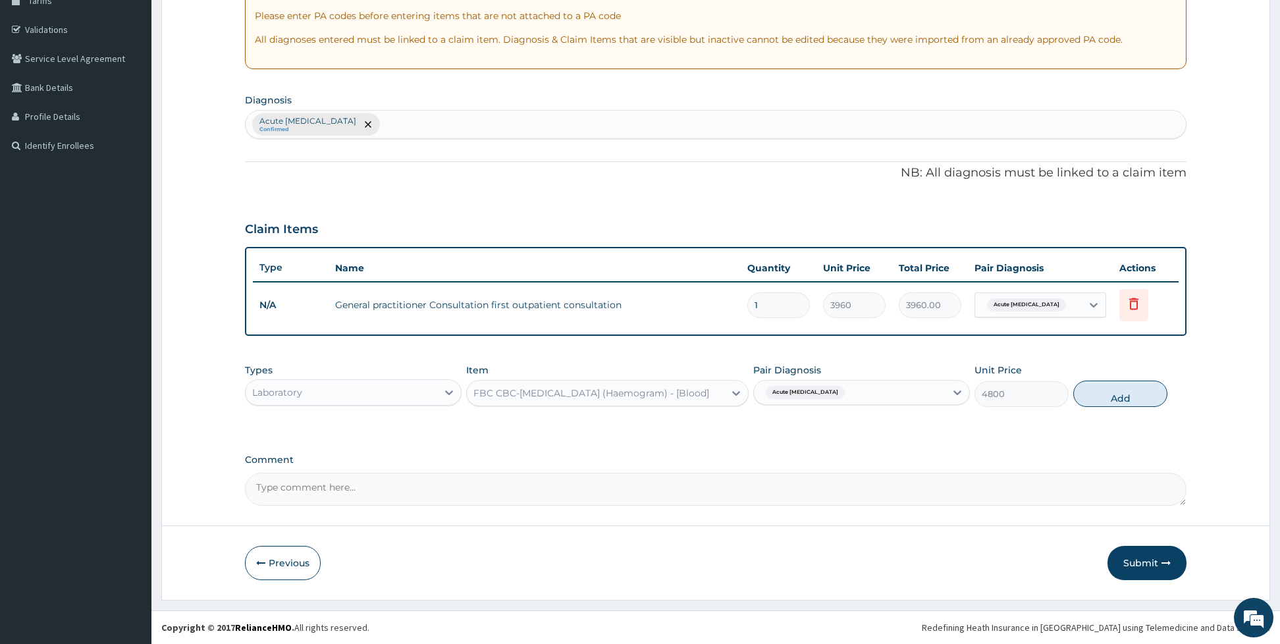
click at [1091, 409] on div "Types Laboratory Item FBC CBC-Complete Blood Count (Haemogram) - [Blood] Pair D…" at bounding box center [715, 385] width 941 height 57
click at [1113, 406] on button "Add" at bounding box center [1120, 394] width 94 height 26
type input "0"
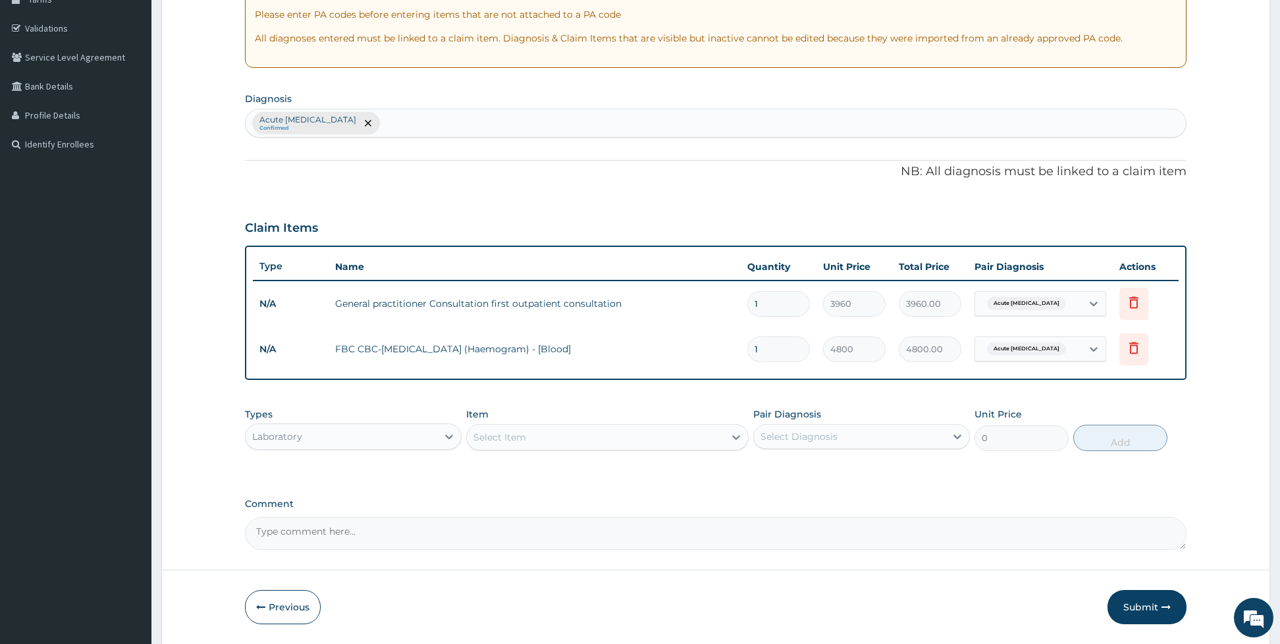
click at [579, 450] on div "Item Select Item" at bounding box center [607, 429] width 282 height 43
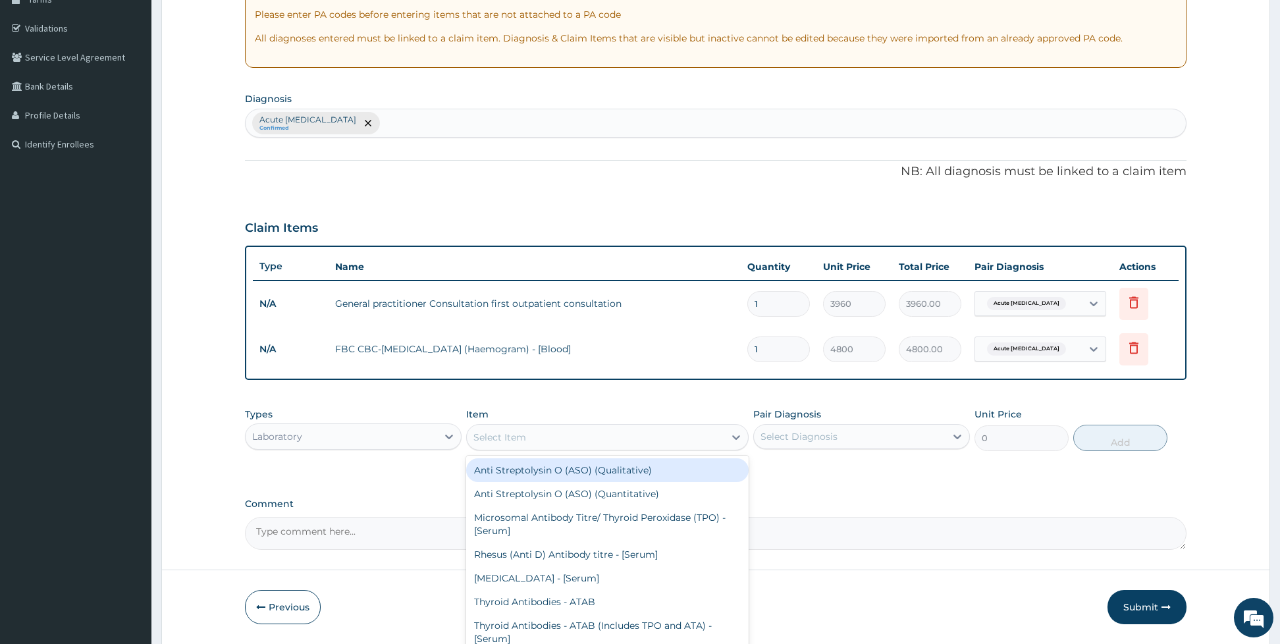
click at [559, 427] on div "Select Item" at bounding box center [595, 437] width 257 height 21
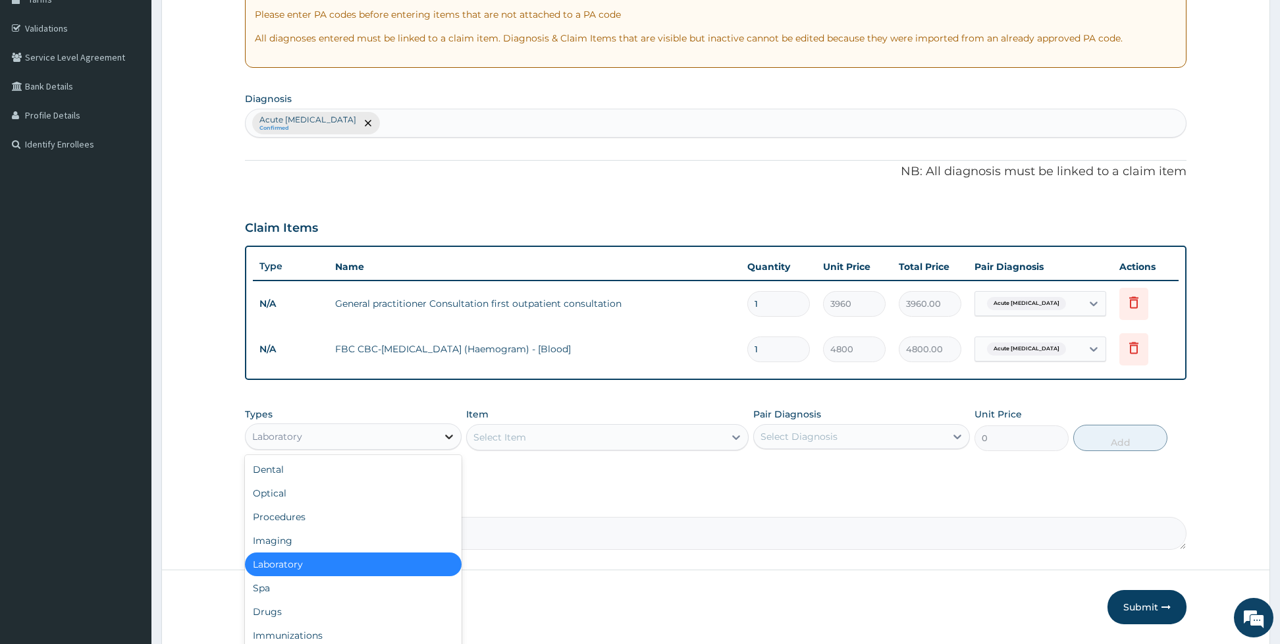
click at [449, 436] on icon at bounding box center [448, 436] width 13 height 13
click at [294, 614] on div "Drugs" at bounding box center [353, 612] width 217 height 24
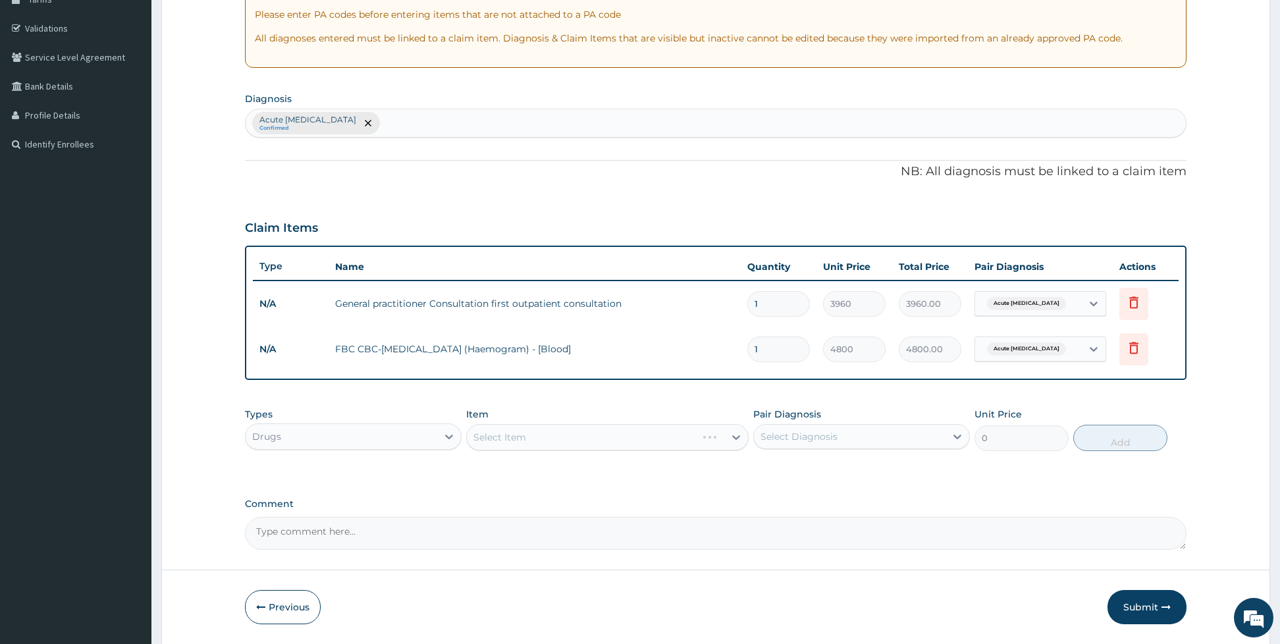
click at [522, 438] on div "Select Item" at bounding box center [607, 437] width 282 height 26
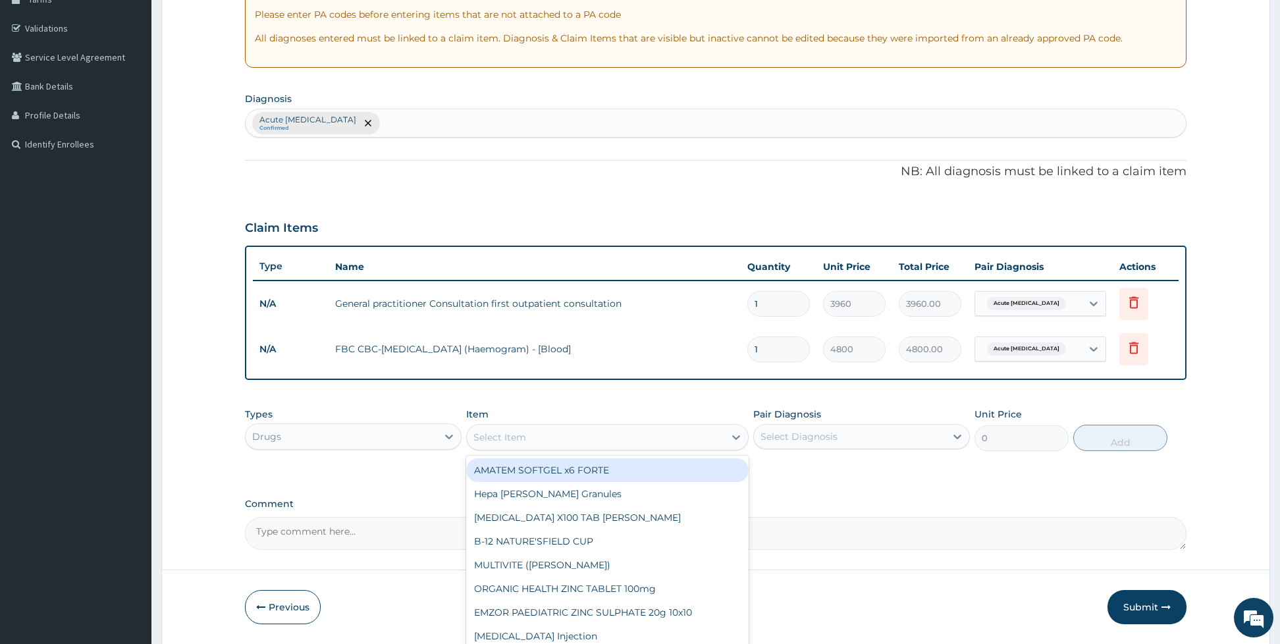
click at [555, 437] on div "Select Item" at bounding box center [595, 437] width 257 height 21
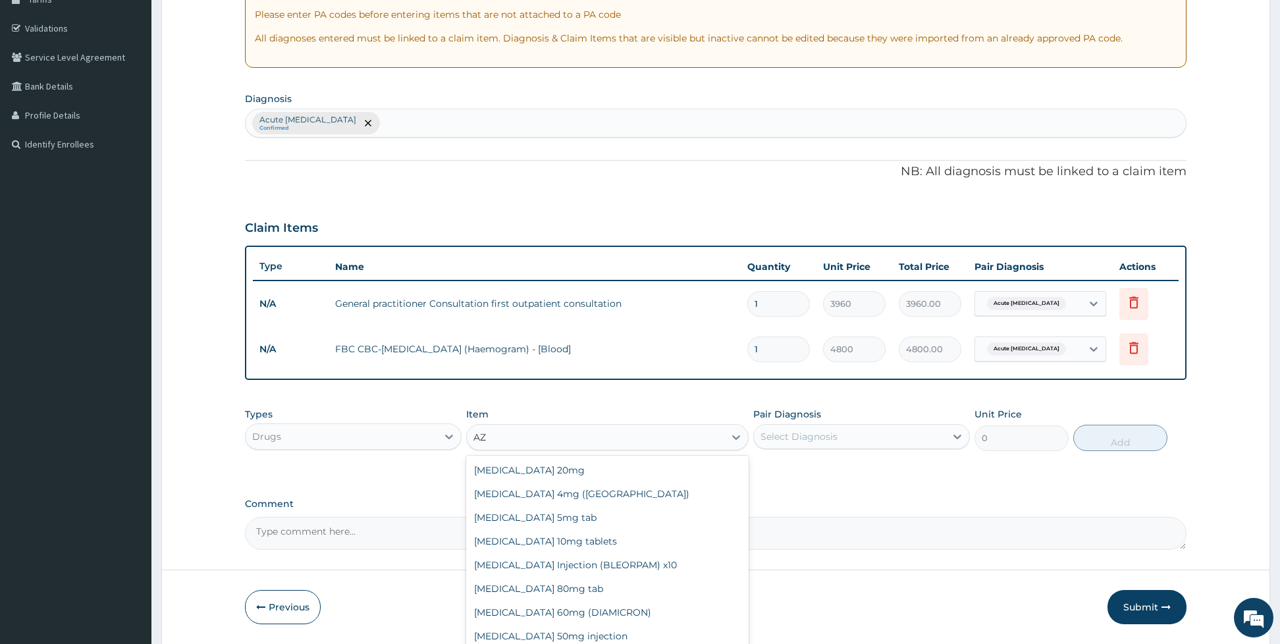
type input "A"
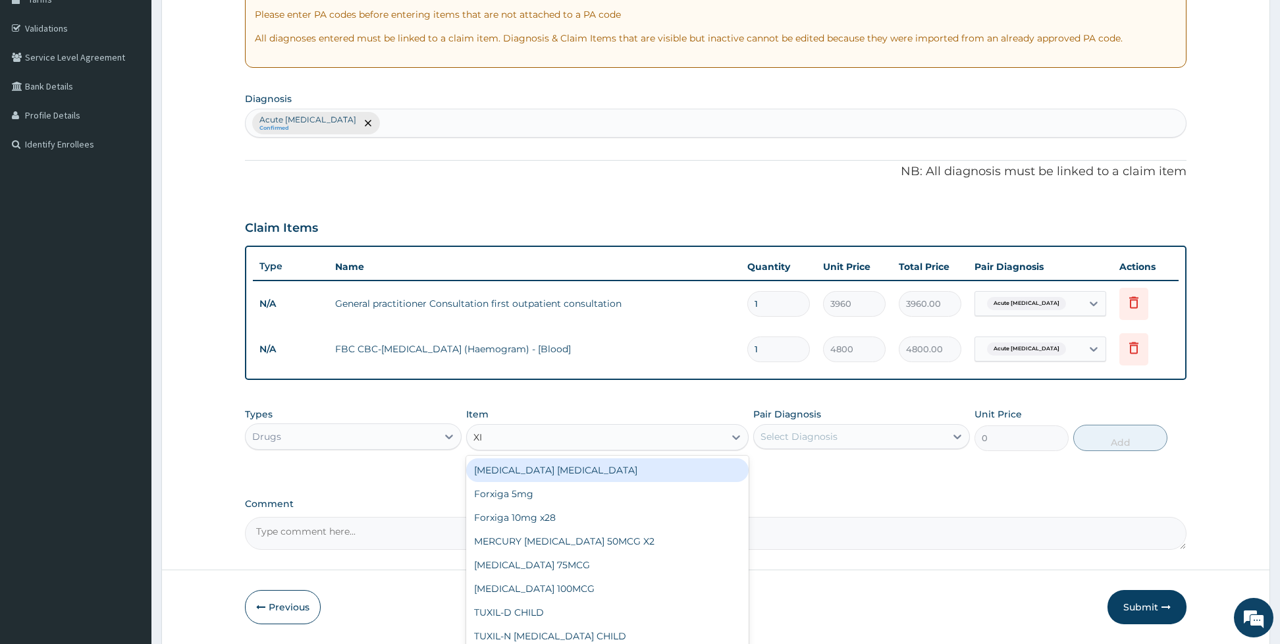
type input "X"
type input "ZIT"
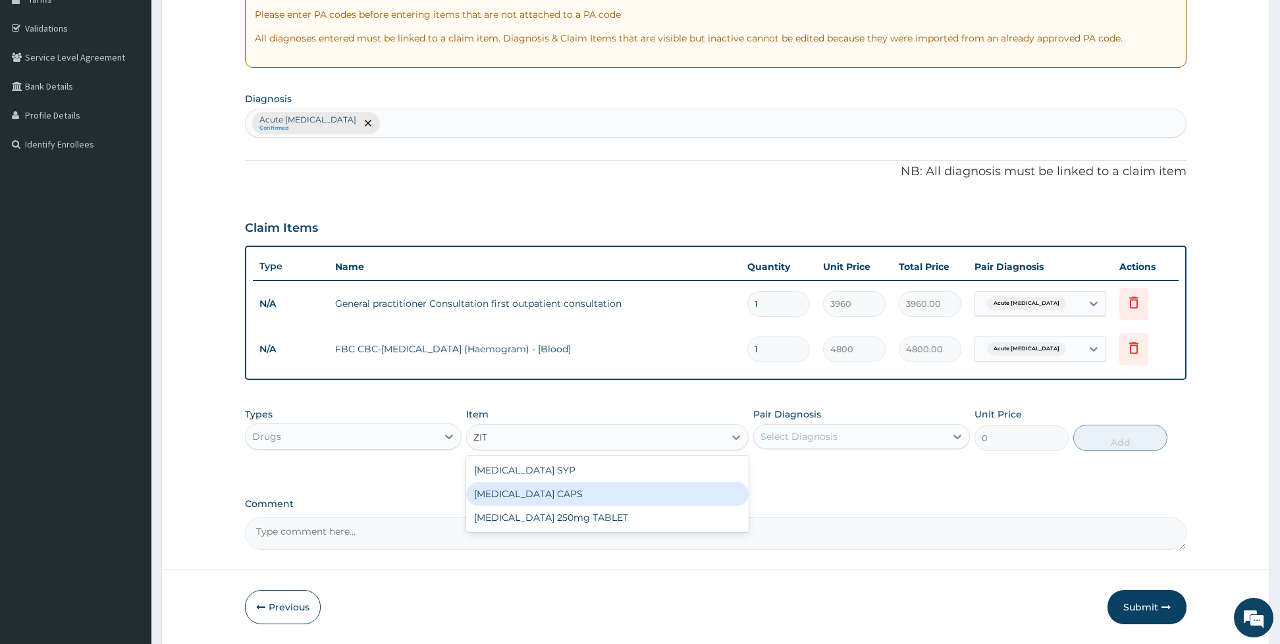
click at [556, 488] on div "[MEDICAL_DATA] CAPS" at bounding box center [607, 494] width 282 height 24
type input "990"
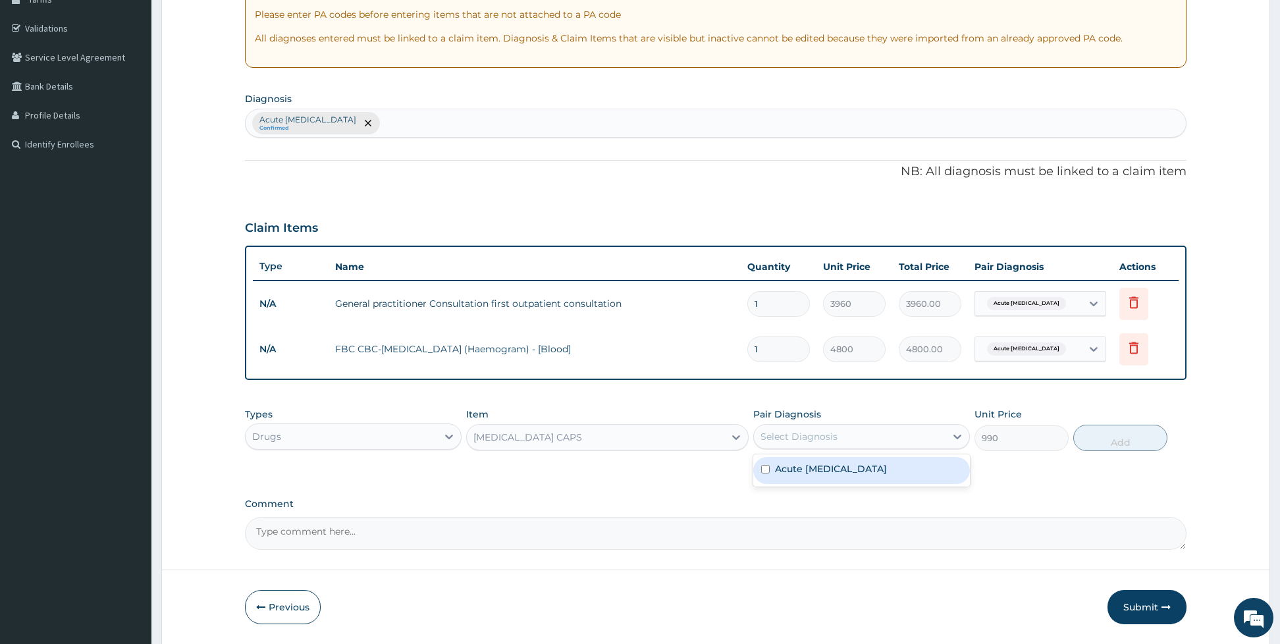
click at [806, 440] on div "Select Diagnosis" at bounding box center [798, 436] width 77 height 13
click at [793, 464] on label "Acute respiratory disease" at bounding box center [831, 468] width 112 height 13
checkbox input "true"
click at [1101, 439] on button "Add" at bounding box center [1120, 438] width 94 height 26
type input "0"
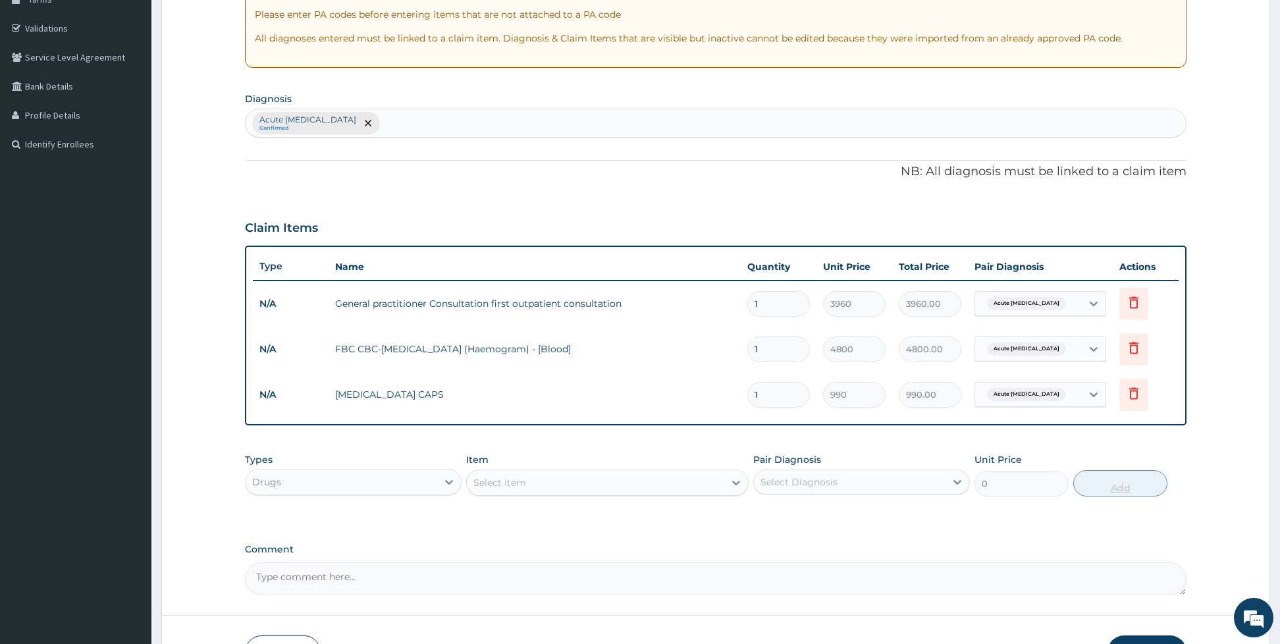
type input "0.00"
type input "6"
type input "5940.00"
type input "6"
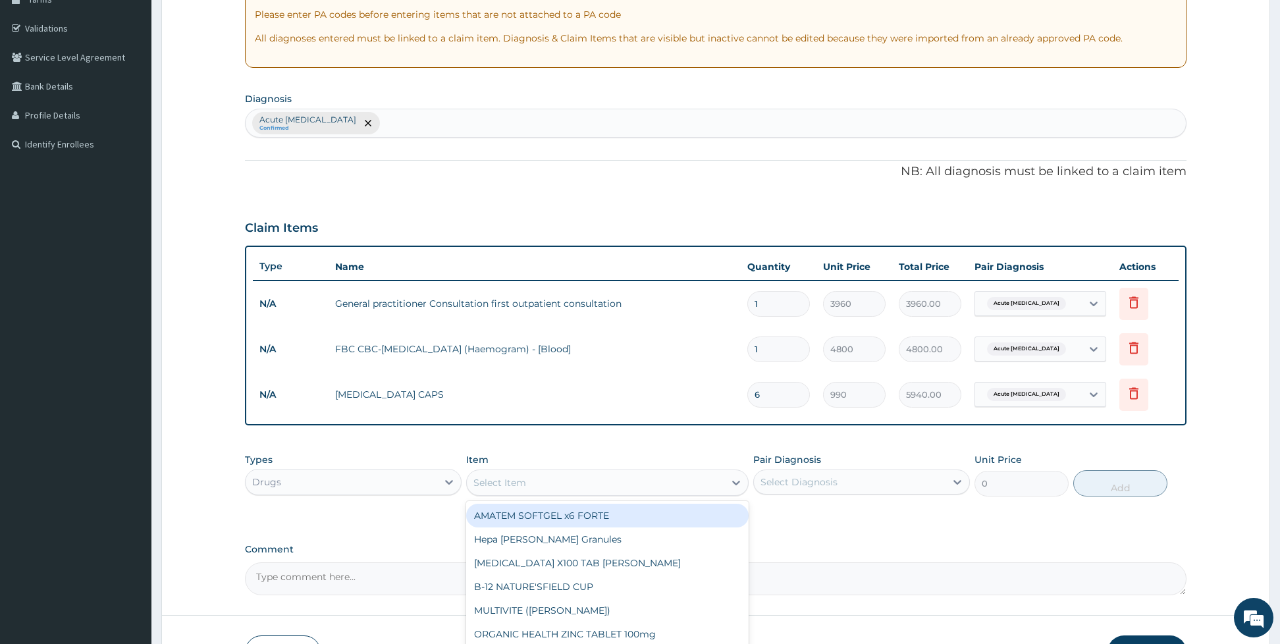
click at [612, 492] on div "Select Item" at bounding box center [595, 482] width 257 height 21
type input "PARACE"
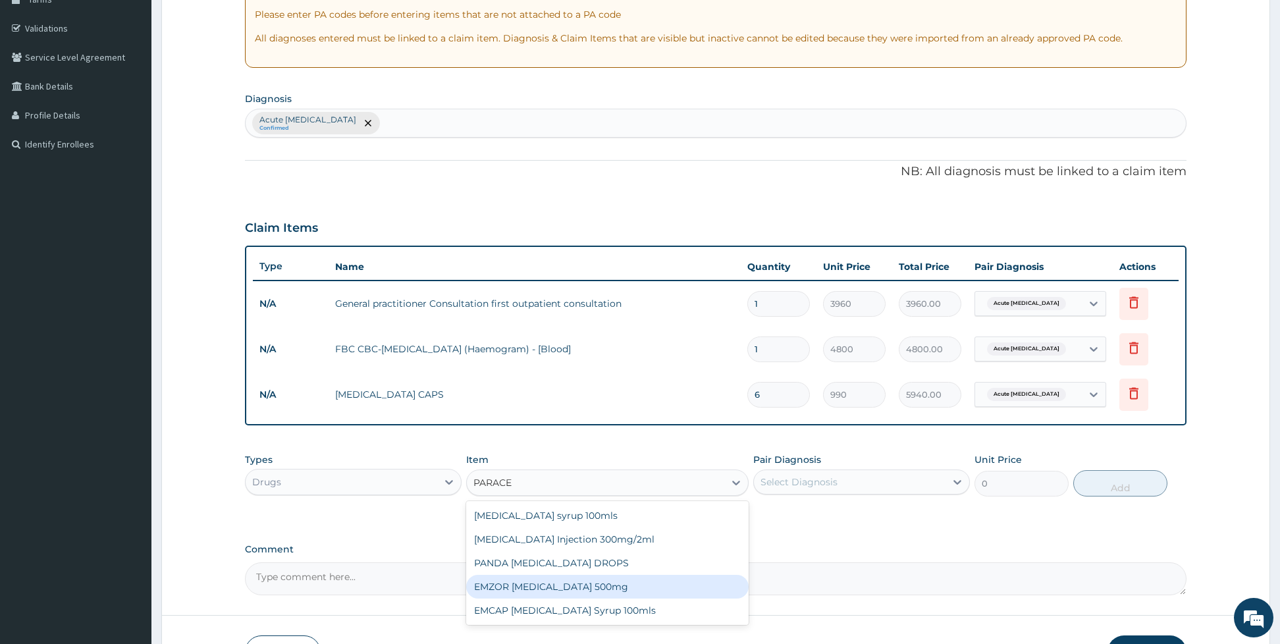
click at [631, 585] on div "EMZOR [MEDICAL_DATA] 500mg" at bounding box center [607, 587] width 282 height 24
type input "26.4"
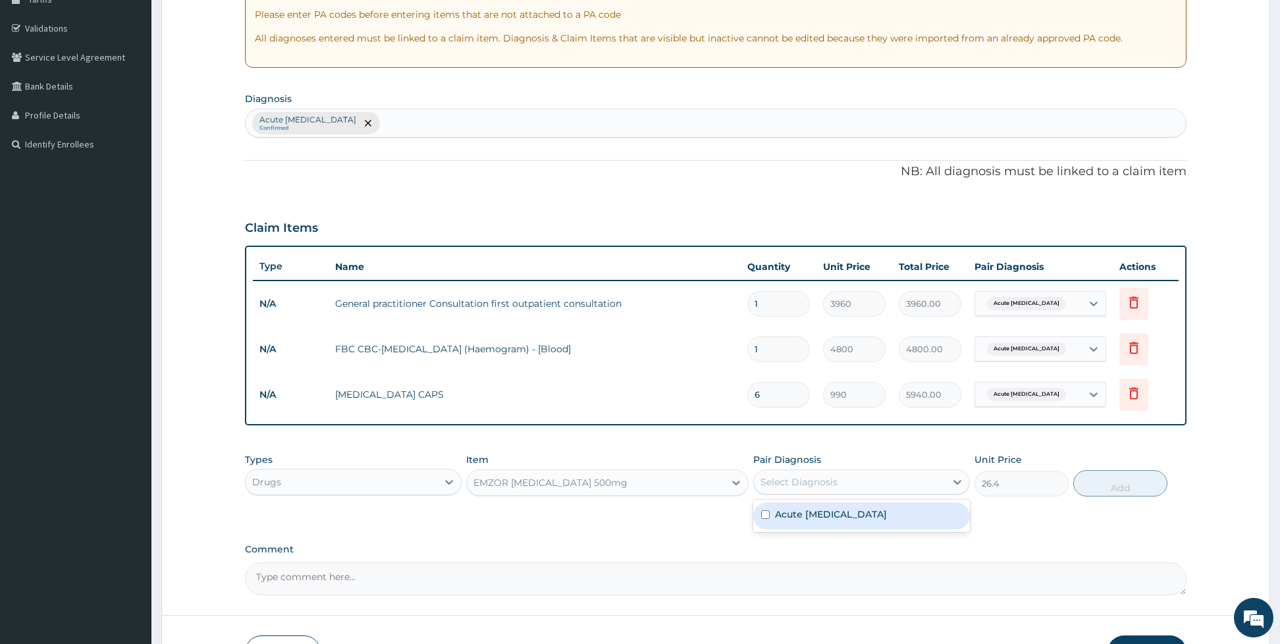
click at [803, 480] on div "Select Diagnosis" at bounding box center [798, 481] width 77 height 13
click at [794, 514] on label "Acute respiratory disease" at bounding box center [831, 514] width 112 height 13
checkbox input "true"
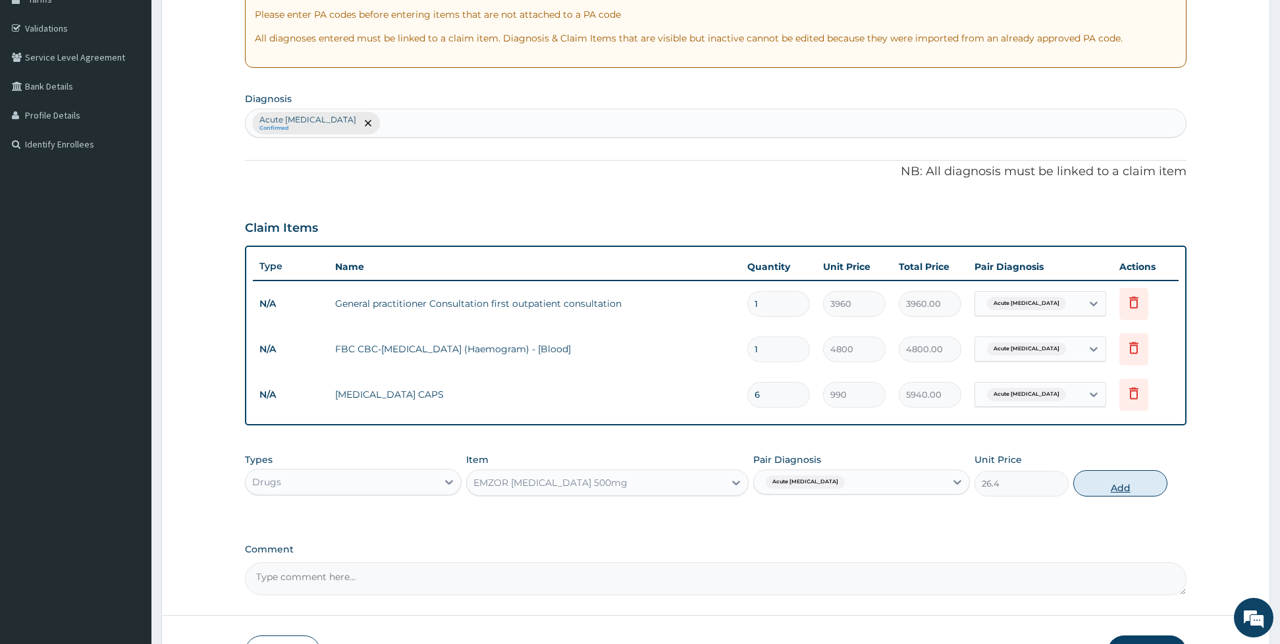
click at [1107, 485] on button "Add" at bounding box center [1120, 483] width 94 height 26
type input "0"
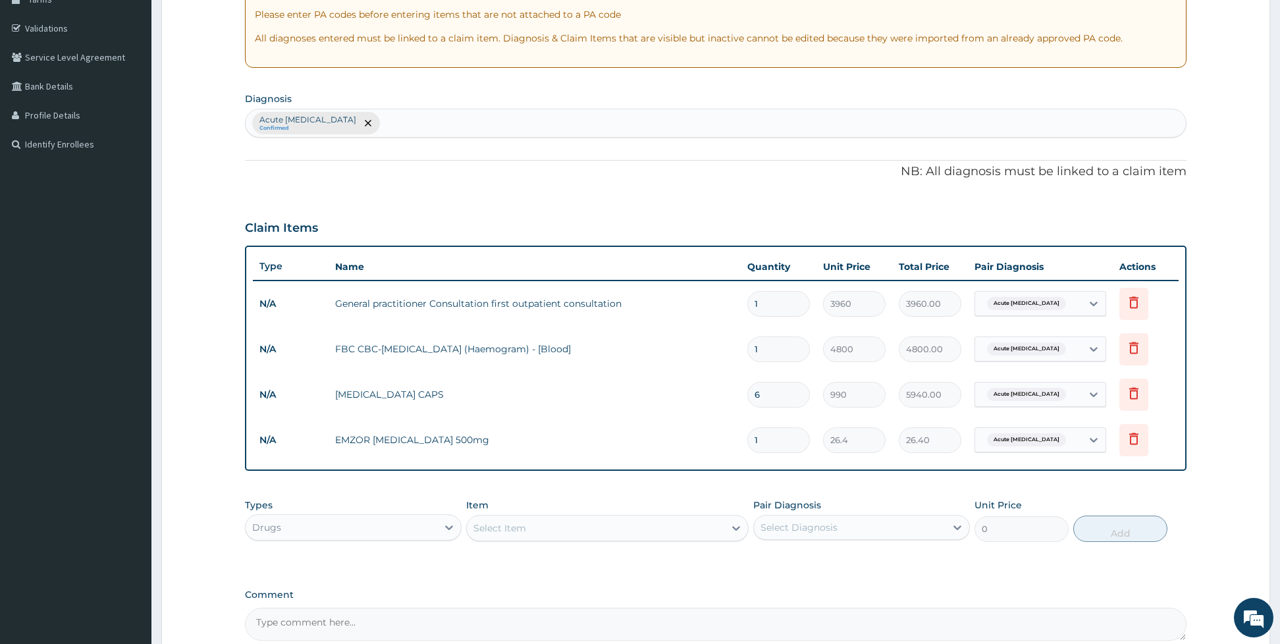
type input "0.00"
type input "2"
type input "52.80"
type input "20"
type input "528.00"
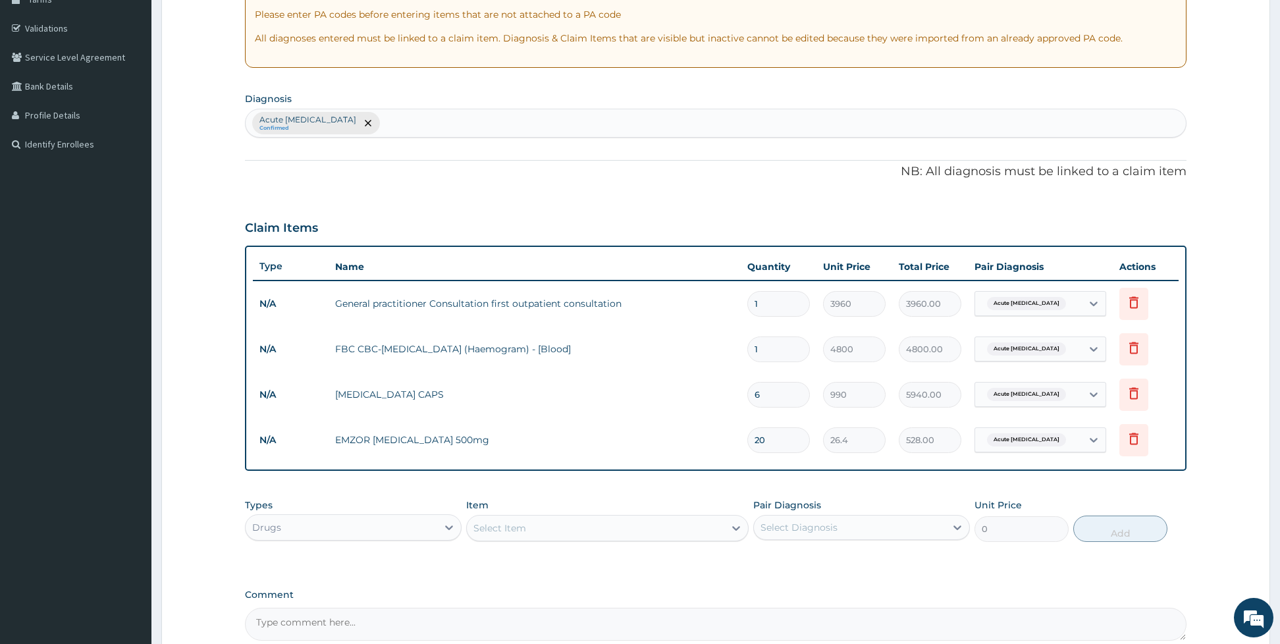
type input "20"
click at [700, 512] on div "Item Select Item" at bounding box center [607, 519] width 282 height 43
click at [656, 530] on div "Select Item" at bounding box center [595, 527] width 257 height 21
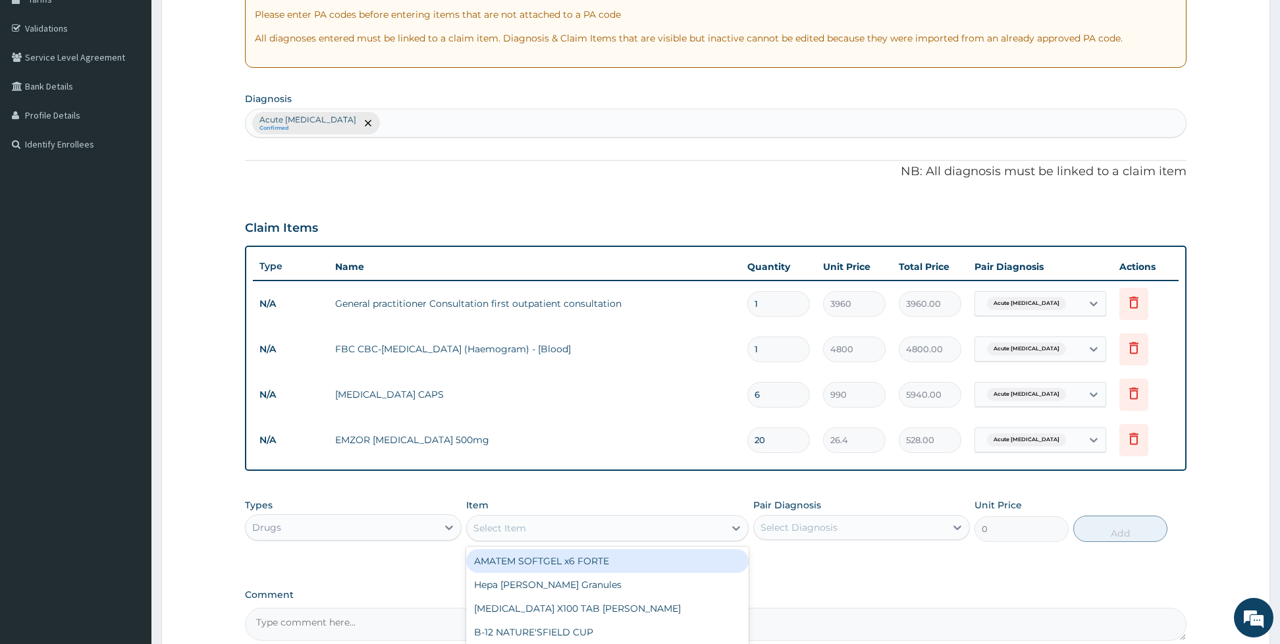
type input "C"
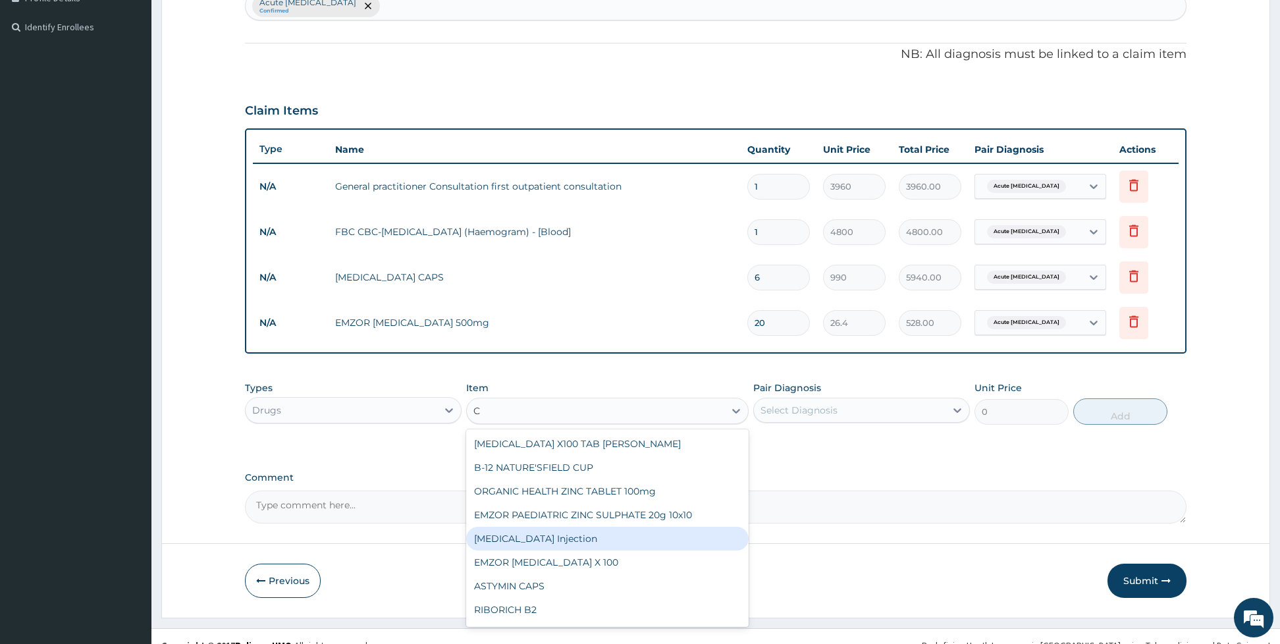
scroll to position [350, 0]
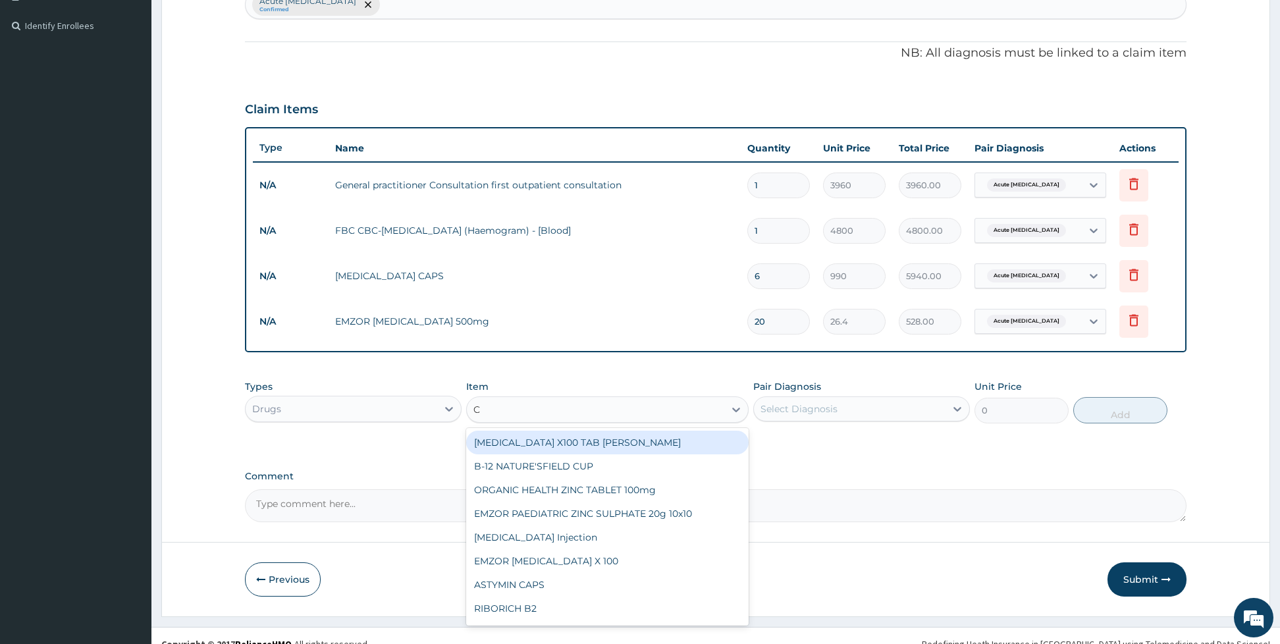
click at [583, 442] on div "[MEDICAL_DATA] X100 TAB [PERSON_NAME]" at bounding box center [607, 443] width 282 height 24
type input "26.4"
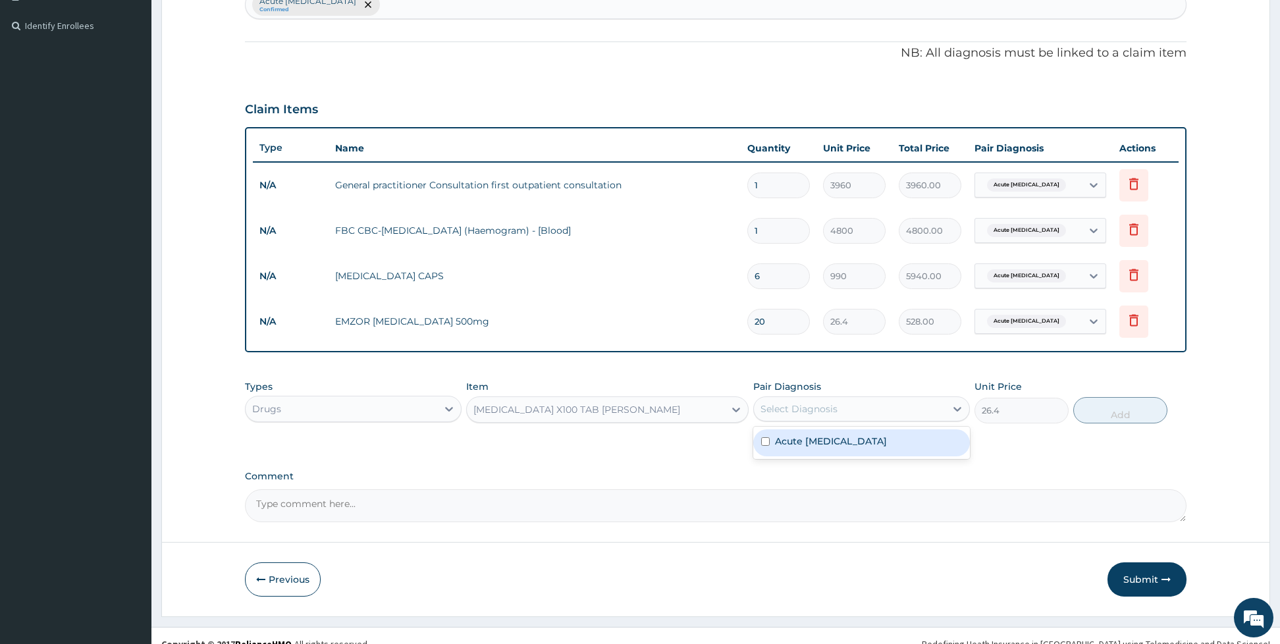
click at [784, 413] on div "Select Diagnosis" at bounding box center [798, 408] width 77 height 13
click at [772, 441] on div "Acute respiratory disease" at bounding box center [861, 442] width 217 height 27
checkbox input "true"
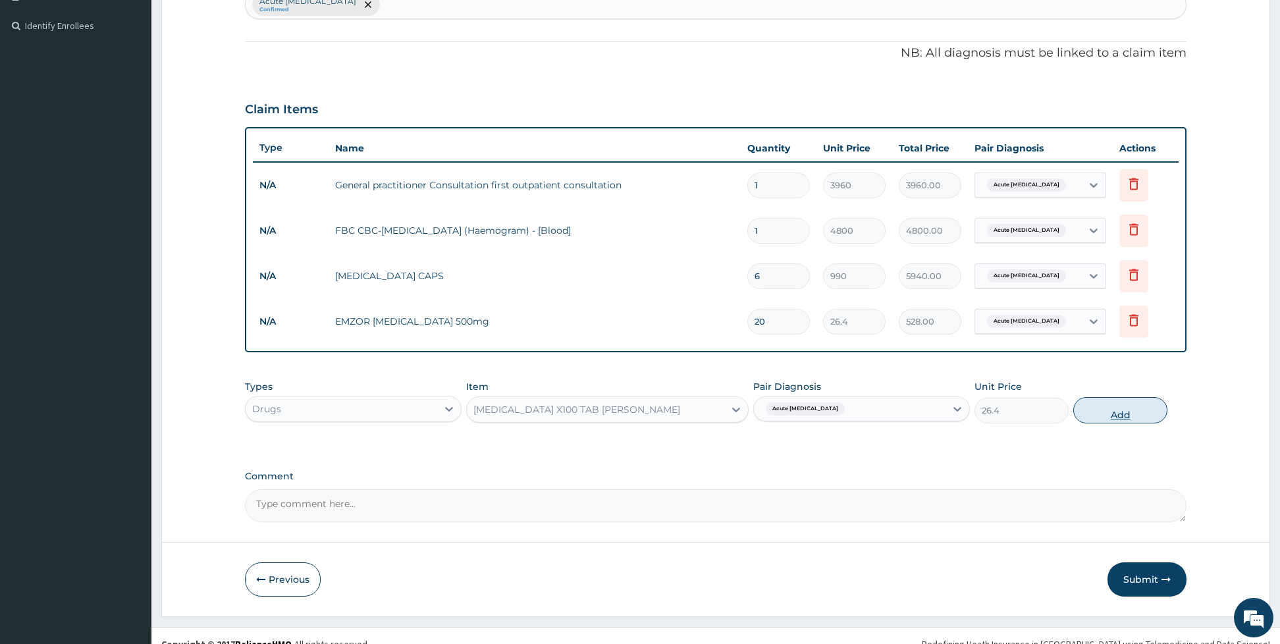
click at [1084, 406] on button "Add" at bounding box center [1120, 410] width 94 height 26
type input "0"
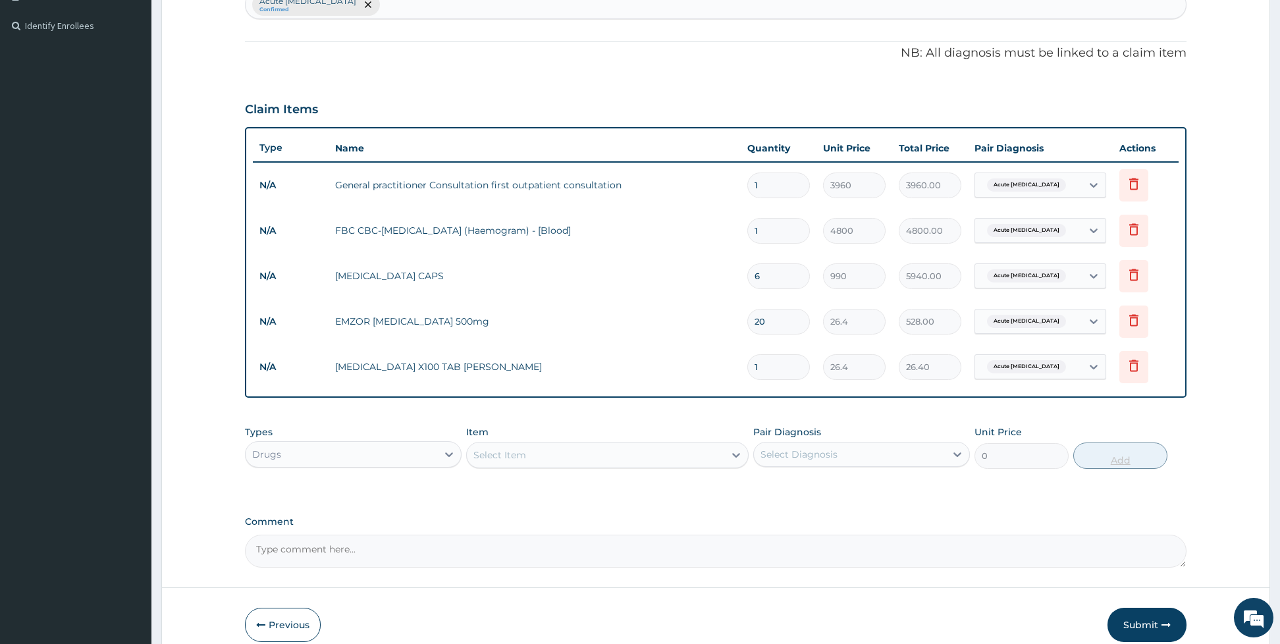
type input "0.00"
type input "3"
type input "79.20"
type input "30"
type input "792.00"
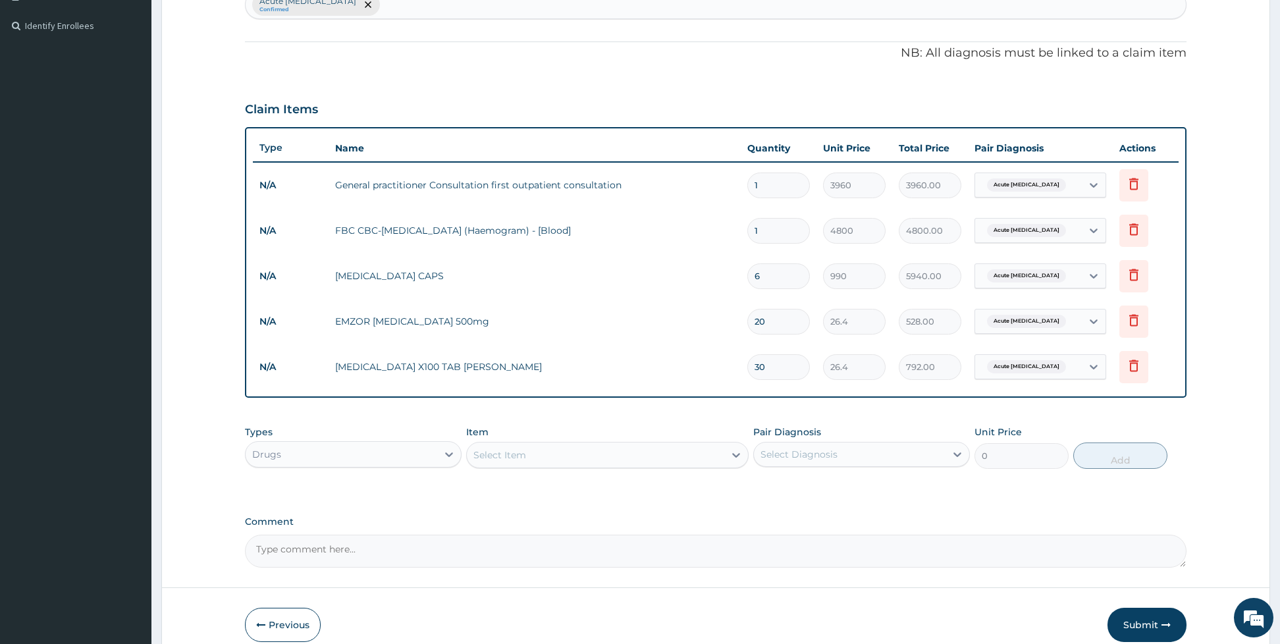
type input "30"
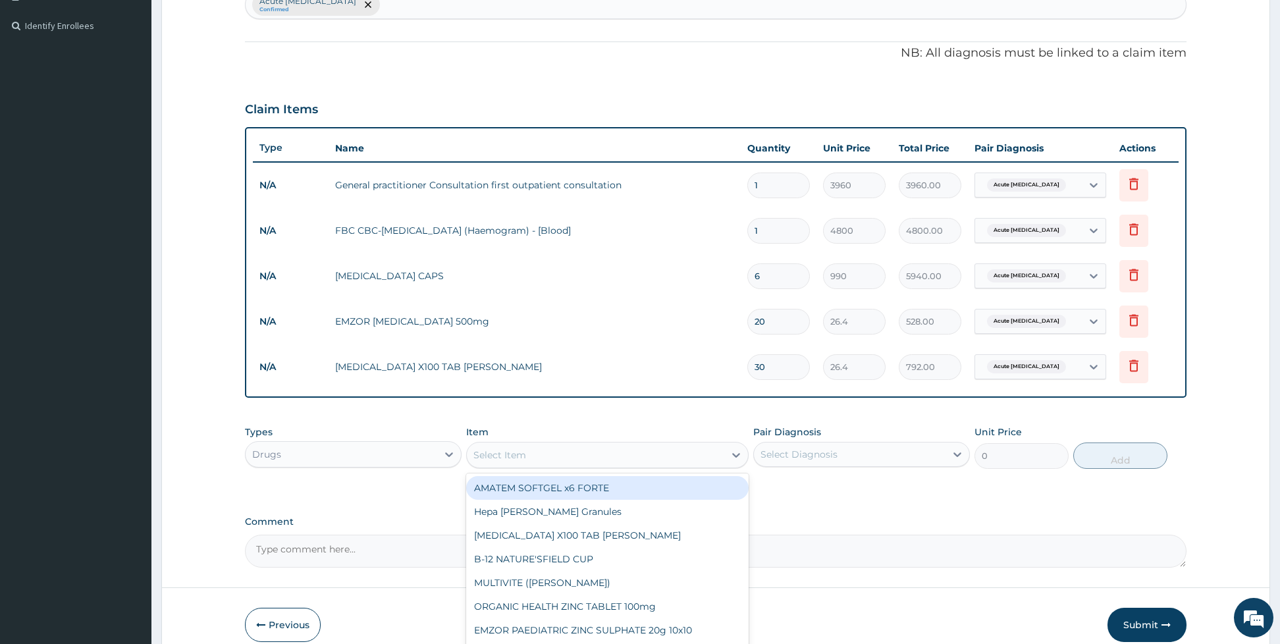
click at [579, 454] on div "Select Item" at bounding box center [595, 454] width 257 height 21
type input "BENY"
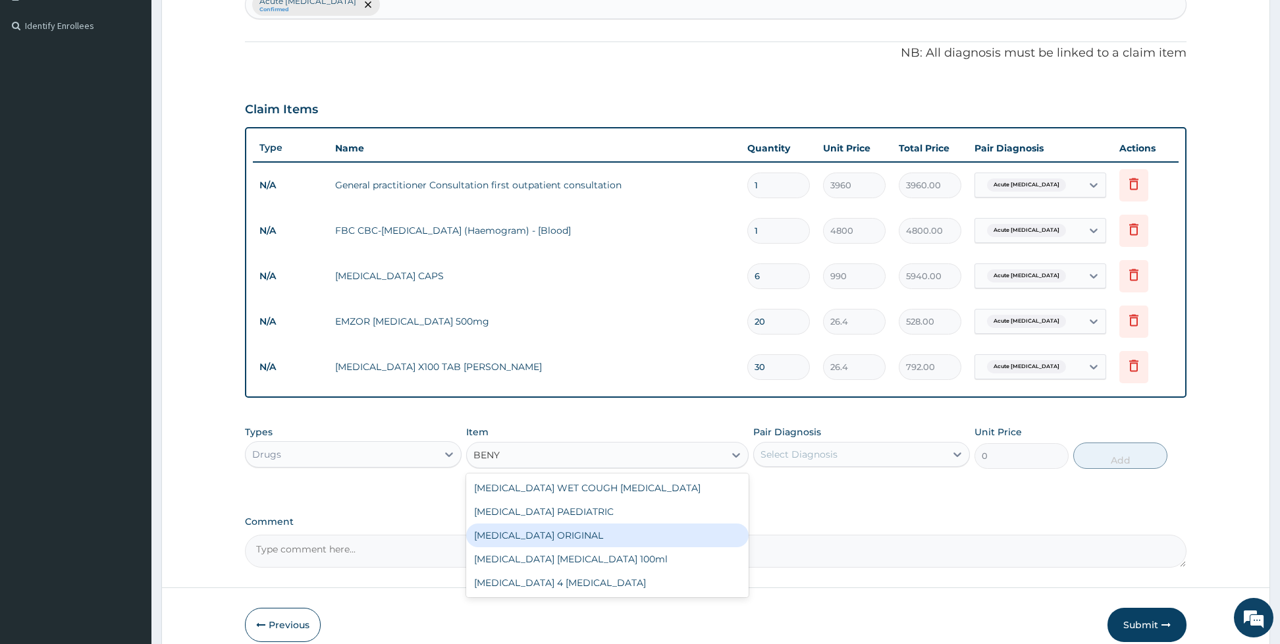
click at [589, 536] on div "[MEDICAL_DATA] ORIGINAL" at bounding box center [607, 535] width 282 height 24
type input "1980"
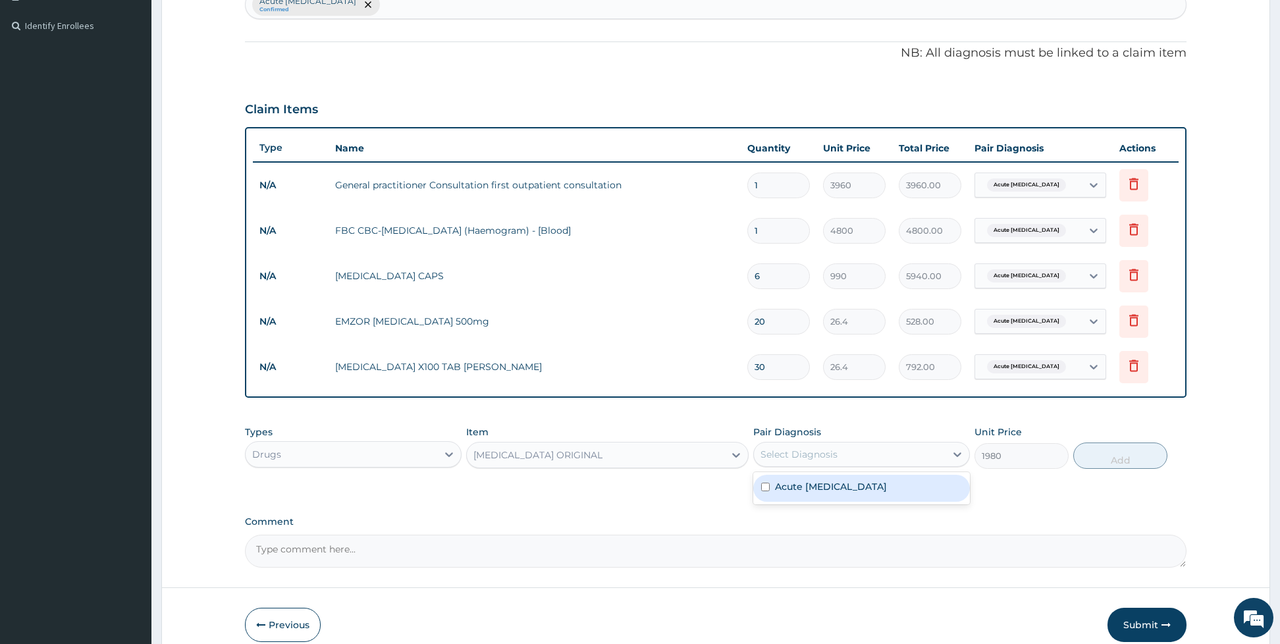
drag, startPoint x: 836, startPoint y: 453, endPoint x: 816, endPoint y: 477, distance: 30.9
click at [816, 467] on div "option Acute respiratory disease, selected. option Acute respiratory disease fo…" at bounding box center [861, 454] width 217 height 25
click at [816, 477] on div "Acute respiratory disease" at bounding box center [861, 488] width 217 height 27
checkbox input "true"
click at [1079, 453] on button "Add" at bounding box center [1120, 455] width 94 height 26
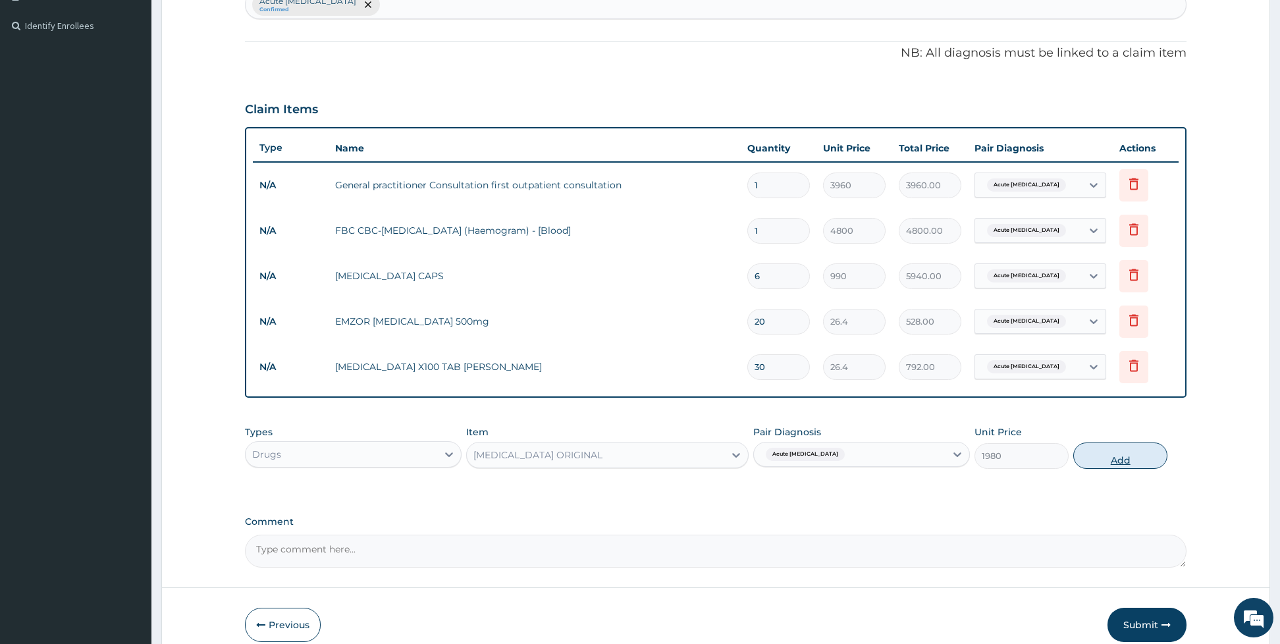
type input "0"
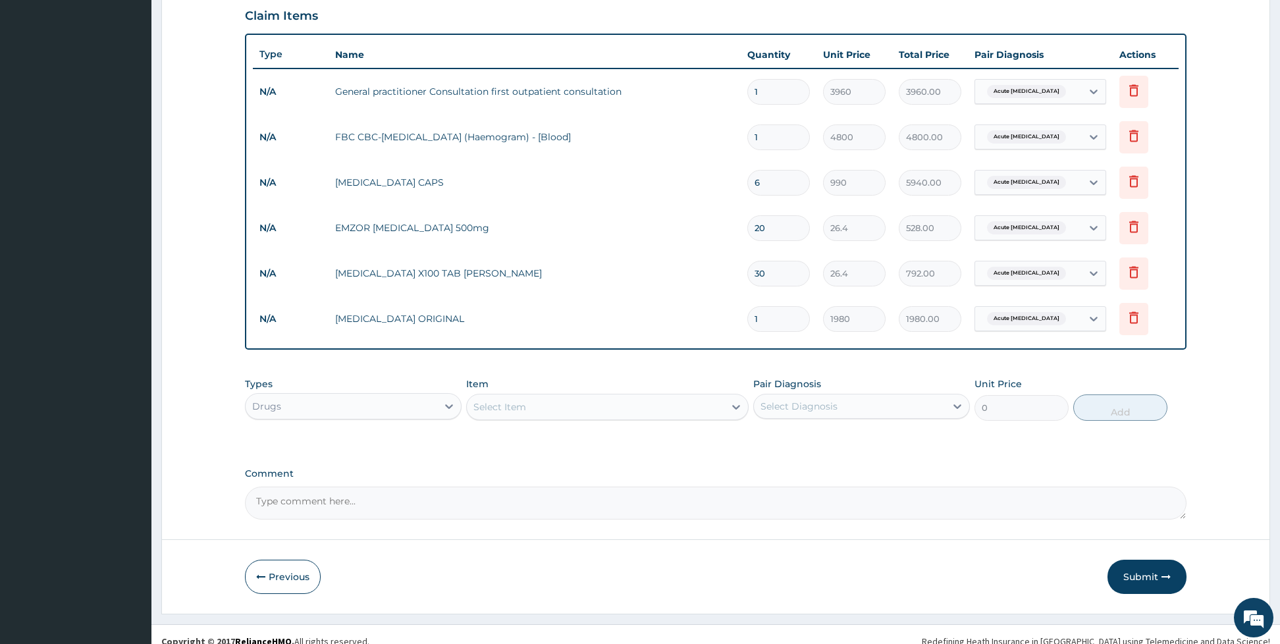
scroll to position [458, 0]
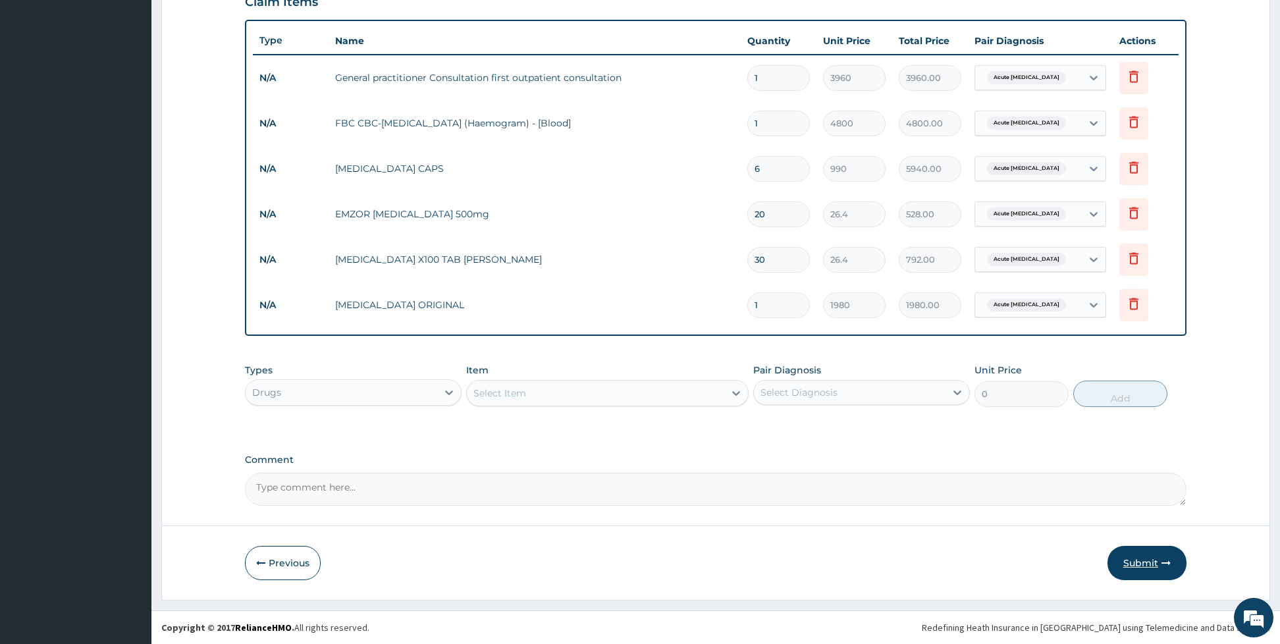
click at [1147, 553] on button "Submit" at bounding box center [1146, 563] width 79 height 34
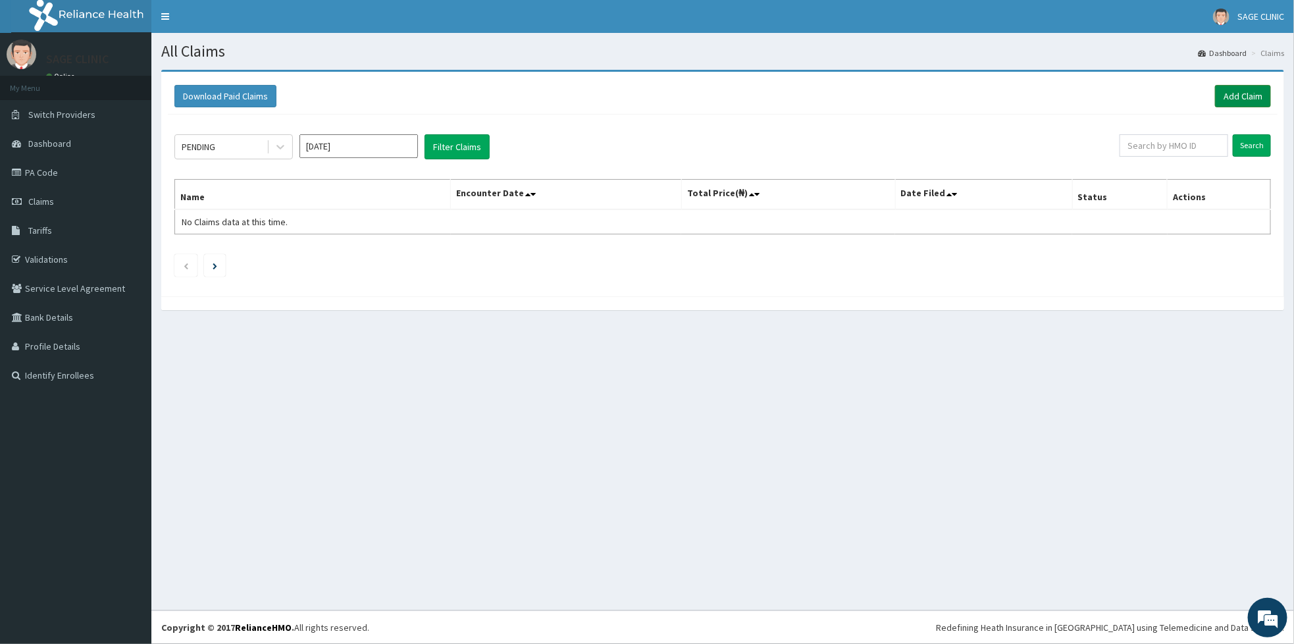
drag, startPoint x: 0, startPoint y: 0, endPoint x: 1242, endPoint y: 85, distance: 1245.2
click at [1242, 85] on link "Add Claim" at bounding box center [1243, 96] width 56 height 22
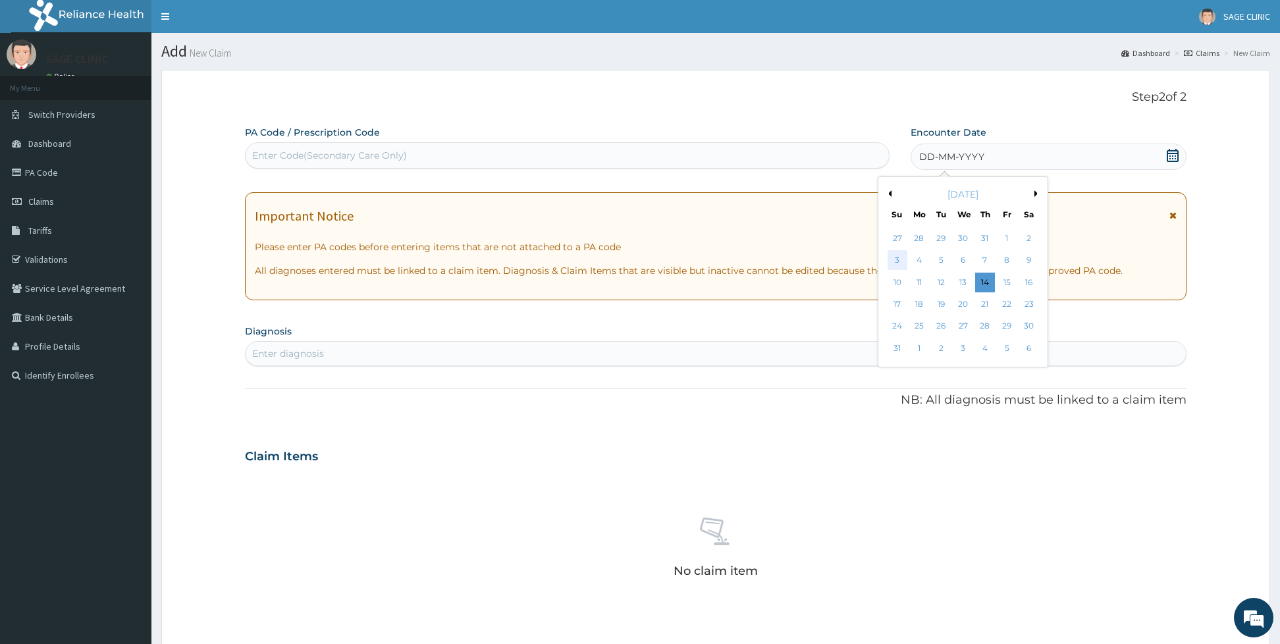
click at [891, 263] on div "3" at bounding box center [897, 261] width 20 height 20
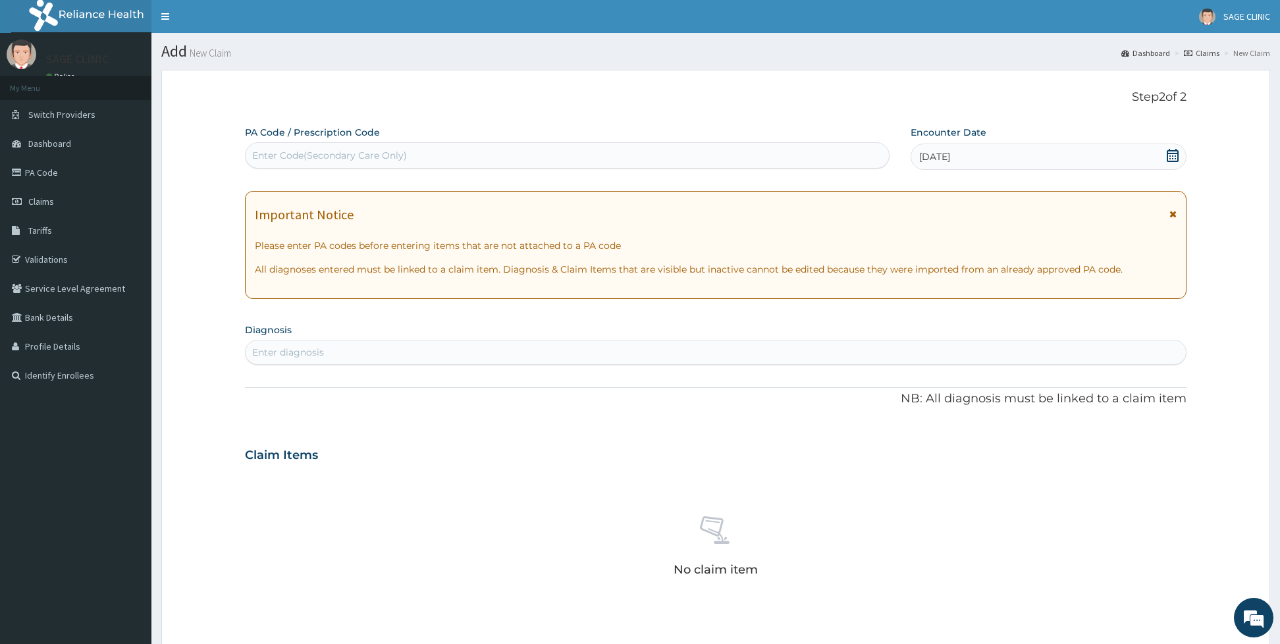
click at [474, 342] on div "Enter diagnosis" at bounding box center [715, 352] width 941 height 25
type input "IMMUNIZTION"
drag, startPoint x: 1074, startPoint y: 404, endPoint x: 757, endPoint y: 456, distance: 321.7
click at [757, 456] on div "PA Code / Prescription Code Enter Code(Secondary Care Only) Encounter Date [DAT…" at bounding box center [715, 460] width 941 height 668
click at [502, 356] on div "Enter diagnosis" at bounding box center [716, 352] width 940 height 21
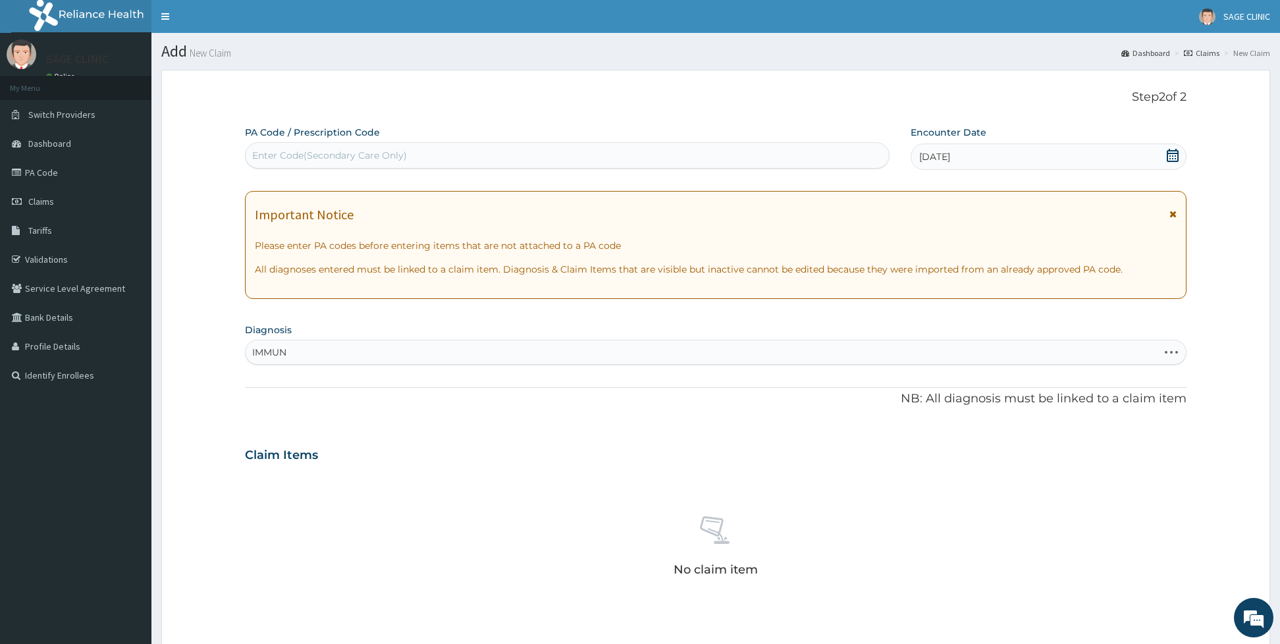
type input "IMMUNI"
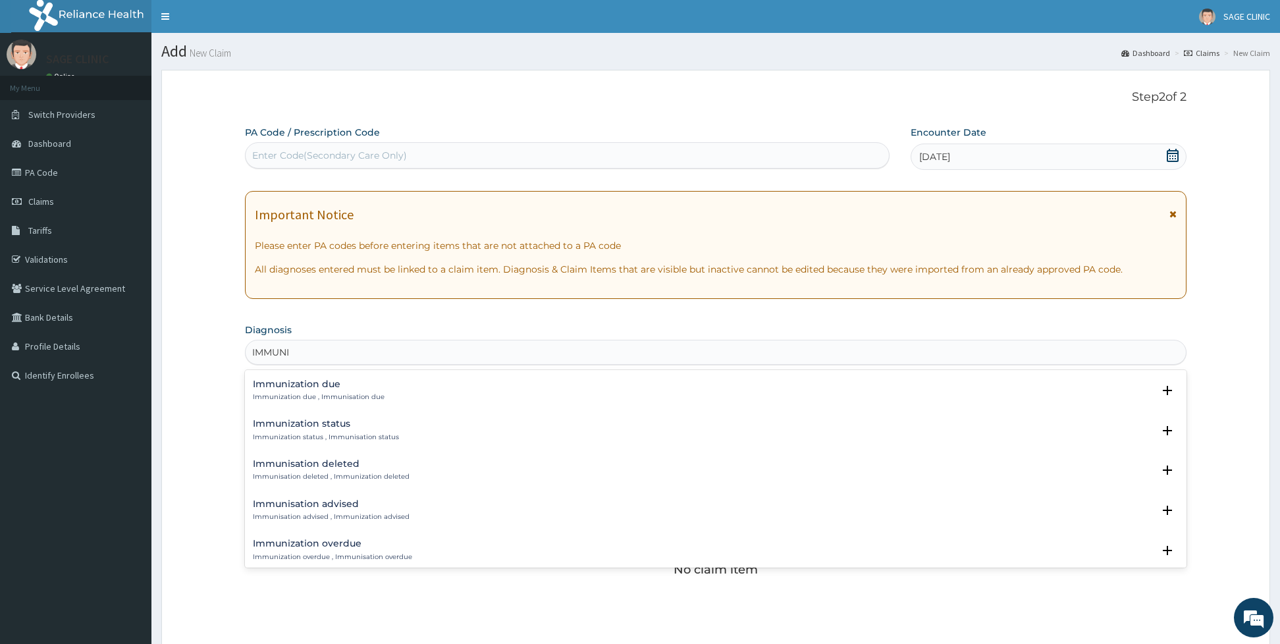
scroll to position [78, 0]
click at [429, 435] on div "Immunization status Immunization status , Immunisation status" at bounding box center [716, 431] width 926 height 23
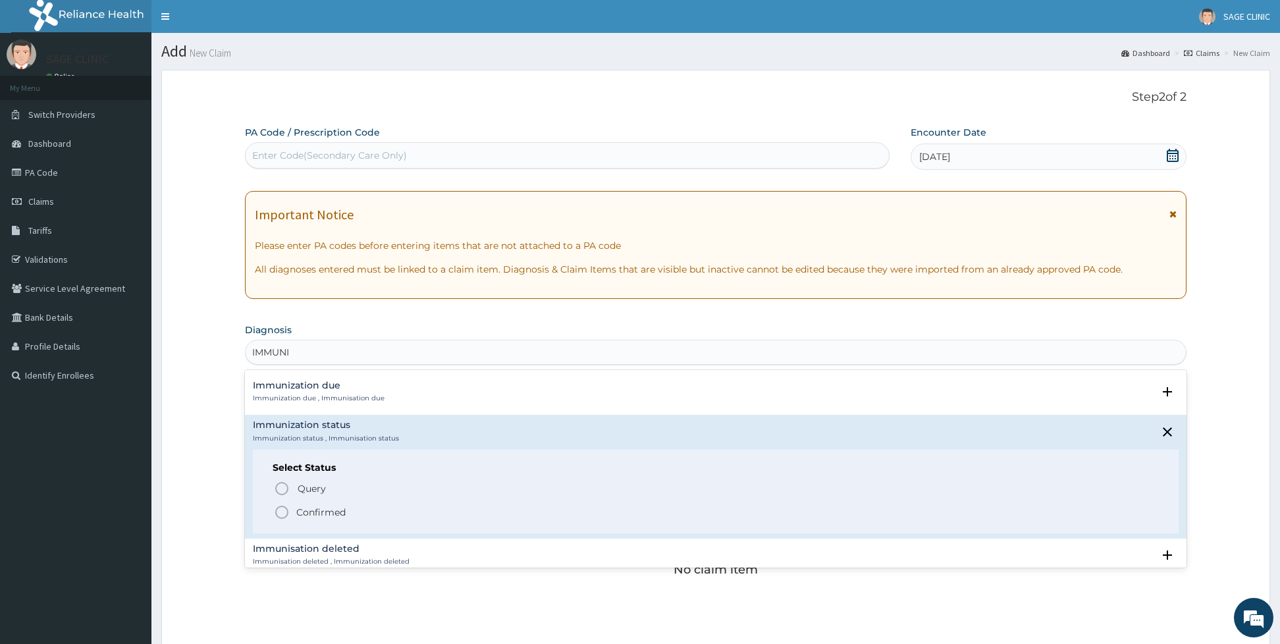
click at [280, 508] on icon "status option filled" at bounding box center [282, 512] width 16 height 16
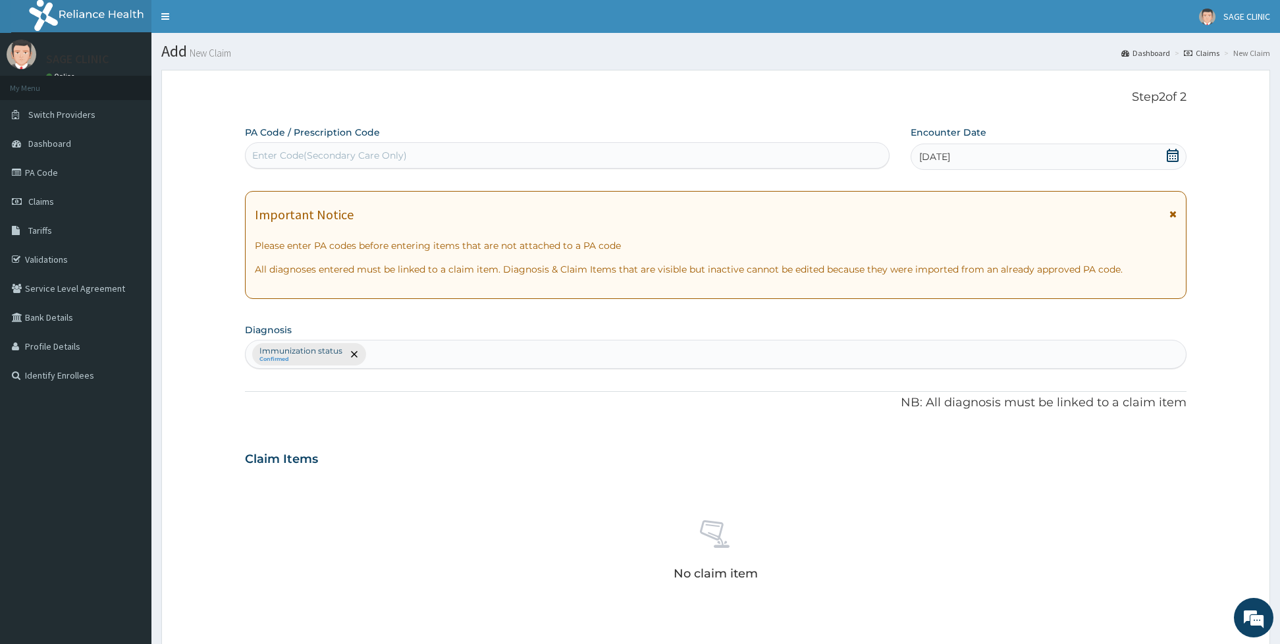
scroll to position [294, 0]
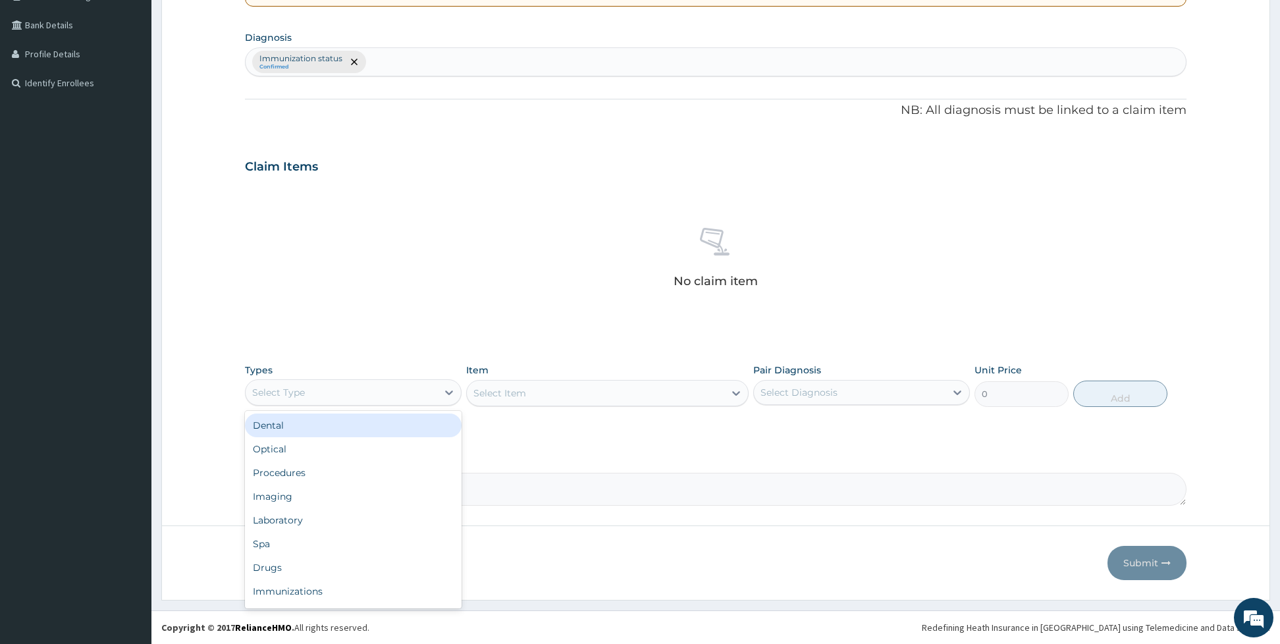
click at [346, 388] on div "Select Type" at bounding box center [342, 392] width 192 height 21
click at [332, 476] on div "Procedures" at bounding box center [353, 473] width 217 height 24
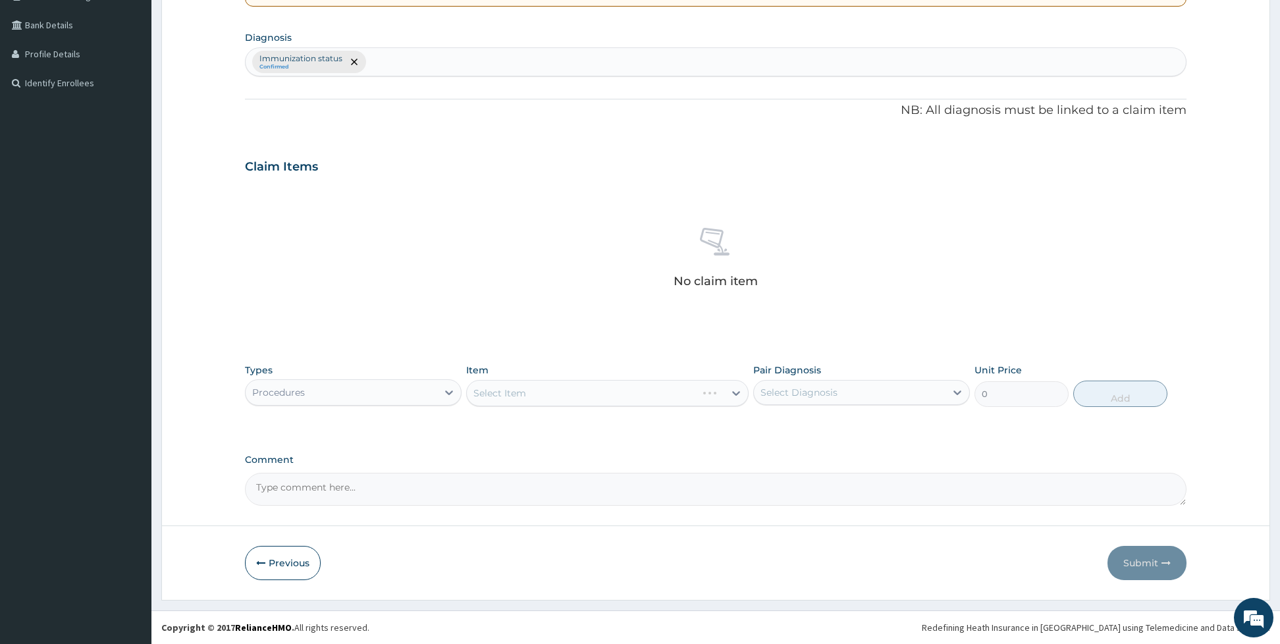
click at [520, 390] on div "Select Item" at bounding box center [607, 393] width 282 height 26
click at [523, 391] on div "Select Item" at bounding box center [607, 393] width 282 height 26
click at [529, 407] on div "Types Procedures Item Select Item Pair Diagnosis Select Diagnosis Unit Price 0 …" at bounding box center [715, 385] width 941 height 57
click at [562, 403] on div "Select Item" at bounding box center [607, 393] width 282 height 26
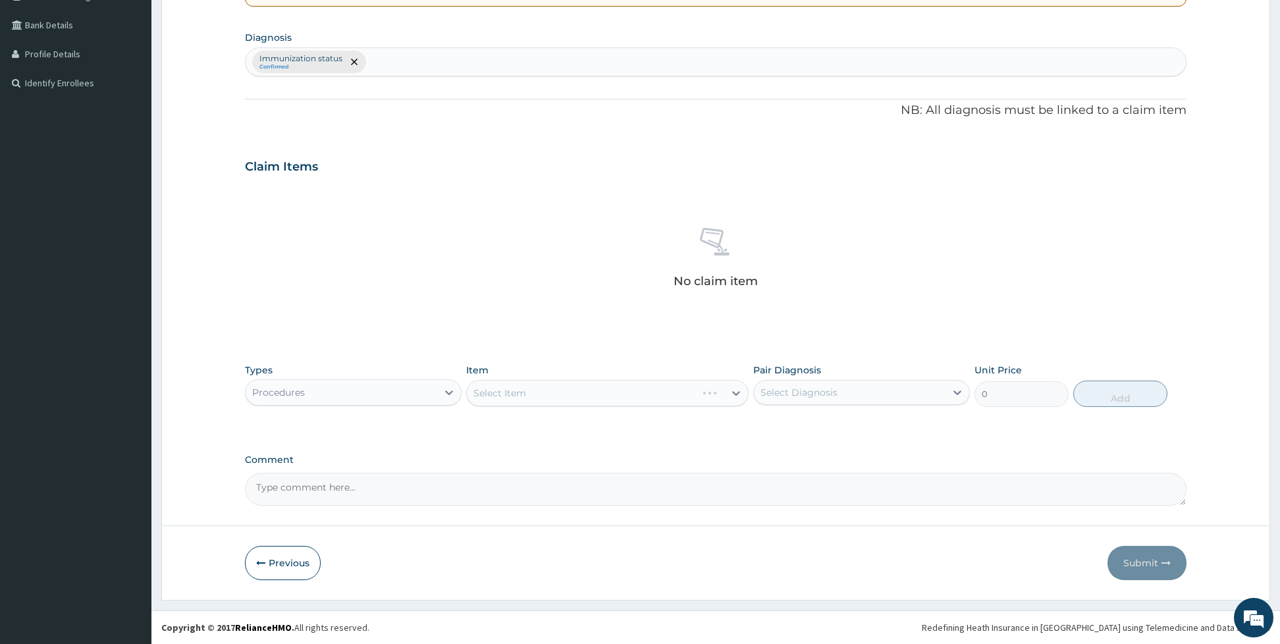
click at [565, 396] on div "Select Item" at bounding box center [607, 393] width 282 height 26
click at [564, 388] on div "Select Item" at bounding box center [595, 392] width 257 height 21
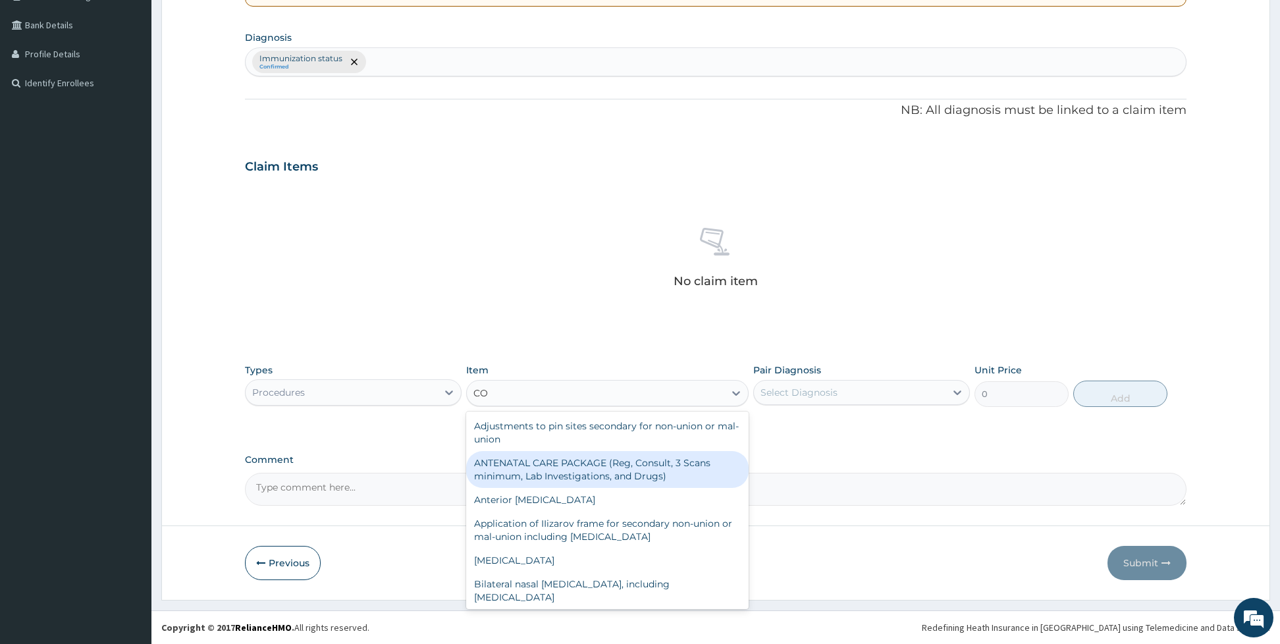
type input "C"
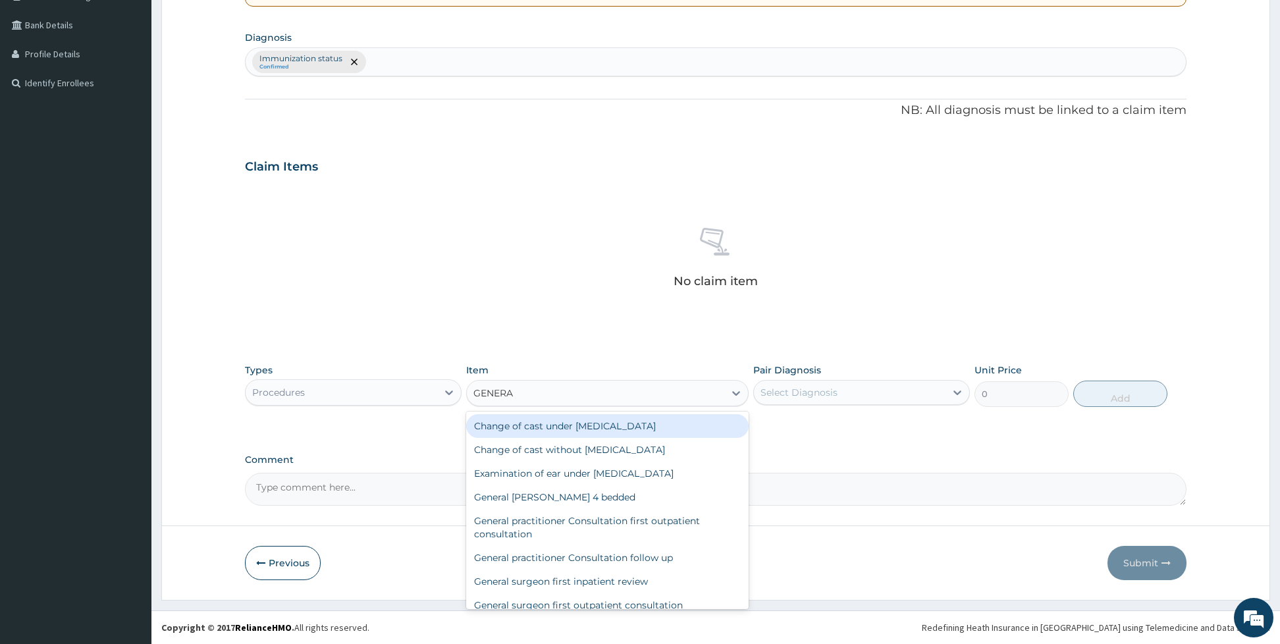
type input "GENERAL"
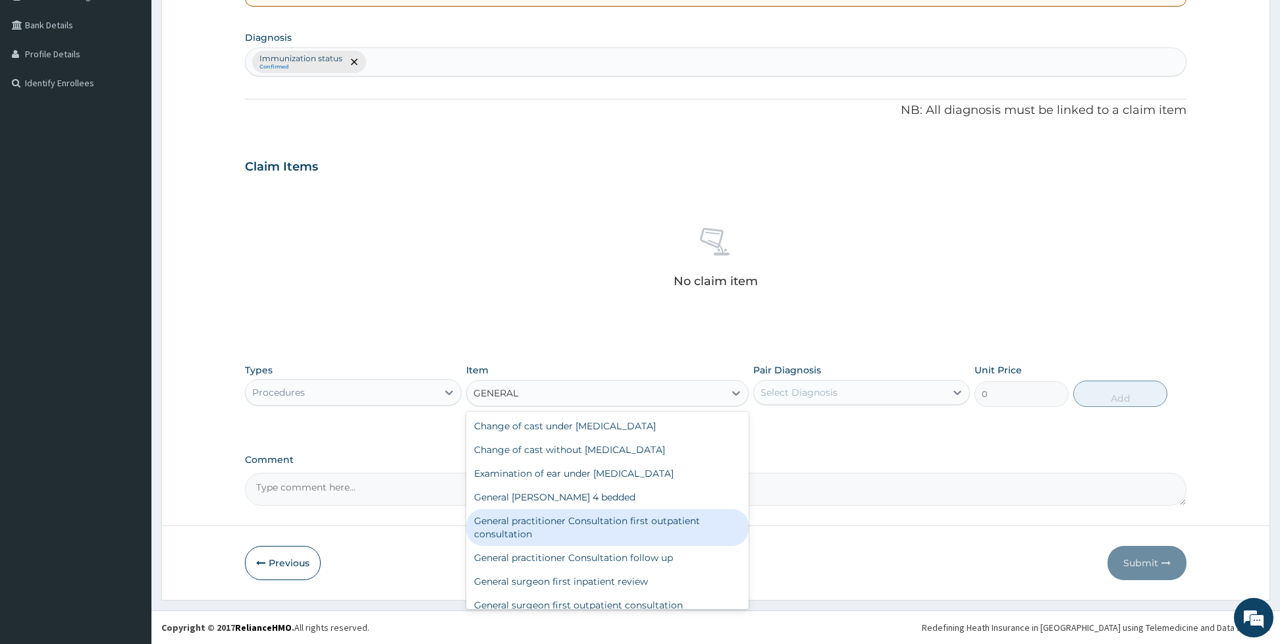
click at [606, 520] on div "General practitioner Consultation first outpatient consultation" at bounding box center [607, 527] width 282 height 37
type input "3960"
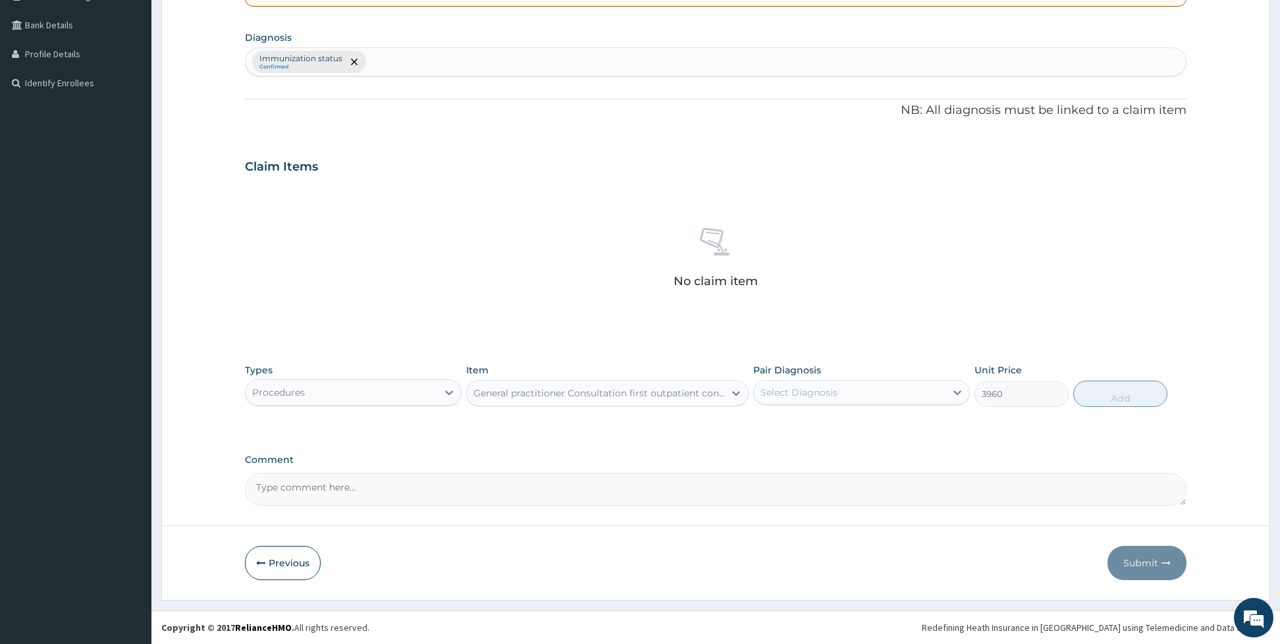
click at [760, 389] on div "Select Diagnosis" at bounding box center [798, 392] width 77 height 13
click at [778, 435] on div "Immunization status" at bounding box center [861, 426] width 217 height 27
checkbox input "true"
click at [1080, 403] on button "Add" at bounding box center [1120, 394] width 94 height 26
type input "0"
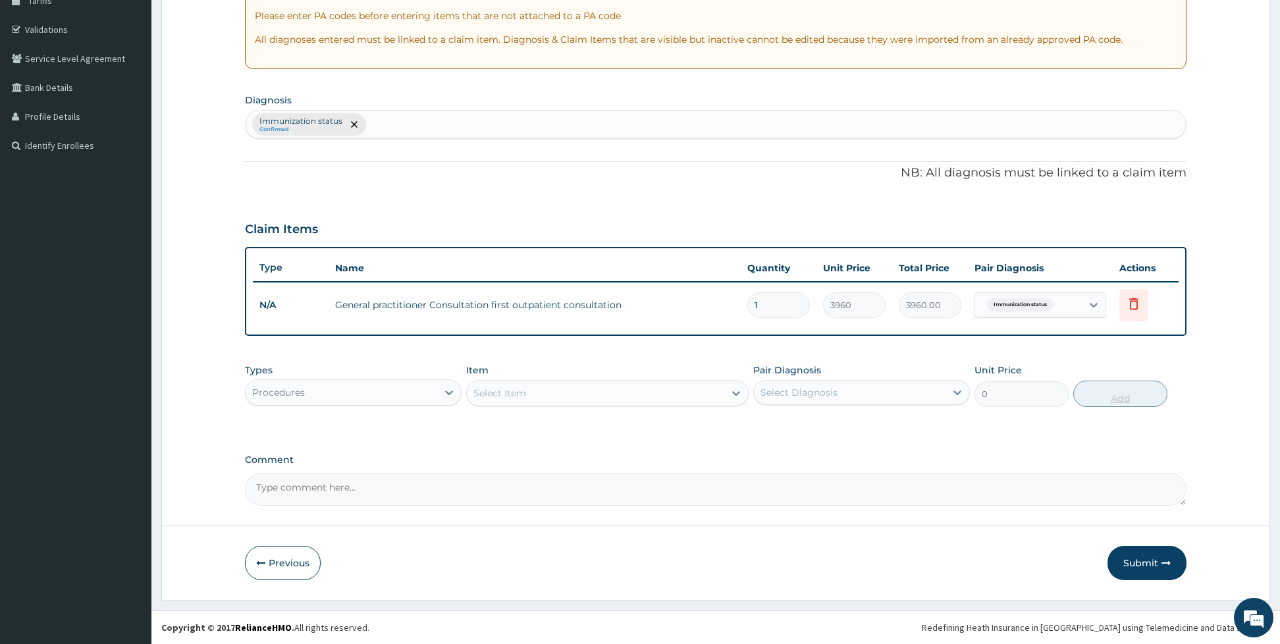
scroll to position [231, 0]
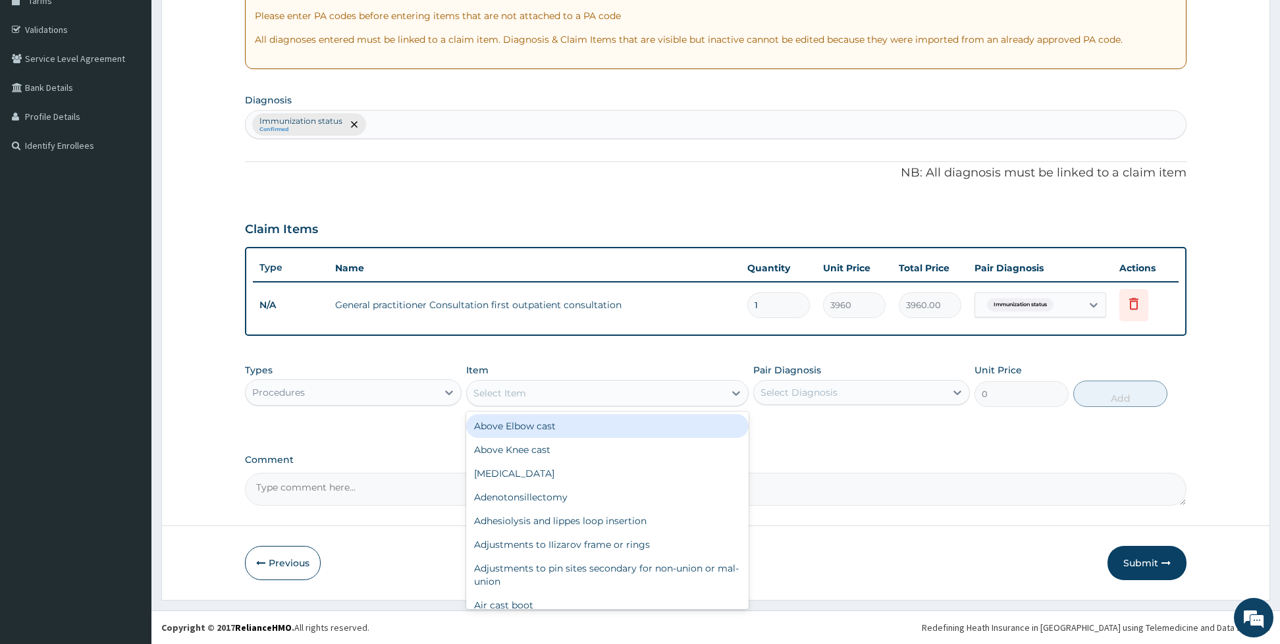
click at [530, 392] on div "Select Item" at bounding box center [595, 392] width 257 height 21
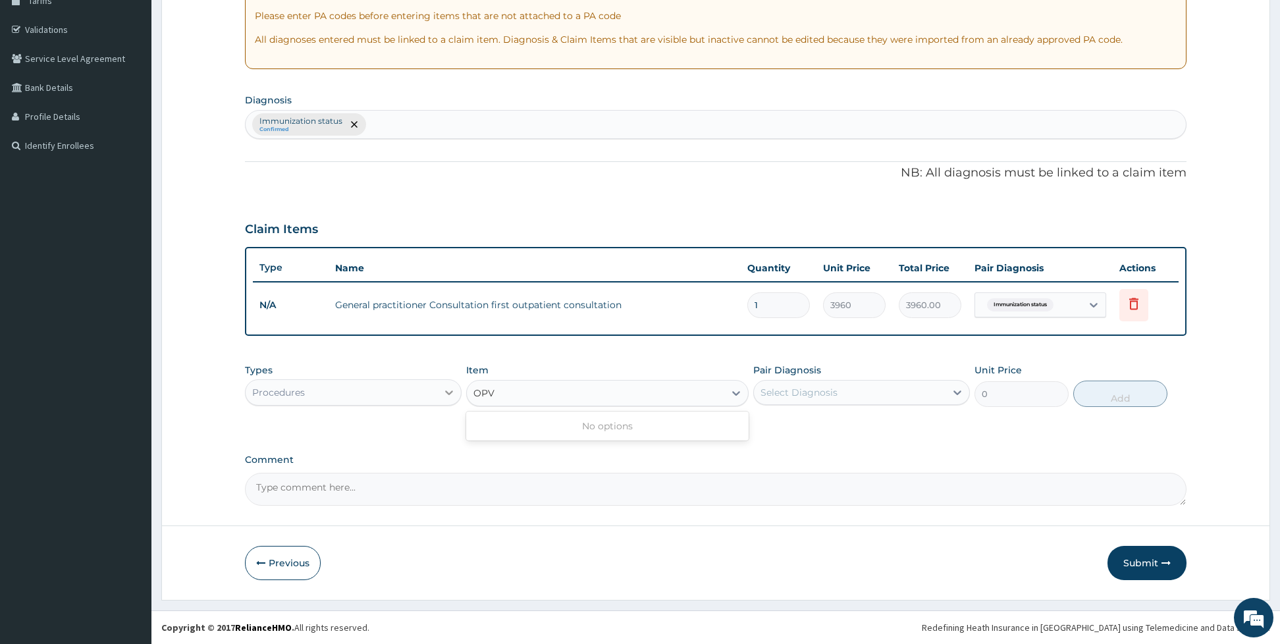
type input "OPV"
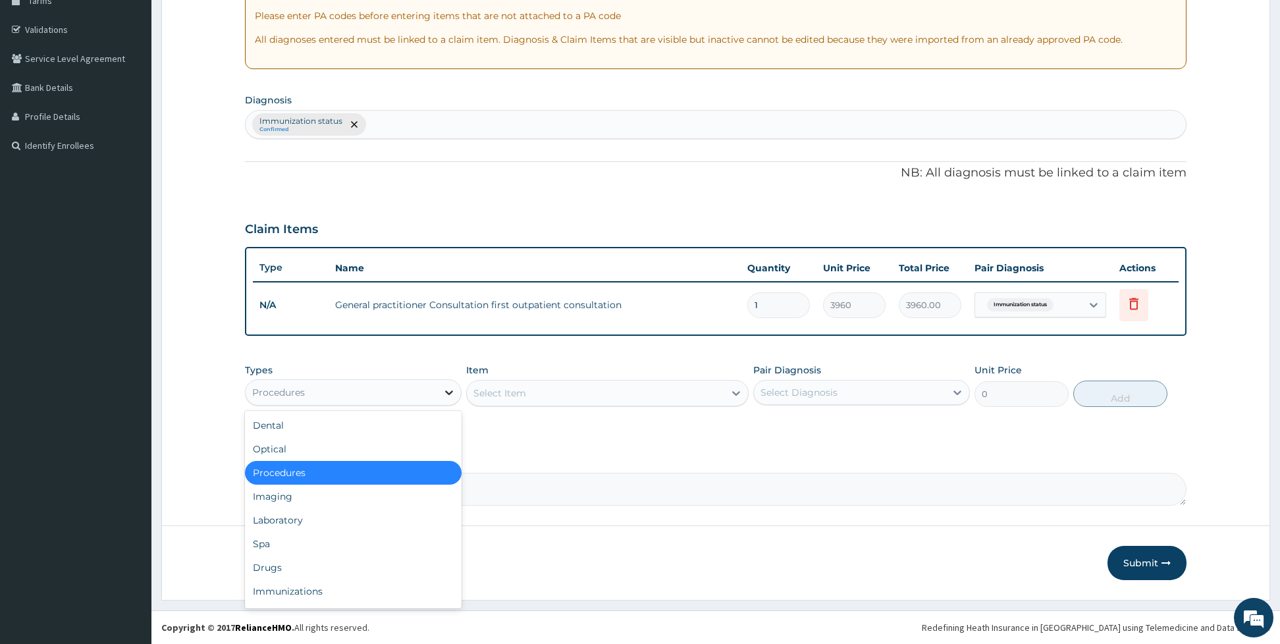
click at [446, 386] on icon at bounding box center [448, 392] width 13 height 13
click at [289, 573] on div "Drugs" at bounding box center [353, 568] width 217 height 24
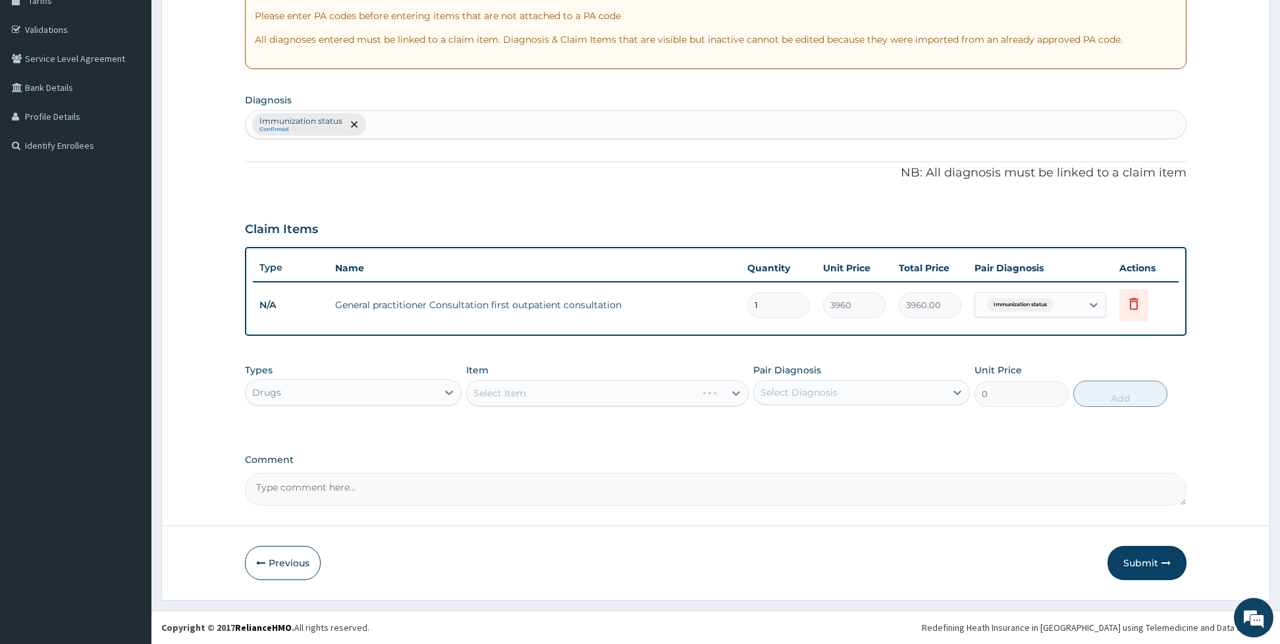
click at [555, 391] on div "Select Item" at bounding box center [607, 393] width 282 height 26
click at [554, 403] on div "Select Item" at bounding box center [607, 393] width 282 height 26
click at [581, 401] on div "Select Item" at bounding box center [595, 392] width 257 height 21
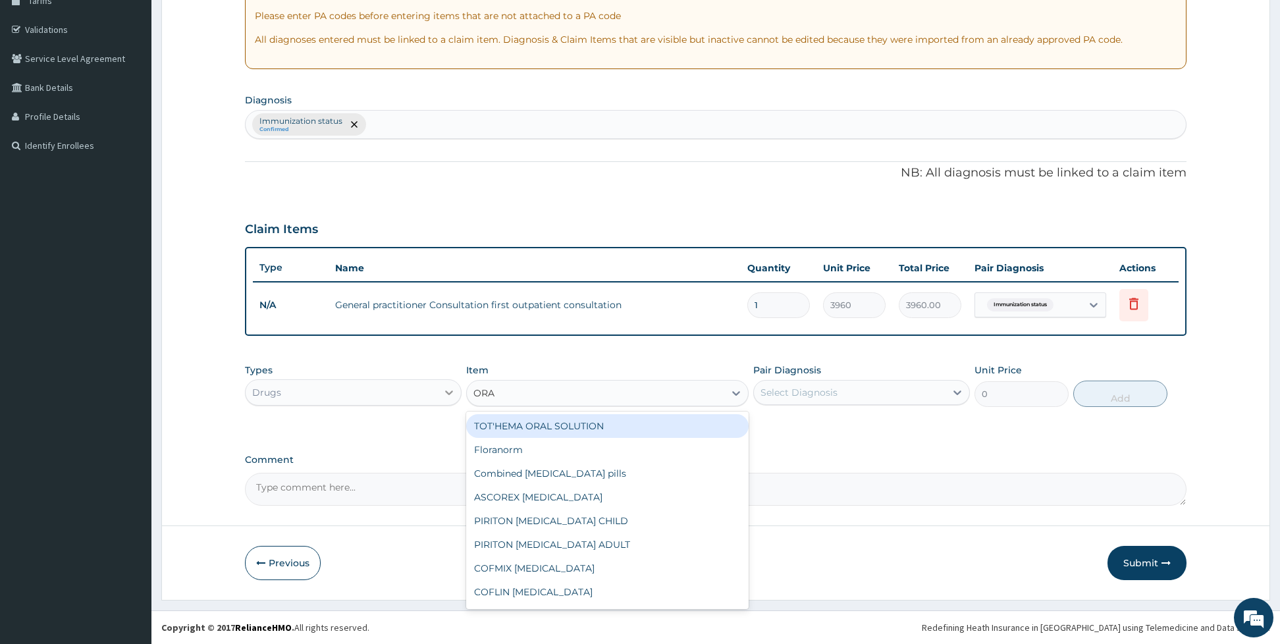
type input "ORA"
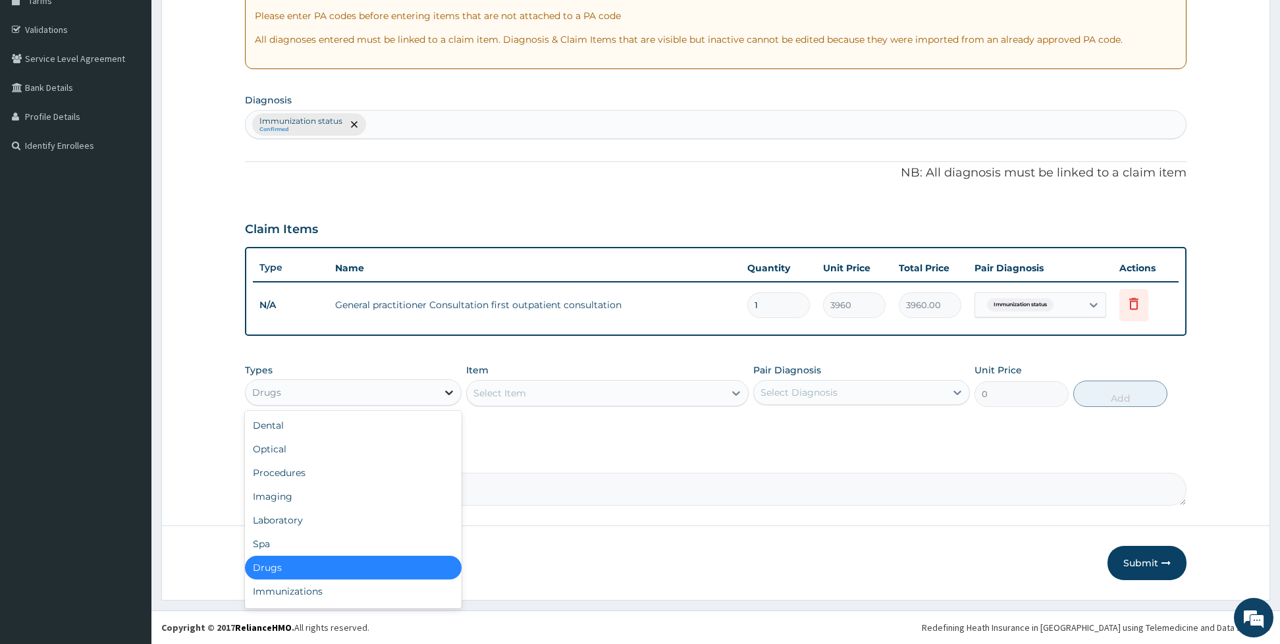
click at [456, 394] on div at bounding box center [449, 393] width 24 height 24
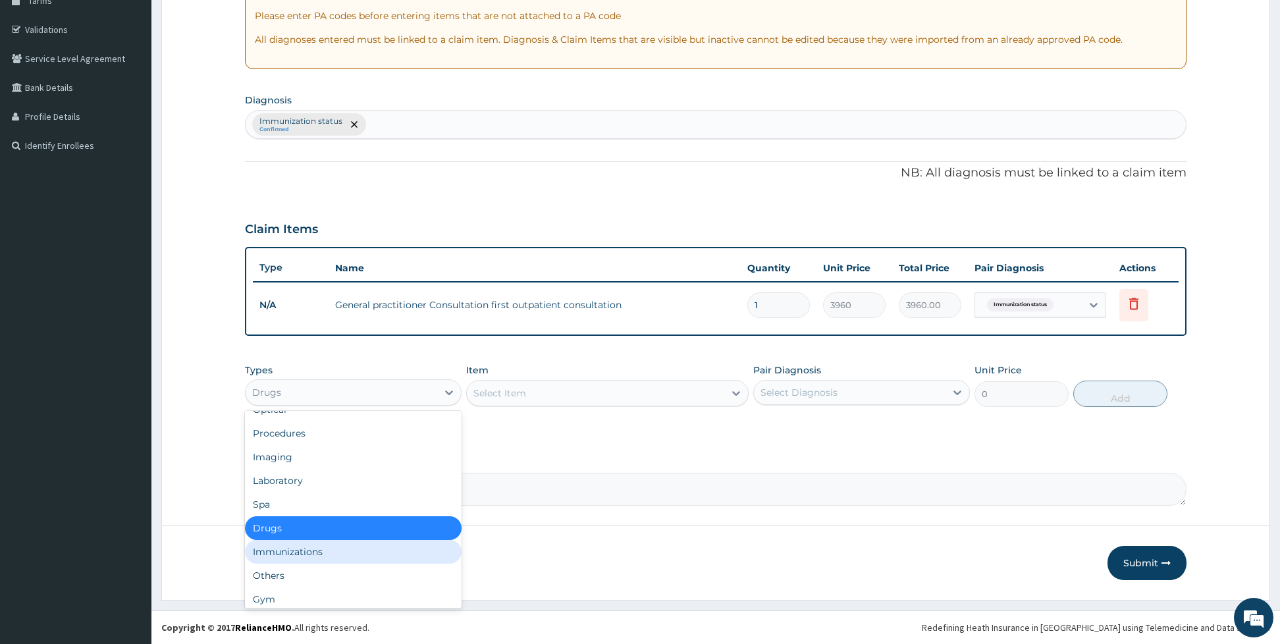
click at [358, 554] on div "Immunizations" at bounding box center [353, 552] width 217 height 24
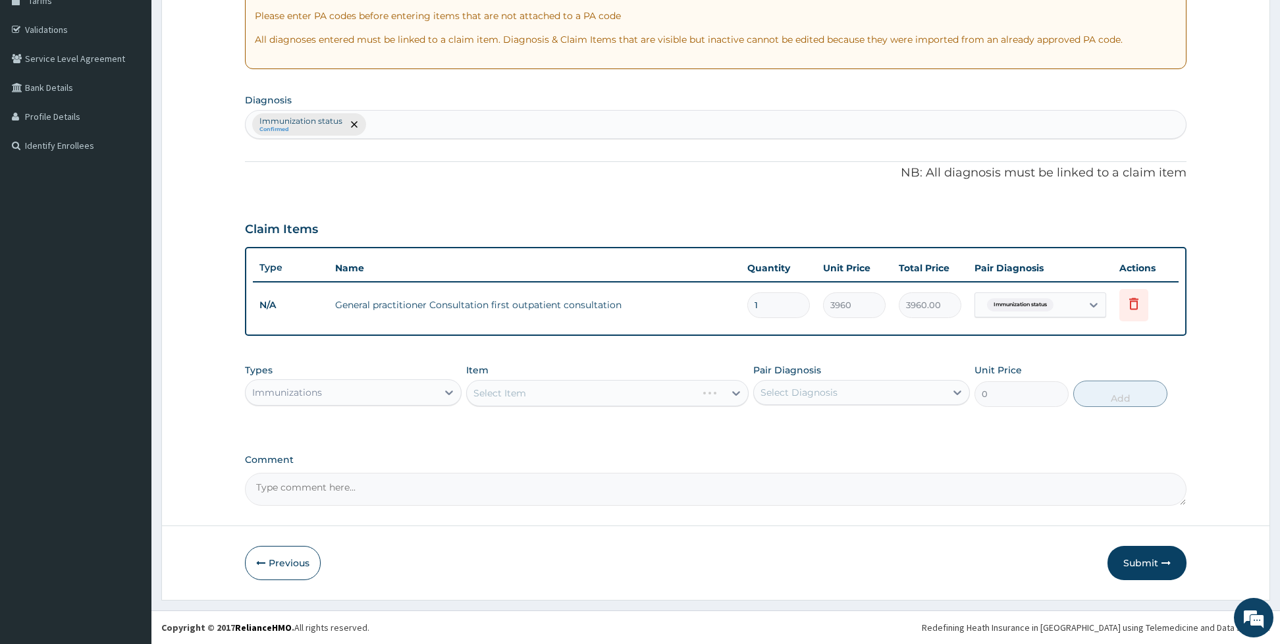
click at [484, 387] on div "Select Item" at bounding box center [607, 393] width 282 height 26
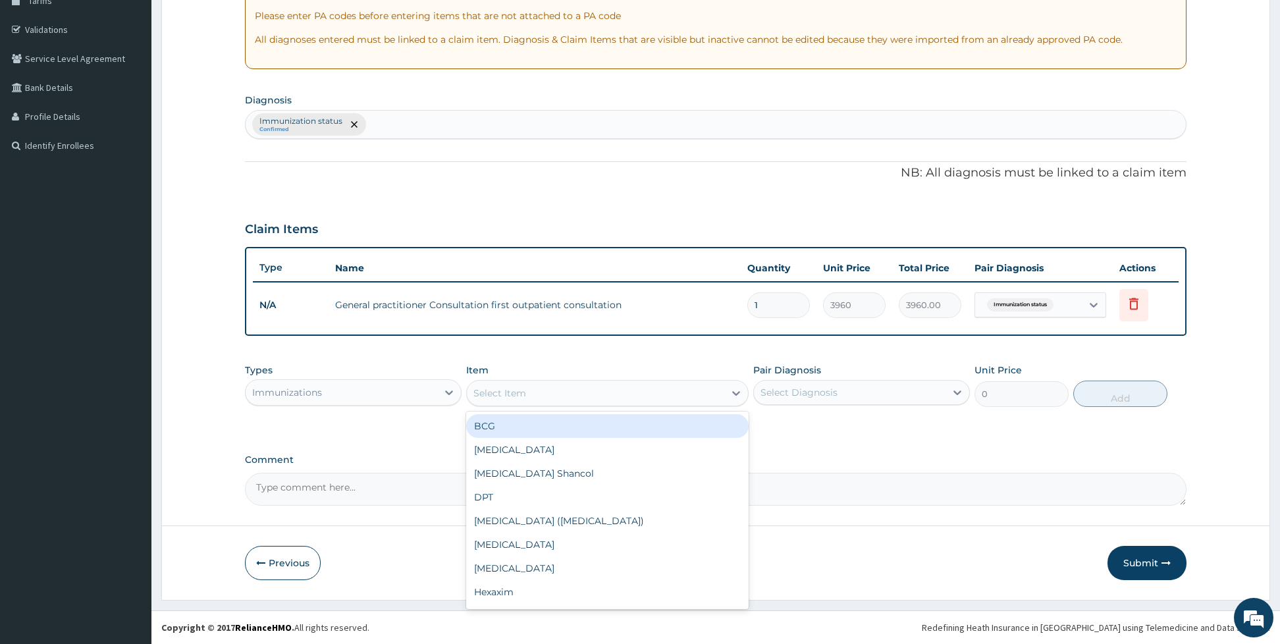
click at [523, 386] on div "Select Item" at bounding box center [499, 392] width 53 height 13
type input "OPV"
click at [512, 421] on div "OPV" at bounding box center [607, 426] width 282 height 24
type input "1200"
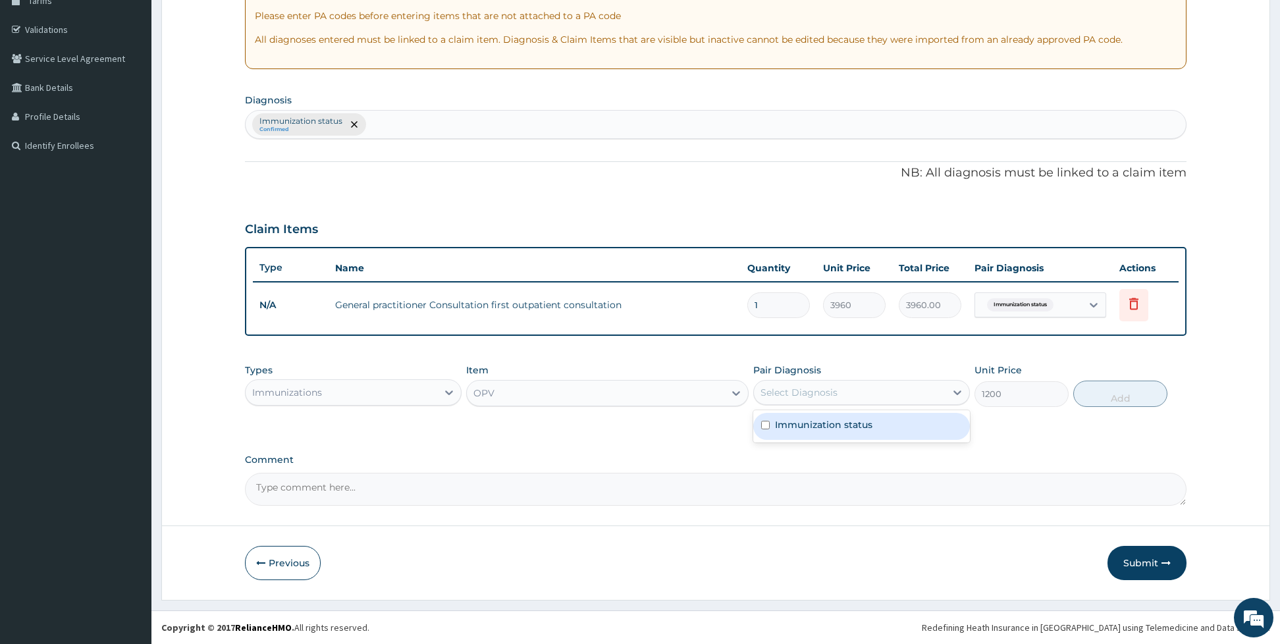
click at [785, 389] on div "Select Diagnosis" at bounding box center [798, 392] width 77 height 13
click at [779, 421] on label "Immunization status" at bounding box center [823, 424] width 97 height 13
checkbox input "true"
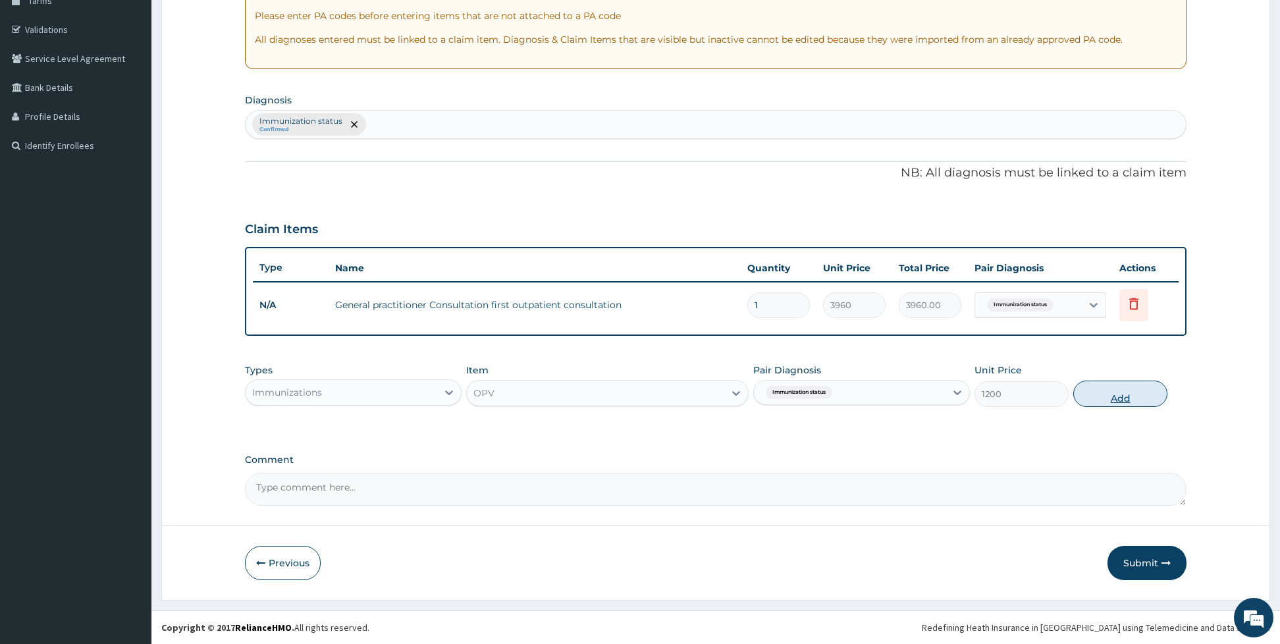
click at [1136, 401] on button "Add" at bounding box center [1120, 394] width 94 height 26
type input "0"
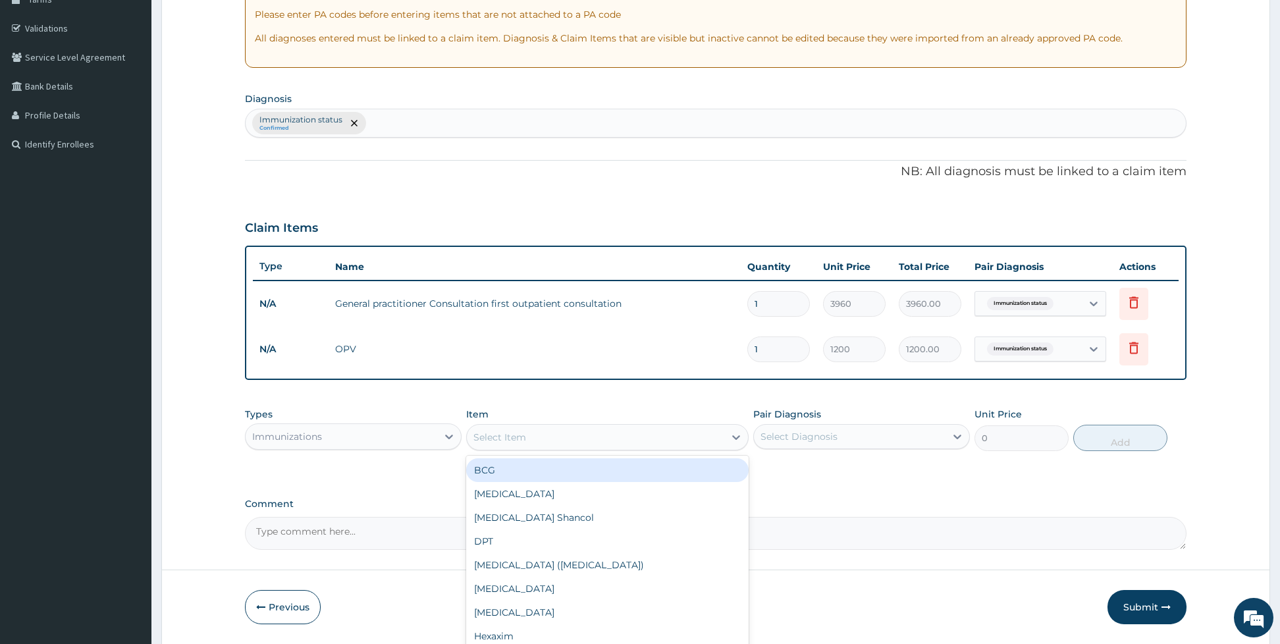
click at [579, 439] on div "Select Item" at bounding box center [595, 437] width 257 height 21
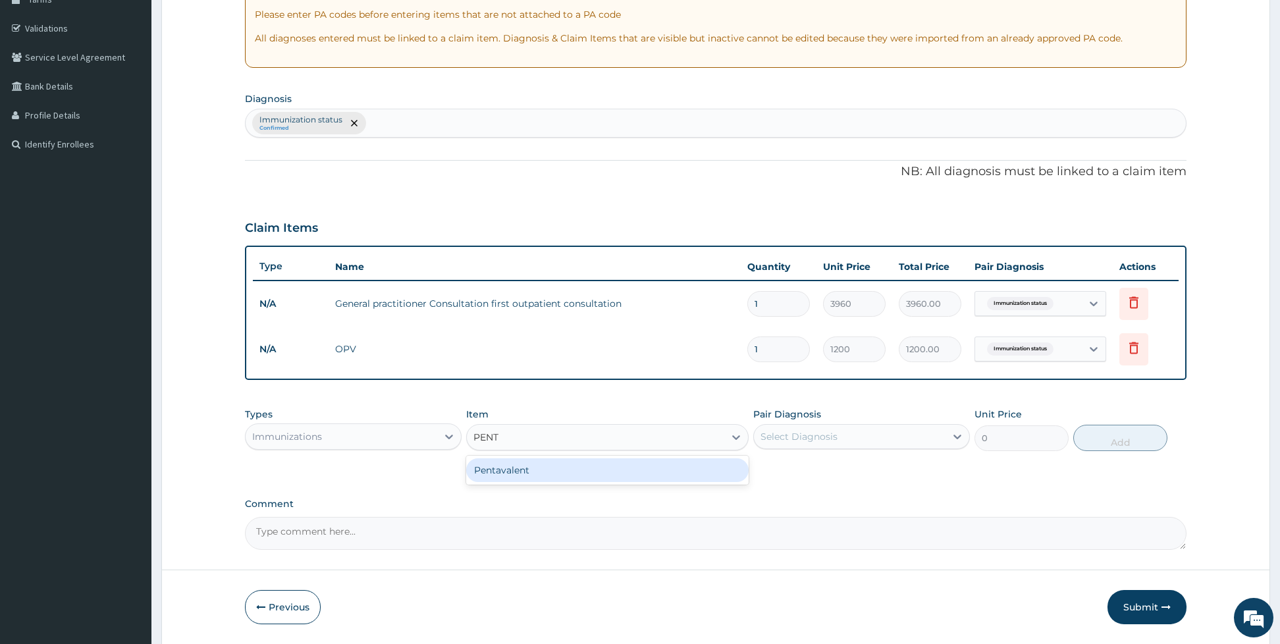
type input "PENTA"
click at [571, 466] on div "Pentavalent" at bounding box center [607, 470] width 282 height 24
type input "6000"
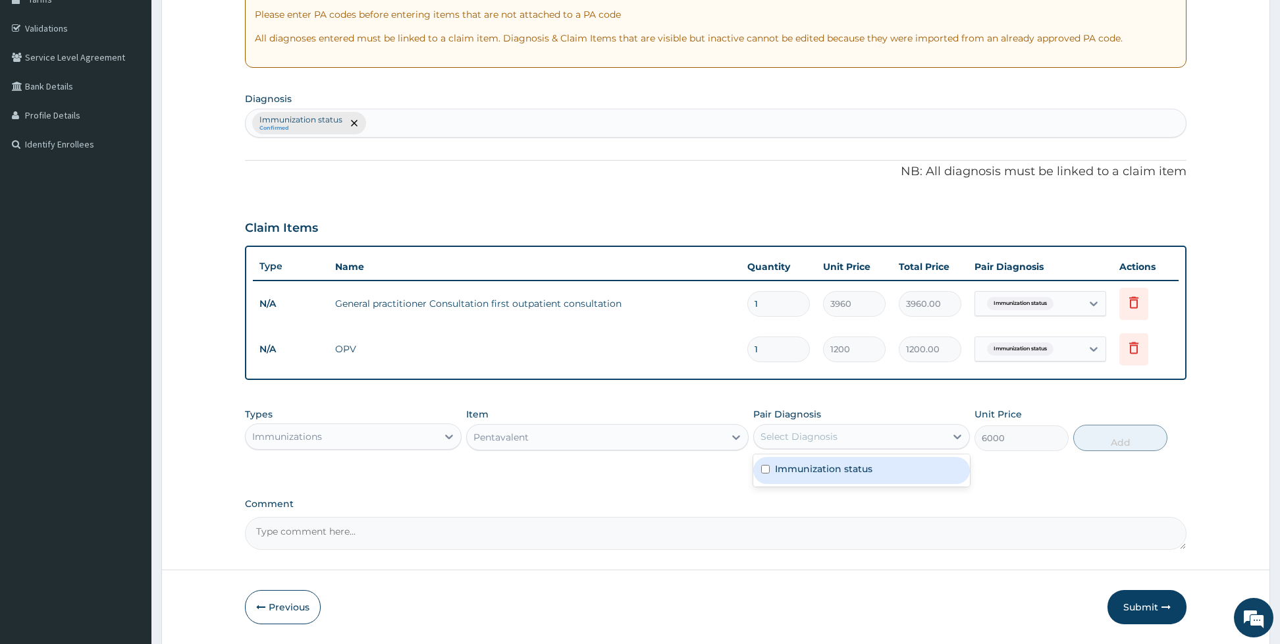
click at [767, 430] on div "Select Diagnosis" at bounding box center [798, 436] width 77 height 13
click at [784, 474] on label "Immunization status" at bounding box center [823, 468] width 97 height 13
checkbox input "true"
click at [1087, 441] on button "Add" at bounding box center [1120, 438] width 94 height 26
type input "0"
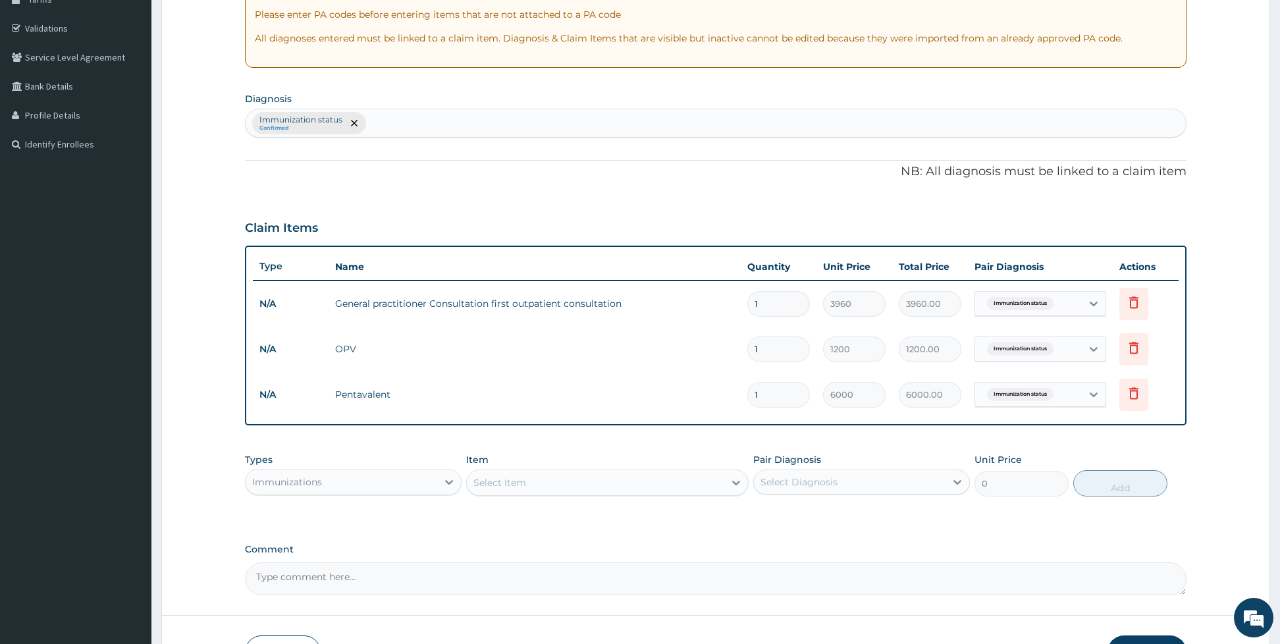
click at [652, 467] on div "Item Select Item" at bounding box center [607, 474] width 282 height 43
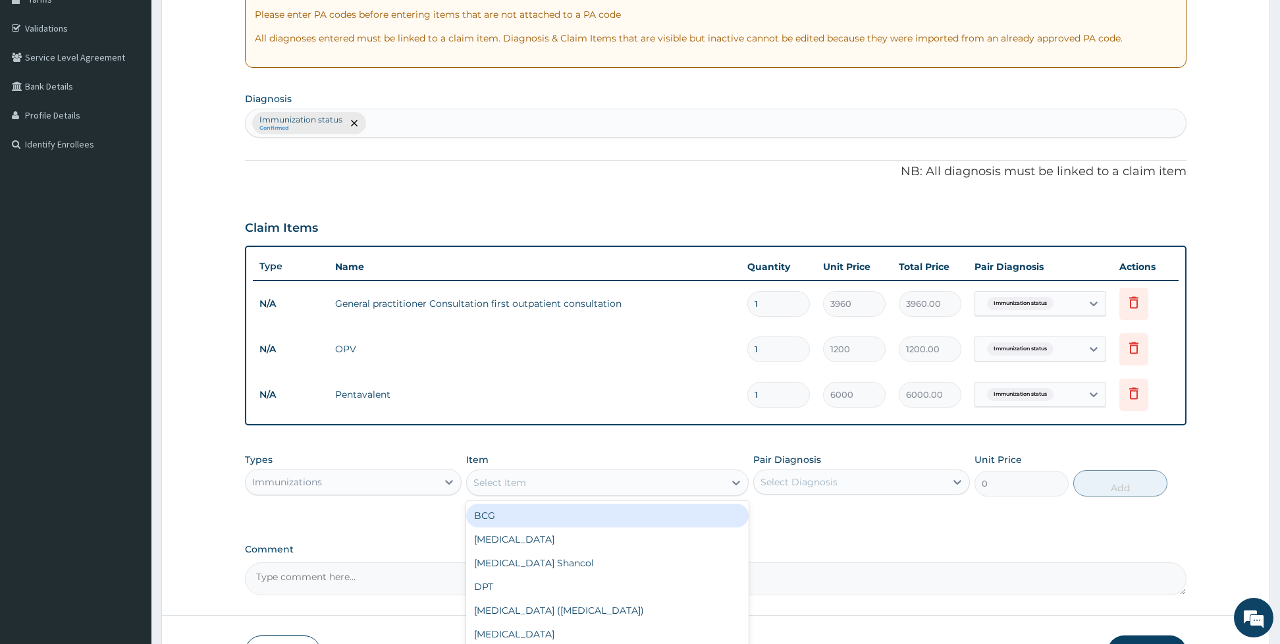
click at [616, 484] on div "Select Item" at bounding box center [595, 482] width 257 height 21
type input "ROTA"
click at [585, 522] on div "[MEDICAL_DATA]" at bounding box center [607, 516] width 282 height 24
type input "13200"
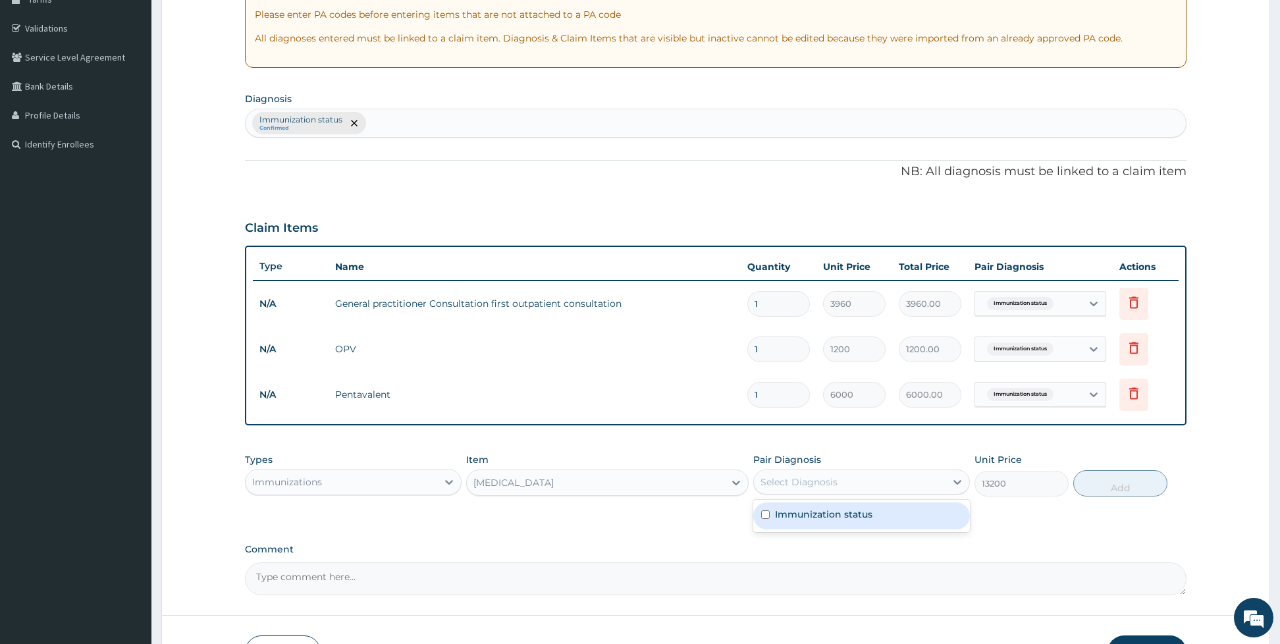
click at [804, 487] on div "Select Diagnosis" at bounding box center [798, 481] width 77 height 13
click at [820, 514] on label "Immunization status" at bounding box center [823, 514] width 97 height 13
checkbox input "true"
click at [1132, 484] on button "Add" at bounding box center [1120, 483] width 94 height 26
type input "0"
